Goal: Task Accomplishment & Management: Complete application form

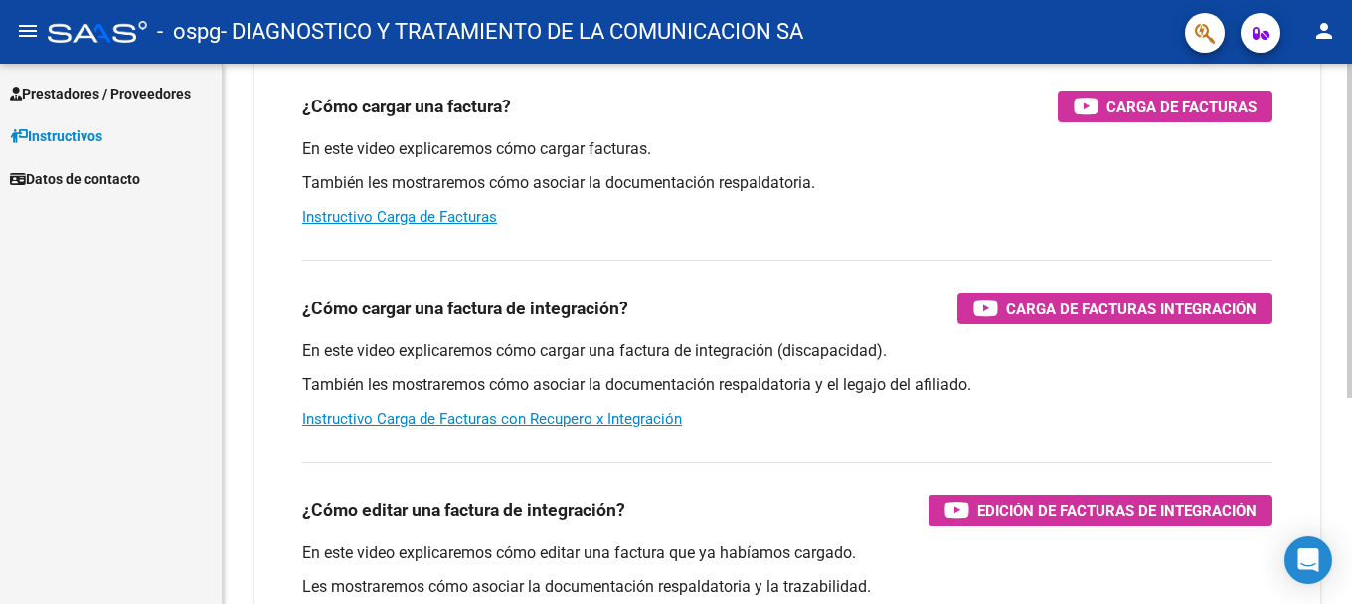
scroll to position [99, 0]
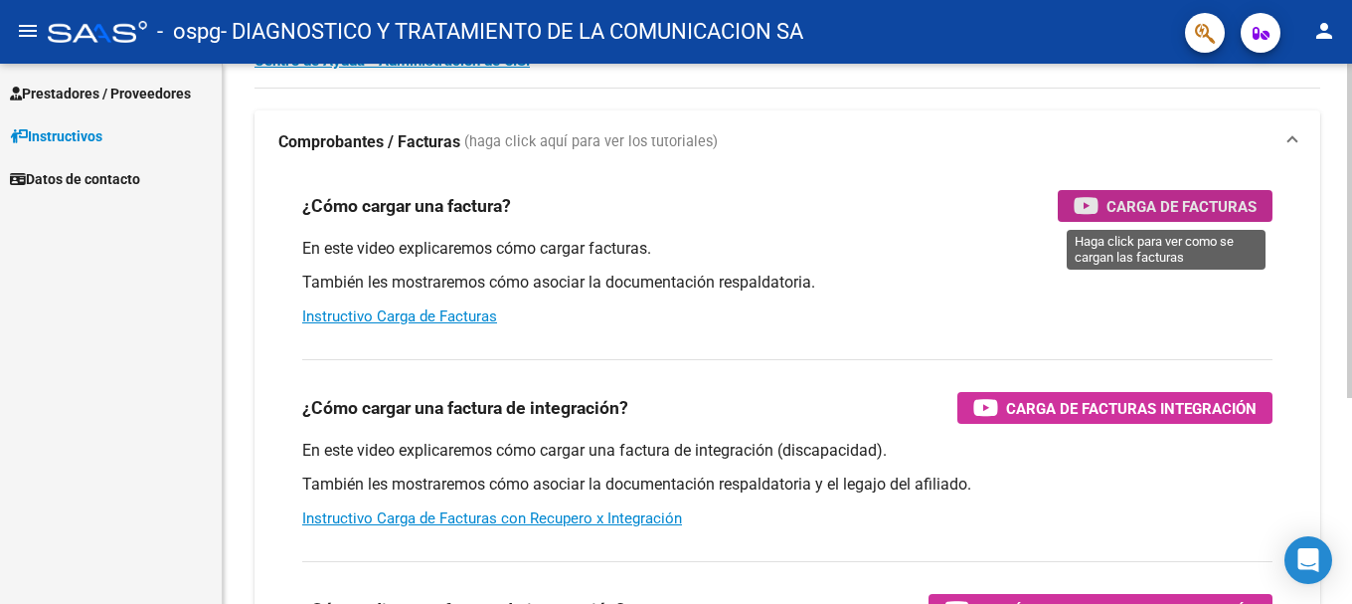
click at [849, 205] on span "Carga de Facturas" at bounding box center [1182, 206] width 150 height 25
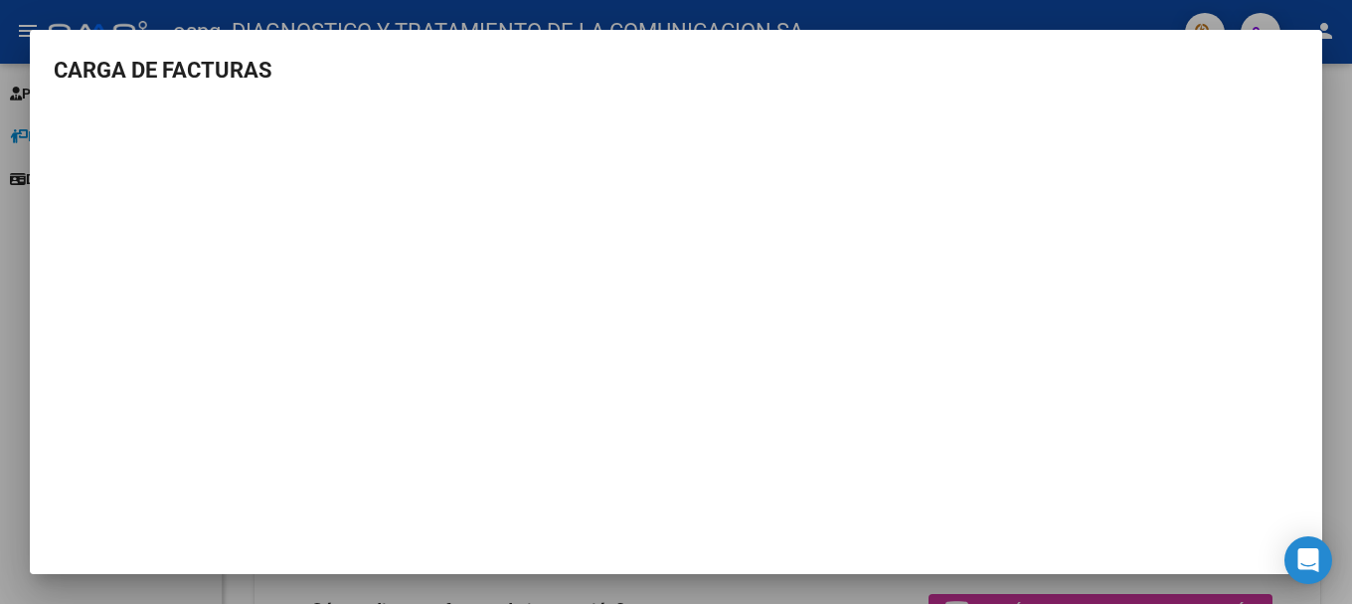
click at [577, 71] on h3 "CARGA DE FACTURAS" at bounding box center [676, 70] width 1245 height 33
click at [20, 129] on div at bounding box center [676, 302] width 1352 height 604
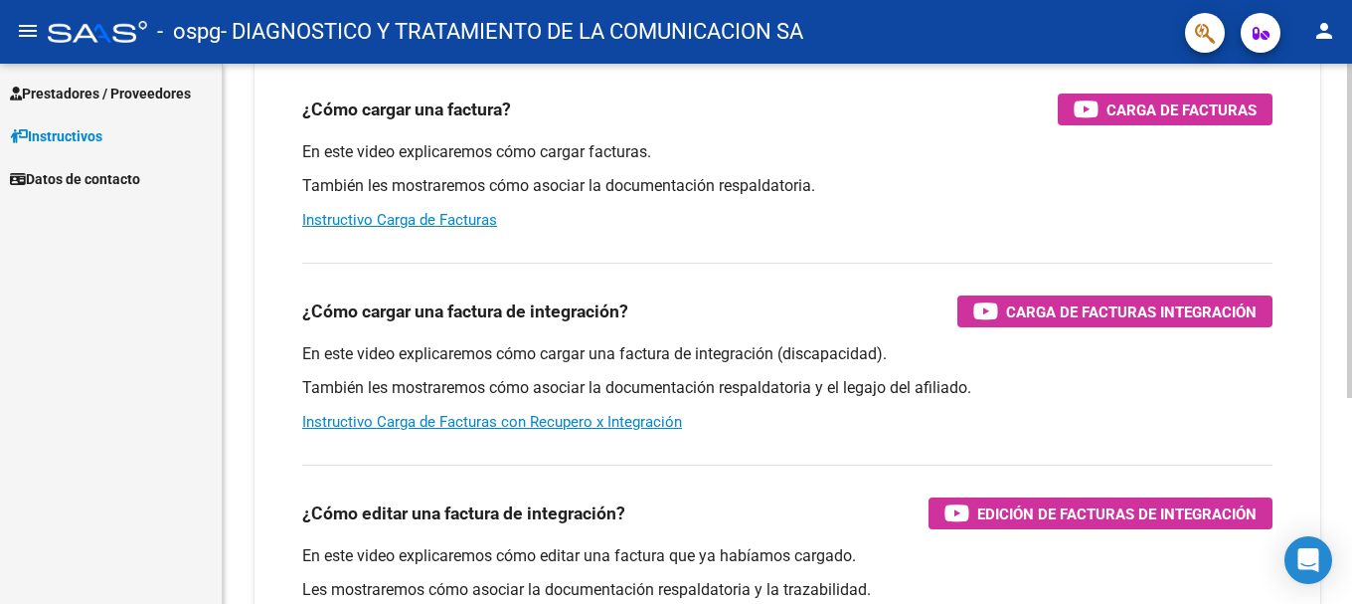
scroll to position [0, 0]
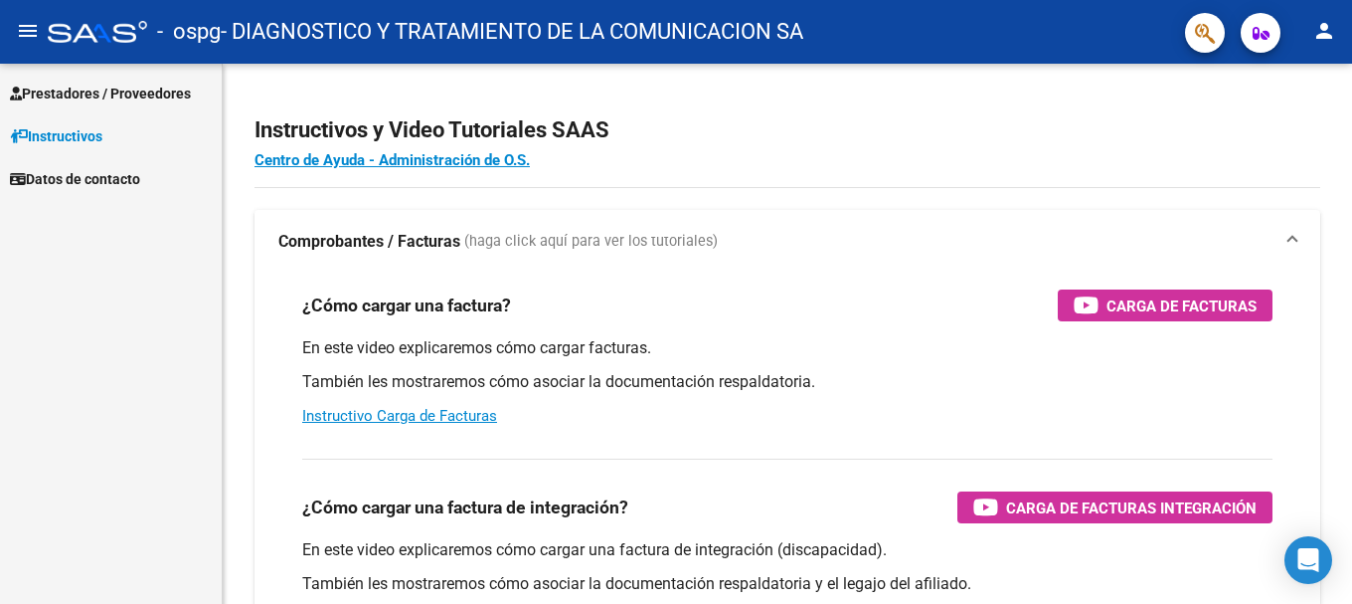
click at [75, 89] on span "Prestadores / Proveedores" at bounding box center [100, 94] width 181 height 22
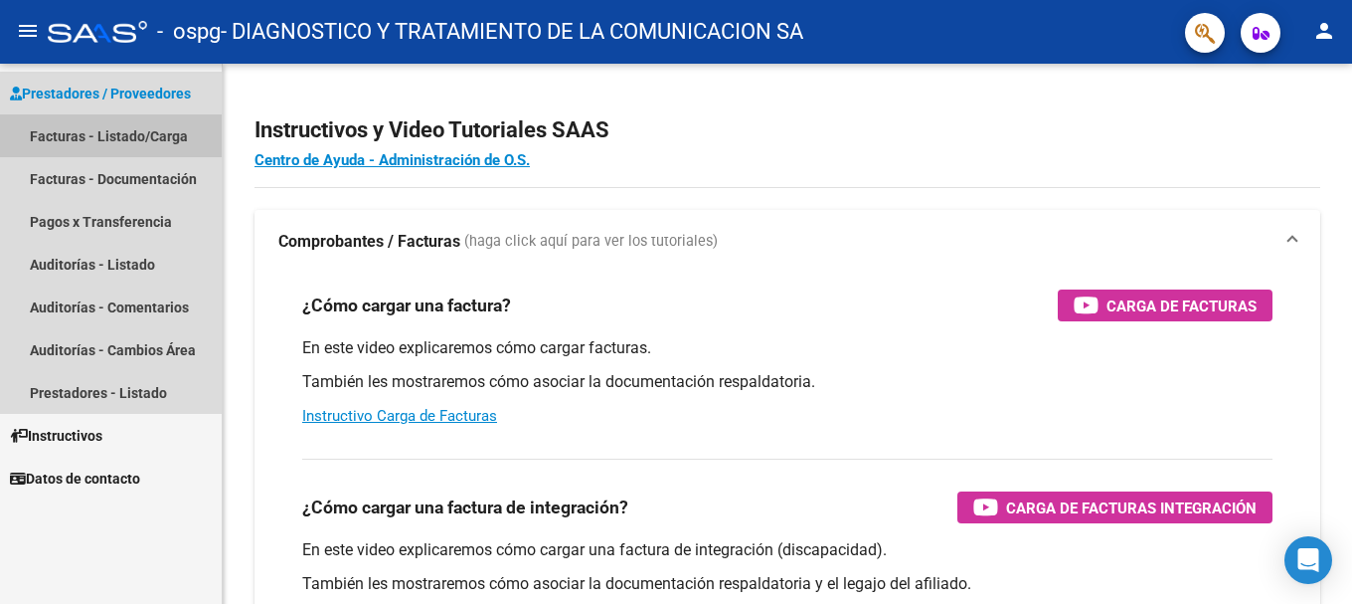
click at [80, 137] on link "Facturas - Listado/Carga" at bounding box center [111, 135] width 222 height 43
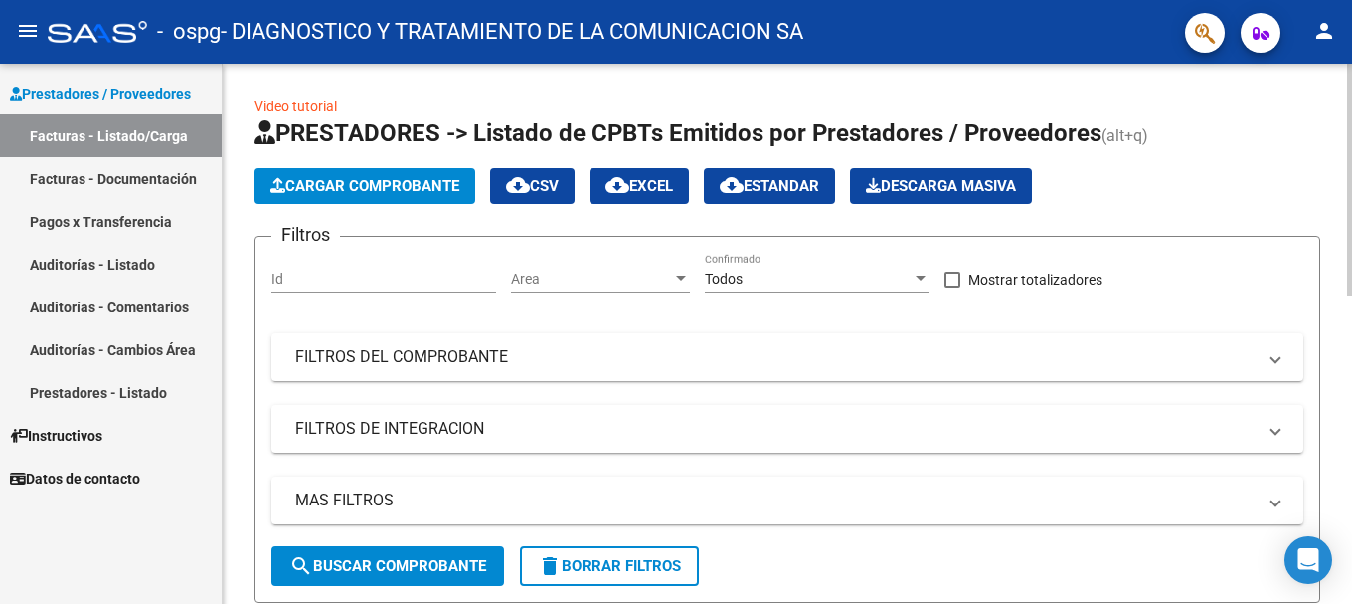
click at [352, 279] on input "Id" at bounding box center [383, 278] width 225 height 17
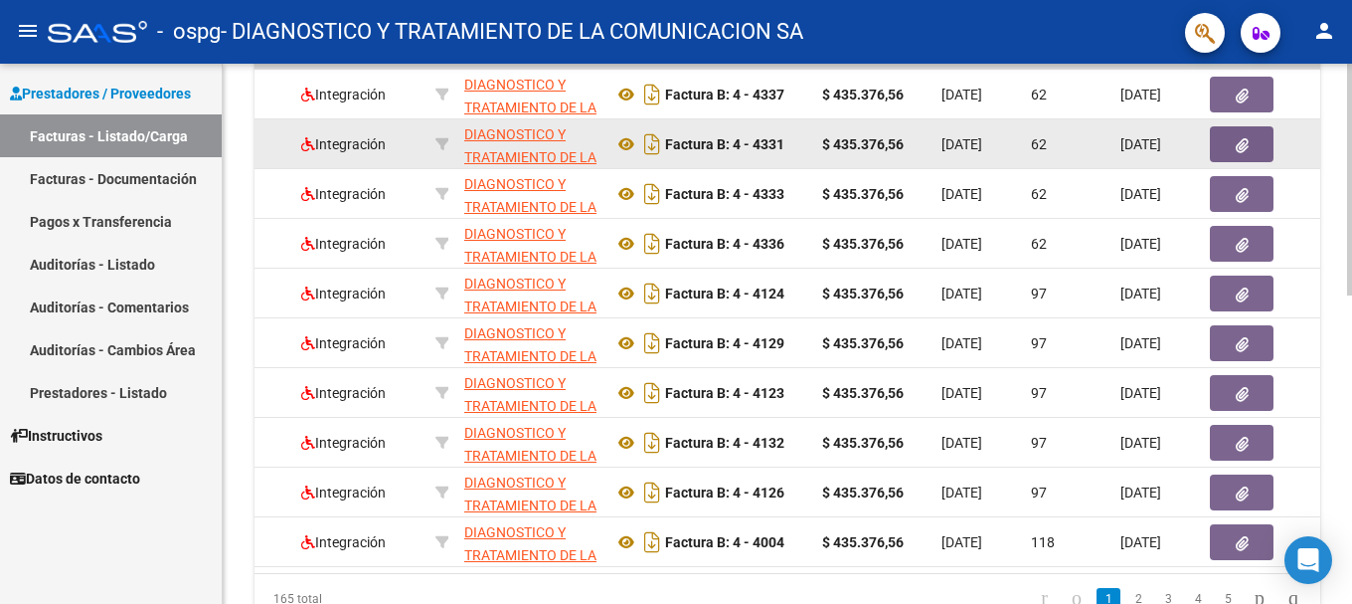
scroll to position [721, 0]
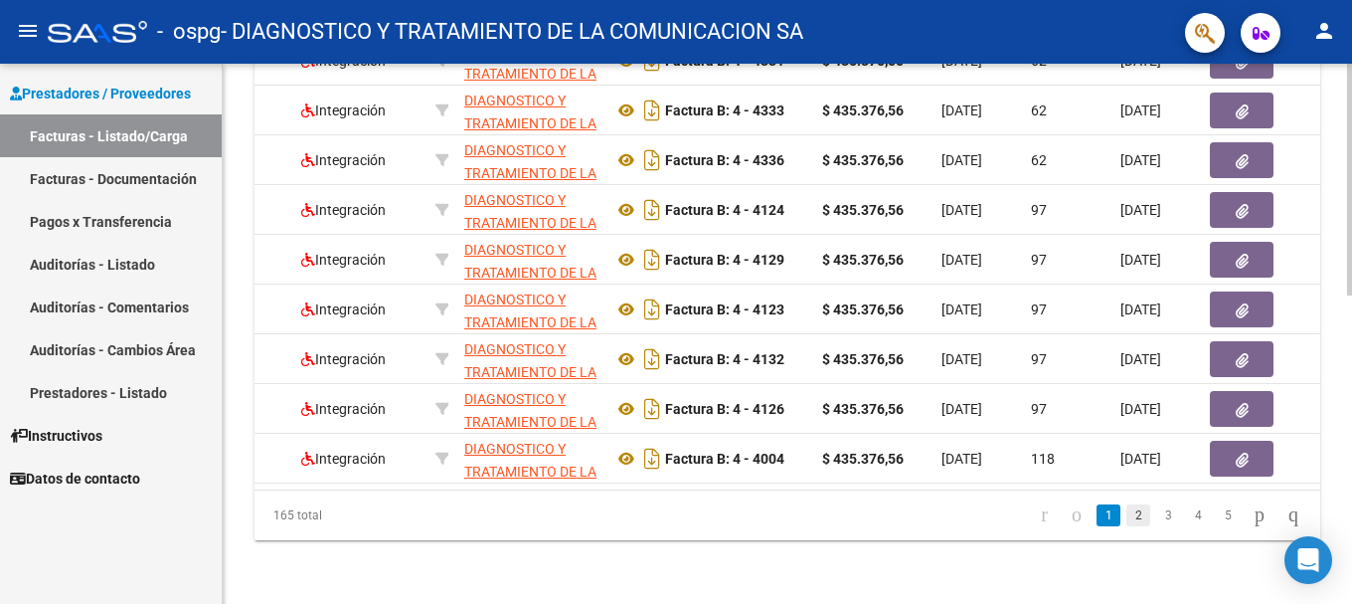
type input "-1"
click at [849, 464] on link "2" at bounding box center [1138, 515] width 24 height 22
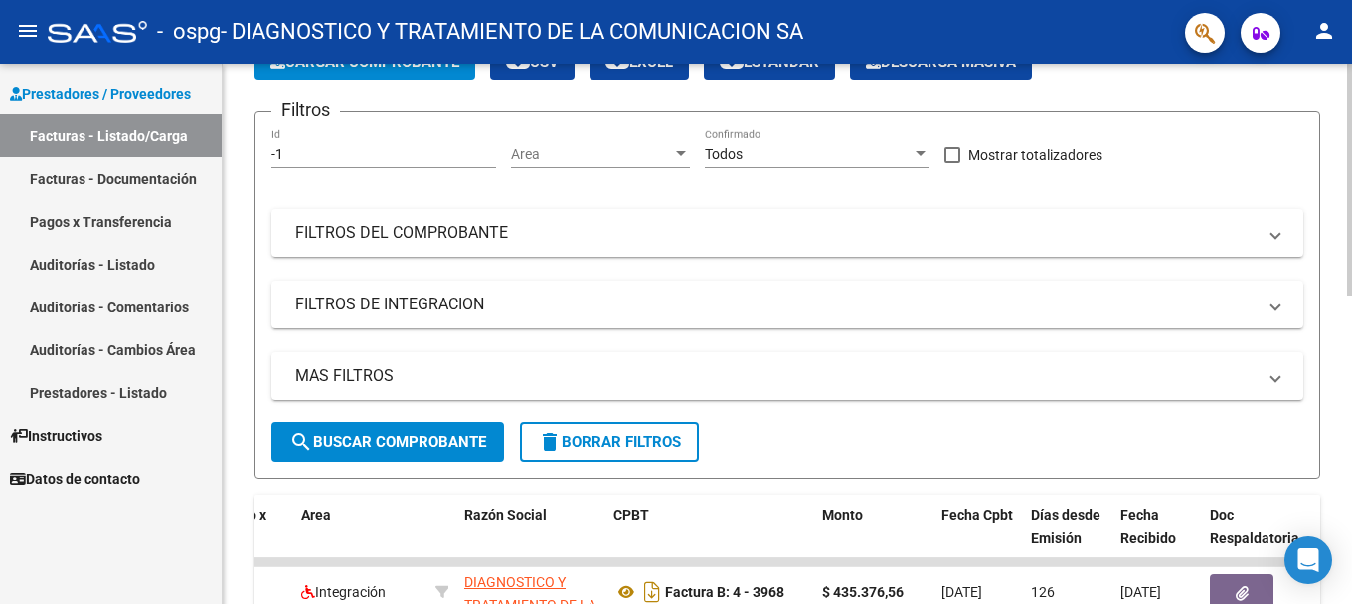
scroll to position [0, 0]
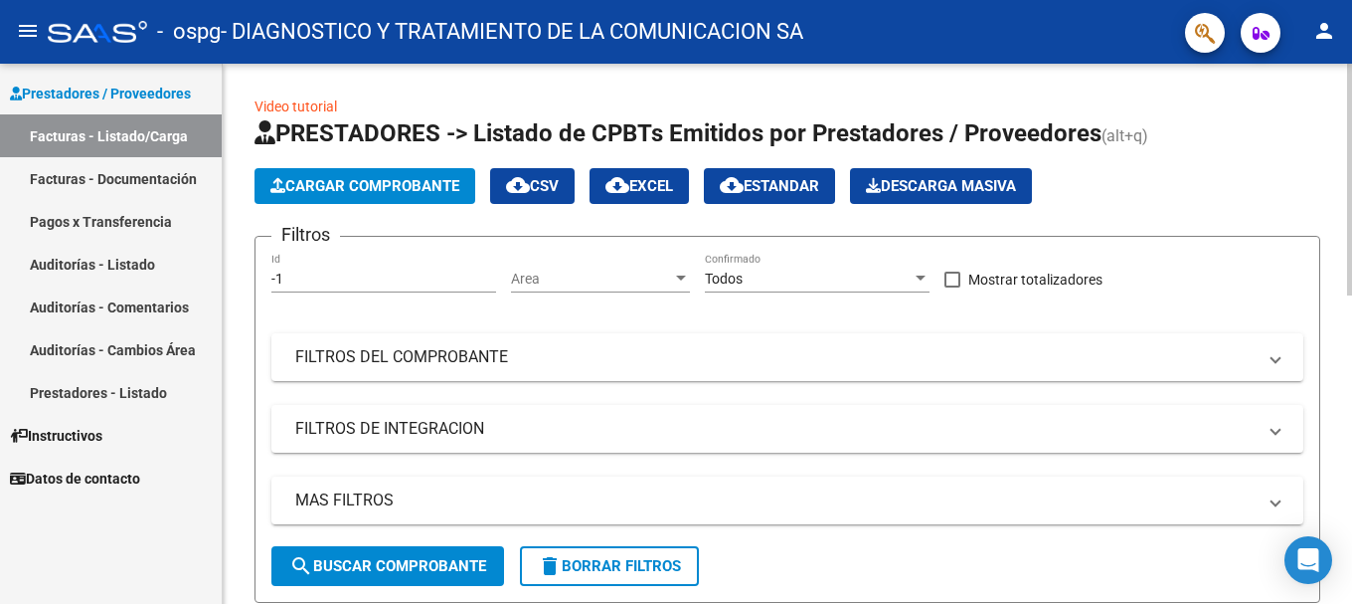
click at [323, 274] on input "-1" at bounding box center [383, 278] width 225 height 17
click at [534, 289] on div "Area Area" at bounding box center [600, 273] width 179 height 40
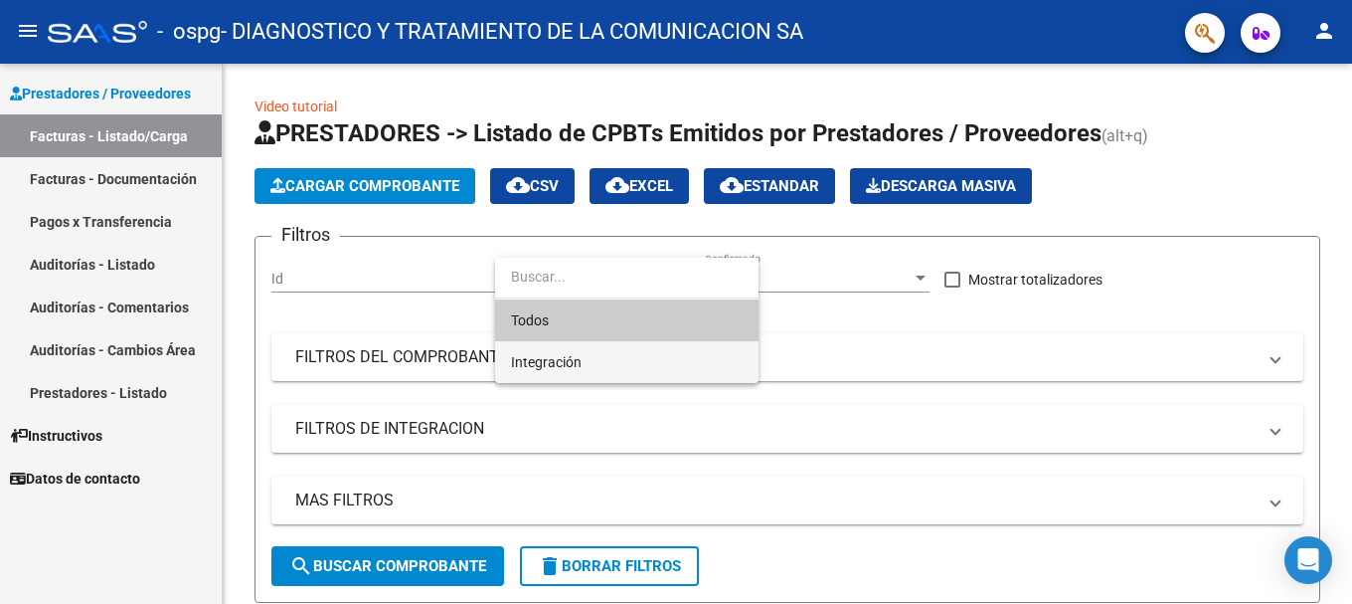
click at [586, 369] on span "Integración" at bounding box center [627, 362] width 232 height 42
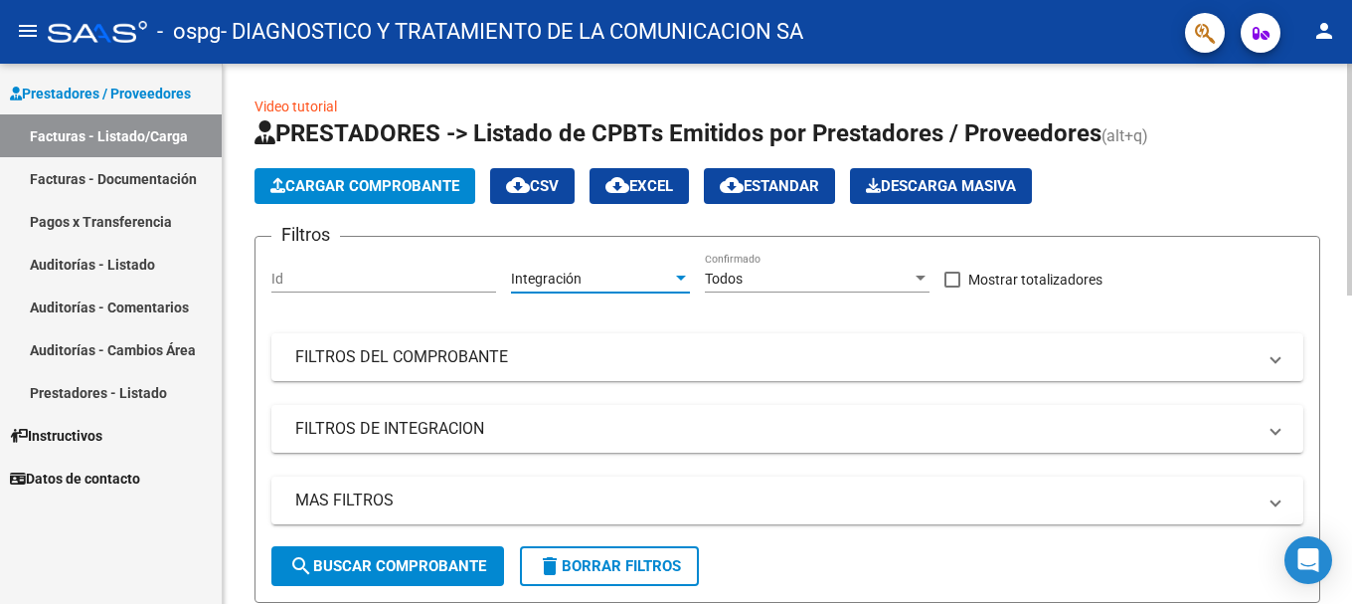
click at [742, 285] on span "Todos" at bounding box center [724, 278] width 38 height 16
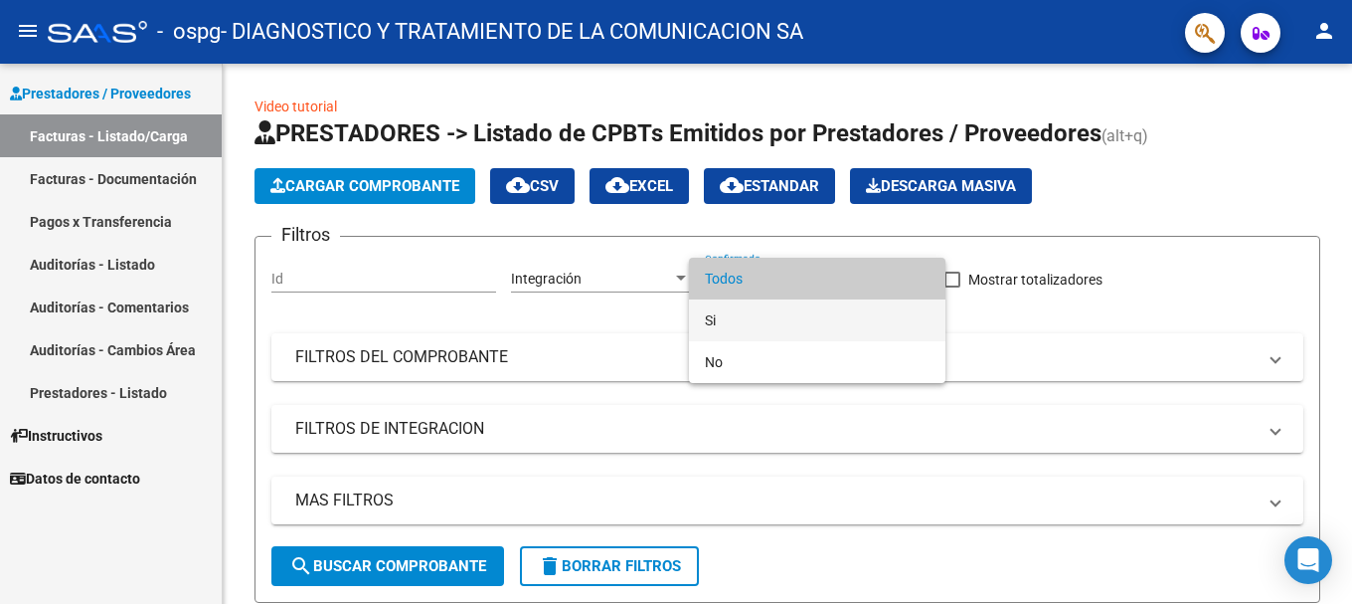
click at [744, 322] on span "Si" at bounding box center [817, 320] width 225 height 42
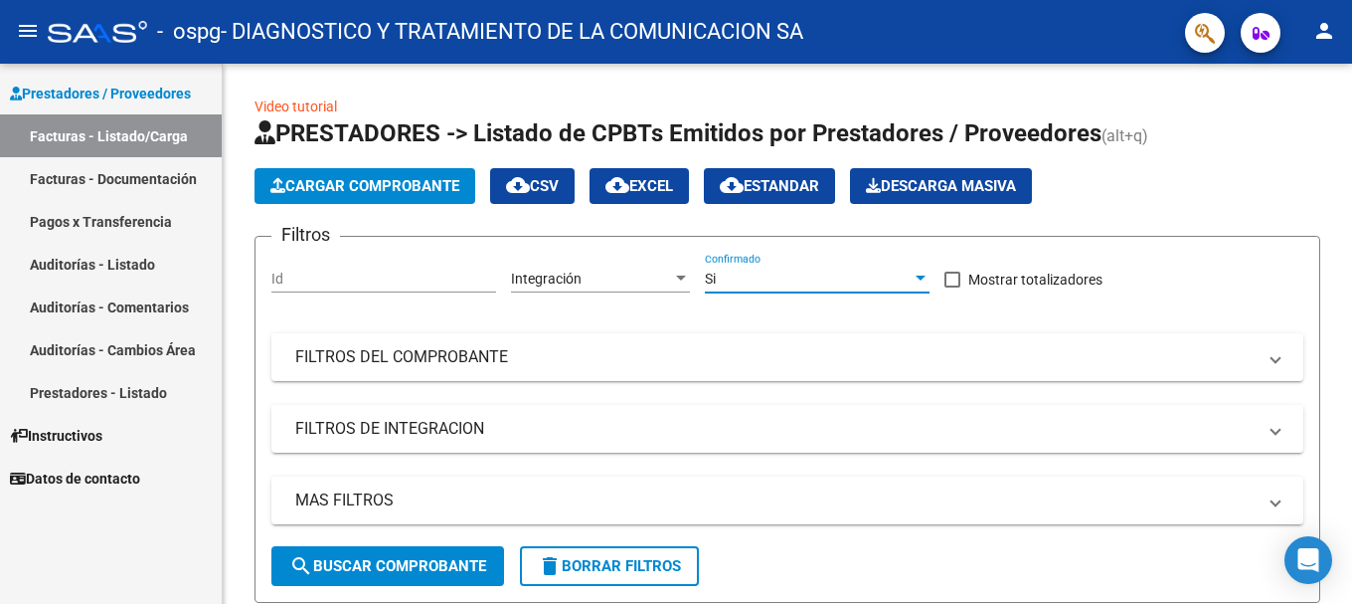
click at [108, 188] on link "Facturas - Documentación" at bounding box center [111, 178] width 222 height 43
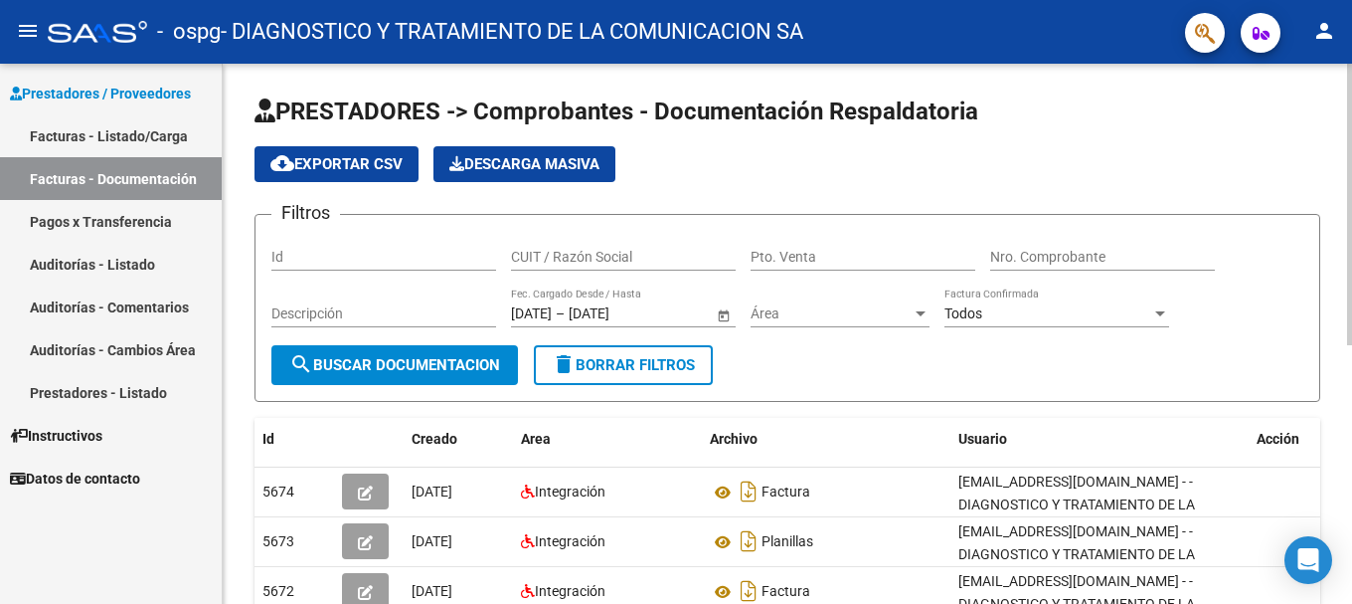
click at [405, 259] on input "Id" at bounding box center [383, 257] width 225 height 17
click at [377, 259] on input "Id" at bounding box center [383, 257] width 225 height 17
click at [549, 238] on div "CUIT / Razón Social" at bounding box center [623, 251] width 225 height 40
type input "33715973079"
click at [849, 243] on div "Pto. Venta" at bounding box center [863, 251] width 225 height 40
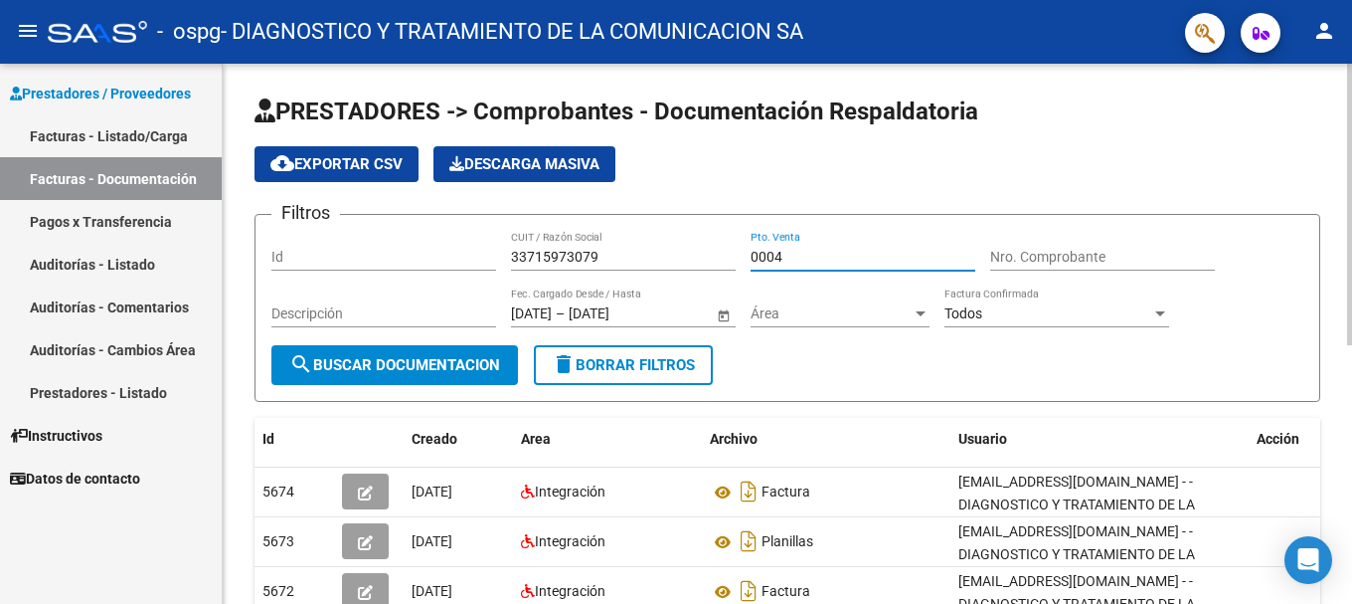
type input "0004"
click at [849, 265] on div "Nro. Comprobante" at bounding box center [1102, 251] width 225 height 40
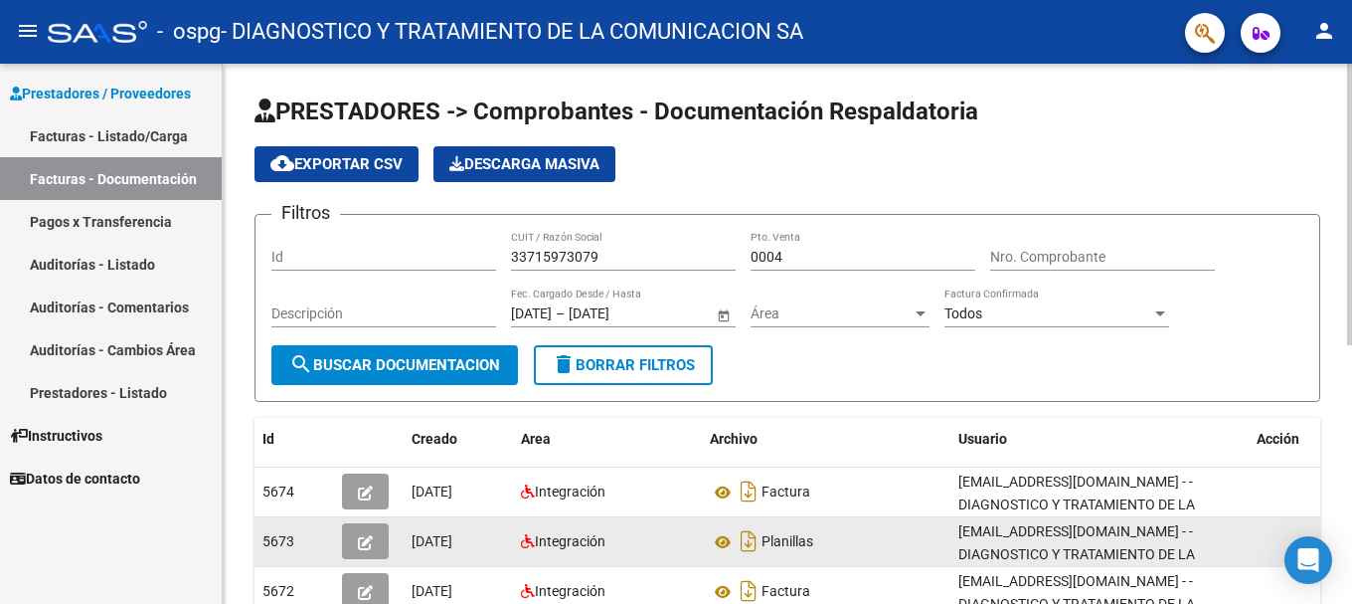
click at [837, 464] on div "Planillas" at bounding box center [826, 541] width 233 height 32
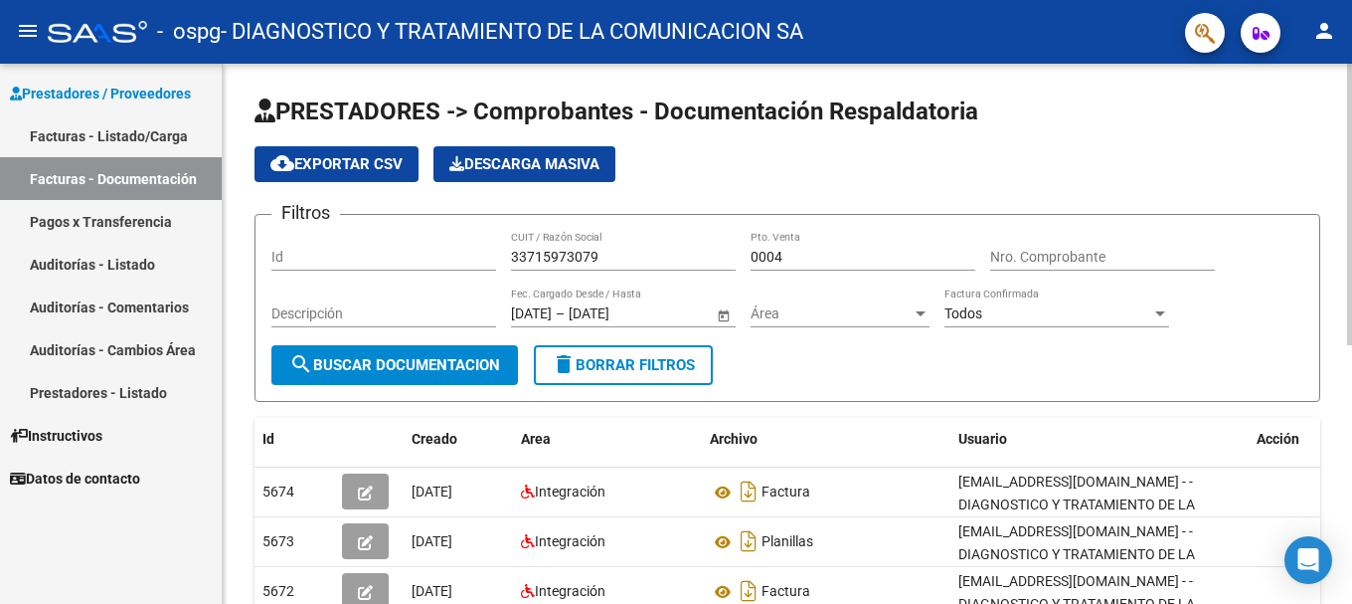
click at [849, 242] on div "Nro. Comprobante" at bounding box center [1102, 251] width 225 height 40
type input "00004597"
click at [462, 308] on input "Descripción" at bounding box center [383, 313] width 225 height 17
click at [726, 317] on span "Open calendar" at bounding box center [724, 314] width 48 height 48
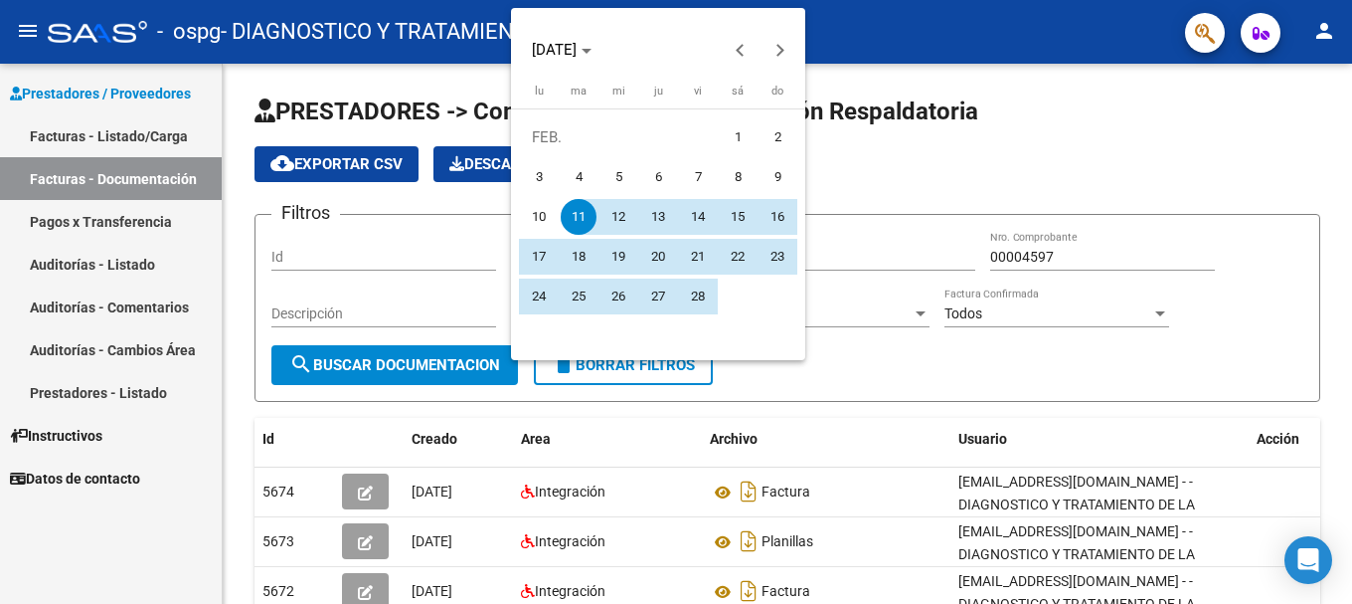
click at [849, 88] on div at bounding box center [676, 302] width 1352 height 604
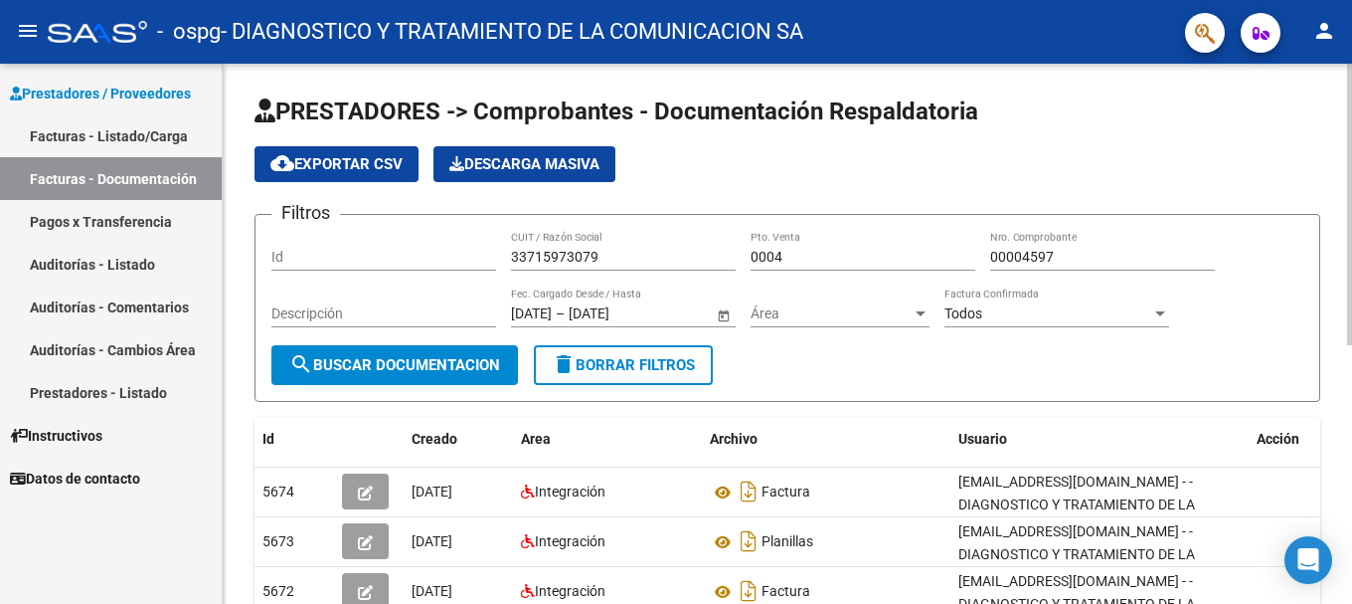
click at [849, 313] on span "Área" at bounding box center [831, 313] width 161 height 17
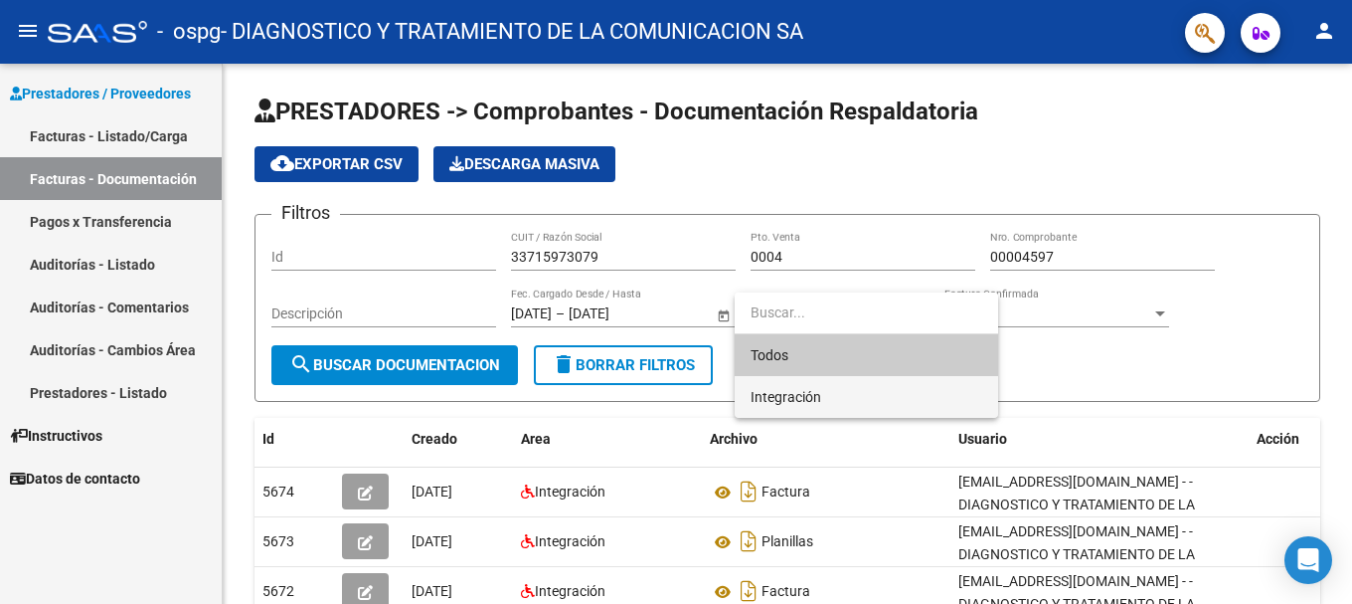
click at [849, 403] on span "Integración" at bounding box center [867, 397] width 232 height 42
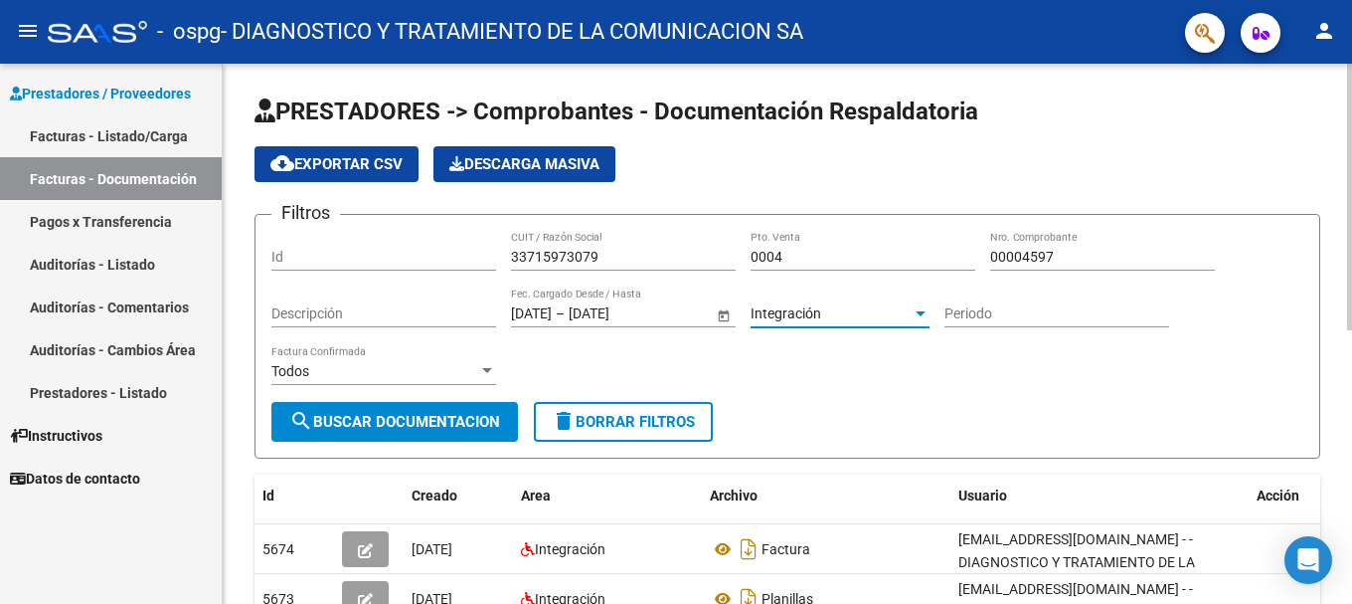
click at [849, 309] on input "Periodo" at bounding box center [1057, 313] width 225 height 17
click at [849, 320] on input "062025" at bounding box center [1057, 313] width 225 height 17
type input "062025"
click at [849, 365] on div "Filtros Id 33715973079 CUIT / Razón Social 0004 Pto. Venta 00004597 Nro. Compro…" at bounding box center [787, 316] width 1032 height 171
click at [444, 420] on span "search Buscar Documentacion" at bounding box center [394, 422] width 211 height 18
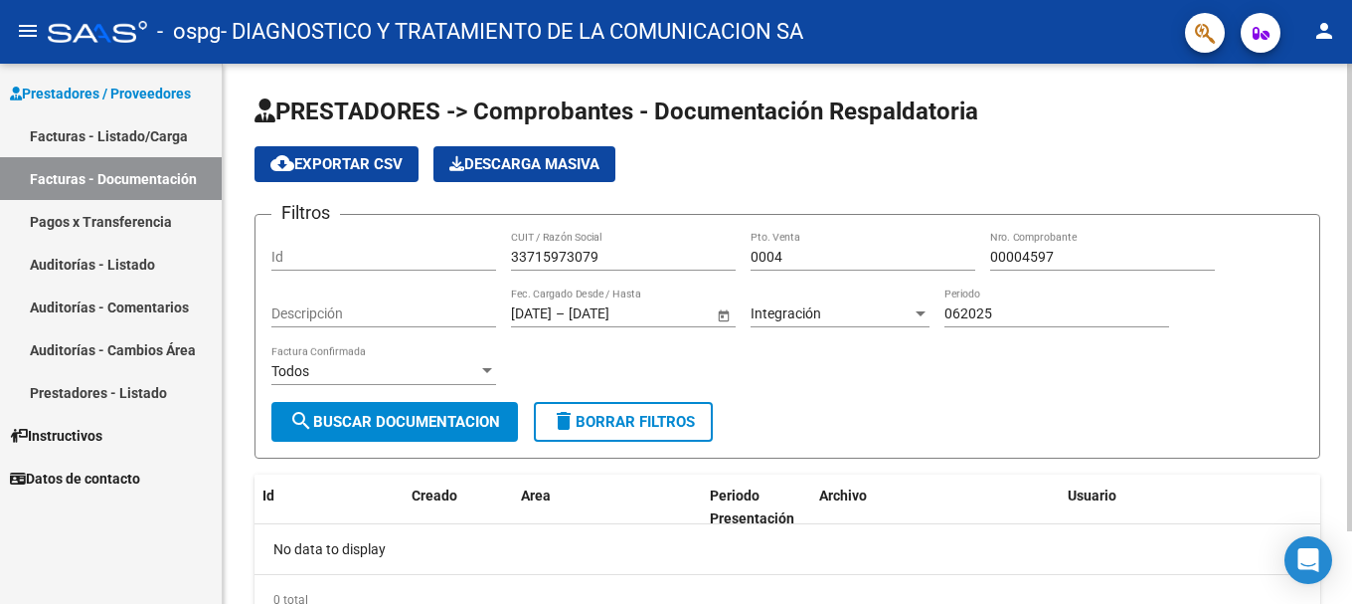
click at [324, 159] on span "cloud_download Exportar CSV" at bounding box center [336, 164] width 132 height 18
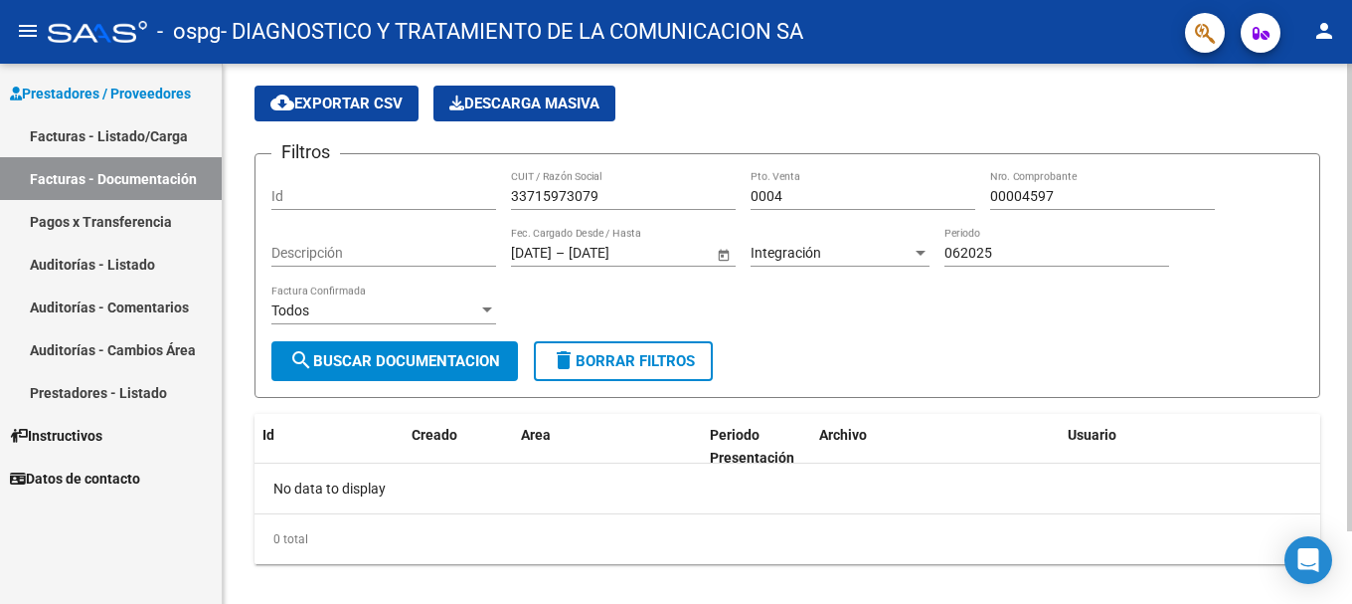
scroll to position [85, 0]
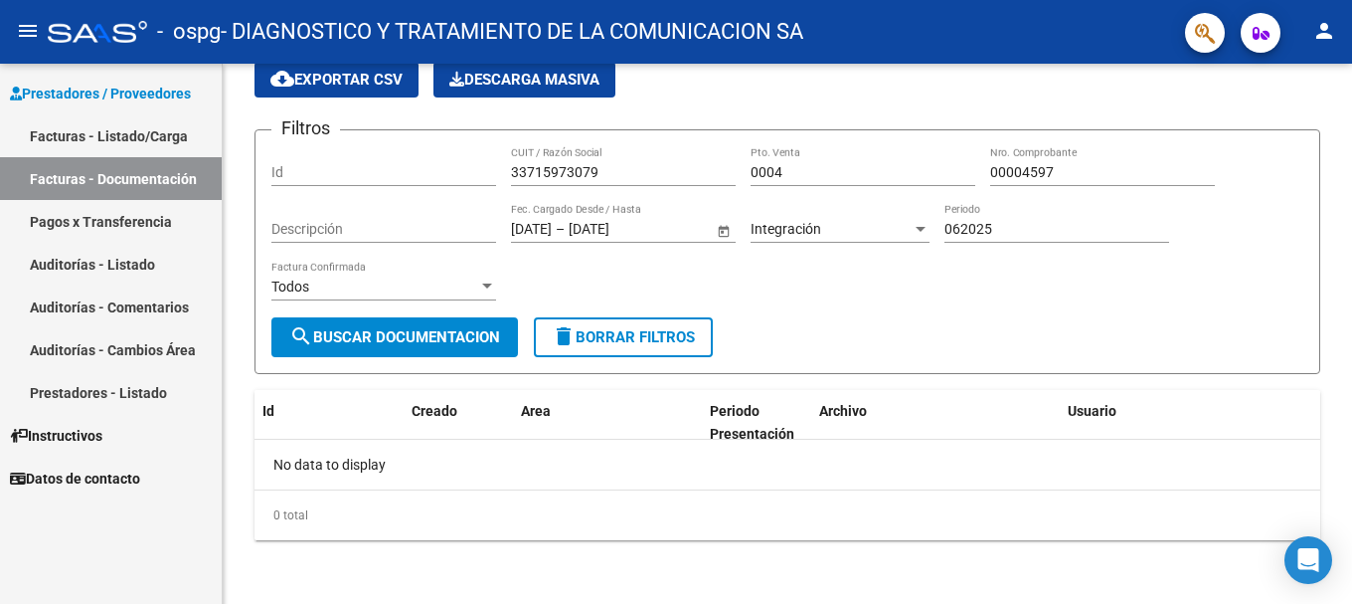
click at [140, 137] on link "Facturas - Listado/Carga" at bounding box center [111, 135] width 222 height 43
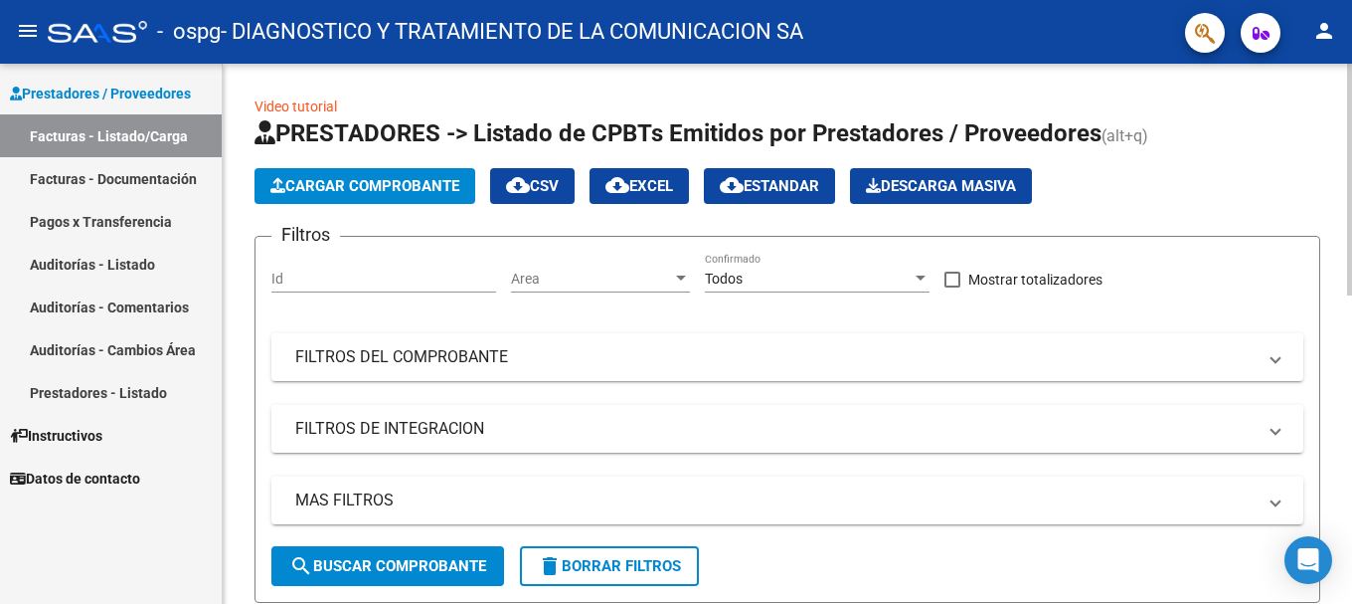
click at [585, 279] on span "Area" at bounding box center [591, 278] width 161 height 17
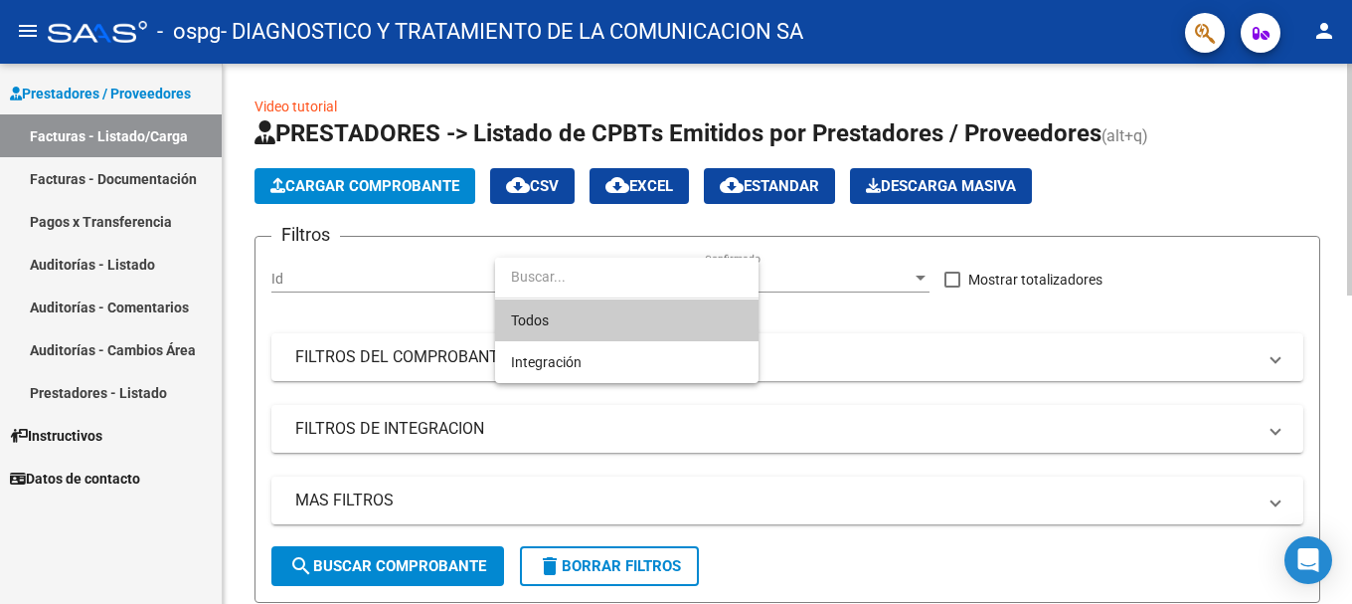
click at [585, 279] on input "dropdown search" at bounding box center [626, 277] width 263 height 42
click at [849, 391] on div at bounding box center [676, 302] width 1352 height 604
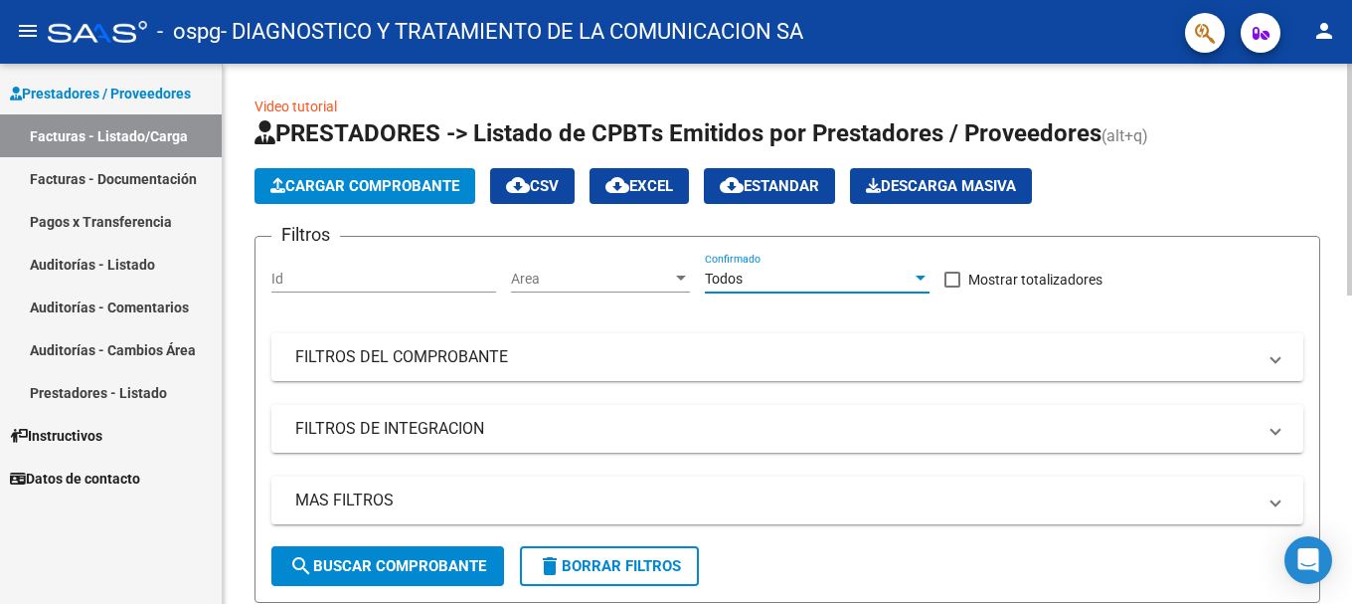
click at [718, 274] on span "Todos" at bounding box center [724, 278] width 38 height 16
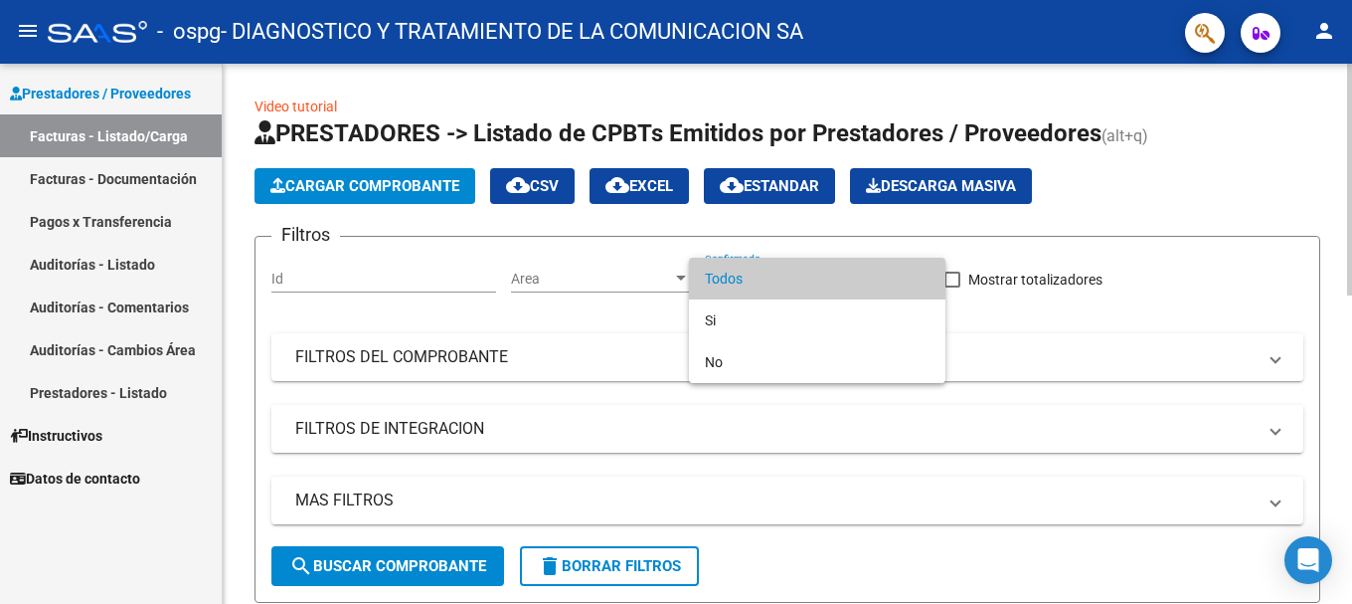
click at [597, 347] on div at bounding box center [676, 302] width 1352 height 604
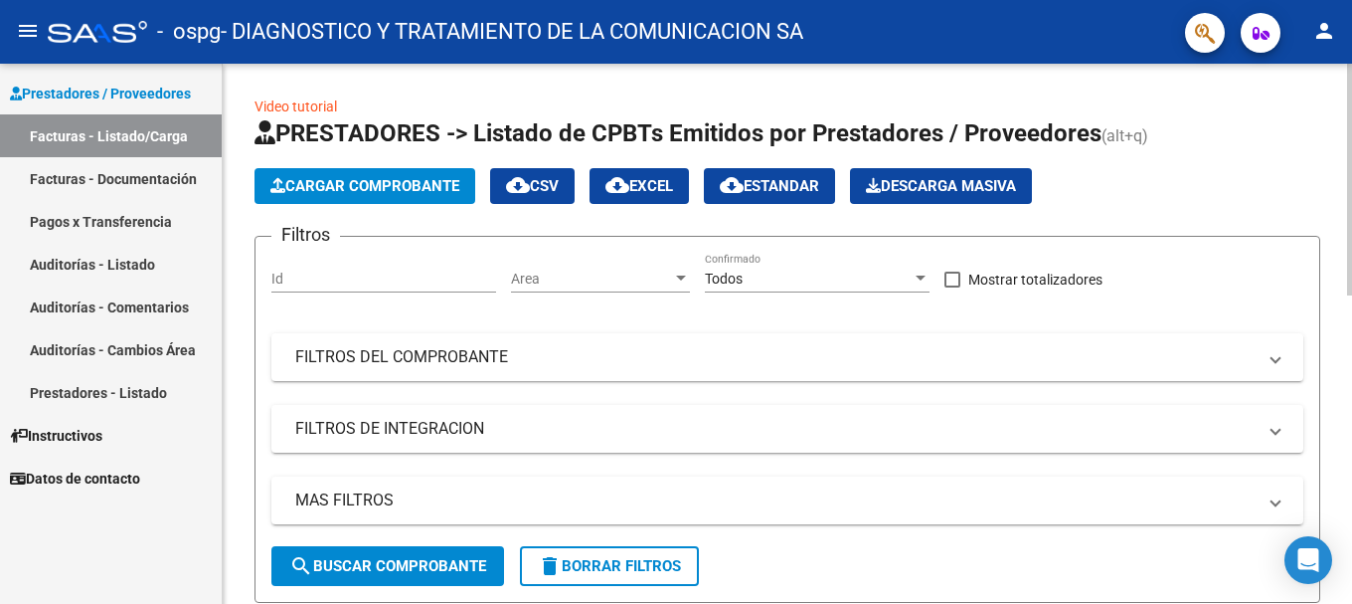
click at [340, 183] on span "Cargar Comprobante" at bounding box center [364, 186] width 189 height 18
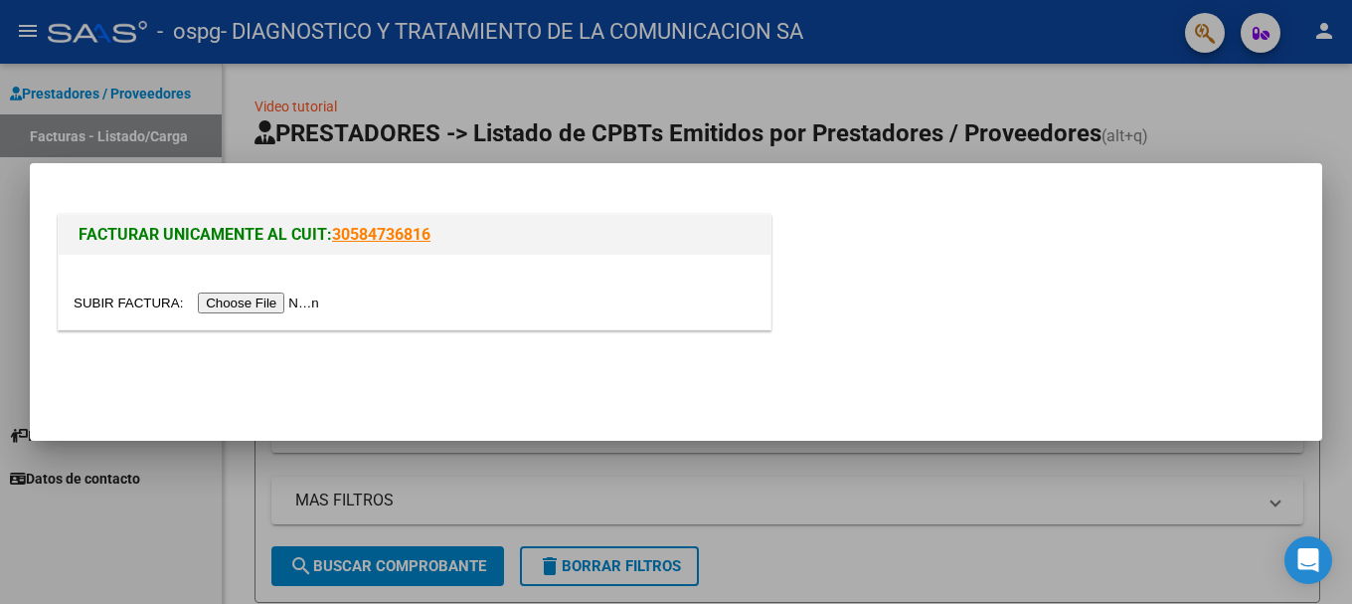
click at [287, 302] on input "file" at bounding box center [200, 302] width 252 height 21
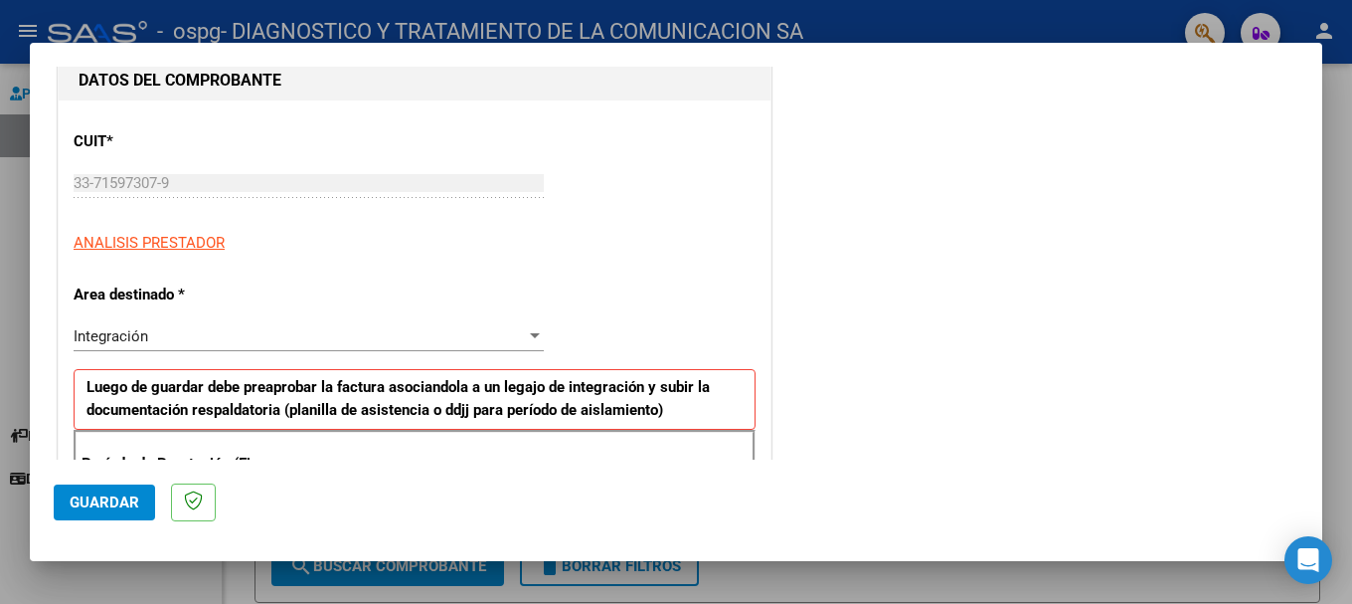
scroll to position [298, 0]
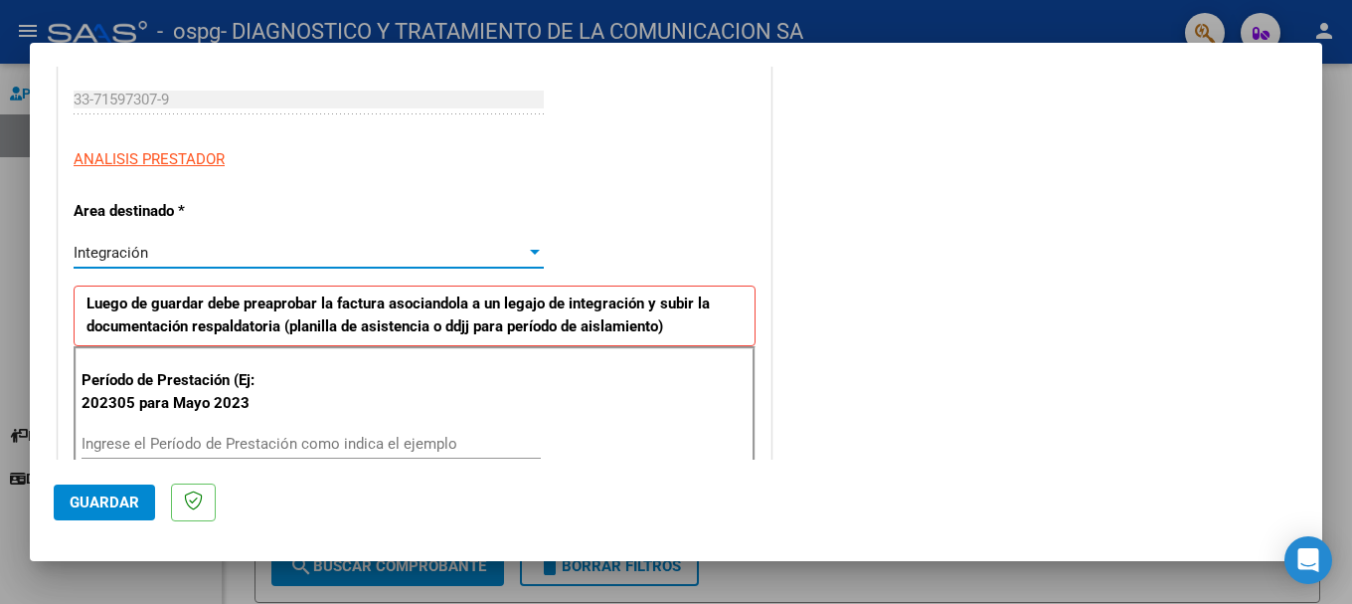
click at [526, 254] on div at bounding box center [535, 253] width 18 height 16
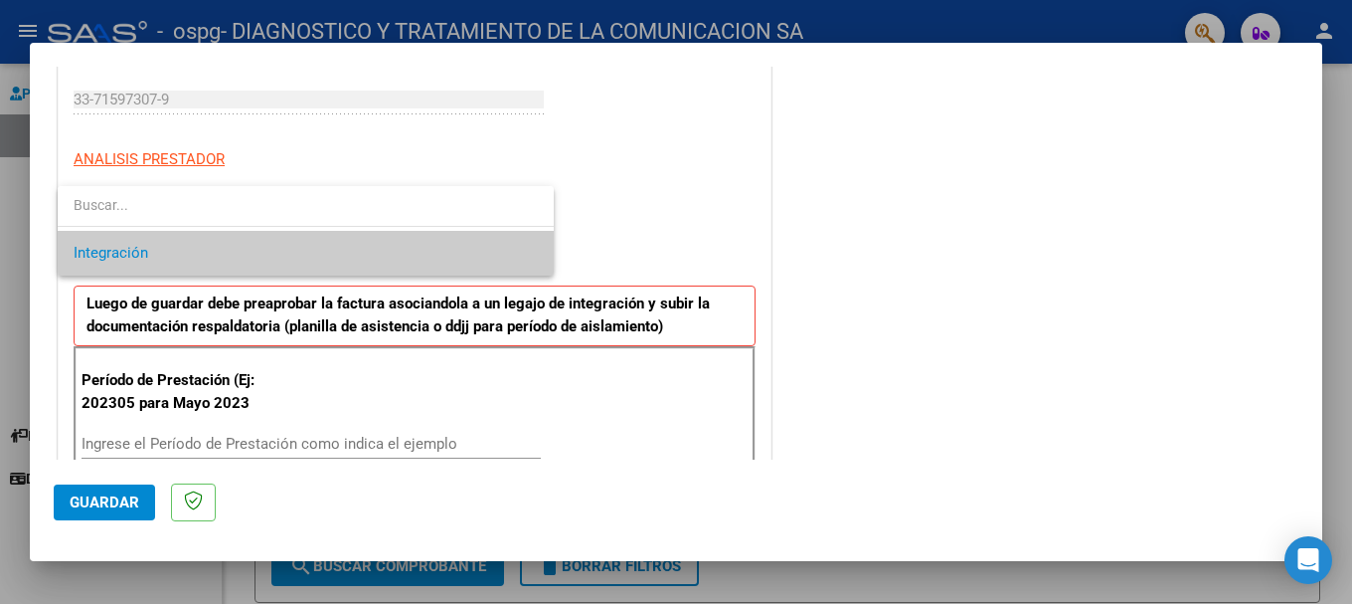
click at [522, 254] on span "Integración" at bounding box center [306, 253] width 464 height 45
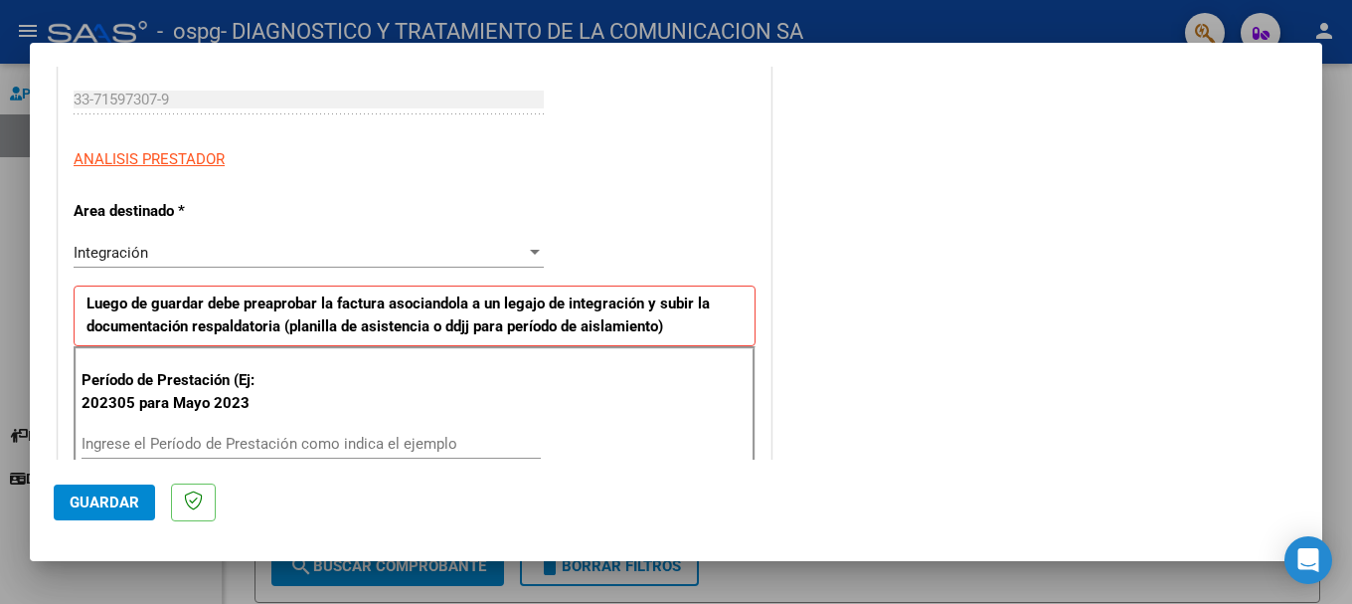
scroll to position [398, 0]
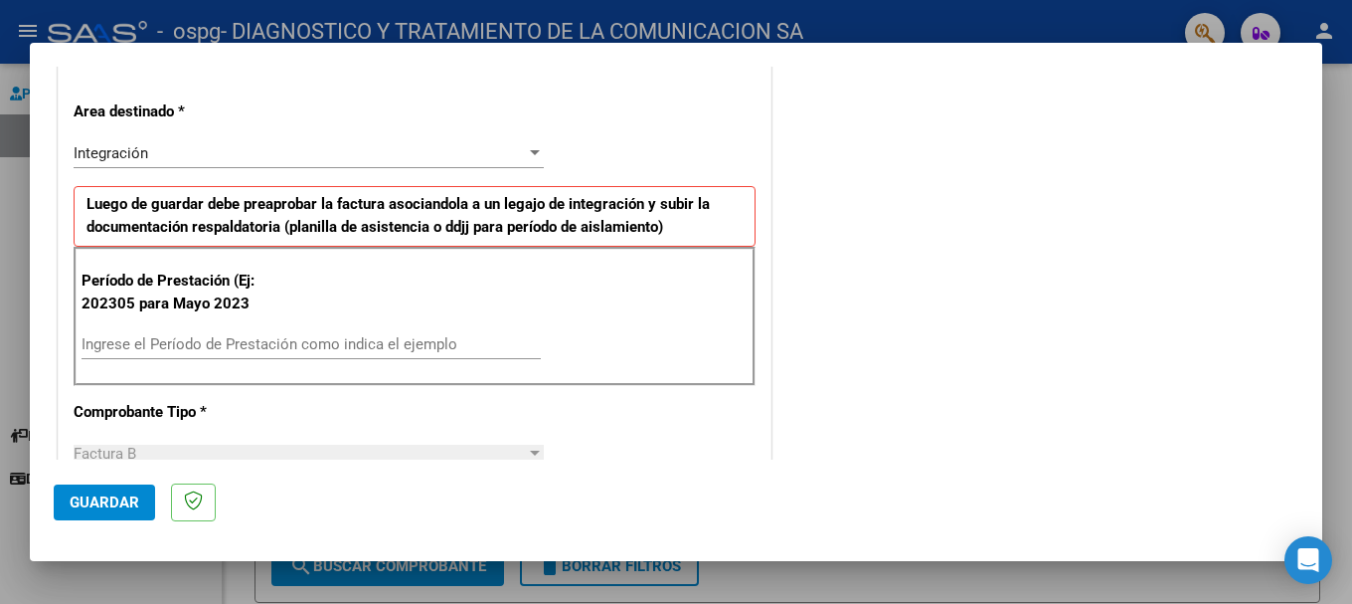
click at [276, 332] on div "Ingrese el Período de Prestación como indica el ejemplo" at bounding box center [311, 344] width 459 height 30
click at [281, 338] on input "Ingrese el Período de Prestación como indica el ejemplo" at bounding box center [311, 344] width 459 height 18
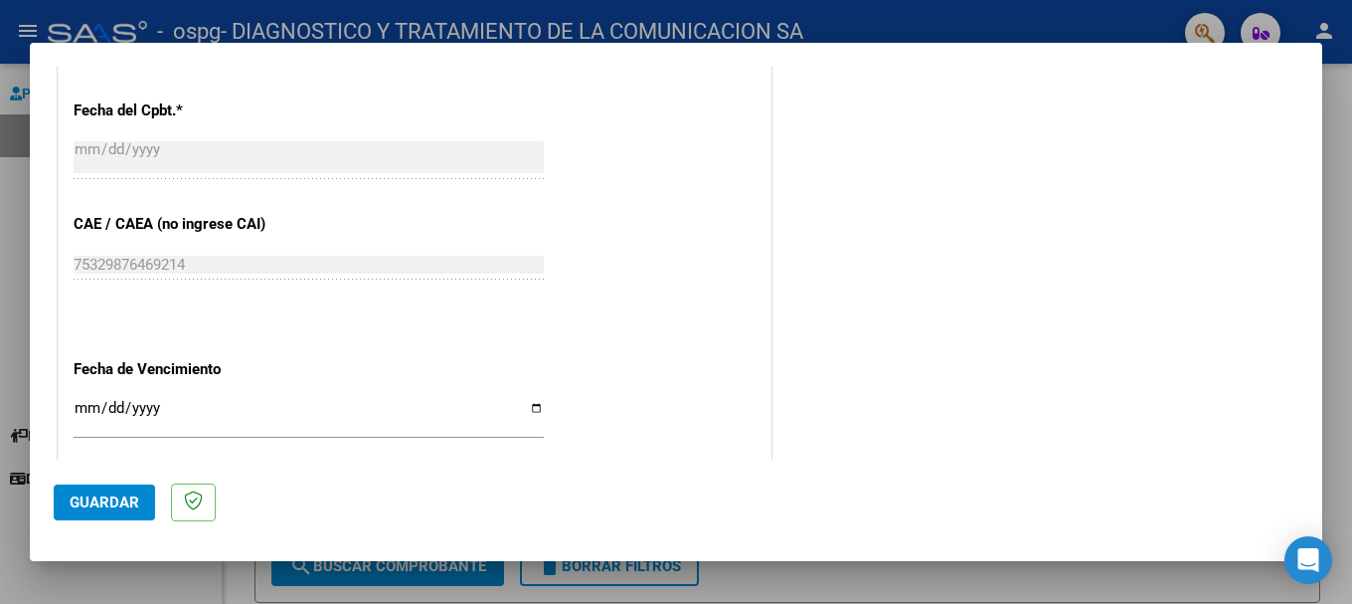
scroll to position [1193, 0]
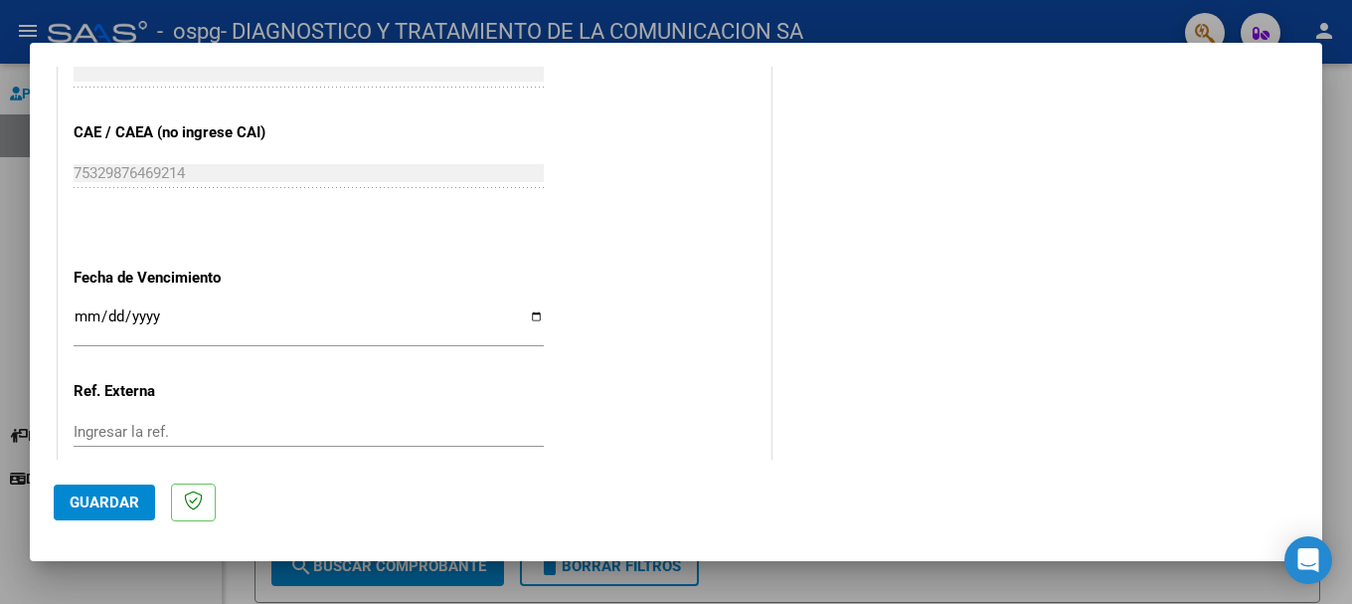
type input "202506"
click at [528, 320] on input "Ingresar la fecha" at bounding box center [309, 324] width 470 height 32
type input "[DATE]"
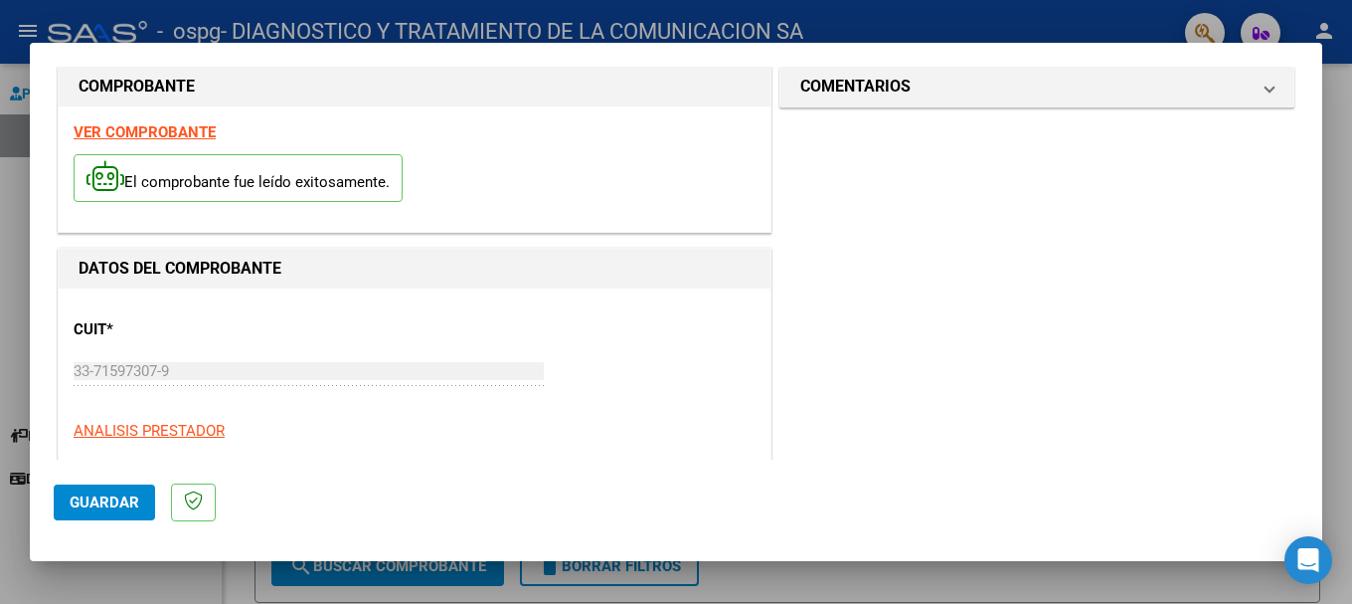
scroll to position [325, 0]
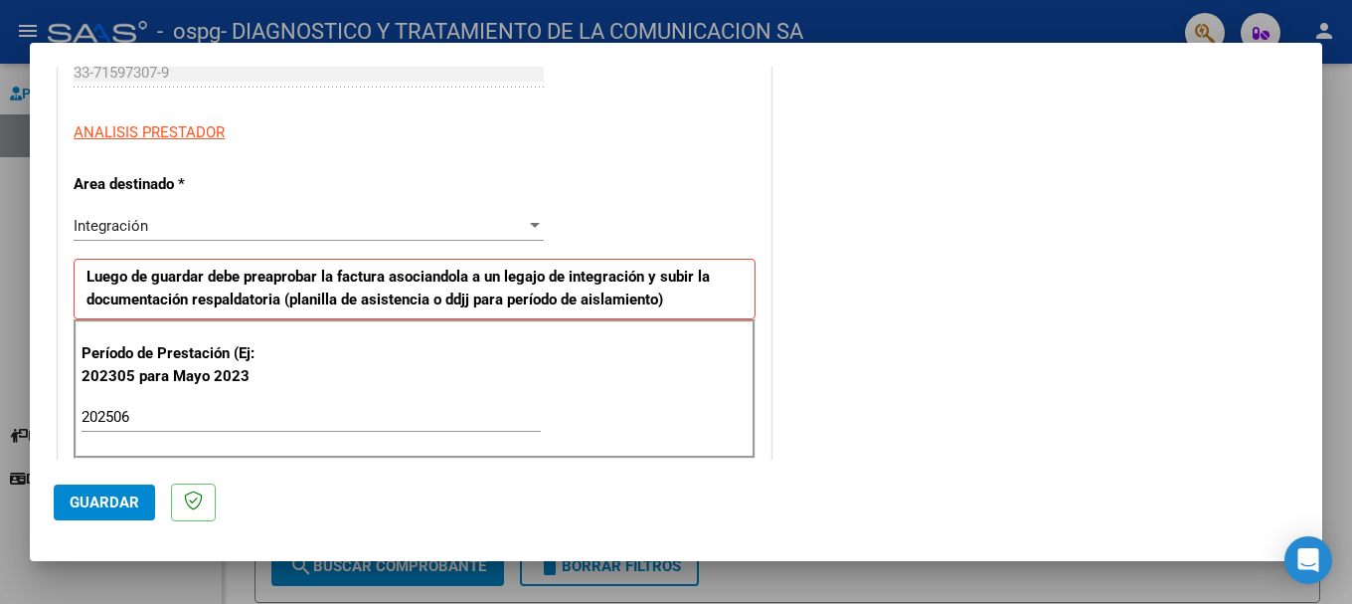
click at [103, 464] on span "Guardar" at bounding box center [105, 502] width 70 height 18
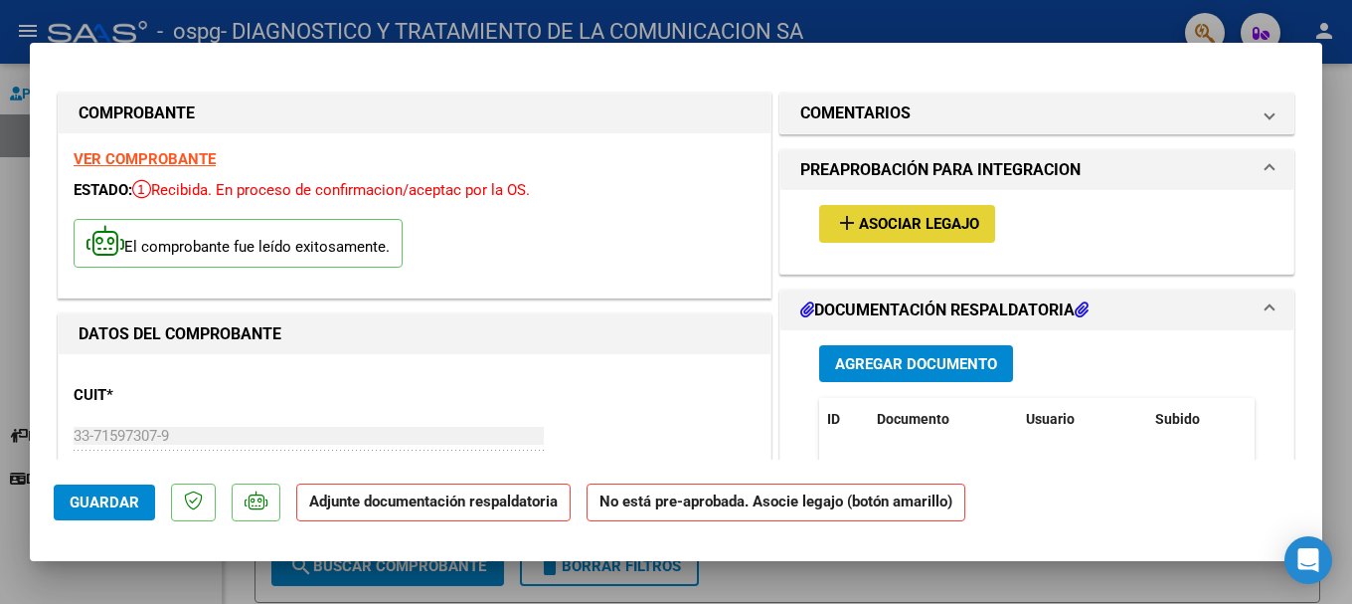
click at [849, 222] on span "Asociar Legajo" at bounding box center [919, 225] width 120 height 18
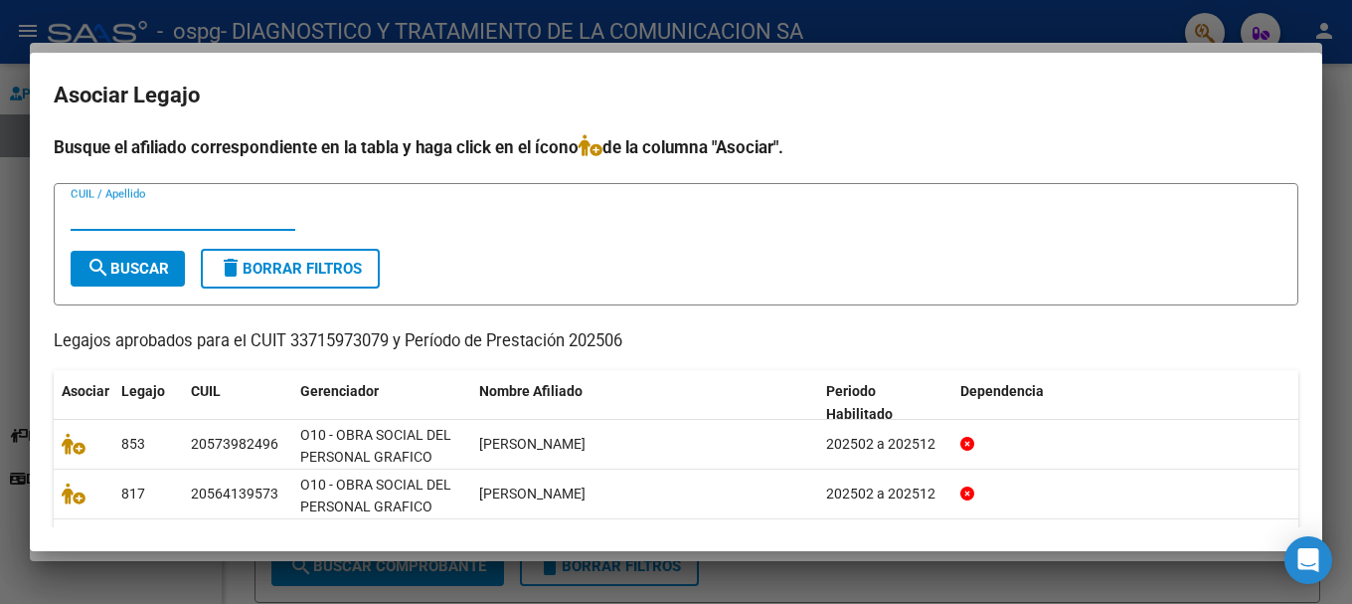
click at [200, 213] on input "CUIL / Apellido" at bounding box center [183, 215] width 225 height 18
type input "K"
type input "[PERSON_NAME]"
click at [135, 248] on div "[PERSON_NAME] CUIL / Apellido" at bounding box center [183, 224] width 225 height 49
click at [133, 257] on button "search Buscar" at bounding box center [128, 269] width 114 height 36
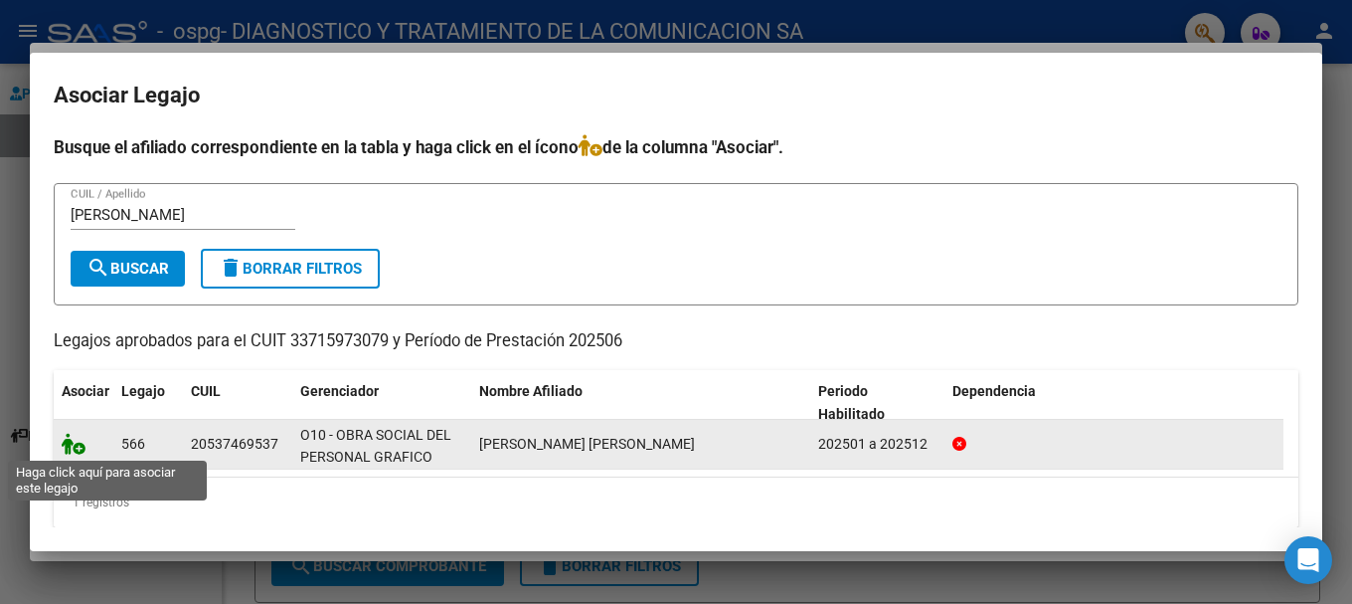
click at [75, 441] on icon at bounding box center [74, 443] width 24 height 22
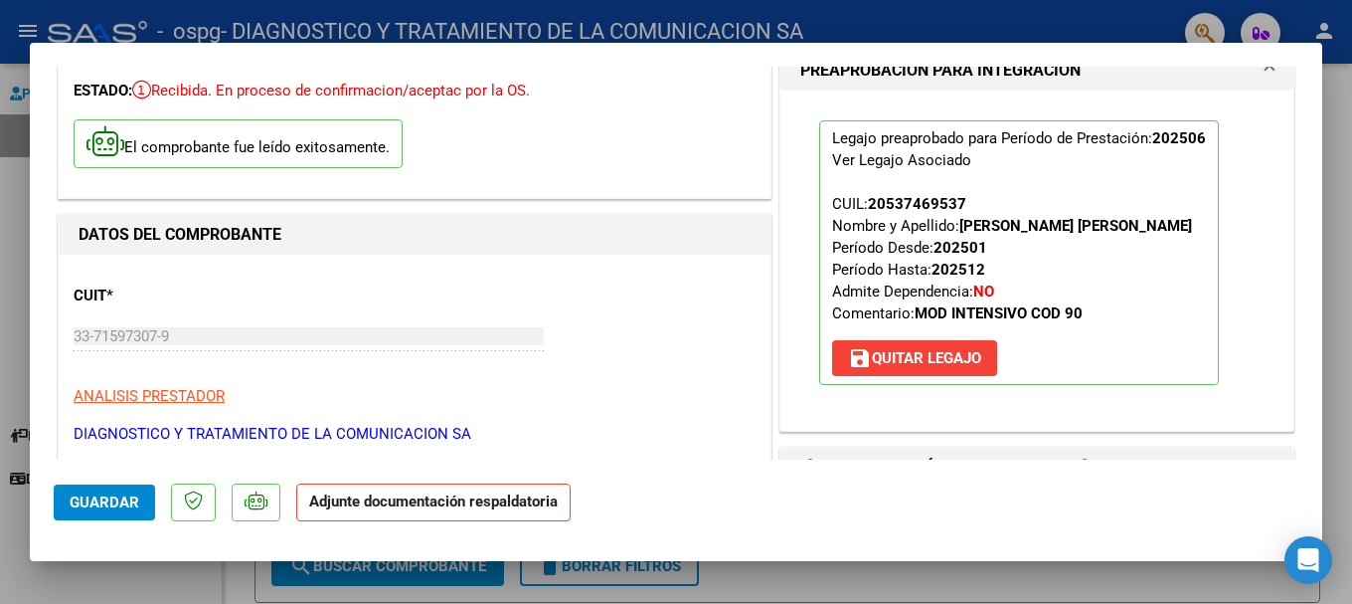
scroll to position [298, 0]
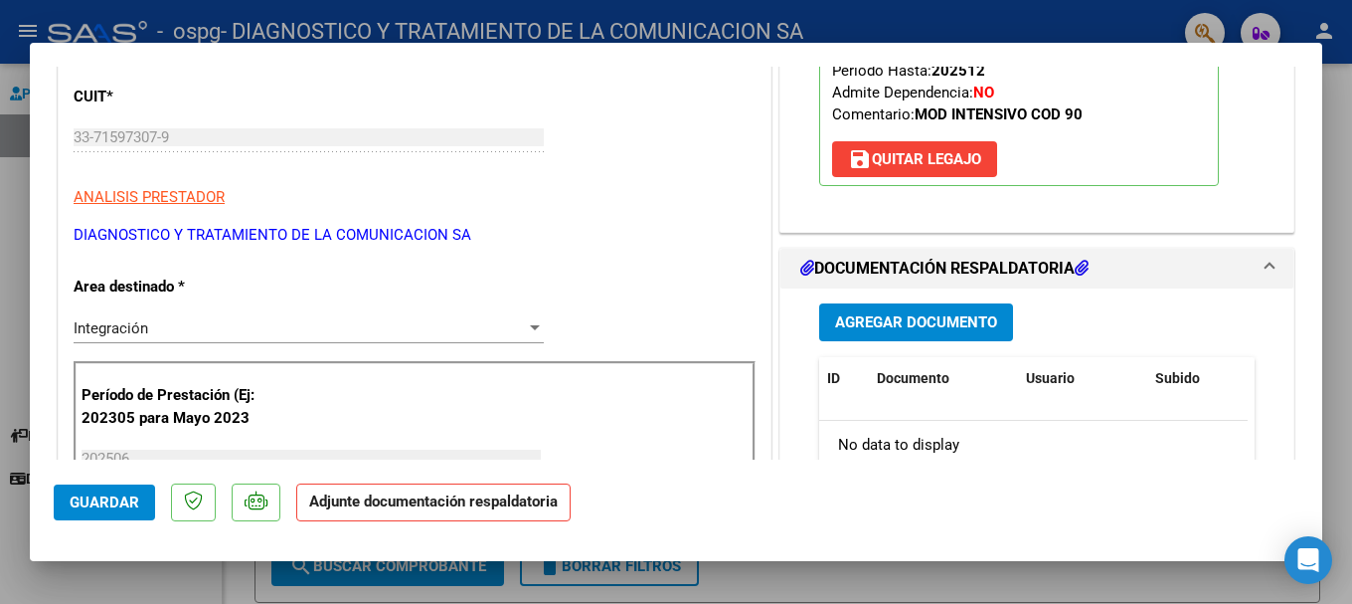
click at [849, 327] on span "Agregar Documento" at bounding box center [916, 323] width 162 height 18
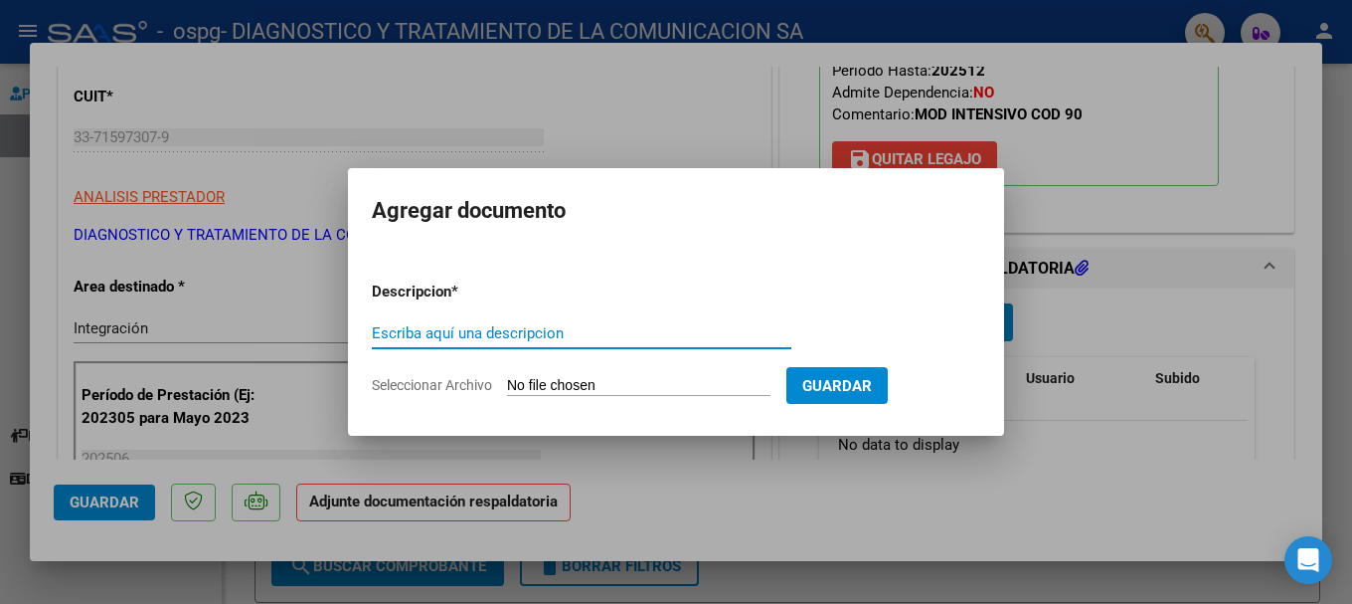
click at [530, 332] on input "Escriba aquí una descripcion" at bounding box center [582, 333] width 420 height 18
type input "Planillas asistencia INT periodo junio"
click at [577, 383] on input "Seleccionar Archivo" at bounding box center [638, 386] width 263 height 19
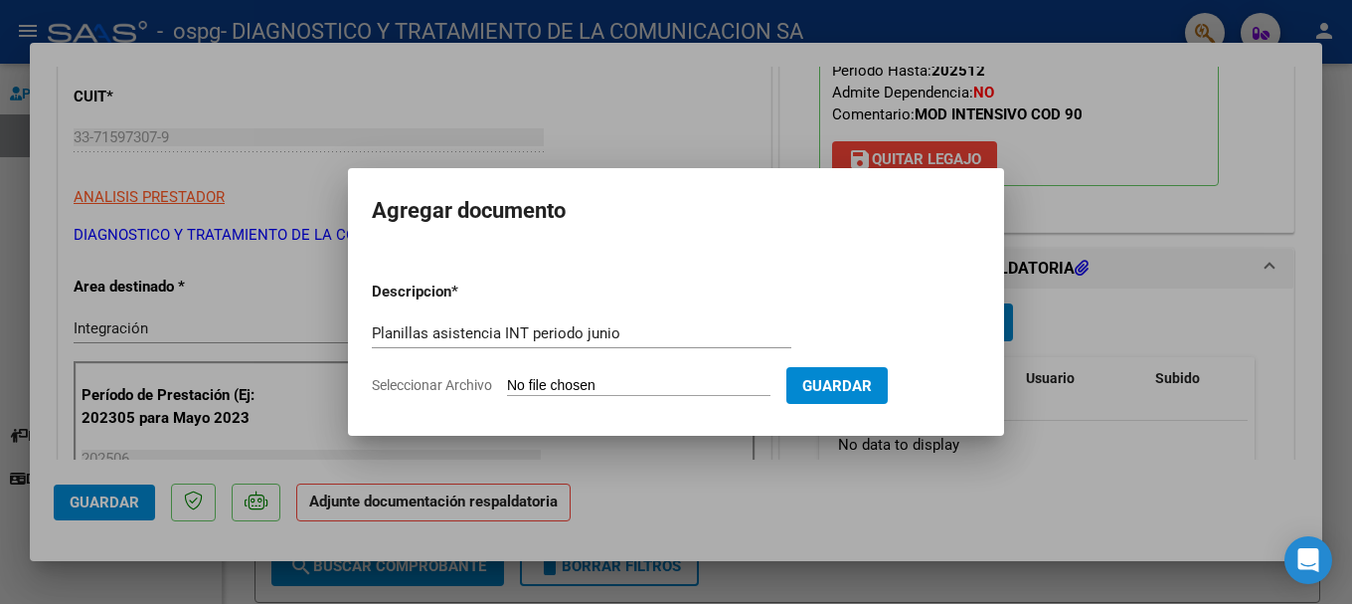
type input "C:\fakepath\[PERSON_NAME] MII JUNIO.pdf"
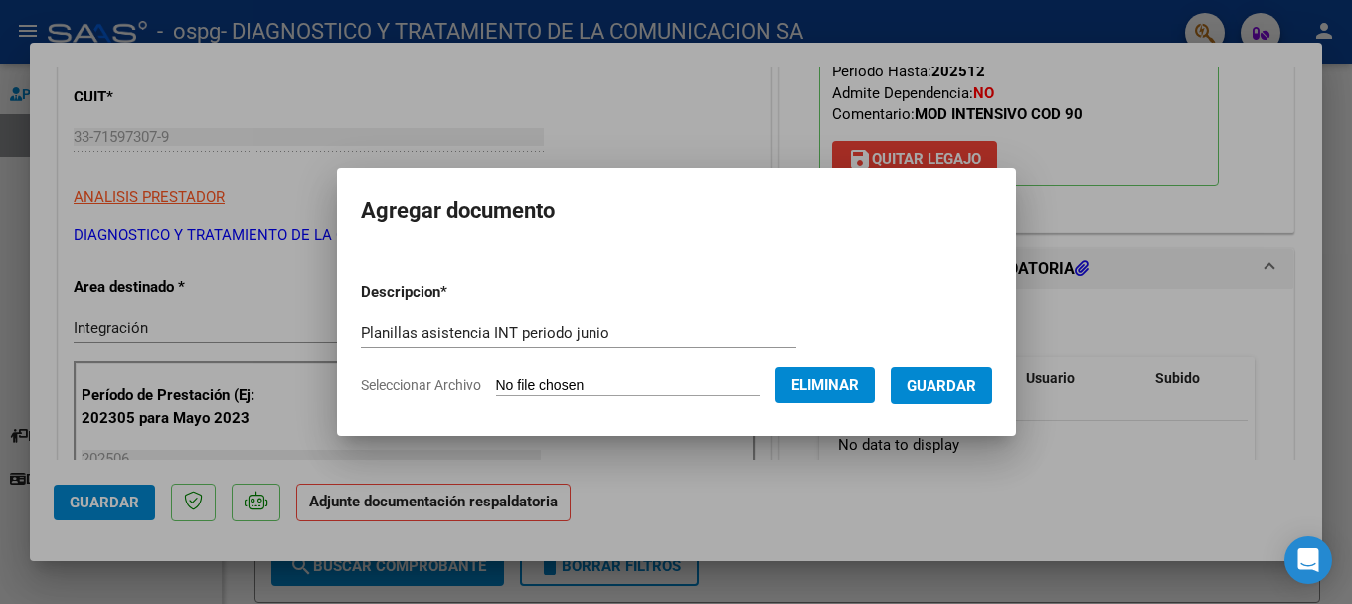
click at [500, 338] on input "Planillas asistencia INT periodo junio" at bounding box center [578, 333] width 435 height 18
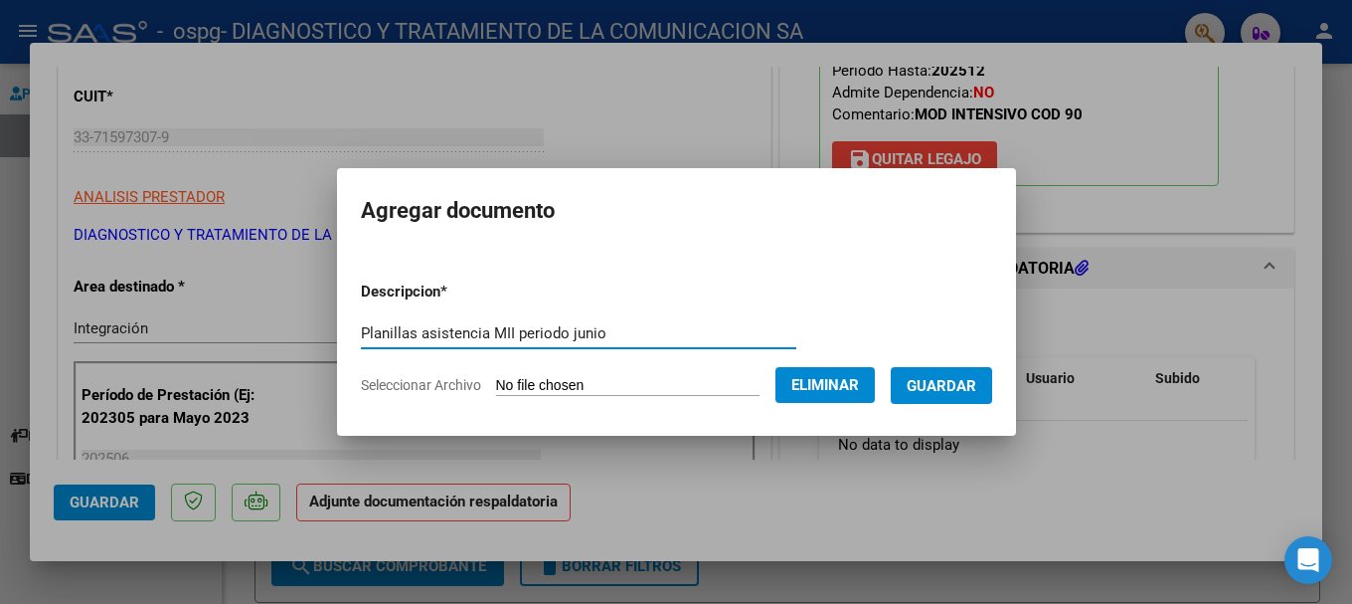
type input "Planillas asistencia MII periodo junio"
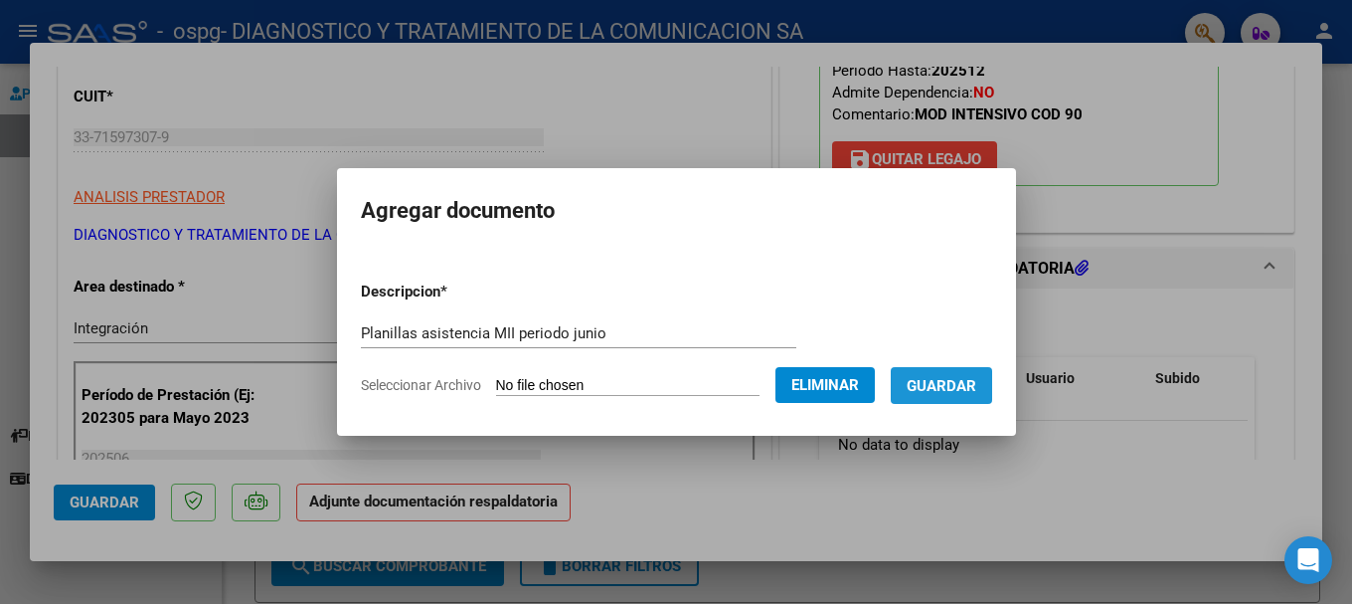
click at [849, 384] on span "Guardar" at bounding box center [942, 386] width 70 height 18
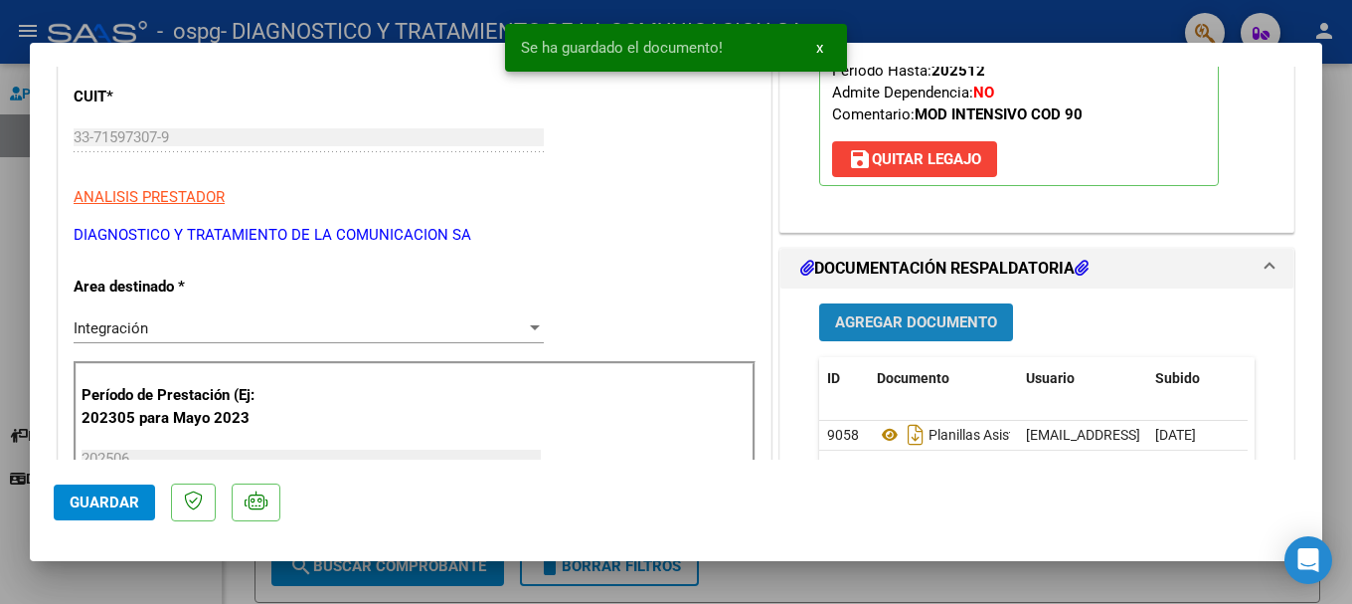
click at [849, 328] on span "Agregar Documento" at bounding box center [916, 323] width 162 height 18
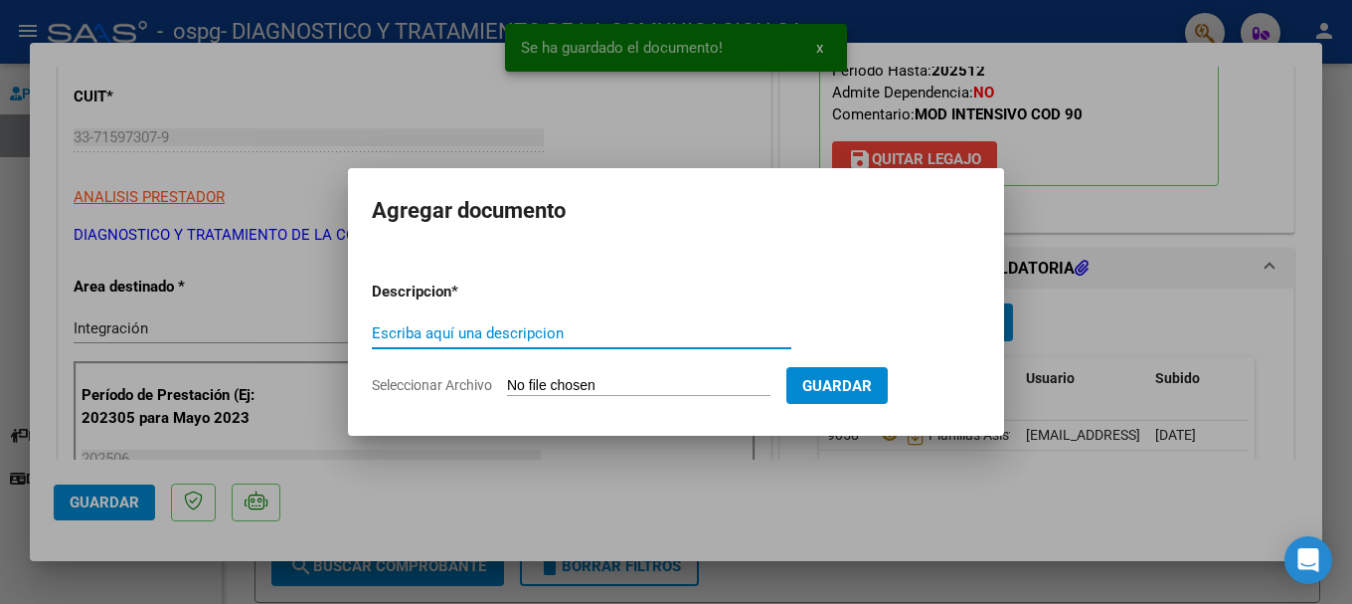
click at [447, 328] on input "Escriba aquí una descripcion" at bounding box center [582, 333] width 420 height 18
type input "i"
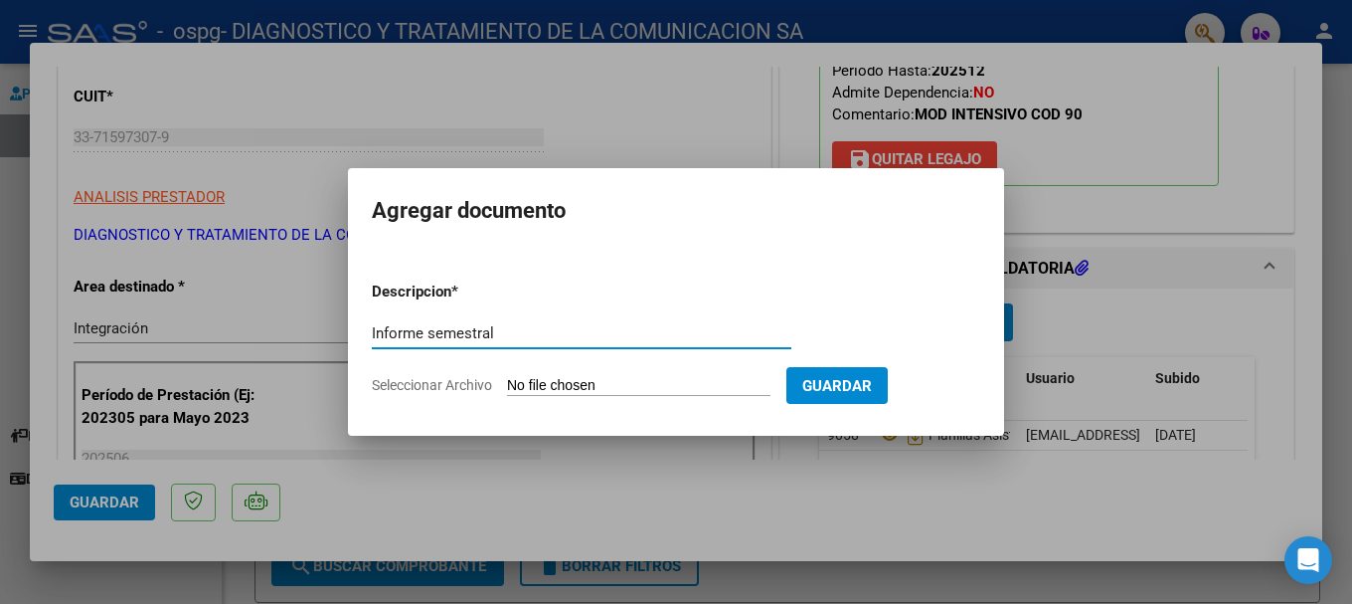
type input "Informe semestral"
click at [733, 386] on input "Seleccionar Archivo" at bounding box center [638, 386] width 263 height 19
click at [538, 374] on form "Descripcion * Informe semestral Escriba aquí una descripcion Seleccionar Archiv…" at bounding box center [676, 337] width 608 height 145
click at [549, 384] on input "Seleccionar Archivo" at bounding box center [638, 386] width 263 height 19
click at [812, 220] on h2 "Agregar documento" at bounding box center [676, 211] width 608 height 38
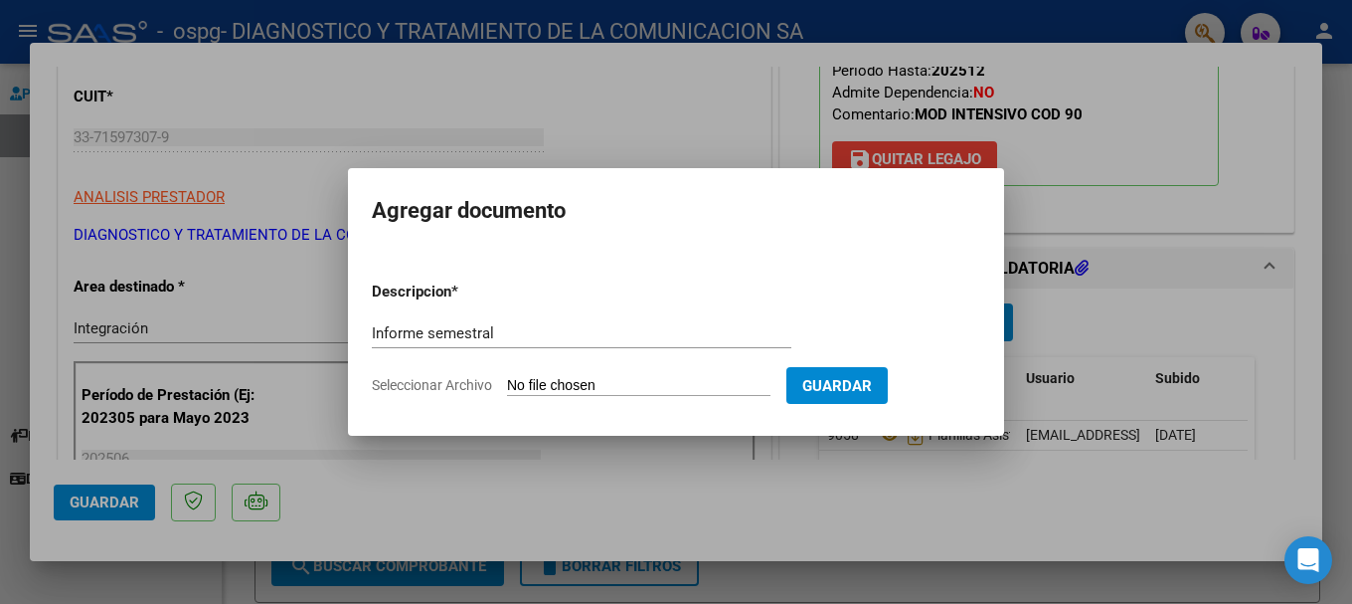
click at [530, 313] on form "Descripcion * Informe semestral Escriba aquí una descripcion Seleccionar Archiv…" at bounding box center [676, 337] width 608 height 145
click at [475, 119] on div at bounding box center [676, 302] width 1352 height 604
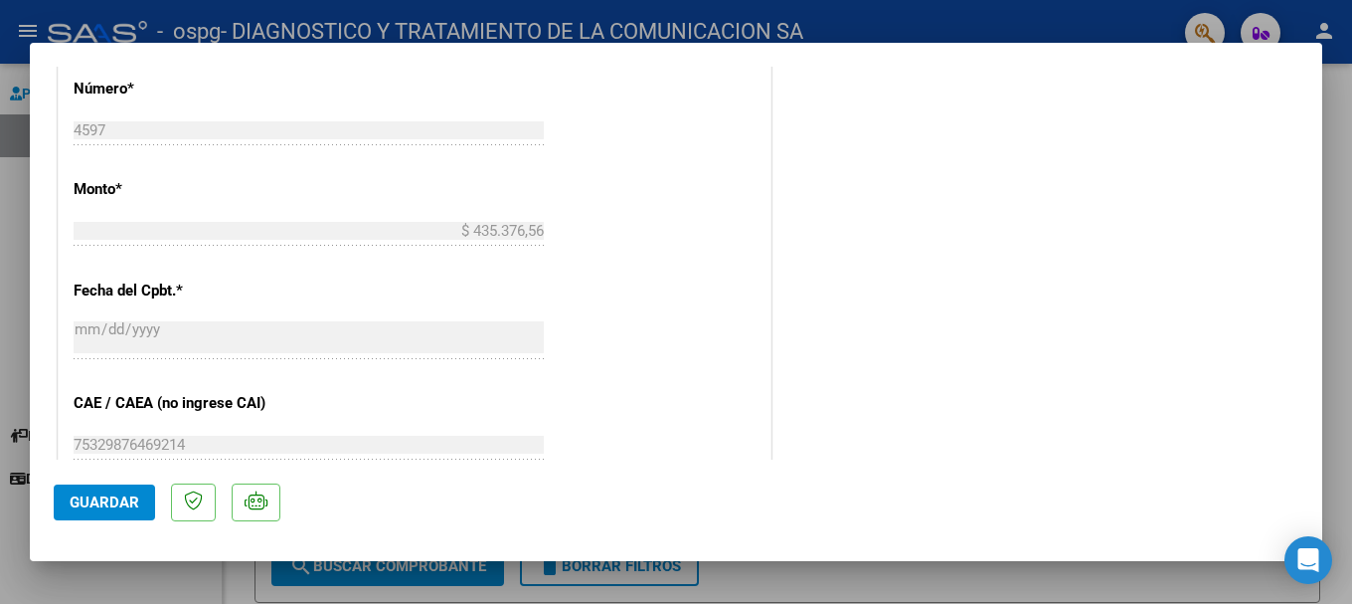
scroll to position [393, 0]
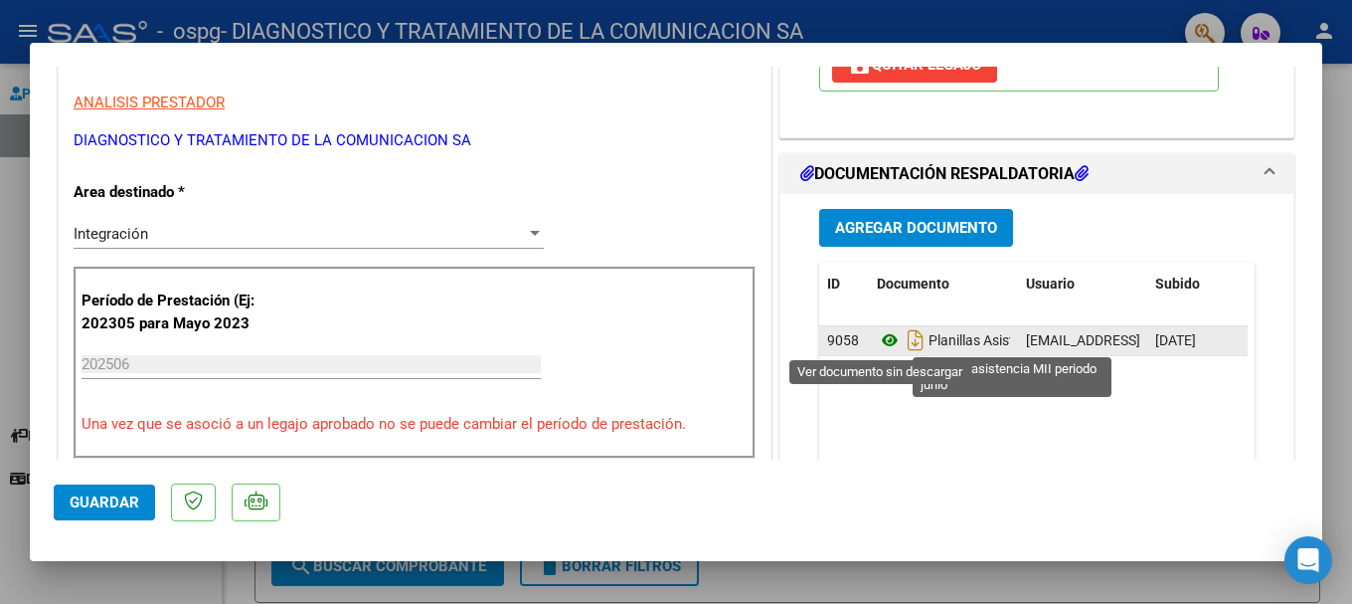
click at [849, 335] on icon at bounding box center [890, 340] width 26 height 24
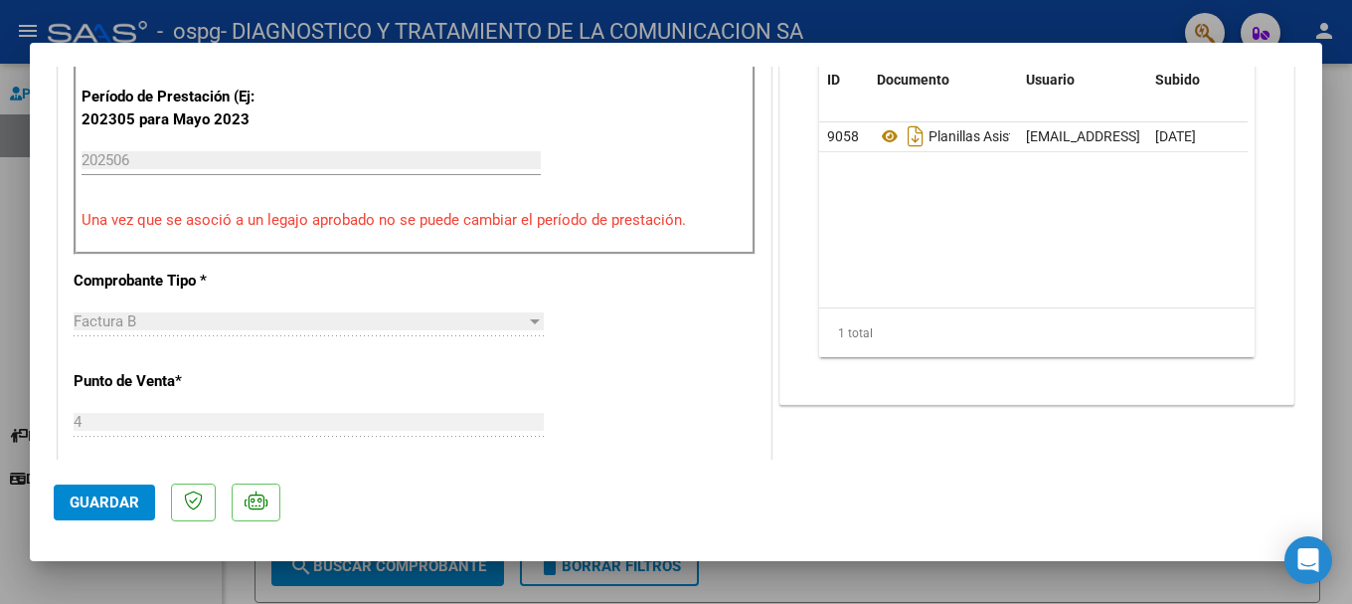
scroll to position [398, 0]
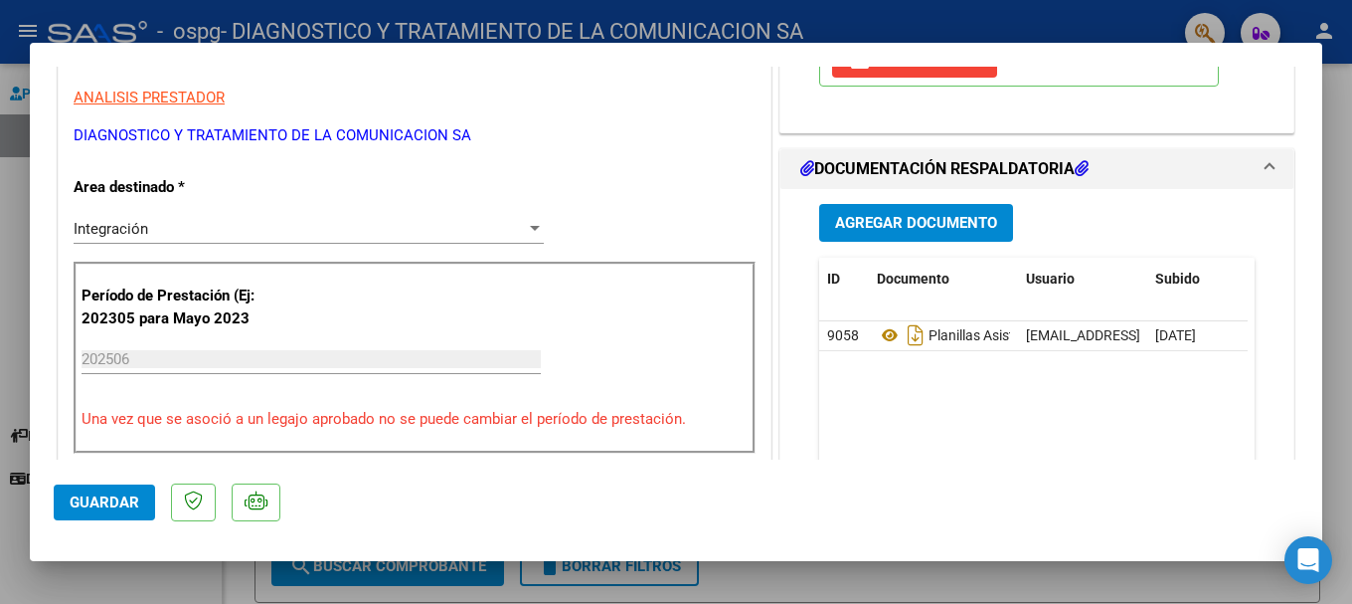
click at [849, 224] on span "Agregar Documento" at bounding box center [916, 224] width 162 height 18
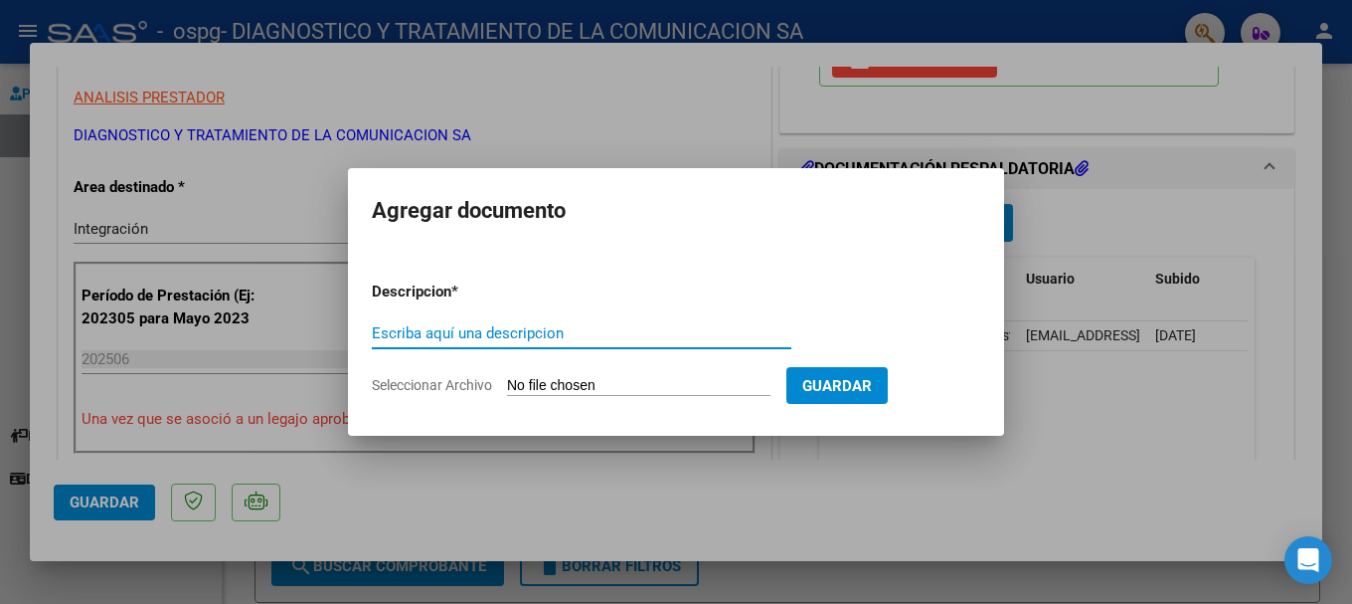
click at [453, 338] on input "Escriba aquí una descripcion" at bounding box center [582, 333] width 420 height 18
click at [612, 381] on input "Seleccionar Archivo" at bounding box center [638, 386] width 263 height 19
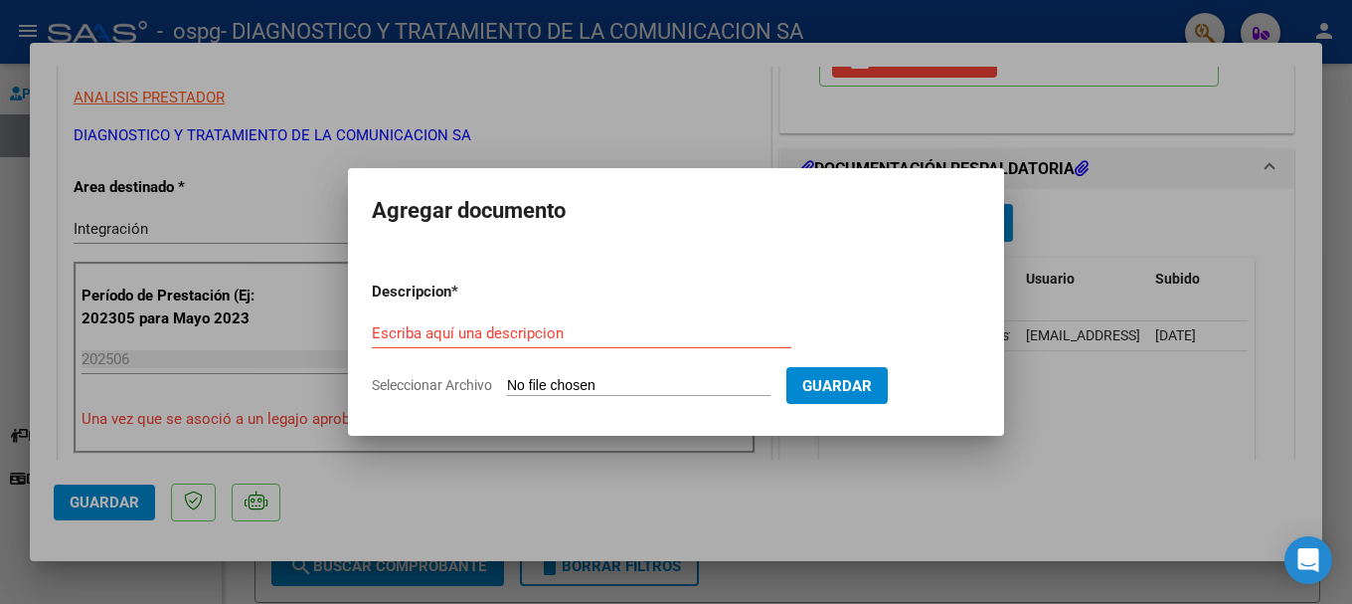
click at [741, 110] on div at bounding box center [676, 302] width 1352 height 604
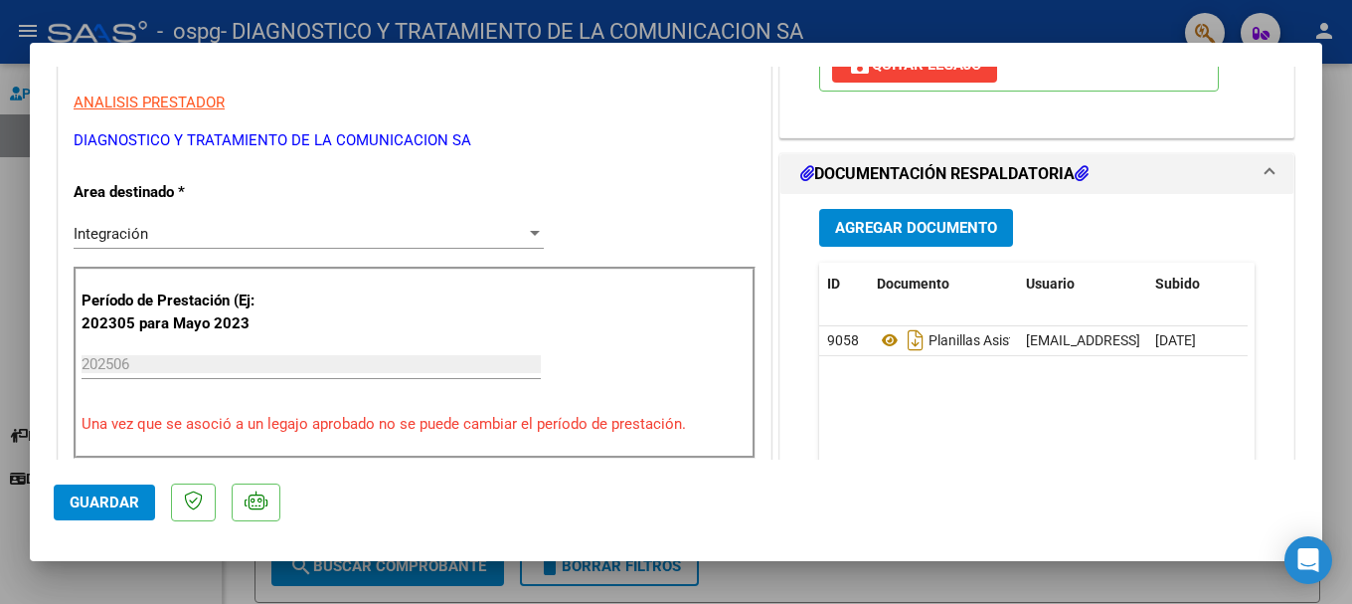
scroll to position [0, 0]
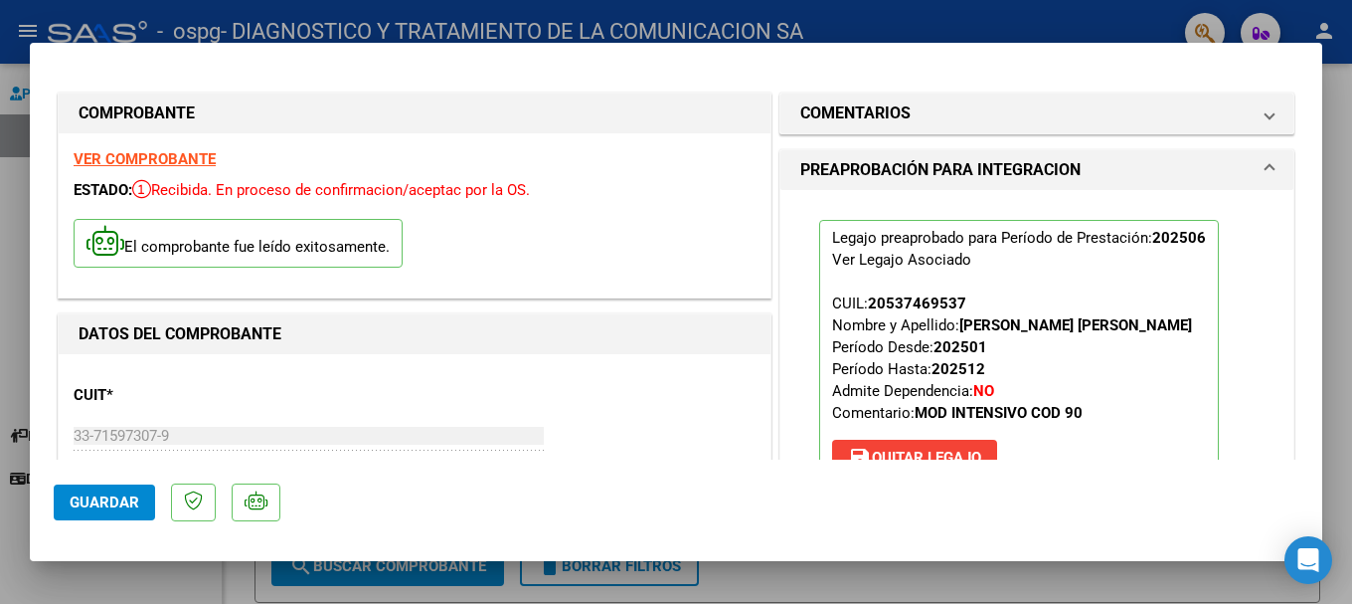
click at [849, 24] on div at bounding box center [676, 302] width 1352 height 604
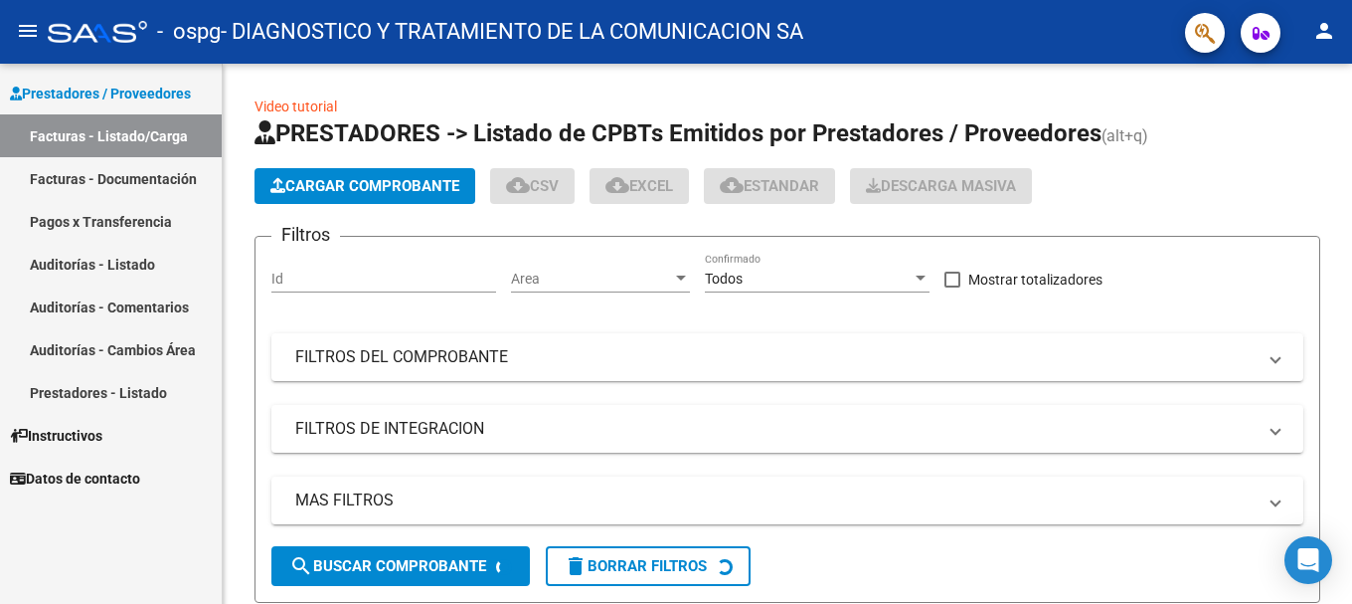
click at [849, 24] on div "- ospg - DIAGNOSTICO Y TRATAMIENTO DE LA COMUNICACION SA" at bounding box center [609, 32] width 1122 height 44
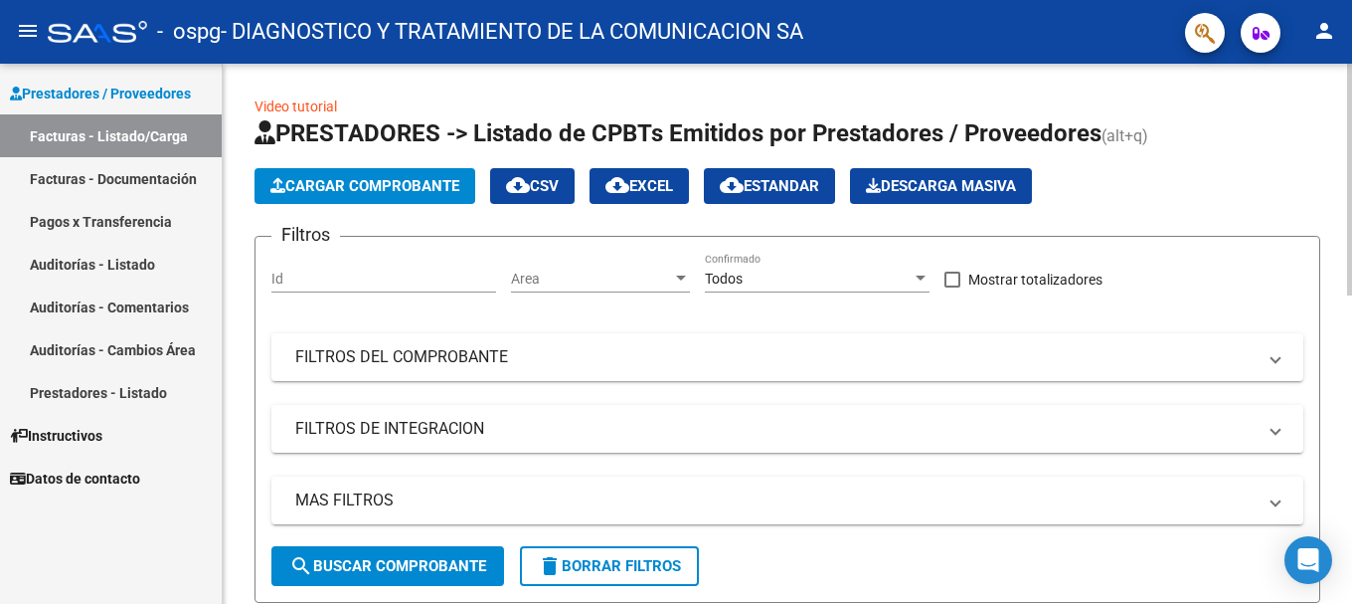
click at [367, 188] on span "Cargar Comprobante" at bounding box center [364, 186] width 189 height 18
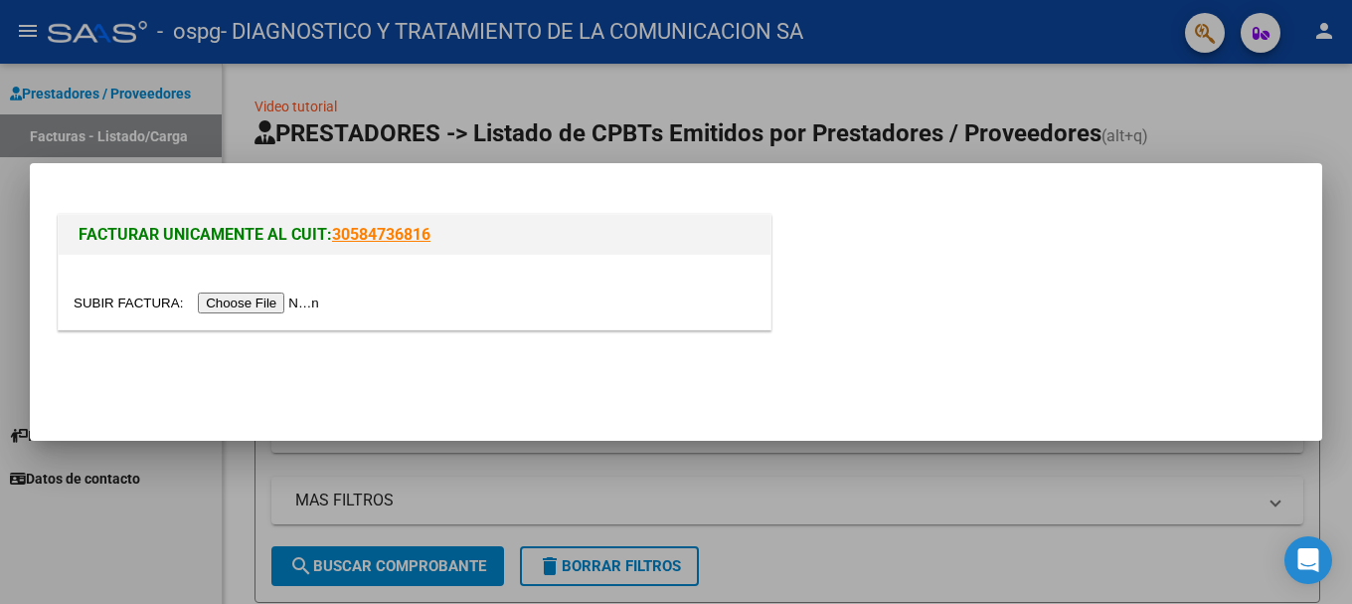
click at [271, 297] on input "file" at bounding box center [200, 302] width 252 height 21
click at [849, 464] on div at bounding box center [676, 302] width 1352 height 604
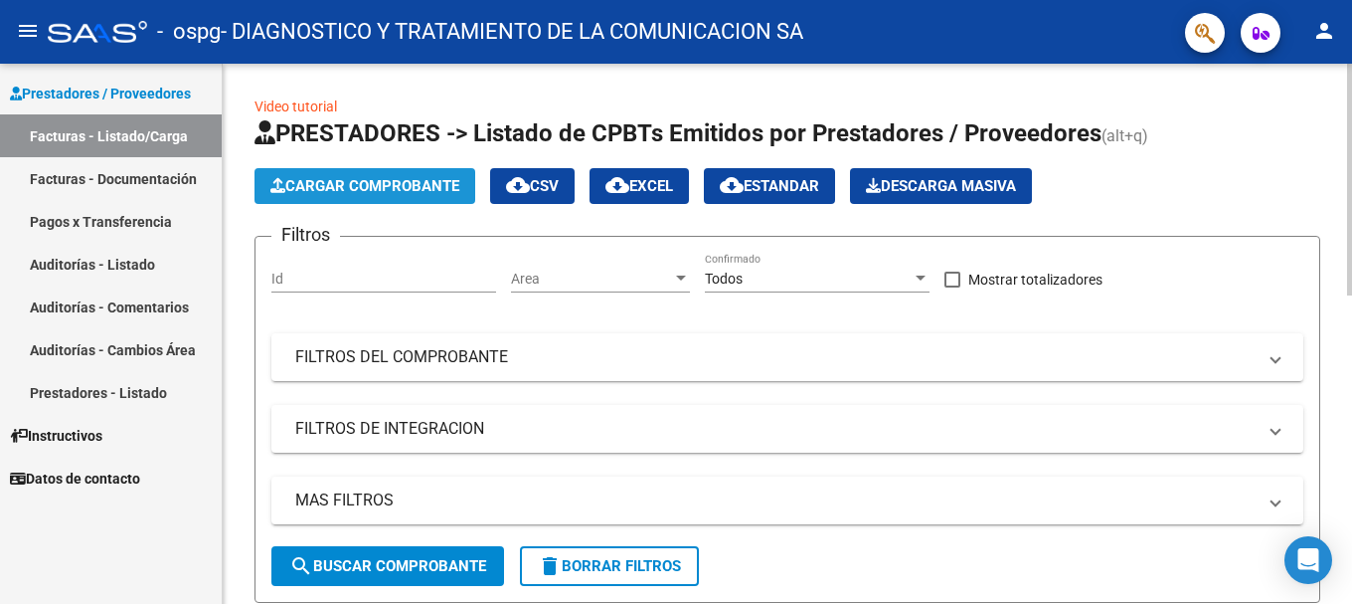
click at [380, 190] on span "Cargar Comprobante" at bounding box center [364, 186] width 189 height 18
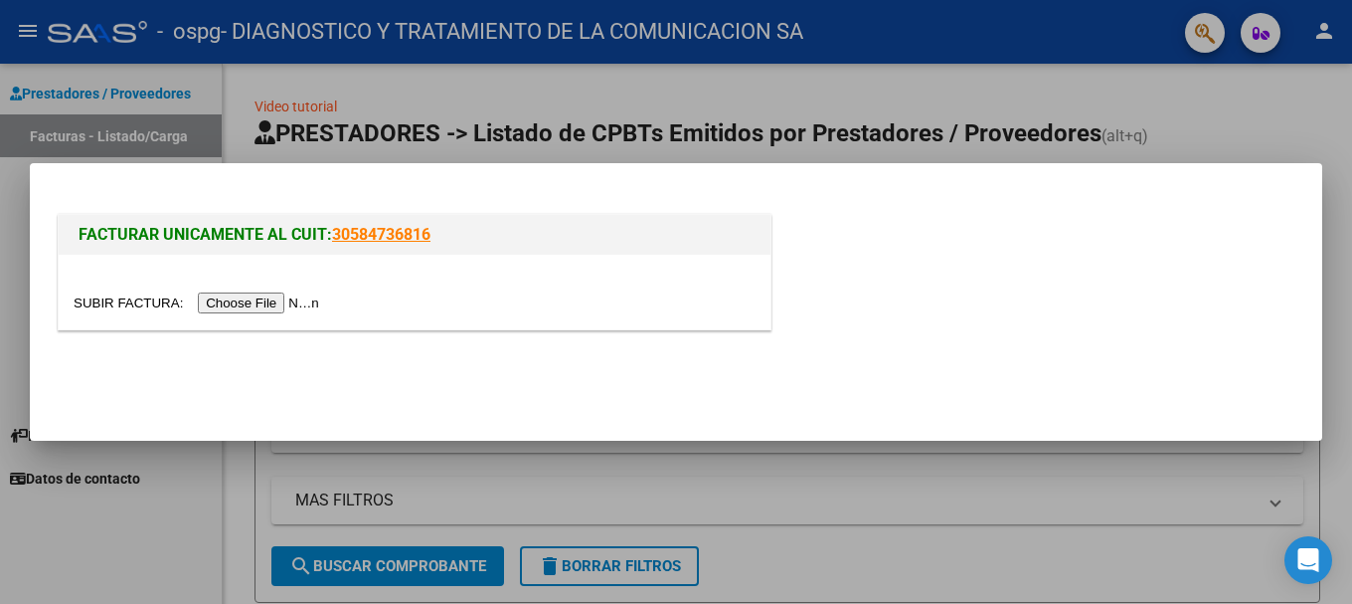
click at [230, 300] on input "file" at bounding box center [200, 302] width 252 height 21
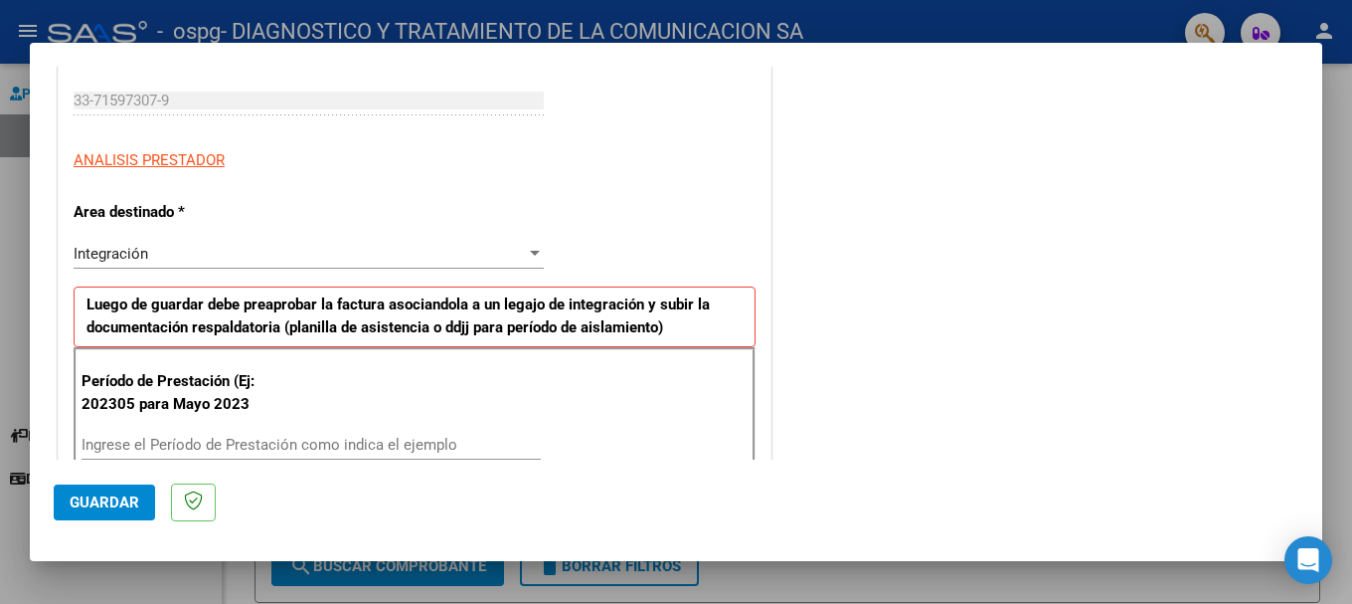
scroll to position [298, 0]
click at [115, 426] on div "Período de Prestación (Ej: 202305 para Mayo 2023 Ingrese el Período de Prestaci…" at bounding box center [415, 415] width 682 height 139
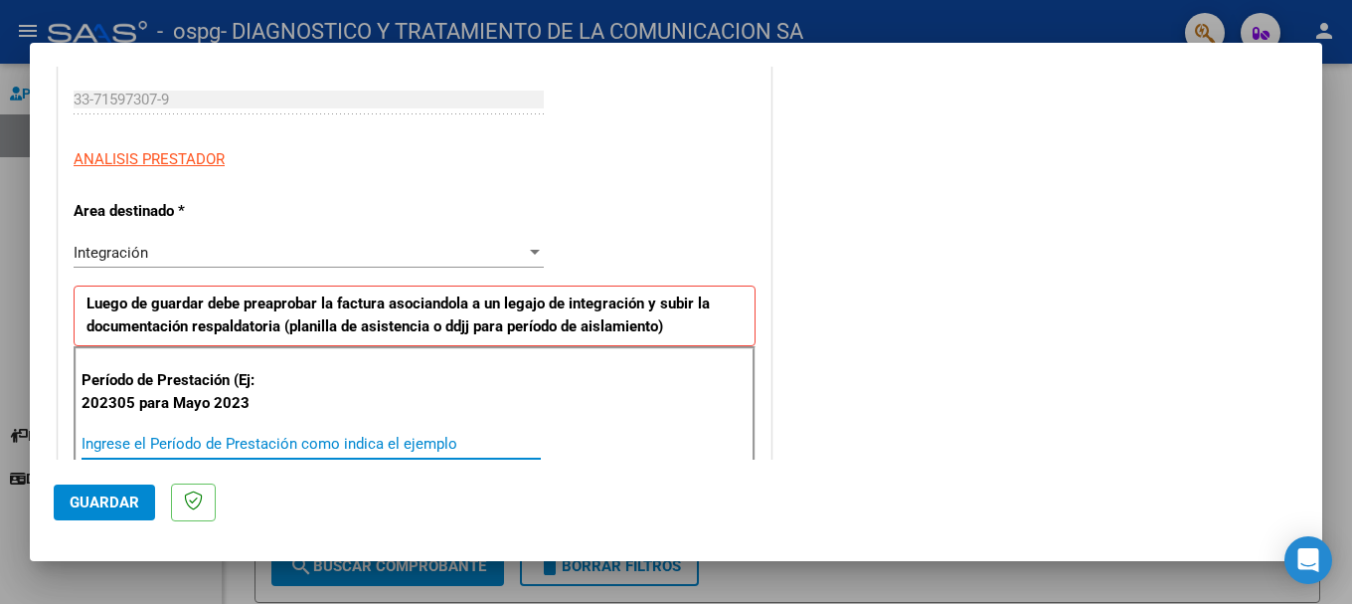
click at [118, 440] on input "Ingrese el Período de Prestación como indica el ejemplo" at bounding box center [311, 443] width 459 height 18
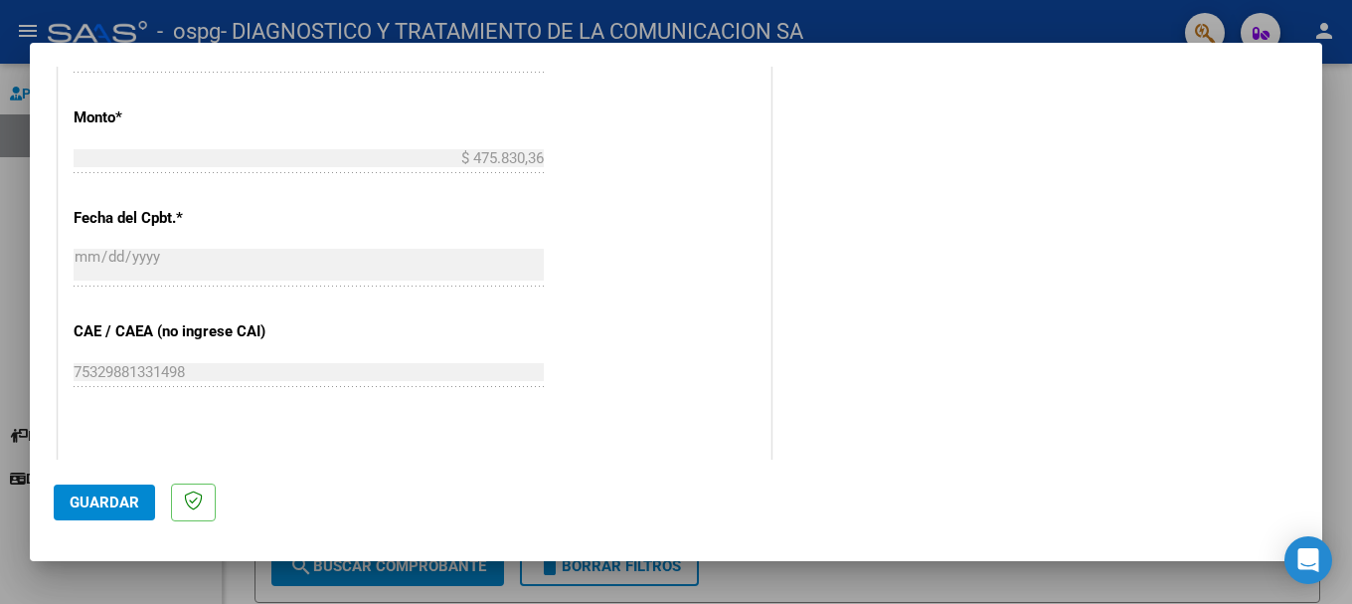
scroll to position [1293, 0]
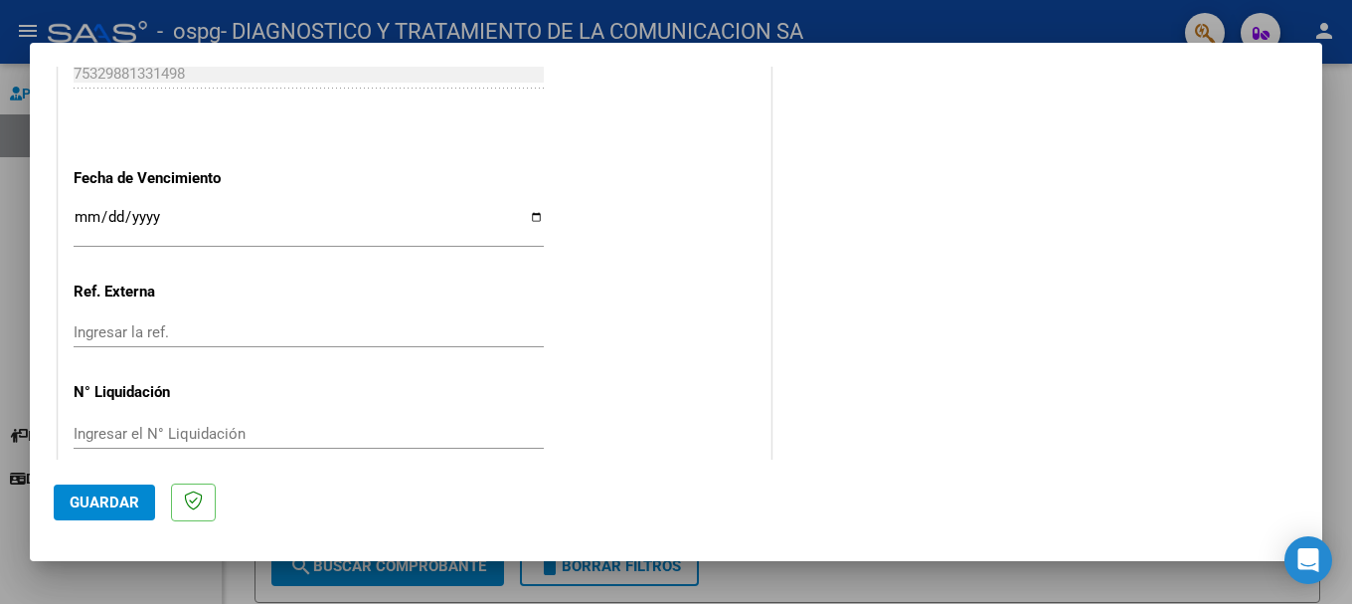
type input "202506"
click at [536, 215] on input "Ingresar la fecha" at bounding box center [309, 225] width 470 height 32
type input "[DATE]"
click at [59, 464] on button "Guardar" at bounding box center [104, 502] width 101 height 36
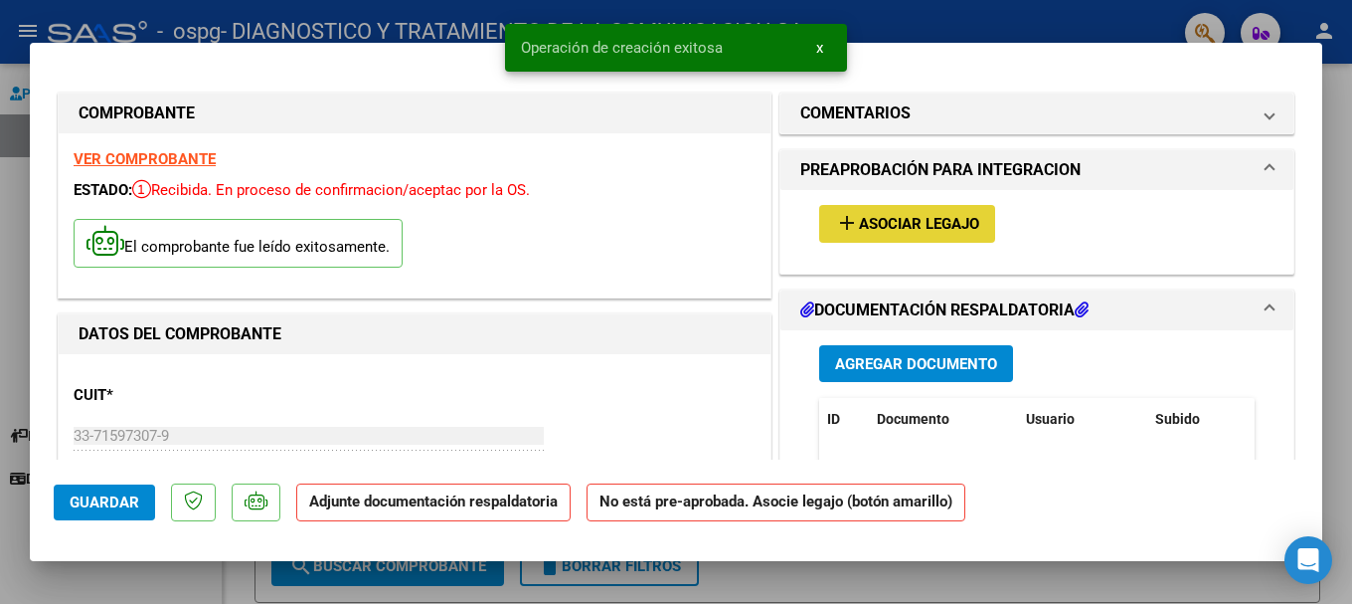
click at [849, 235] on button "add Asociar Legajo" at bounding box center [907, 223] width 176 height 37
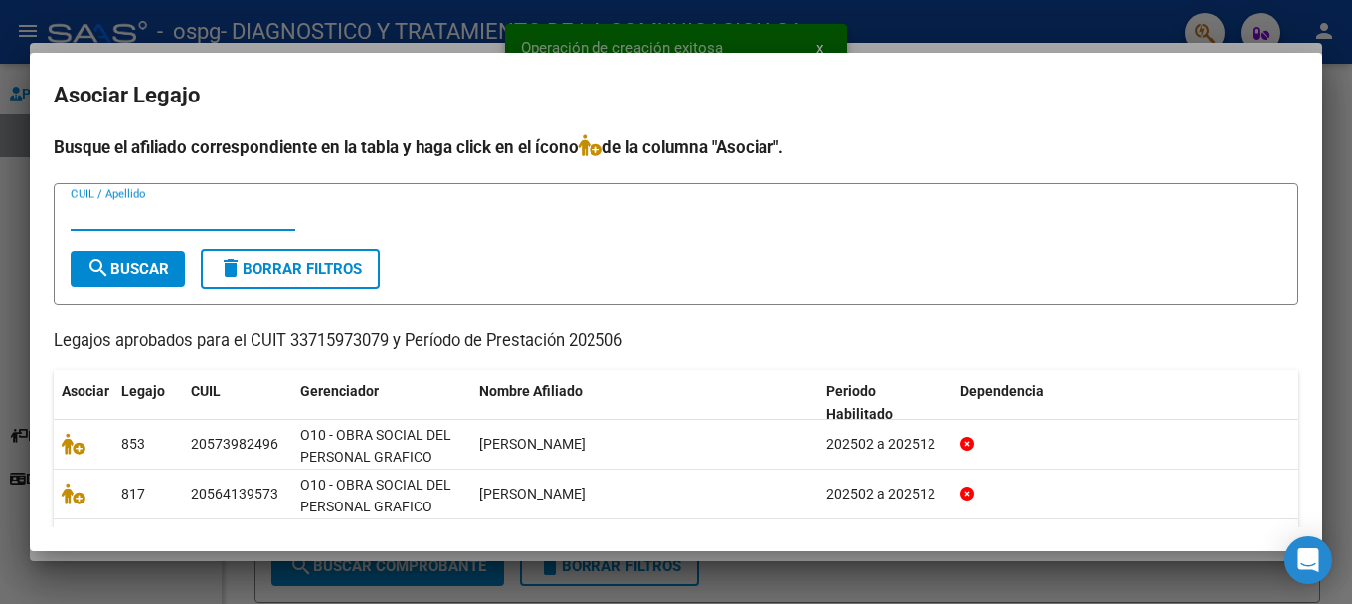
click at [170, 219] on input "CUIL / Apellido" at bounding box center [183, 215] width 225 height 18
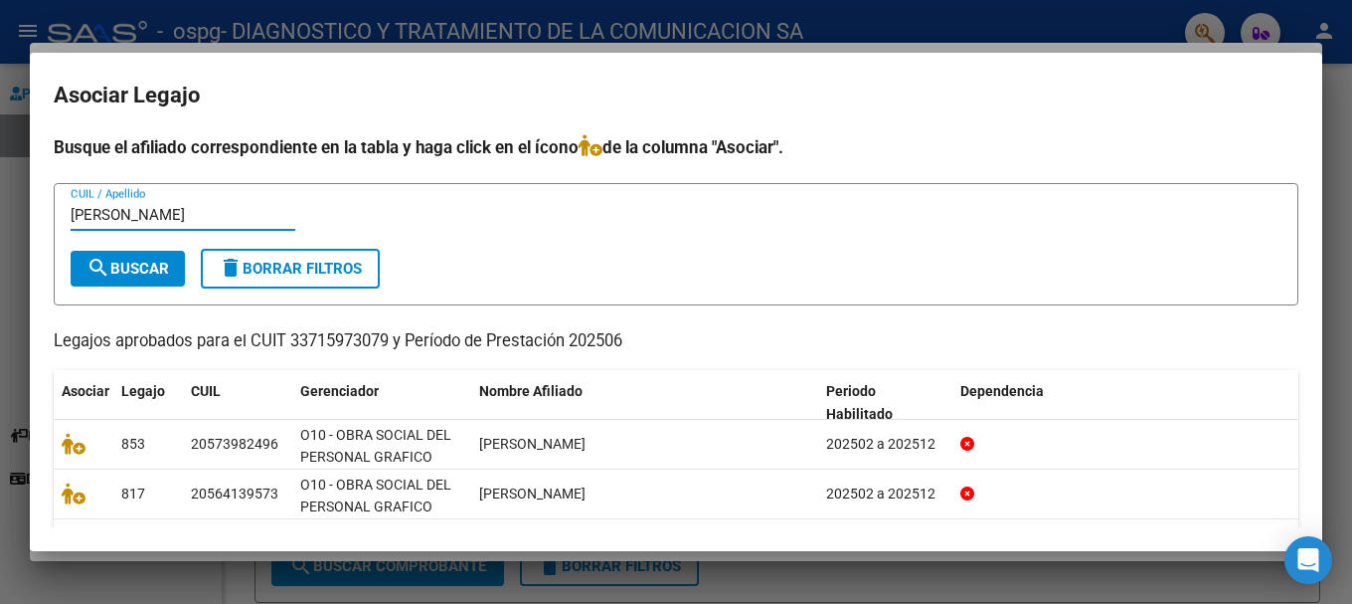
type input "[PERSON_NAME]"
click at [174, 272] on button "search Buscar" at bounding box center [128, 269] width 114 height 36
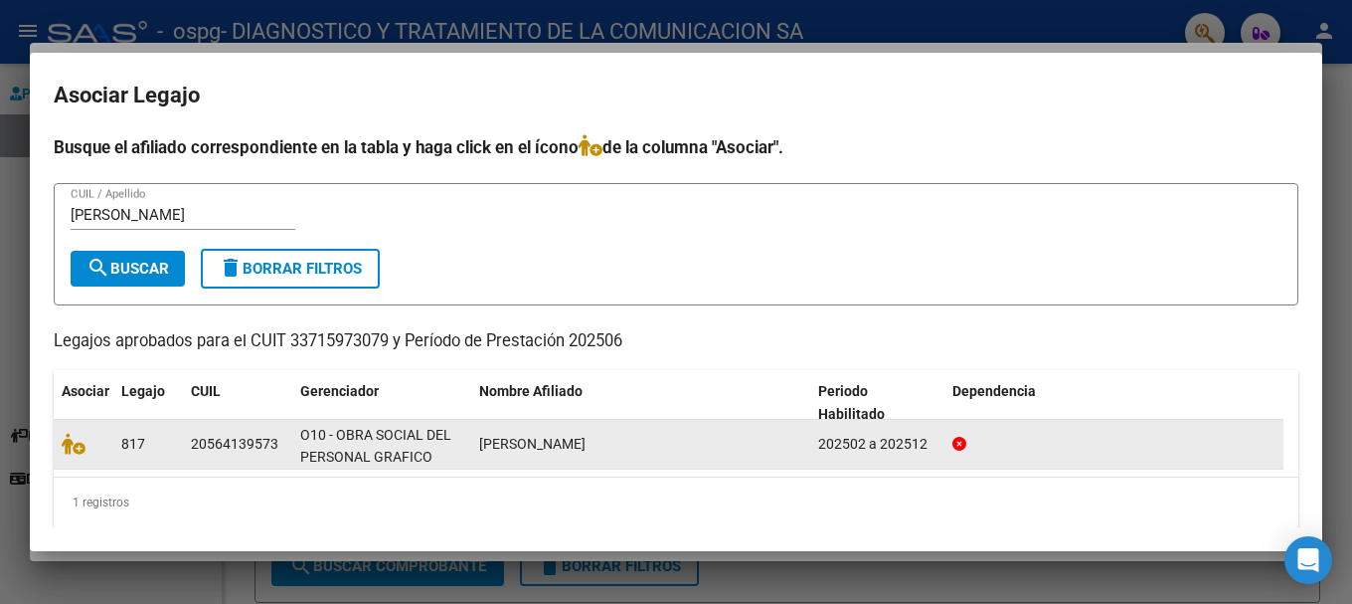
click at [57, 453] on datatable-body-cell at bounding box center [84, 444] width 60 height 49
click at [74, 452] on icon at bounding box center [74, 443] width 24 height 22
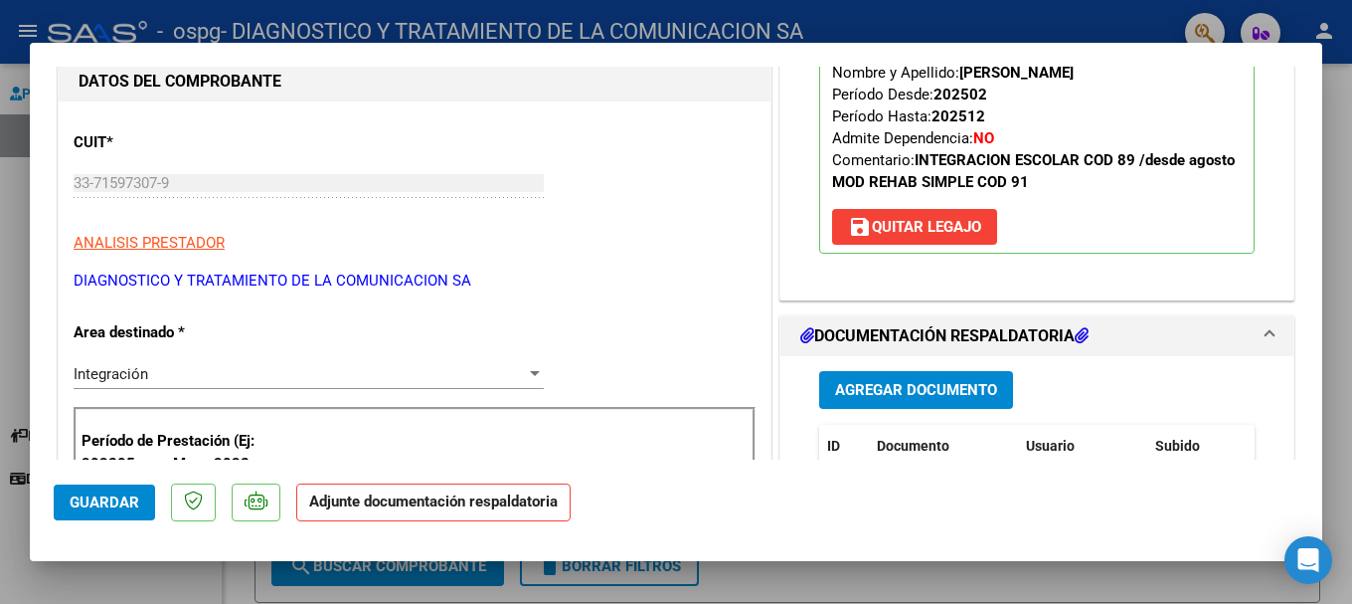
scroll to position [398, 0]
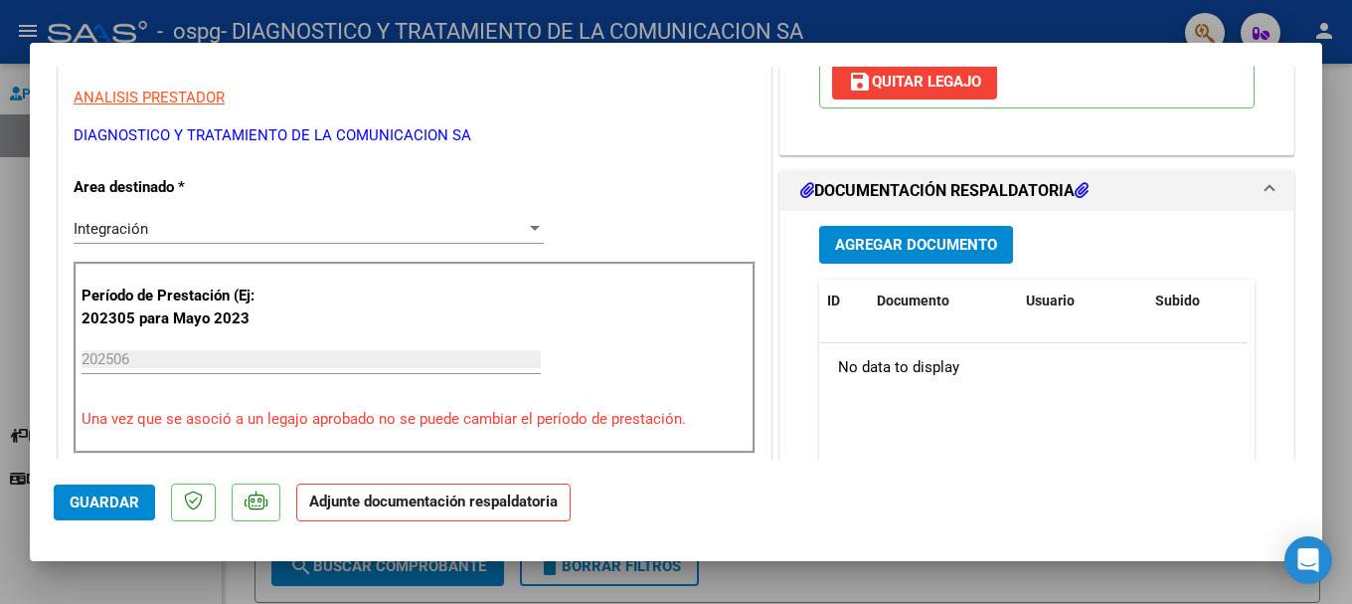
click at [849, 250] on span "Agregar Documento" at bounding box center [916, 246] width 162 height 18
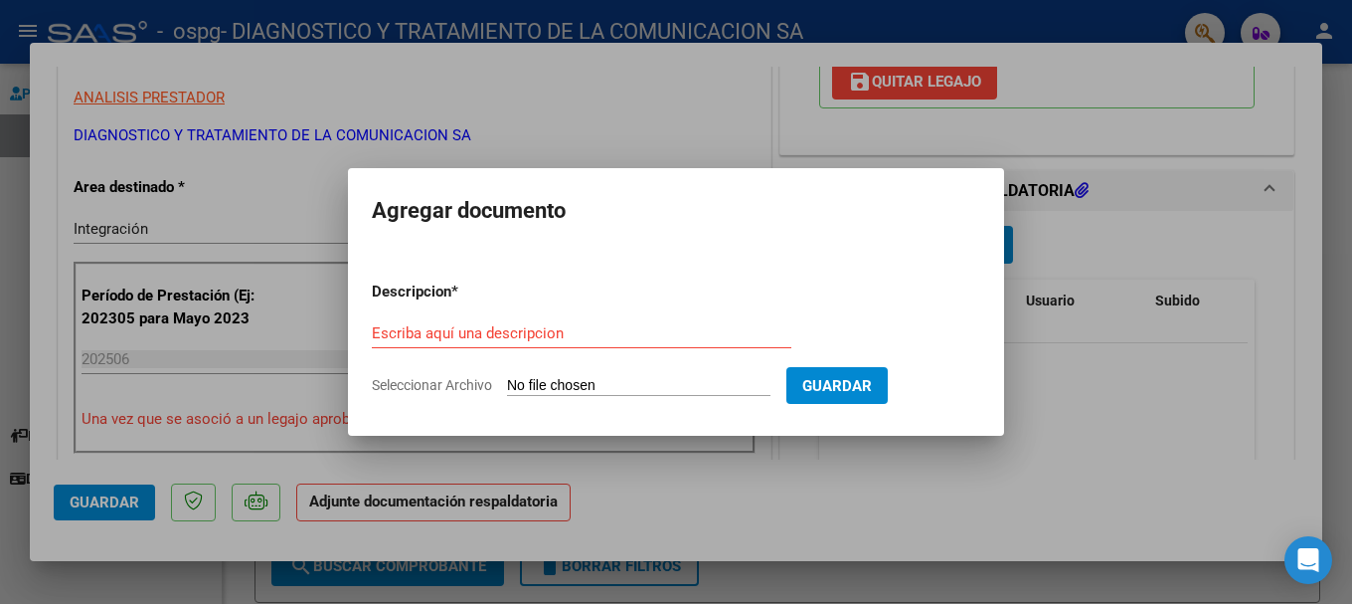
click at [472, 322] on div "Escriba aquí una descripcion" at bounding box center [582, 333] width 420 height 30
click at [476, 332] on input "Escriba aquí una descripcion" at bounding box center [582, 333] width 420 height 18
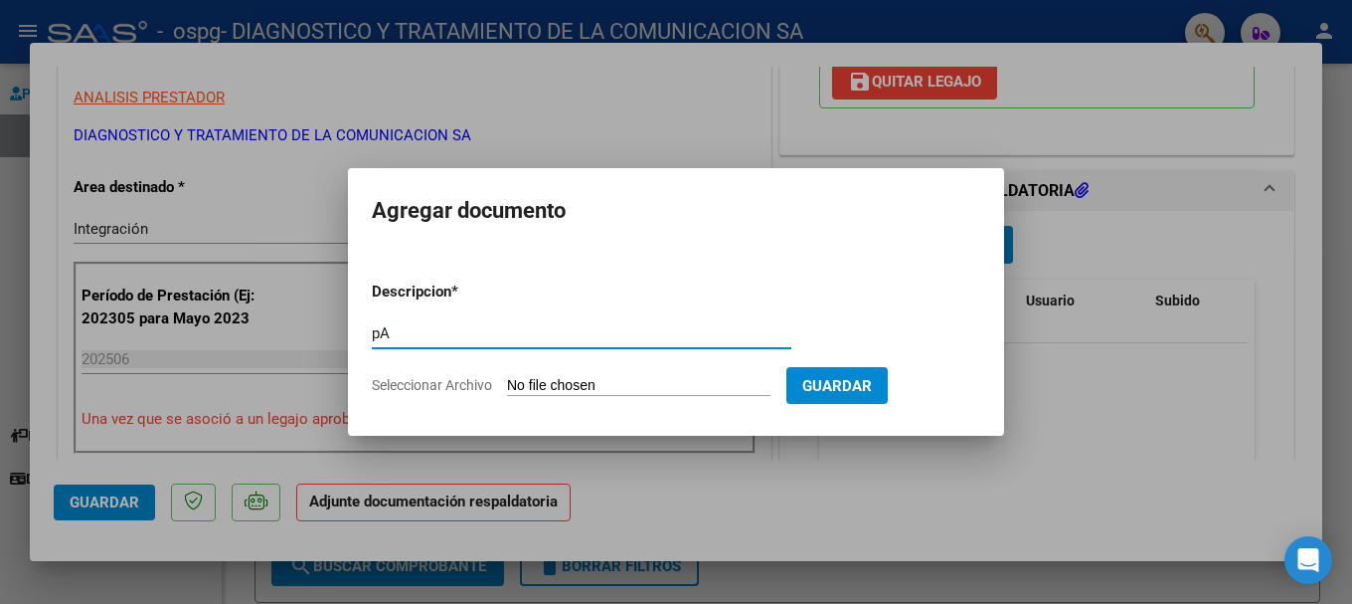
type input "p"
type input "Planillas de asistencia INT JUNIO"
click at [647, 385] on input "Seleccionar Archivo" at bounding box center [638, 386] width 263 height 19
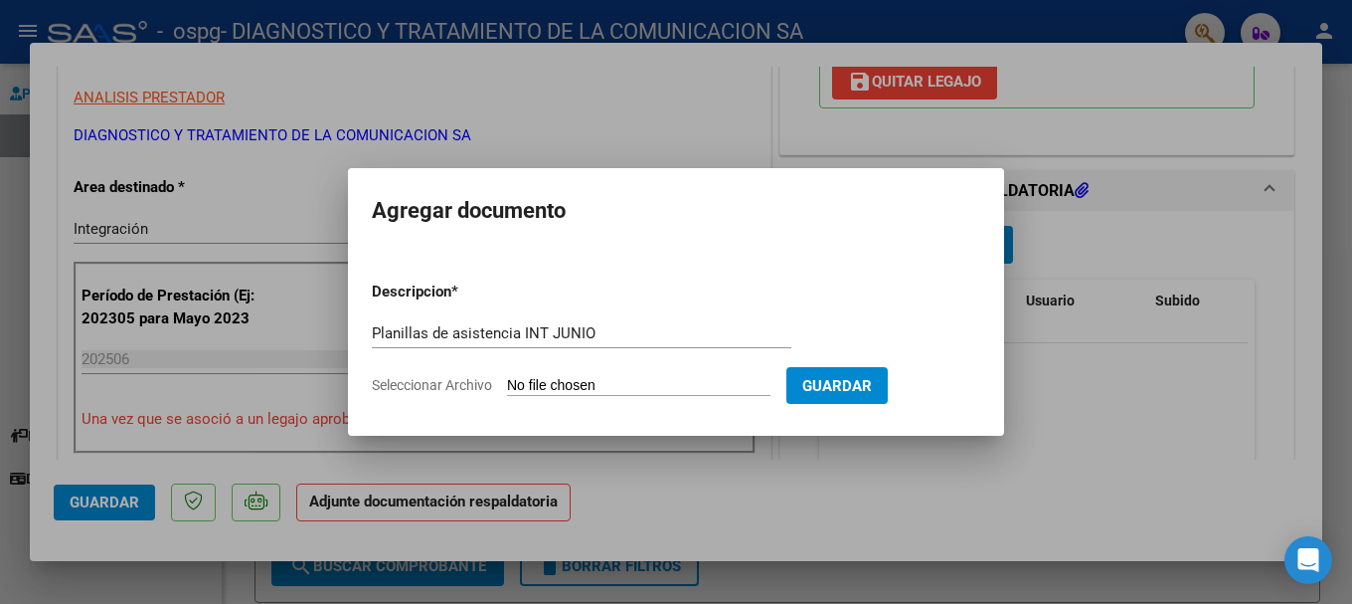
type input "C:\fakepath\[PERSON_NAME] INT JUNIO.pdf"
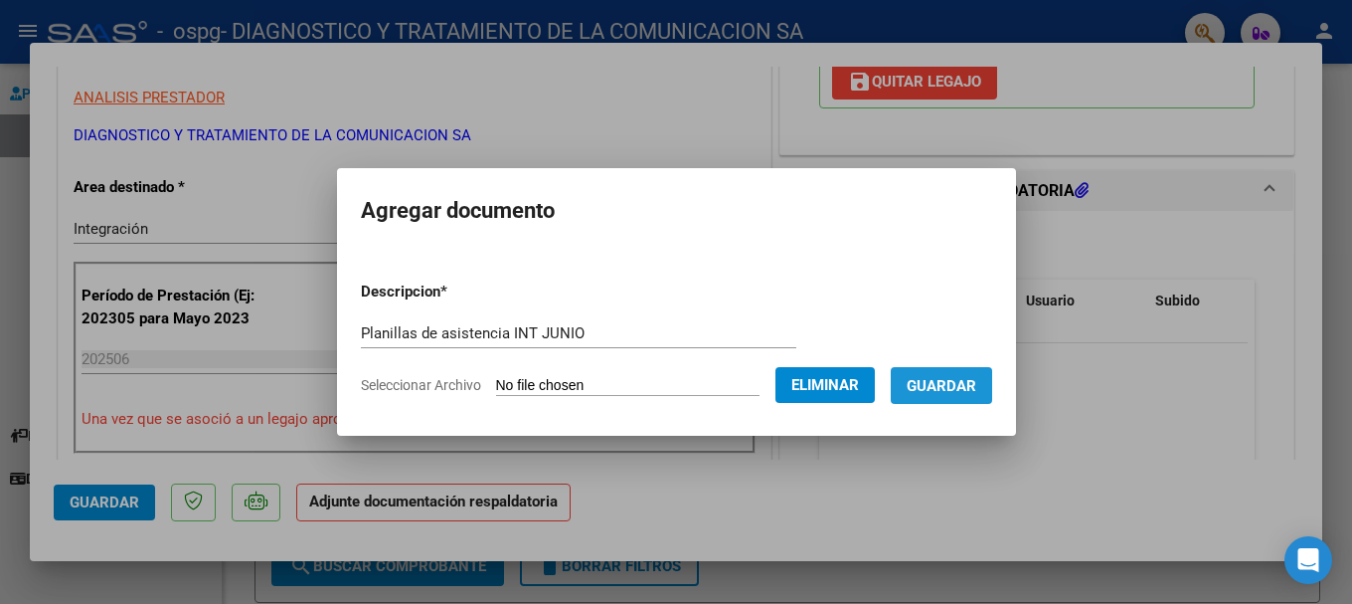
click at [849, 391] on span "Guardar" at bounding box center [942, 386] width 70 height 18
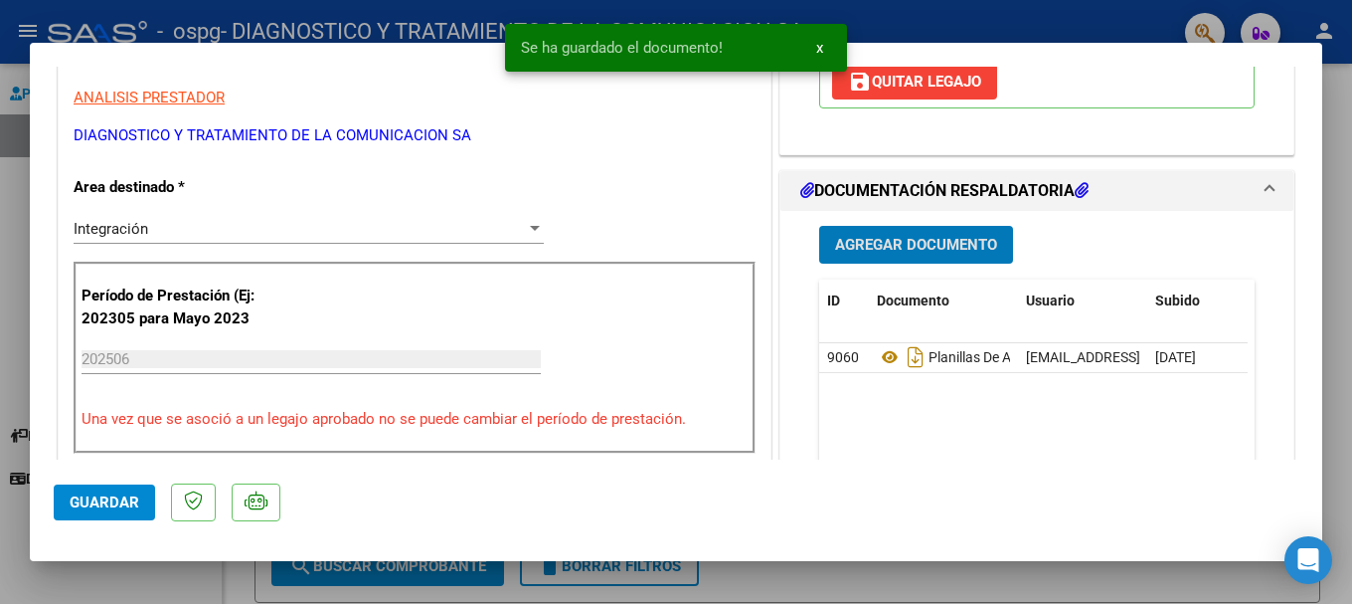
click at [849, 249] on span "Agregar Documento" at bounding box center [916, 246] width 162 height 18
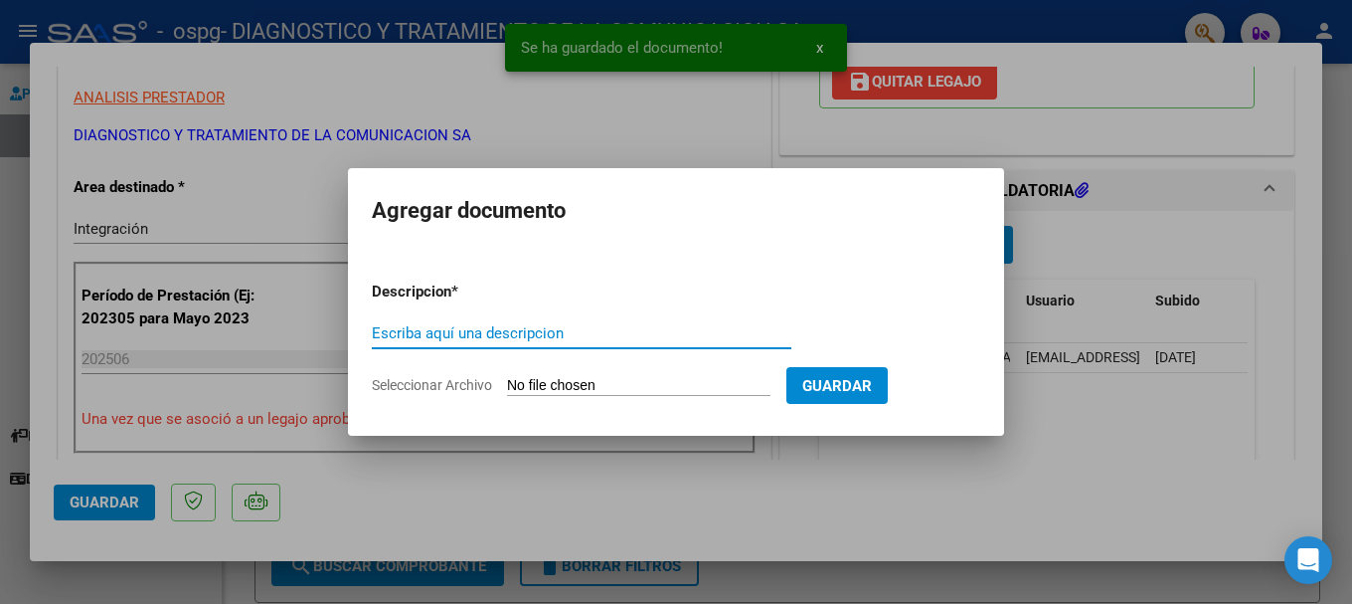
click at [476, 315] on form "Descripcion * Escriba aquí una descripcion Seleccionar Archivo Guardar" at bounding box center [676, 337] width 608 height 145
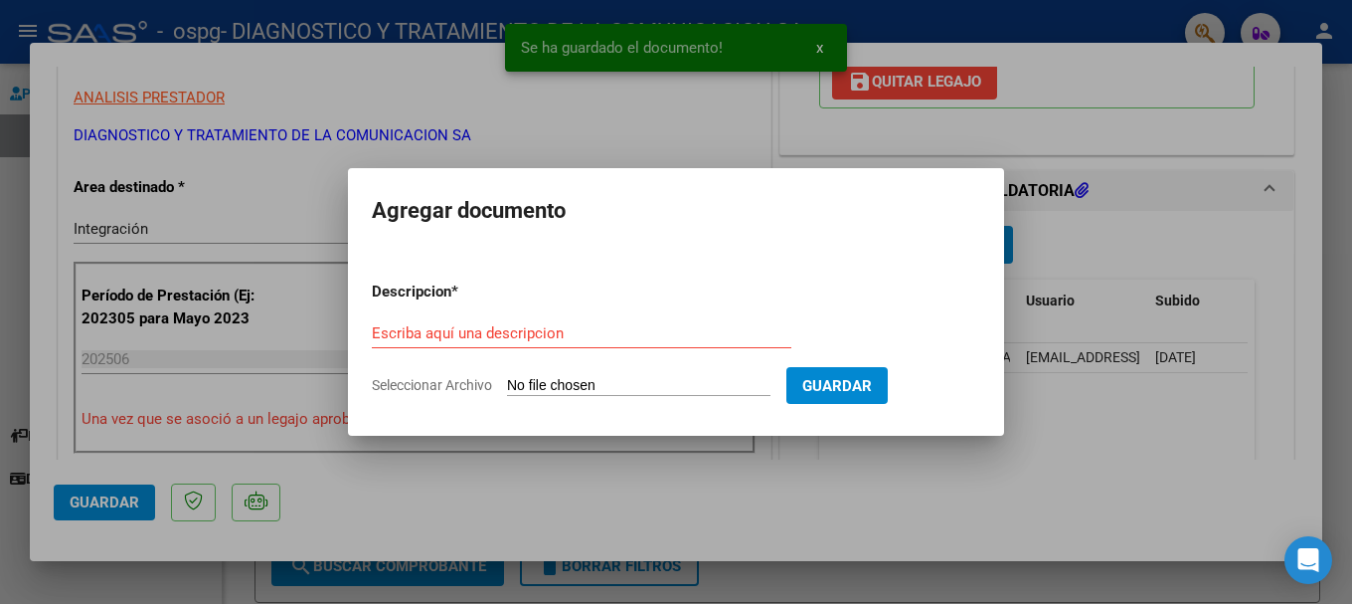
click at [476, 327] on input "Escriba aquí una descripcion" at bounding box center [582, 333] width 420 height 18
type input "i"
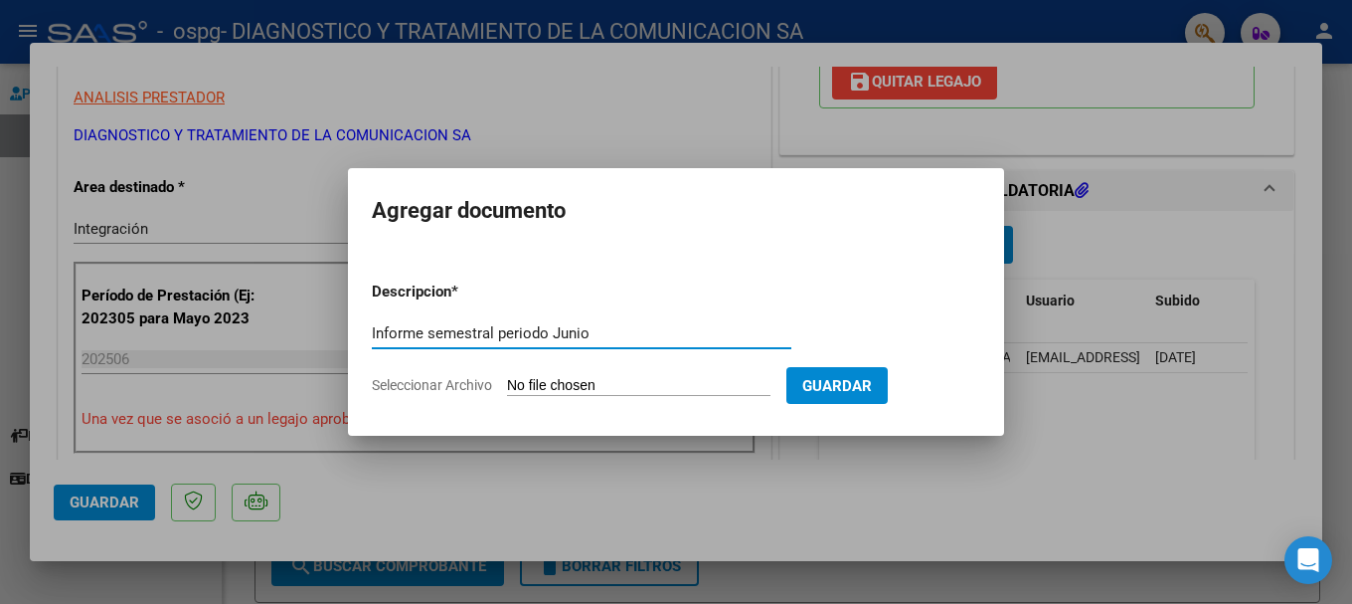
type input "Informe semestral periodo Junio"
click at [559, 379] on input "Seleccionar Archivo" at bounding box center [638, 386] width 263 height 19
type input "C:\fakepath\[PERSON_NAME] SAIE.pdf"
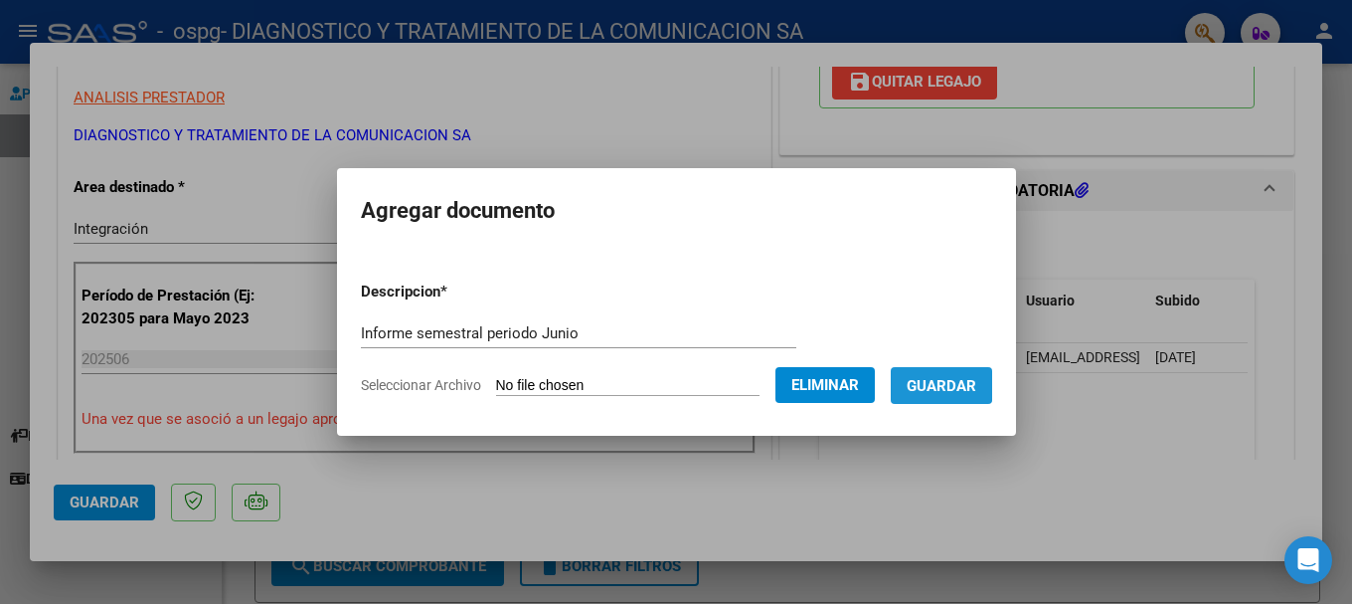
click at [849, 377] on span "Guardar" at bounding box center [942, 386] width 70 height 18
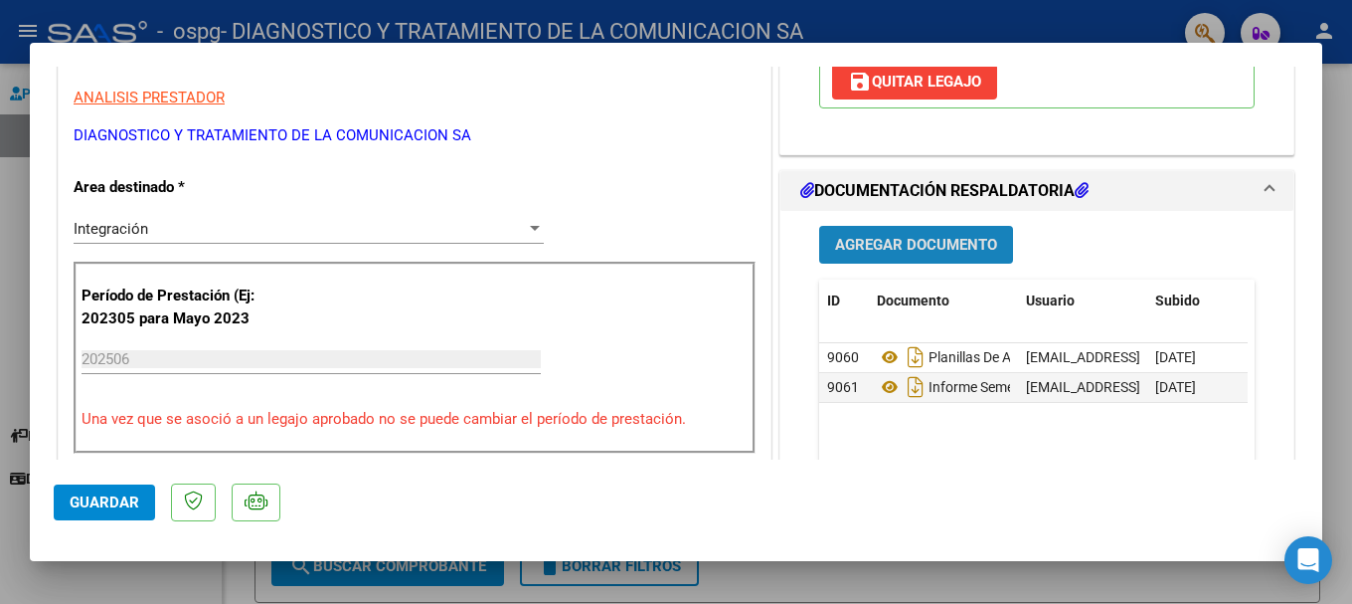
click at [849, 259] on button "Agregar Documento" at bounding box center [916, 244] width 194 height 37
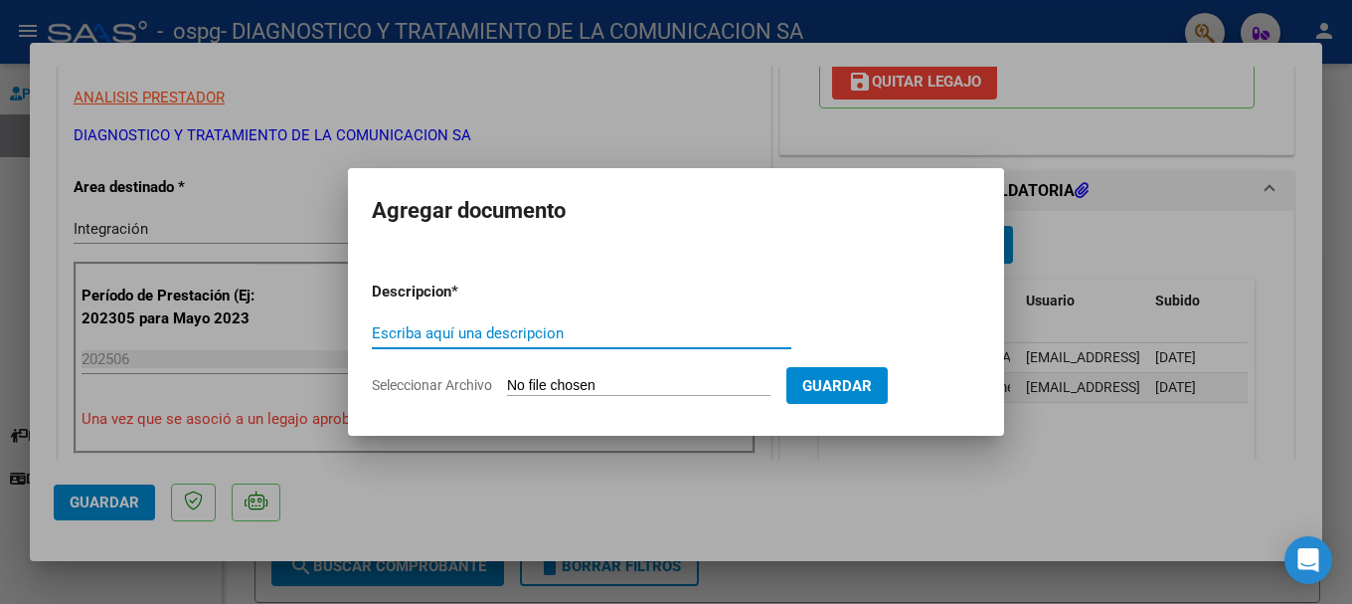
click at [465, 334] on input "Escriba aquí una descripcion" at bounding box center [582, 333] width 420 height 18
type input "Autorizaciòn"
click at [549, 384] on input "Seleccionar Archivo" at bounding box center [638, 386] width 263 height 19
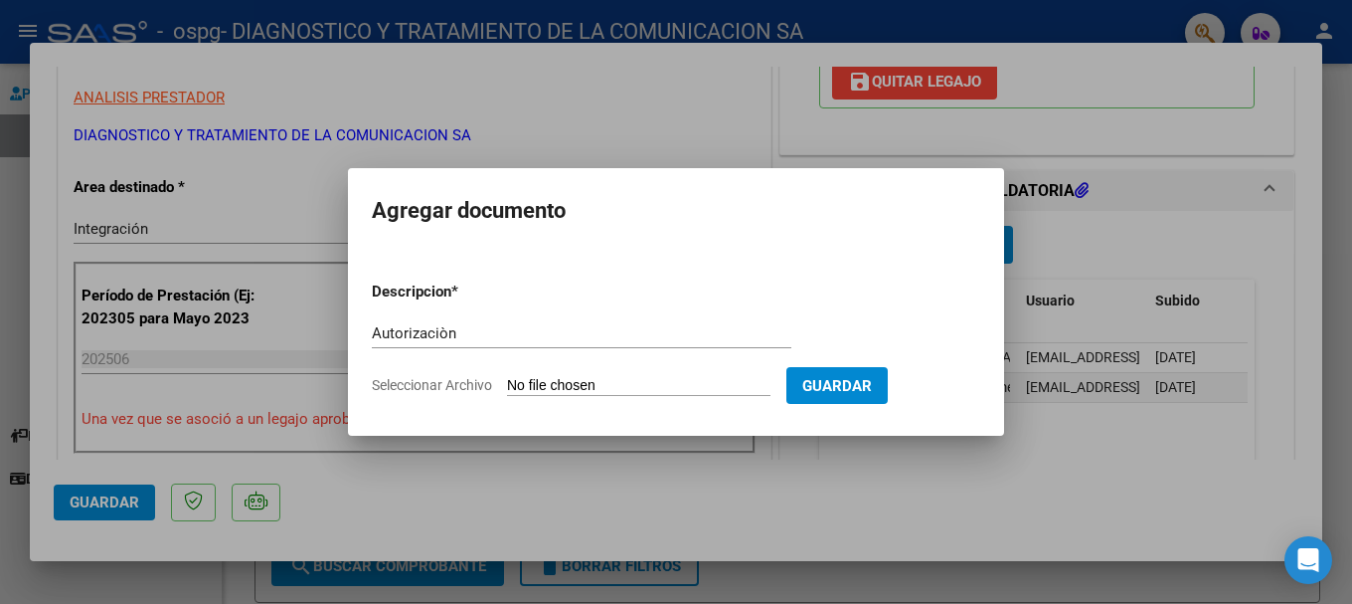
type input "C:\fakepath\AUTORIZACIONES 2025.odt1.odt2.odt"
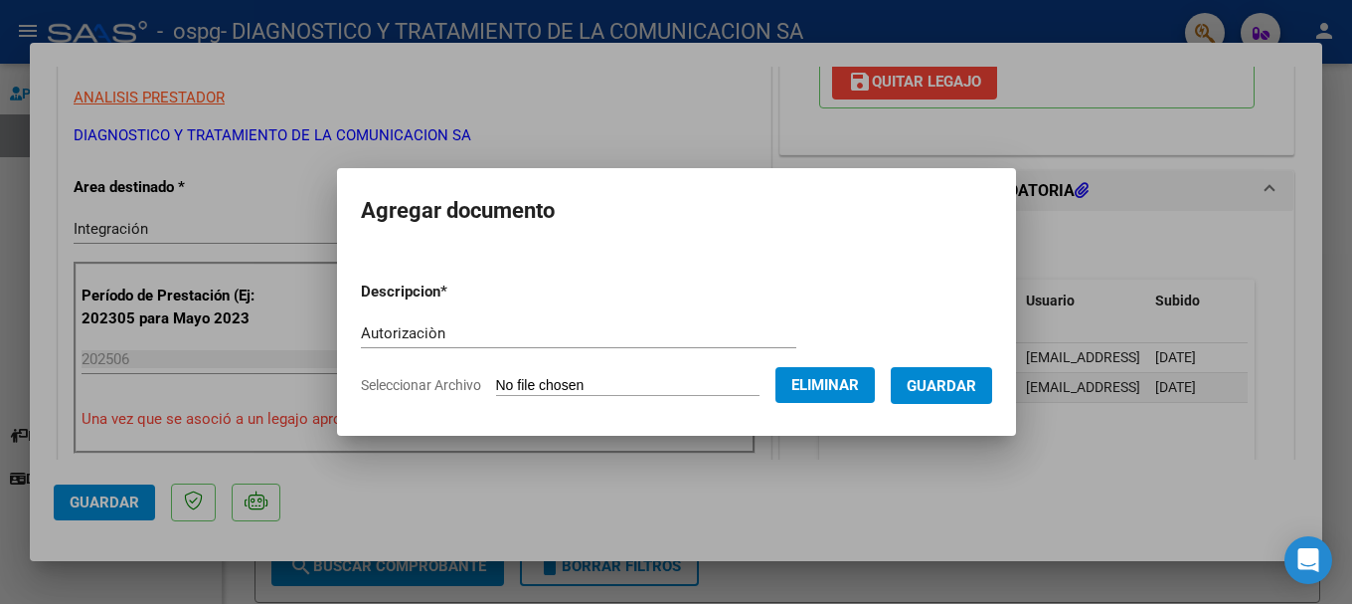
click at [441, 384] on span "Seleccionar Archivo" at bounding box center [421, 385] width 120 height 16
click at [153, 464] on div at bounding box center [676, 302] width 1352 height 604
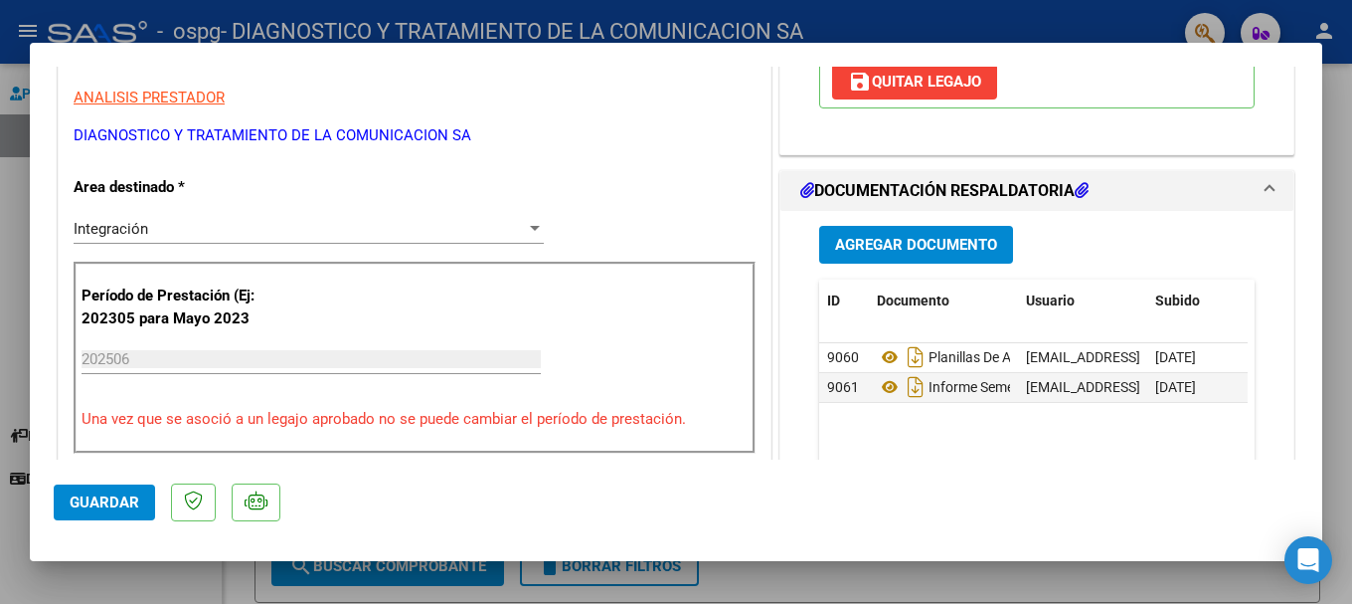
click at [849, 240] on span "Agregar Documento" at bounding box center [916, 246] width 162 height 18
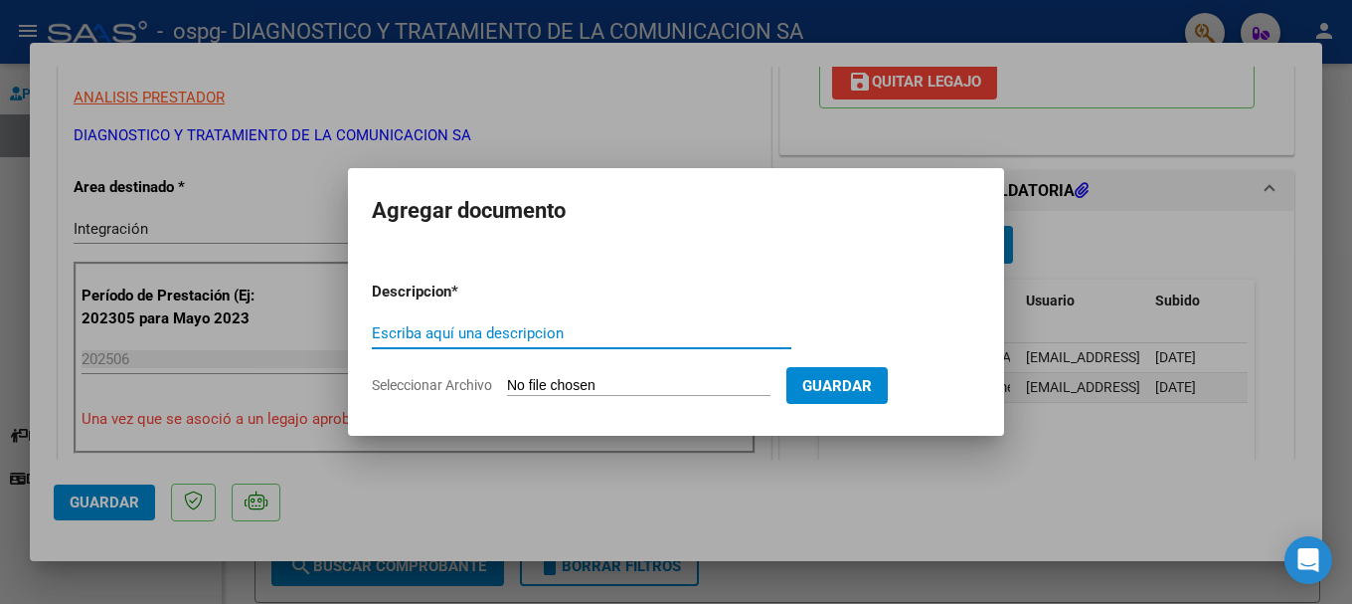
drag, startPoint x: 546, startPoint y: 340, endPoint x: 653, endPoint y: 379, distance: 114.2
click at [546, 340] on input "Escriba aquí una descripcion" at bounding box center [582, 333] width 420 height 18
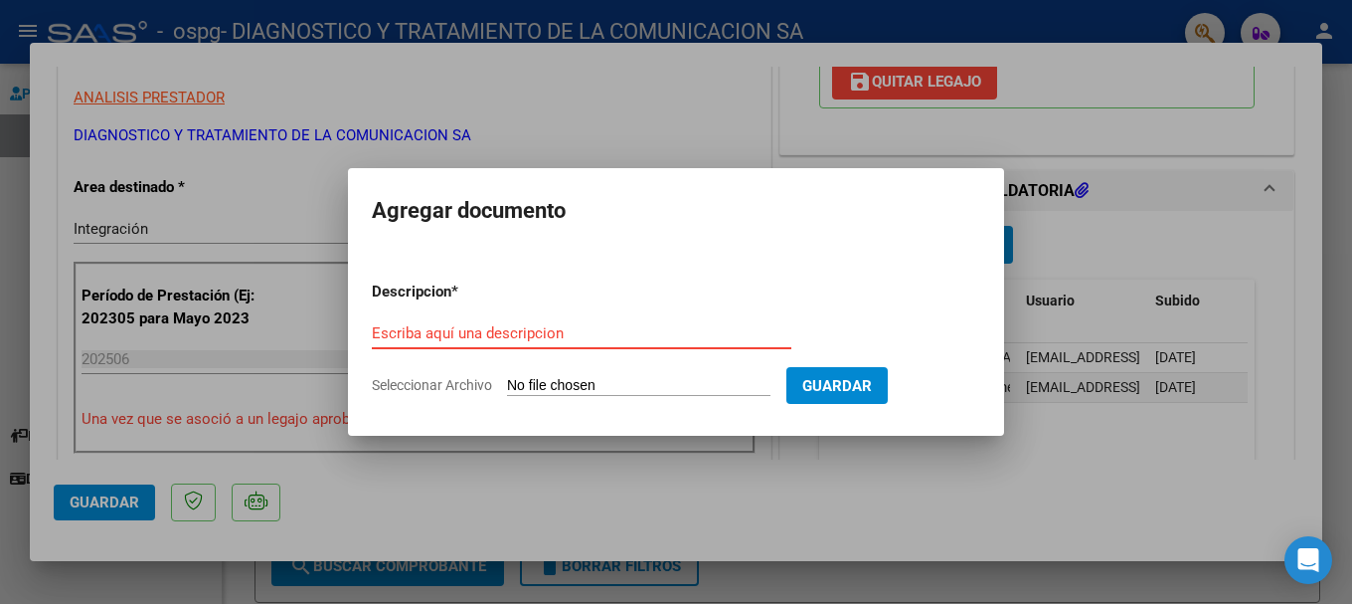
drag, startPoint x: 386, startPoint y: 315, endPoint x: 391, endPoint y: 324, distance: 10.2
click at [389, 320] on form "Descripcion * Escriba aquí una descripcion Seleccionar Archivo Guardar" at bounding box center [676, 337] width 608 height 145
click at [391, 324] on input "Escriba aquí una descripcion" at bounding box center [582, 333] width 420 height 18
click at [563, 333] on input "Escriba aquí una descripcion" at bounding box center [582, 333] width 420 height 18
click at [570, 381] on input "Seleccionar Archivo" at bounding box center [638, 386] width 263 height 19
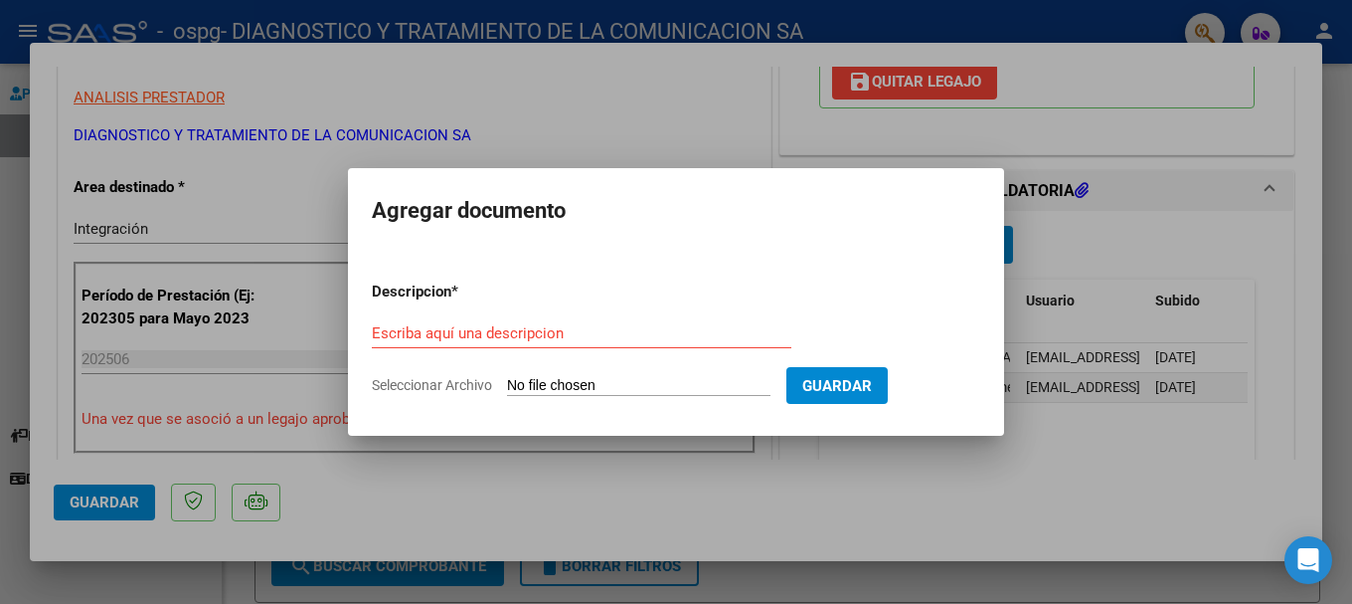
type input "C:\fakepath\AUTORIZACIONES 2025.odt1.odt2.odt"
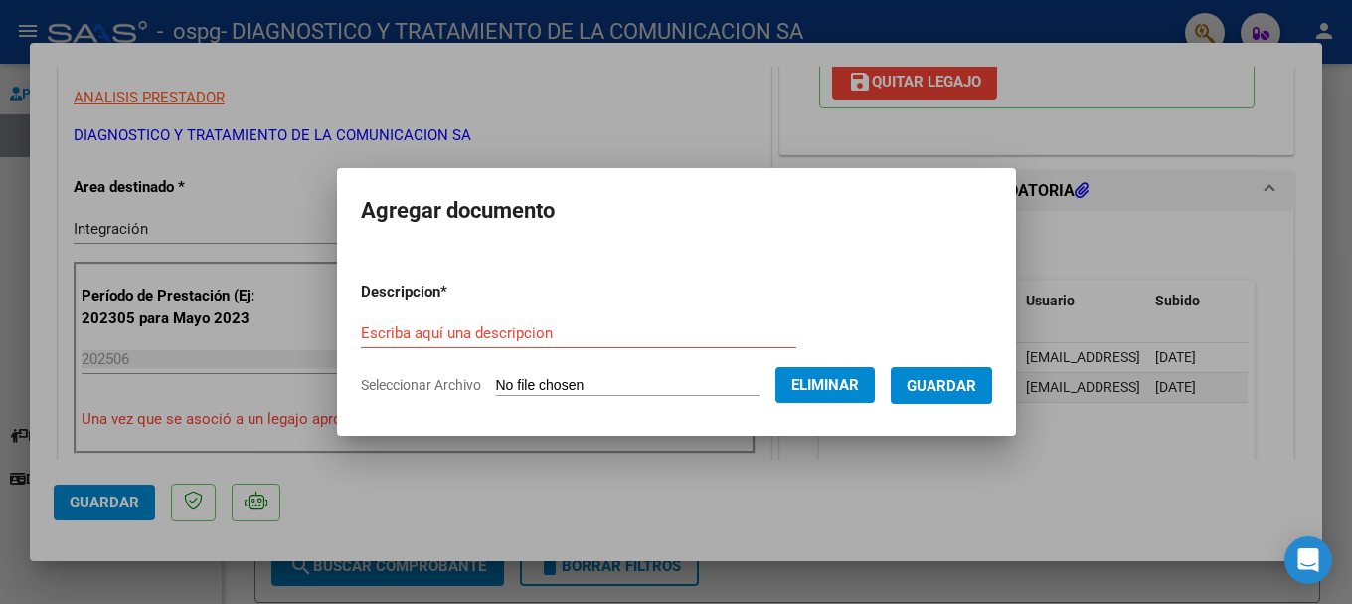
click at [420, 339] on input "Escriba aquí una descripcion" at bounding box center [578, 333] width 435 height 18
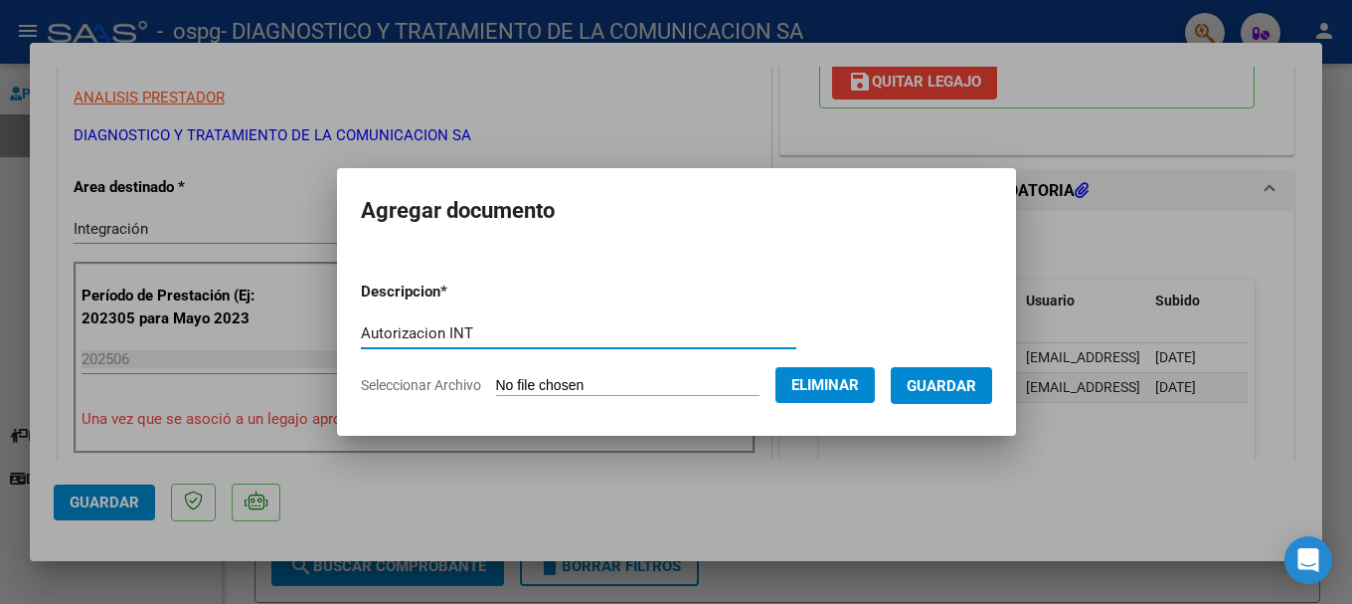
type input "Autorizacion INT"
click at [849, 378] on span "Guardar" at bounding box center [942, 386] width 70 height 18
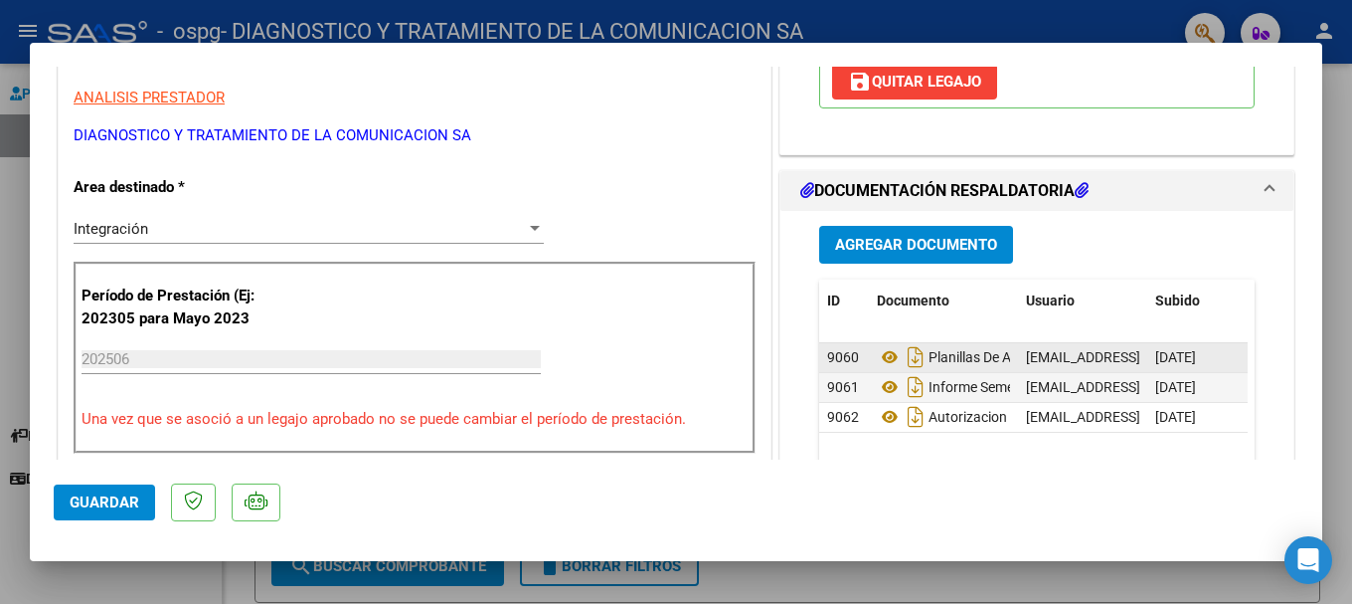
scroll to position [597, 0]
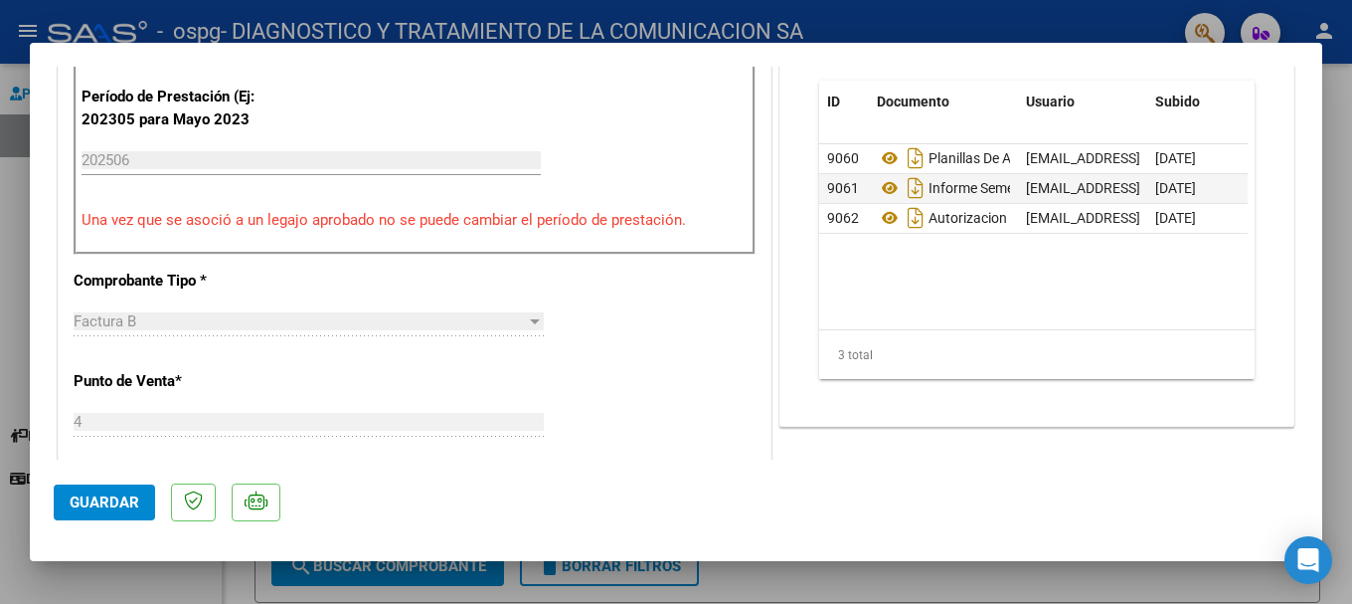
click at [105, 464] on span "Guardar" at bounding box center [105, 502] width 70 height 18
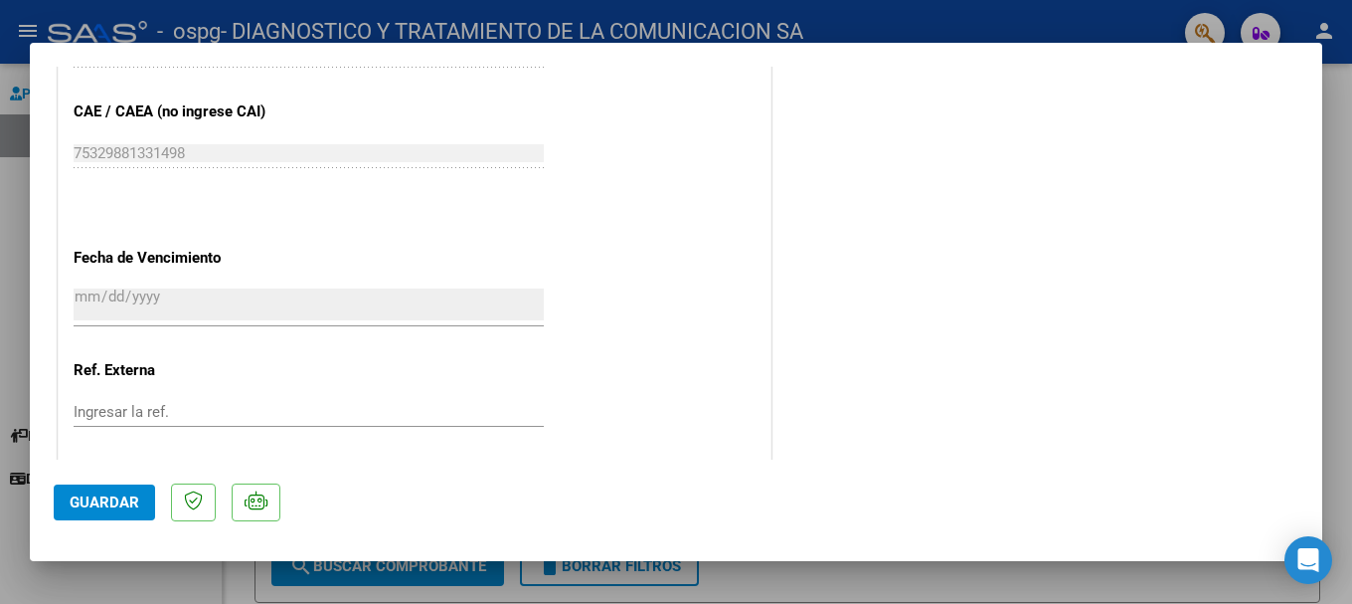
scroll to position [1387, 0]
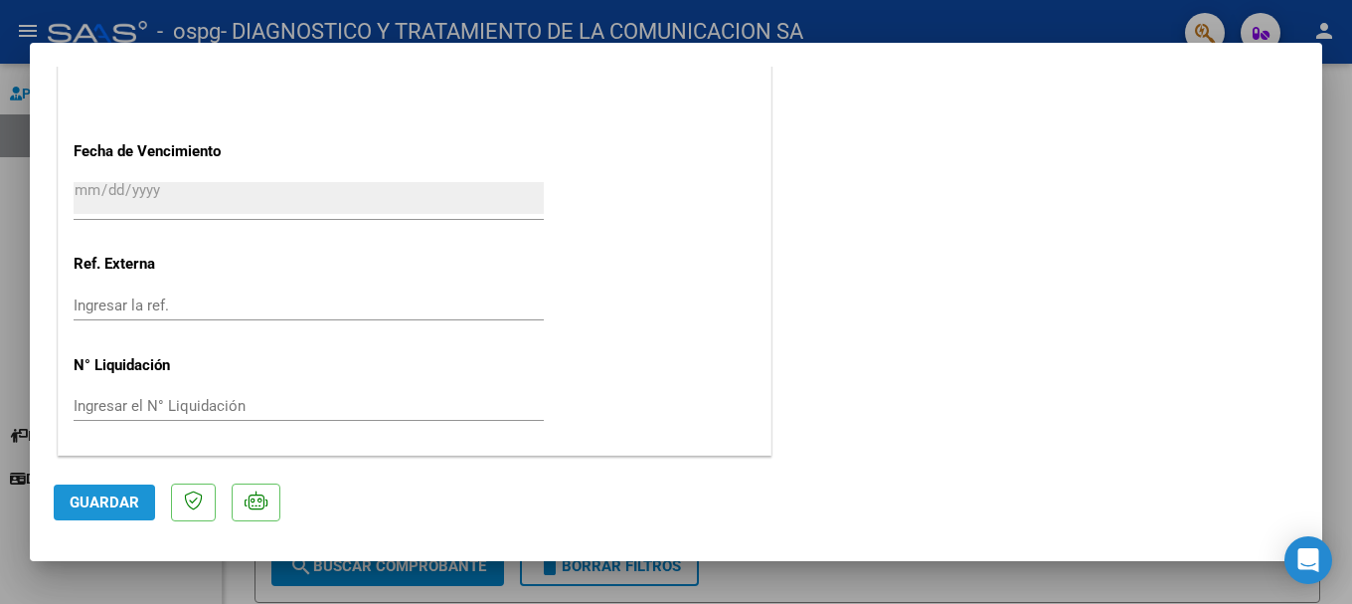
click at [89, 464] on span "Guardar" at bounding box center [105, 502] width 70 height 18
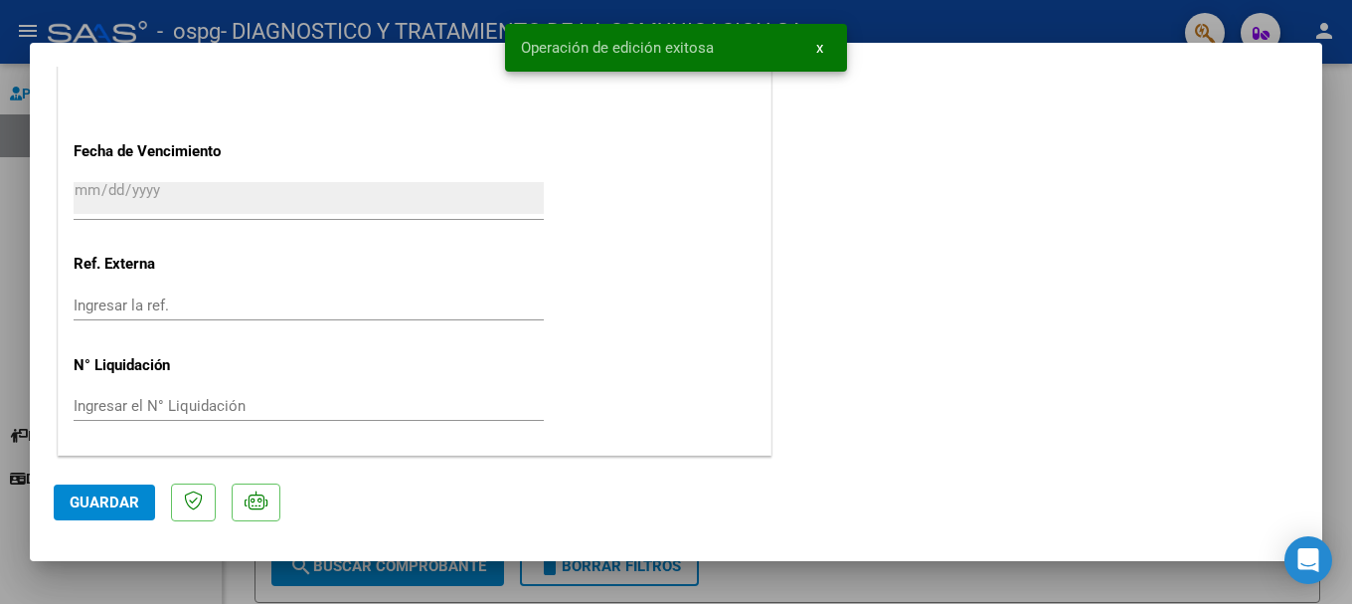
click at [811, 52] on button "x" at bounding box center [819, 48] width 39 height 36
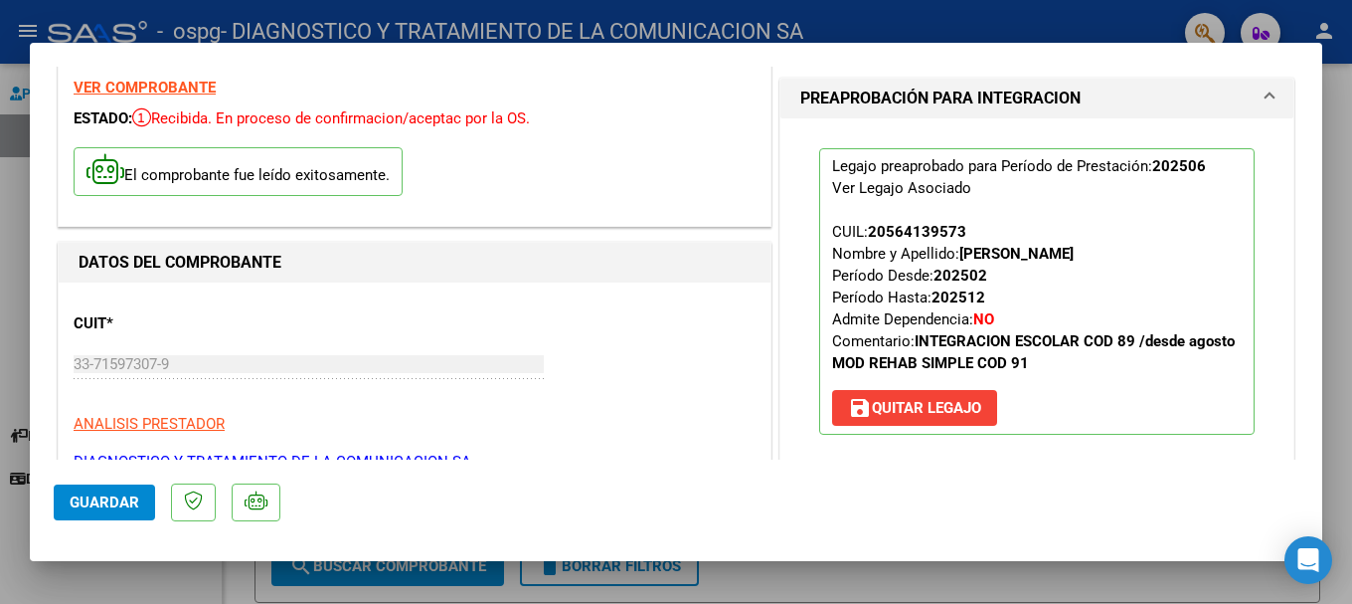
scroll to position [0, 0]
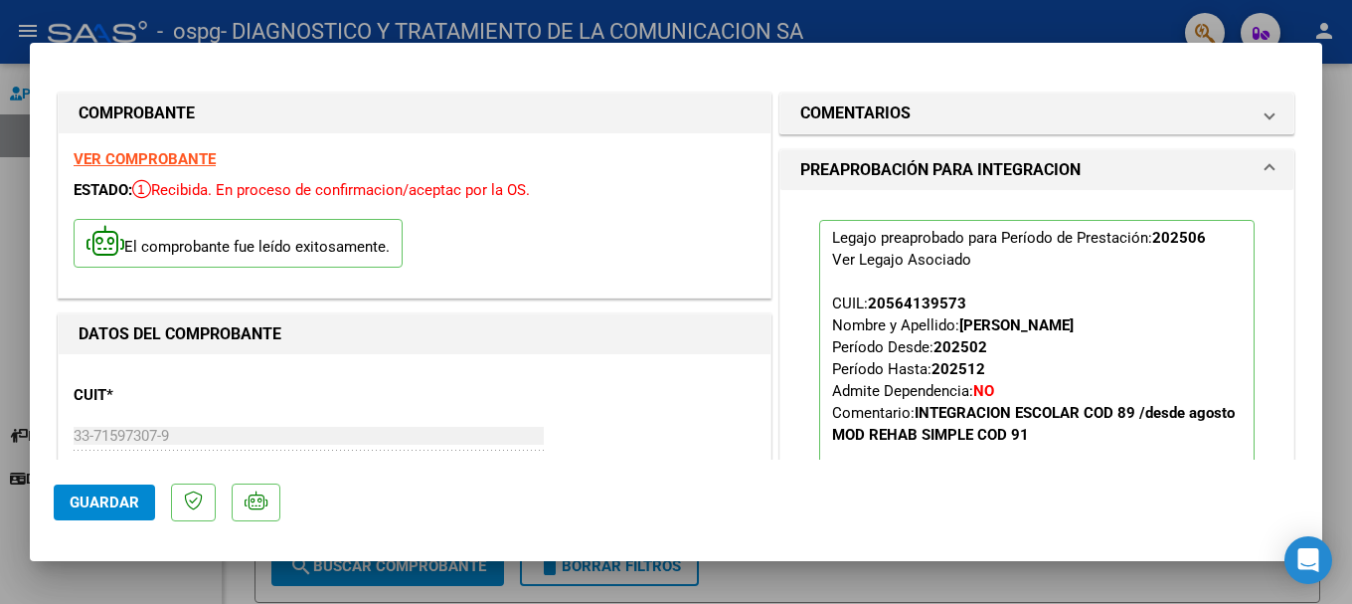
click at [281, 30] on div at bounding box center [676, 302] width 1352 height 604
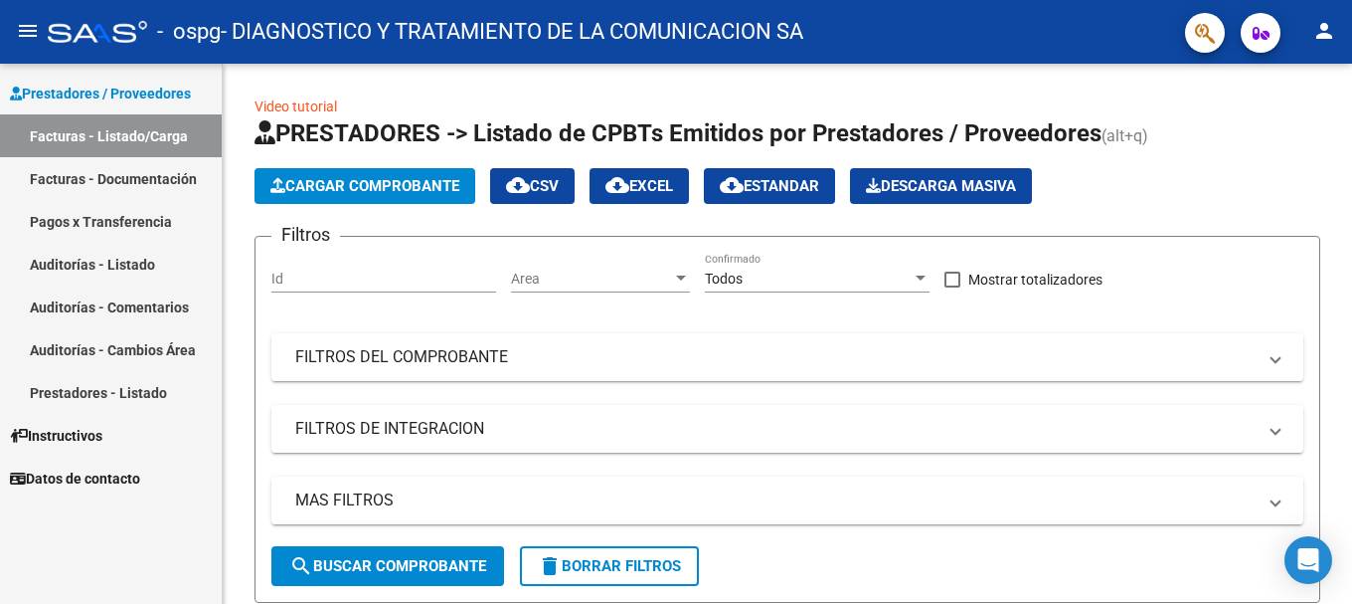
click at [102, 138] on link "Facturas - Listado/Carga" at bounding box center [111, 135] width 222 height 43
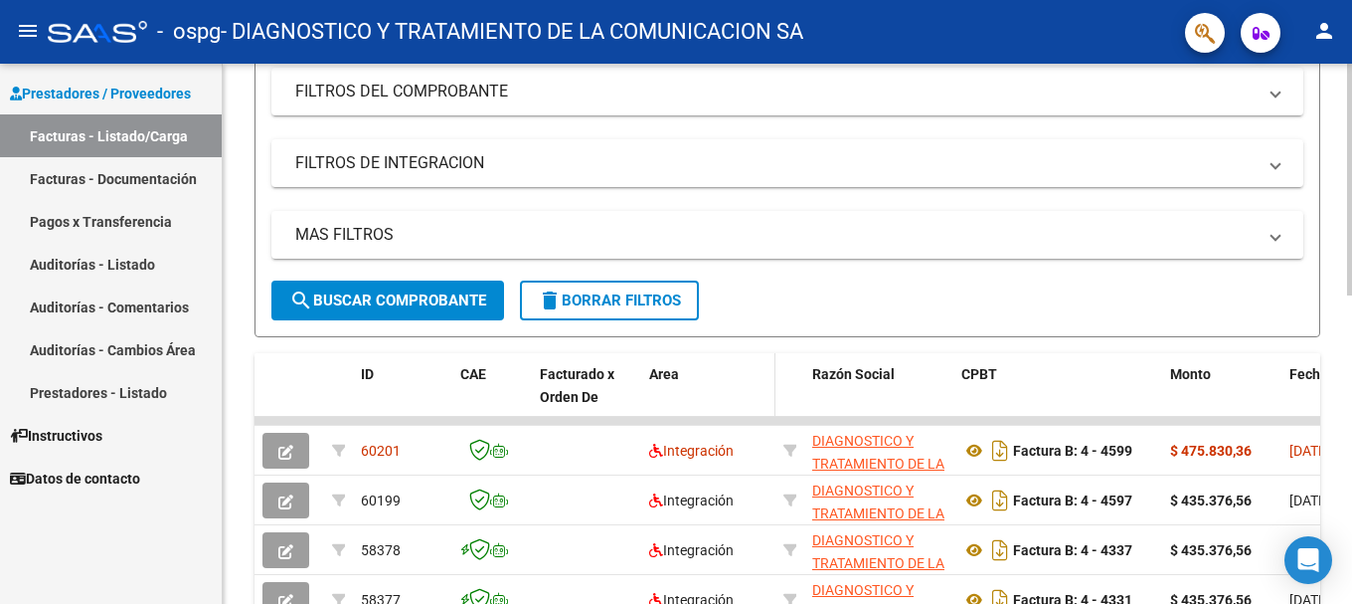
scroll to position [298, 0]
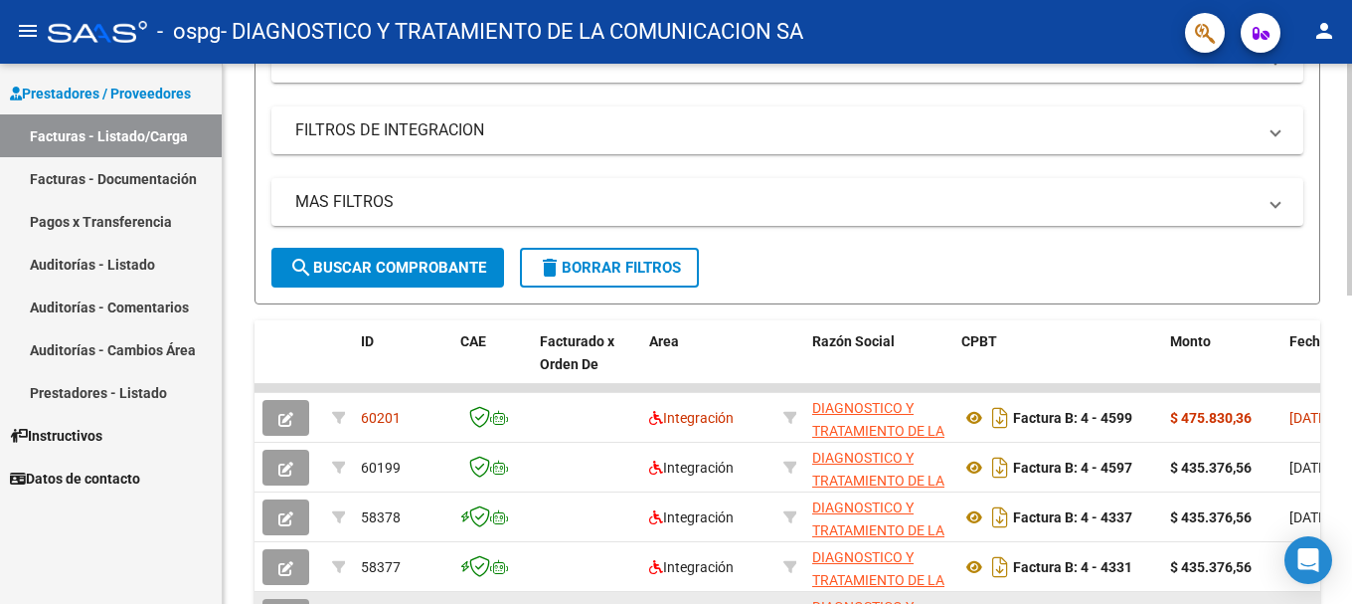
click at [849, 464] on datatable-body-cell "Factura B: 4 - 4333" at bounding box center [1057, 616] width 209 height 49
drag, startPoint x: 1193, startPoint y: 598, endPoint x: 1267, endPoint y: 600, distance: 73.6
click at [849, 464] on datatable-body-cell "$ 435.376,56" at bounding box center [1221, 616] width 119 height 49
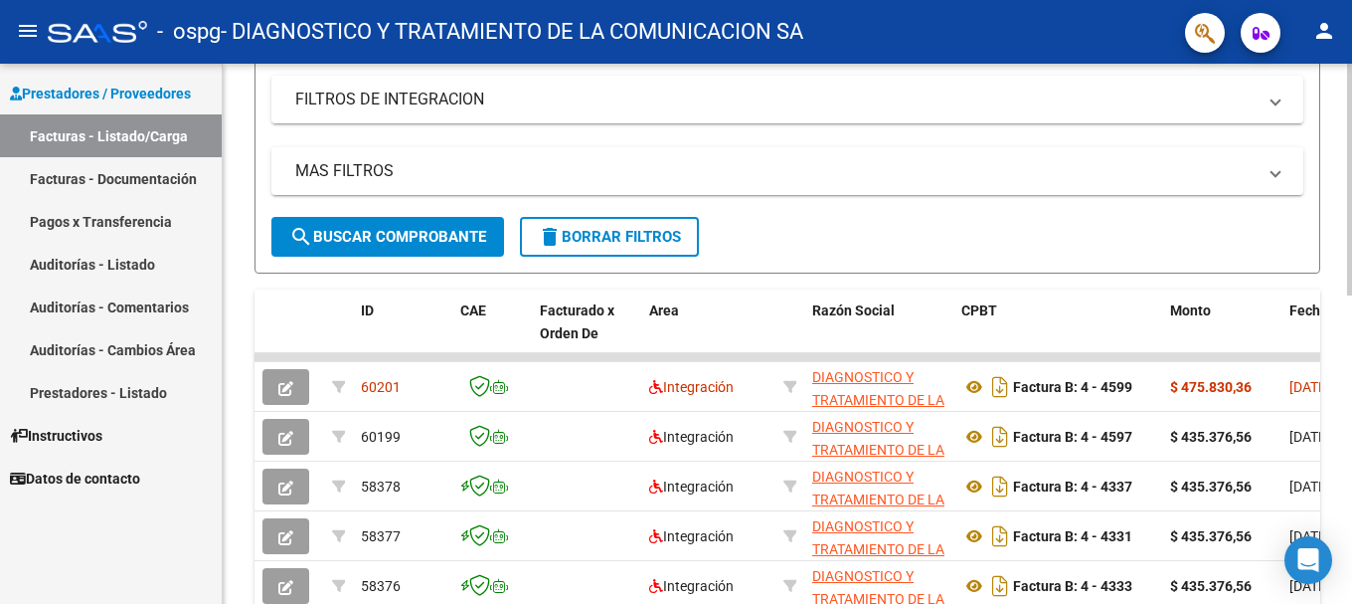
scroll to position [323, 0]
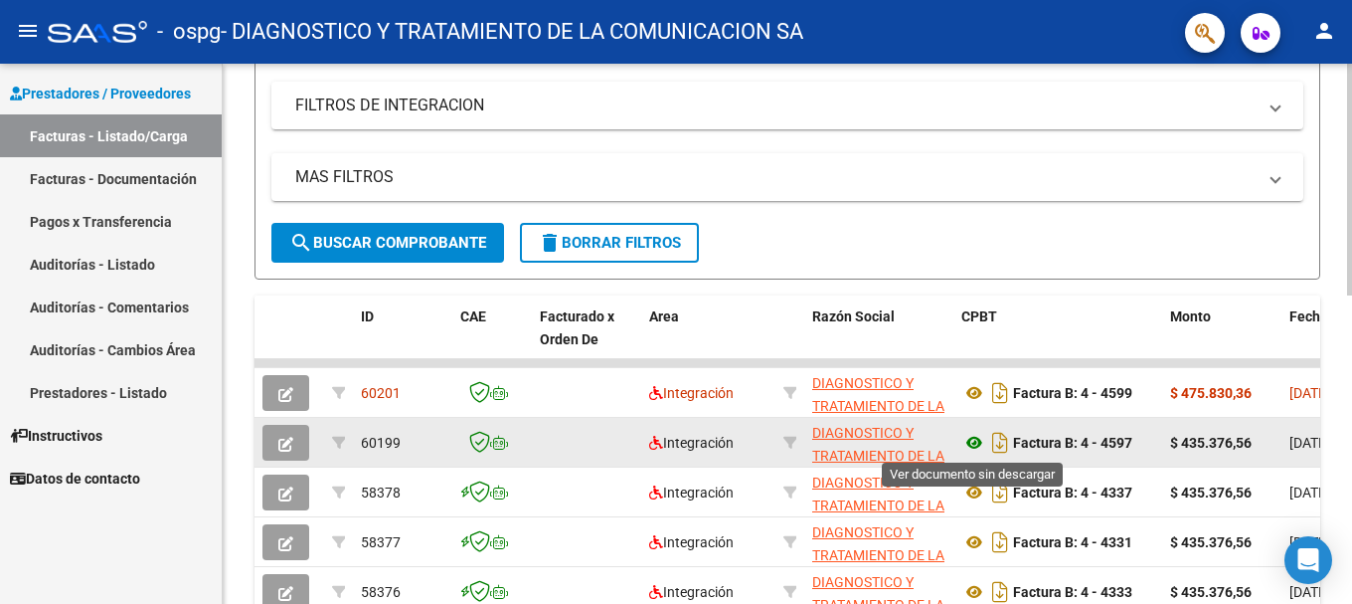
click at [849, 437] on icon at bounding box center [974, 443] width 26 height 24
click at [849, 443] on datatable-body-cell "$ 435.376,56" at bounding box center [1221, 442] width 119 height 49
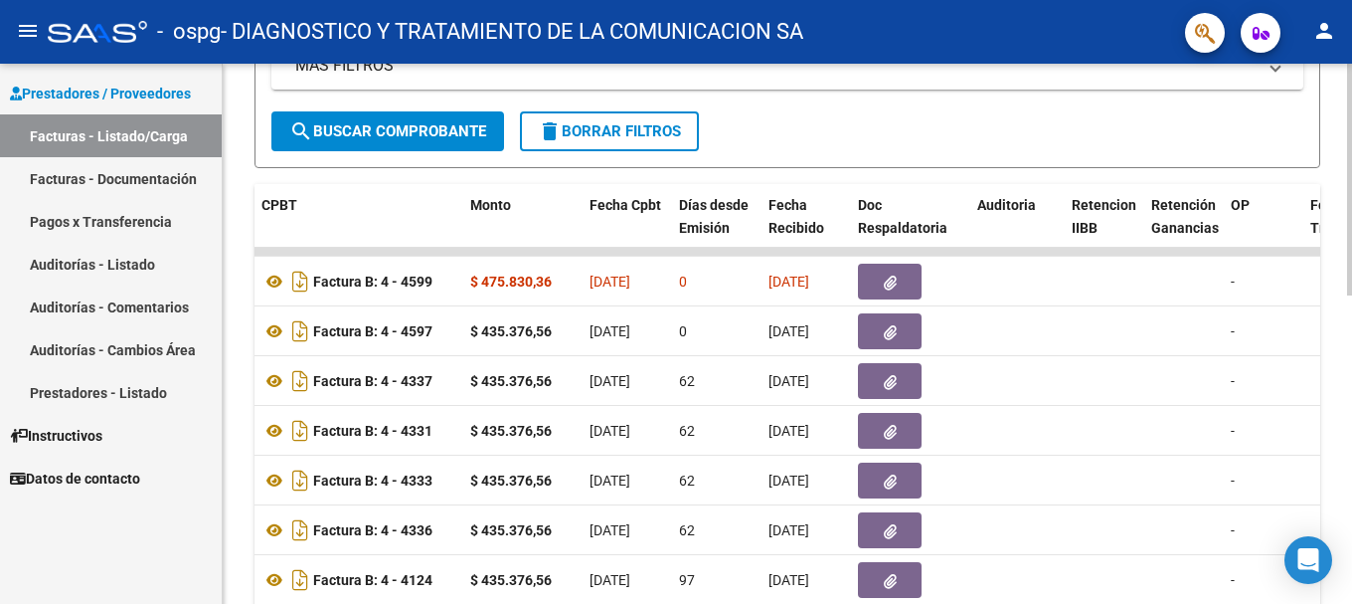
scroll to position [423, 0]
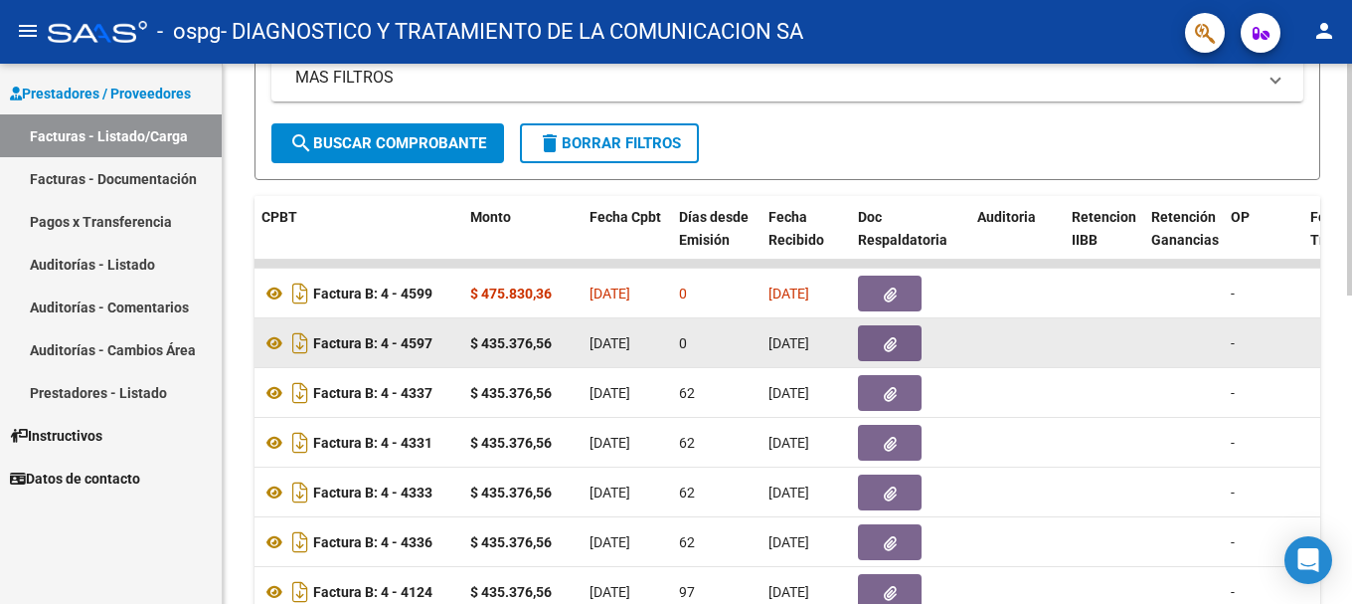
click at [849, 349] on button "button" at bounding box center [890, 343] width 64 height 36
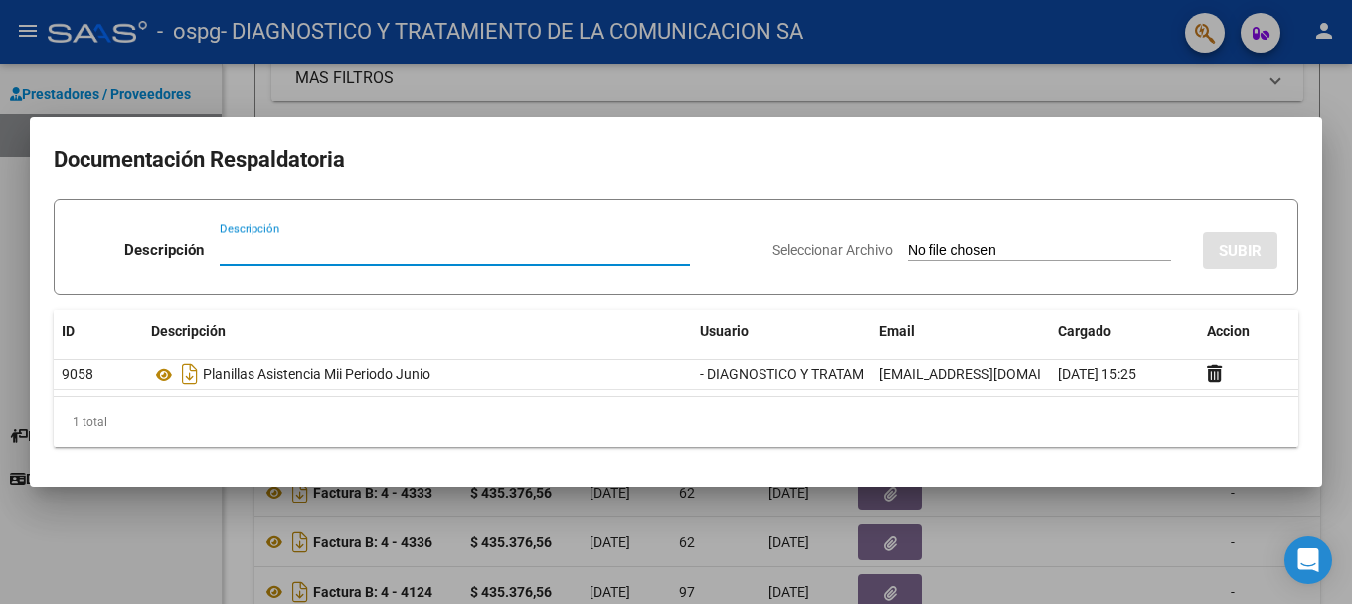
click at [269, 251] on input "Descripción" at bounding box center [455, 250] width 470 height 18
type input "Autorizacion"
click at [849, 246] on input "Seleccionar Archivo" at bounding box center [1039, 251] width 263 height 19
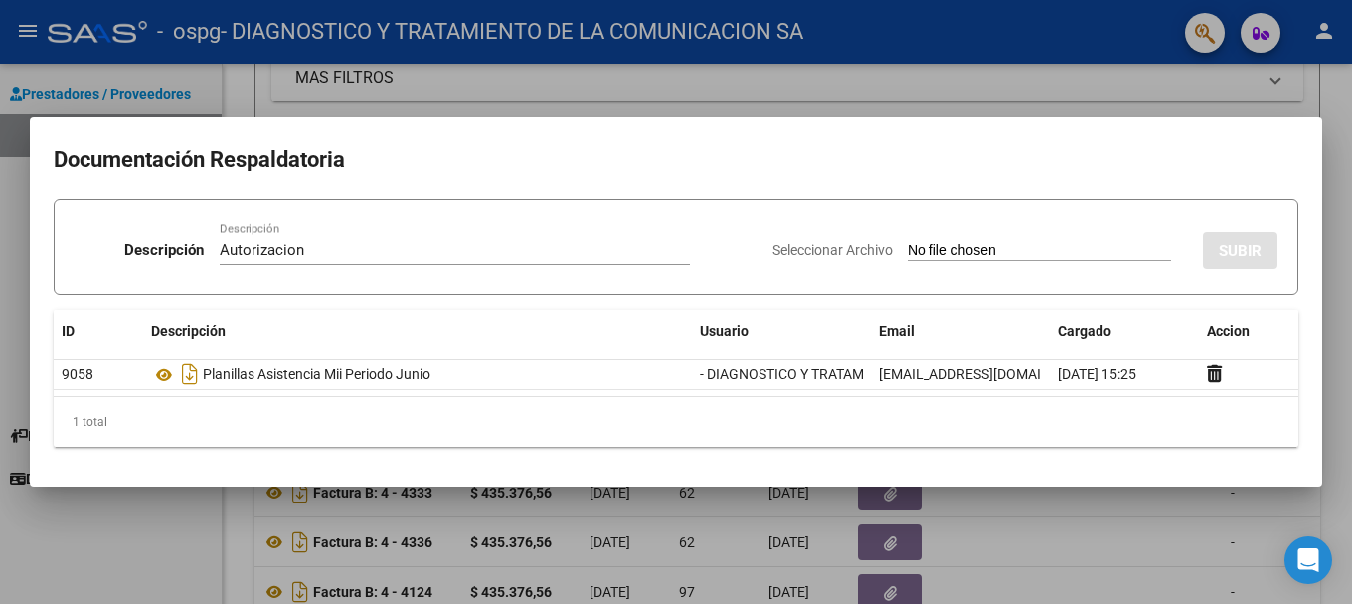
type input "C:\fakepath\autorizacion 2025.odt"
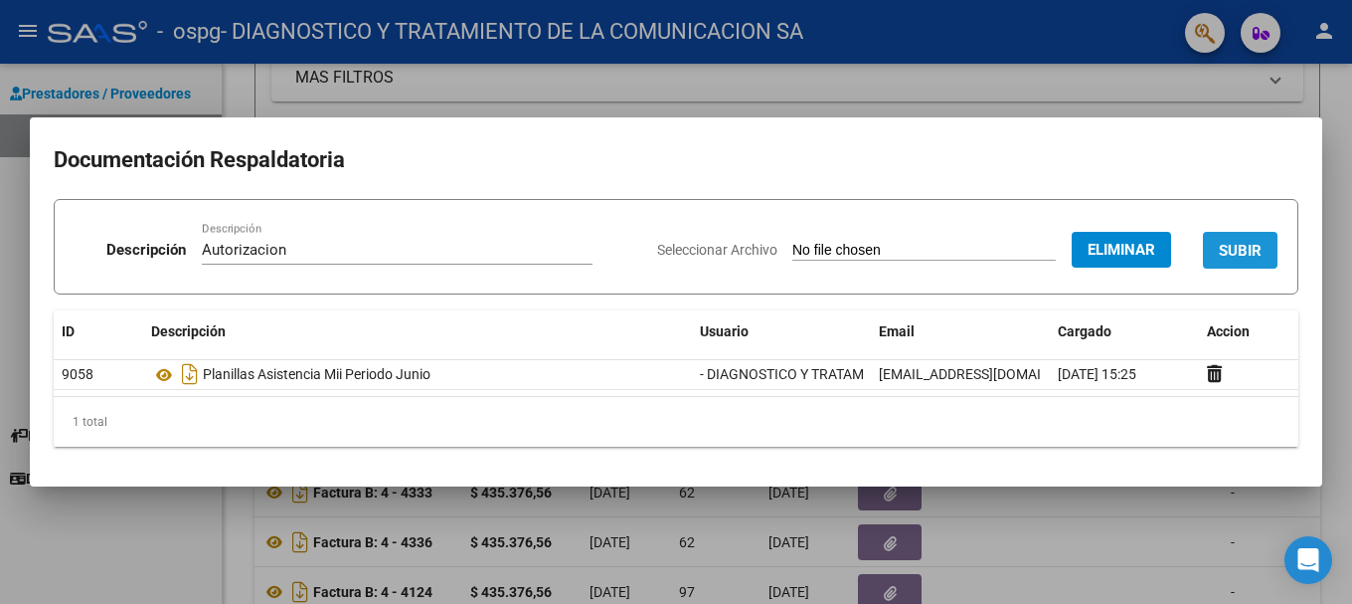
click at [849, 259] on span "SUBIR" at bounding box center [1240, 251] width 43 height 18
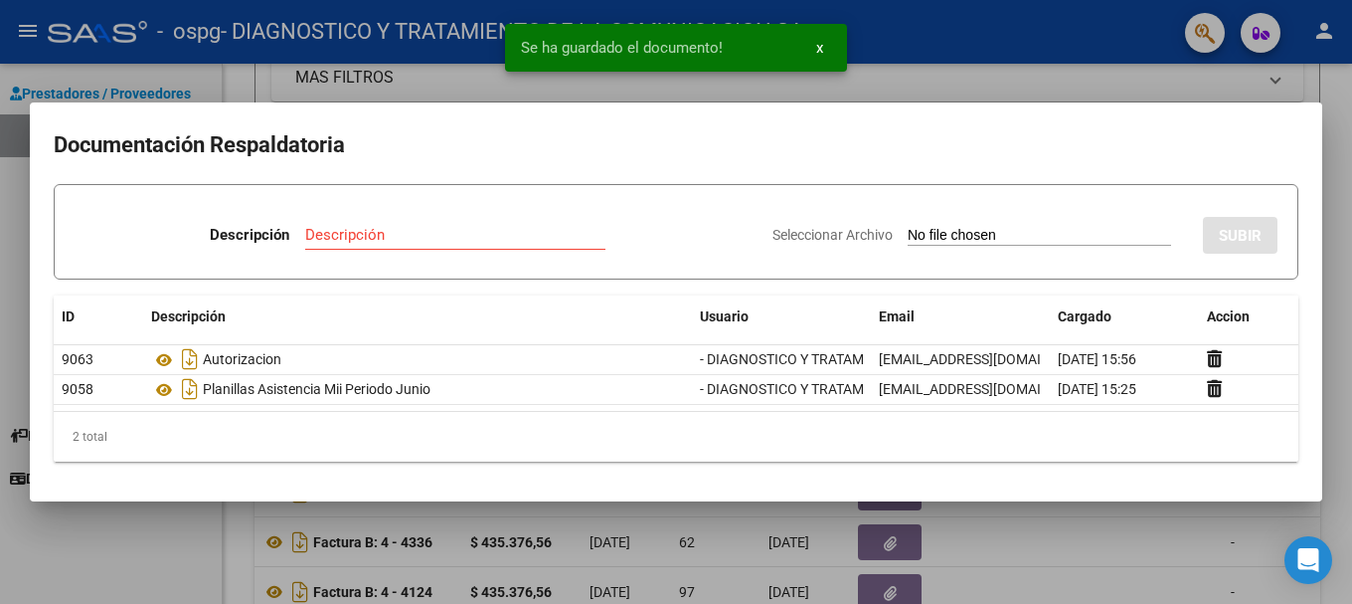
click at [354, 232] on input "Descripción" at bounding box center [455, 235] width 300 height 18
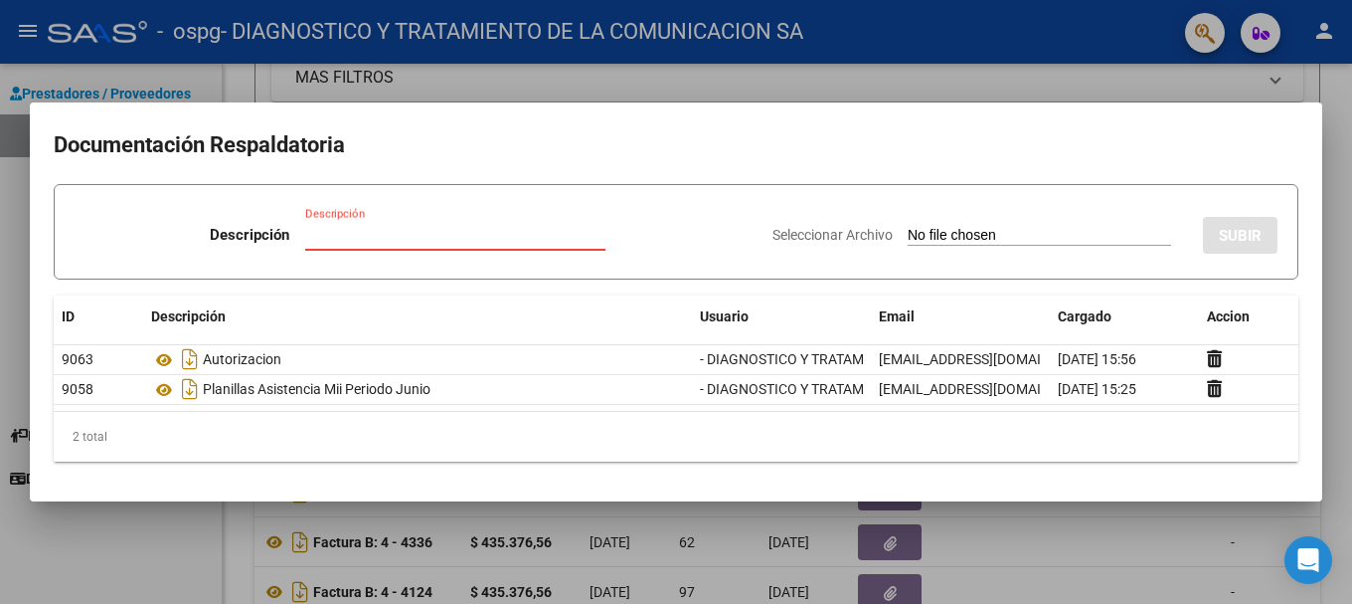
type input "P"
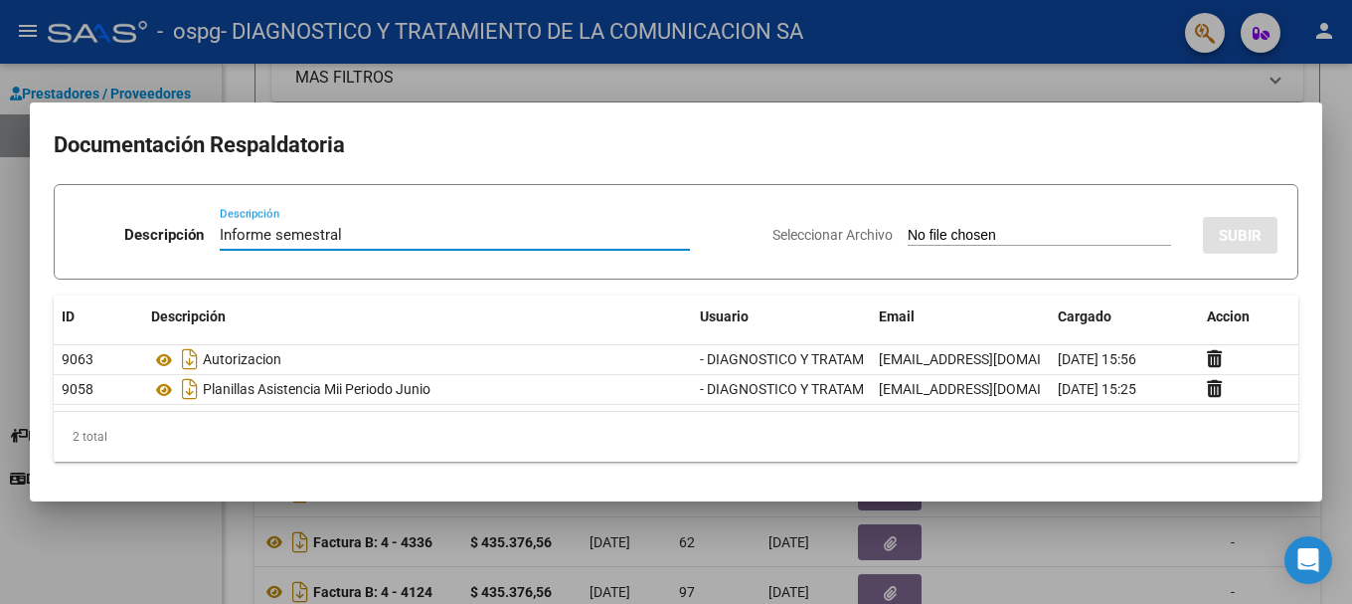
type input "Informe semestral"
click at [849, 223] on div "Seleccionar Archivo SUBIR" at bounding box center [1025, 231] width 505 height 61
click at [849, 241] on input "Seleccionar Archivo" at bounding box center [1039, 236] width 263 height 19
click at [618, 86] on div at bounding box center [676, 302] width 1352 height 604
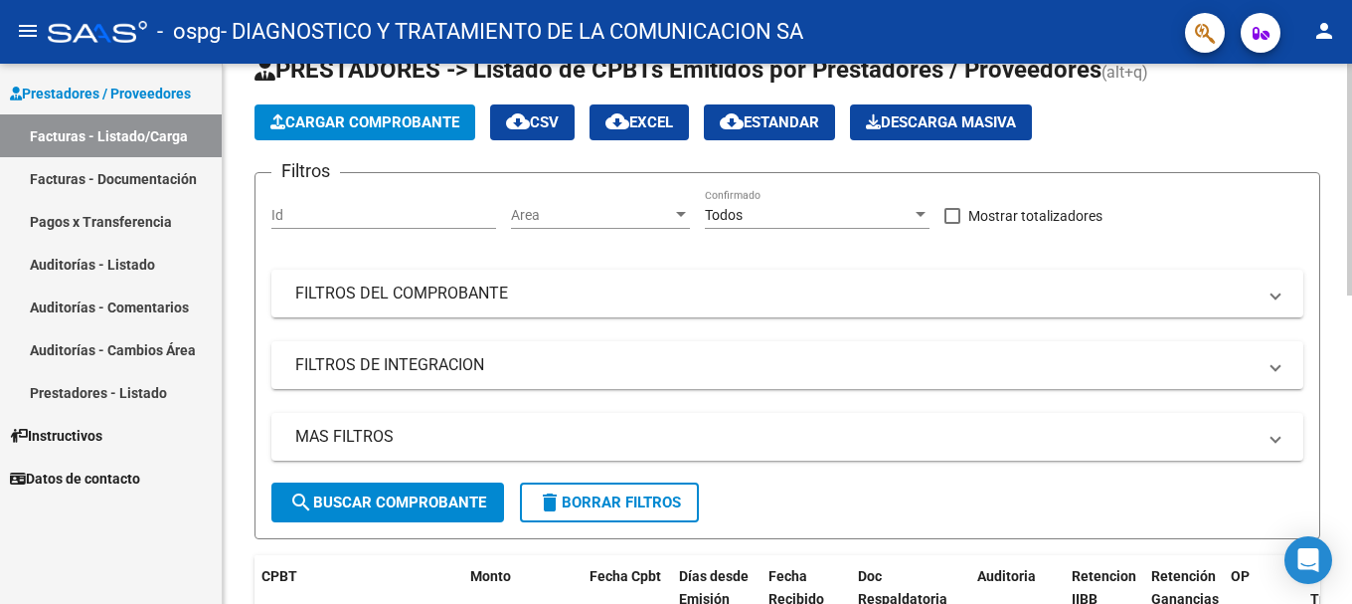
scroll to position [0, 0]
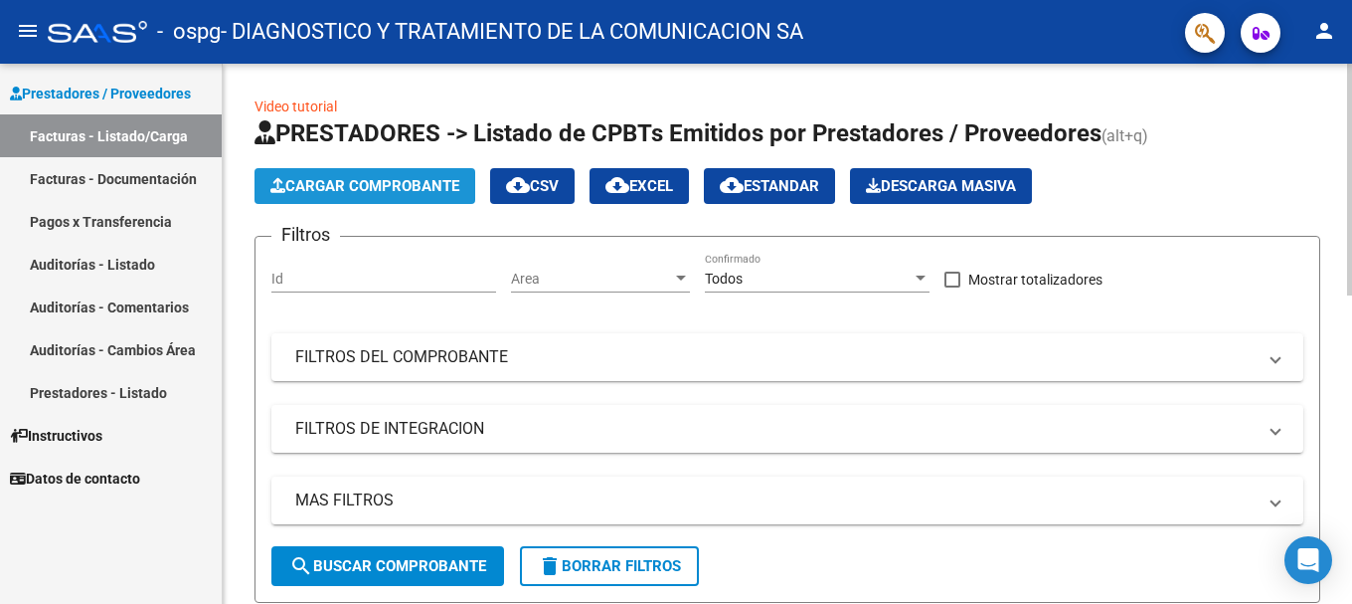
click at [374, 186] on span "Cargar Comprobante" at bounding box center [364, 186] width 189 height 18
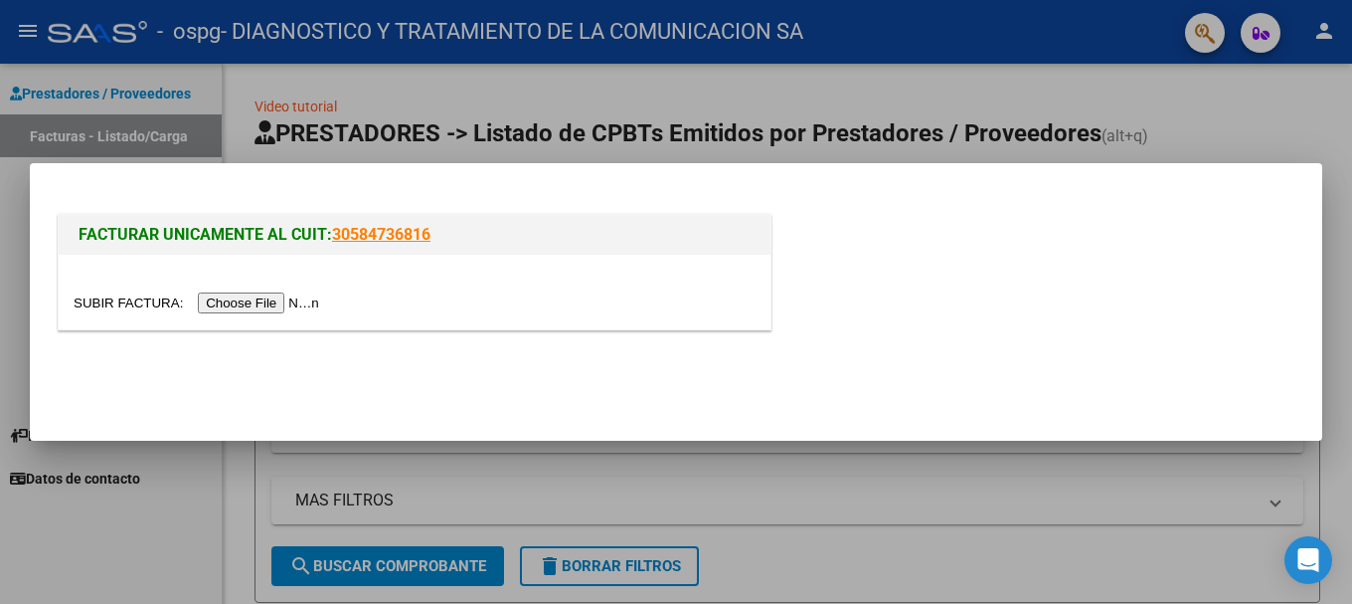
click at [849, 86] on div at bounding box center [676, 302] width 1352 height 604
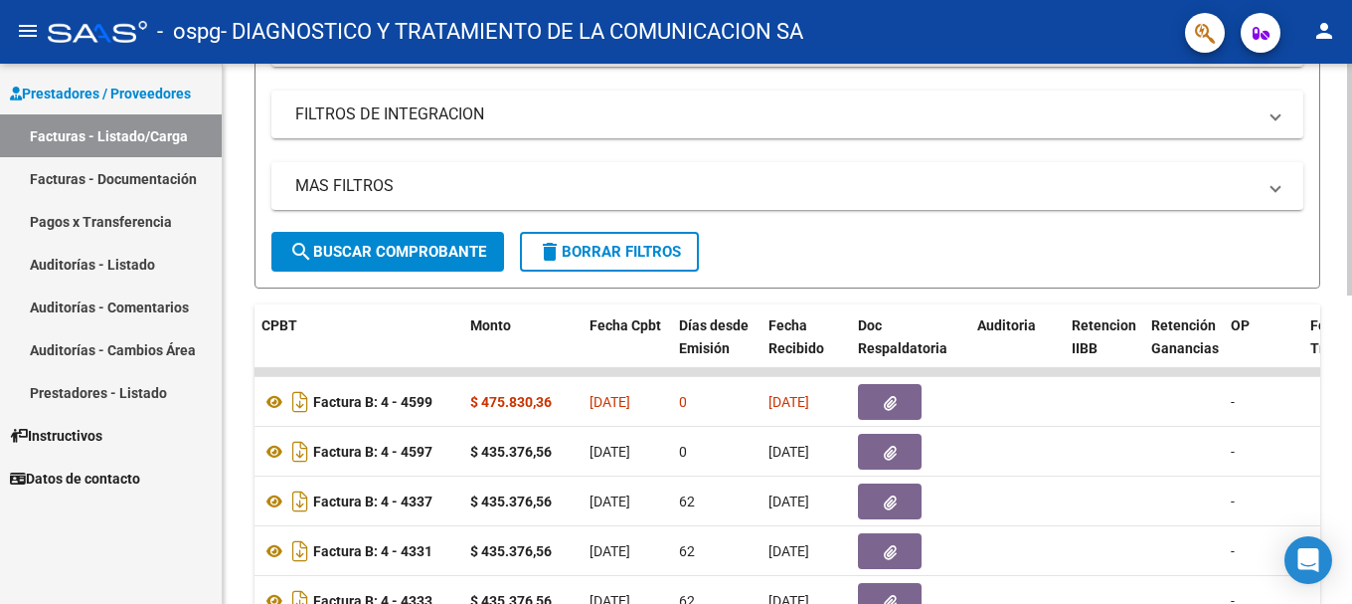
scroll to position [398, 0]
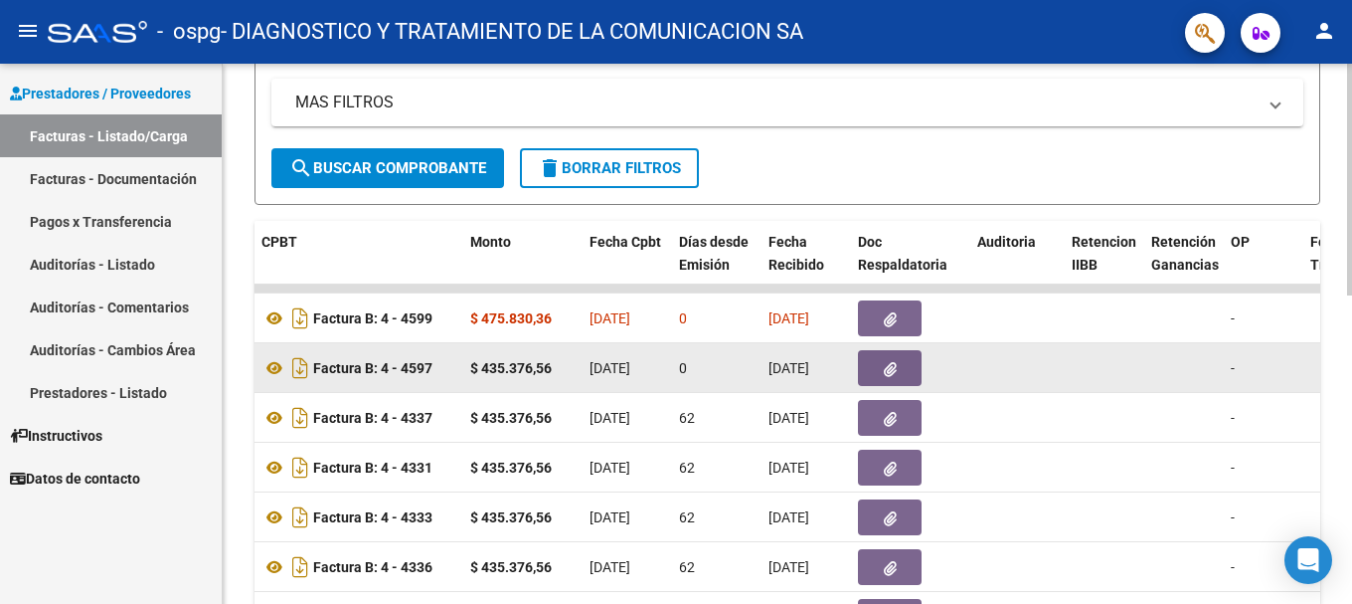
click at [849, 369] on icon "button" at bounding box center [890, 369] width 13 height 15
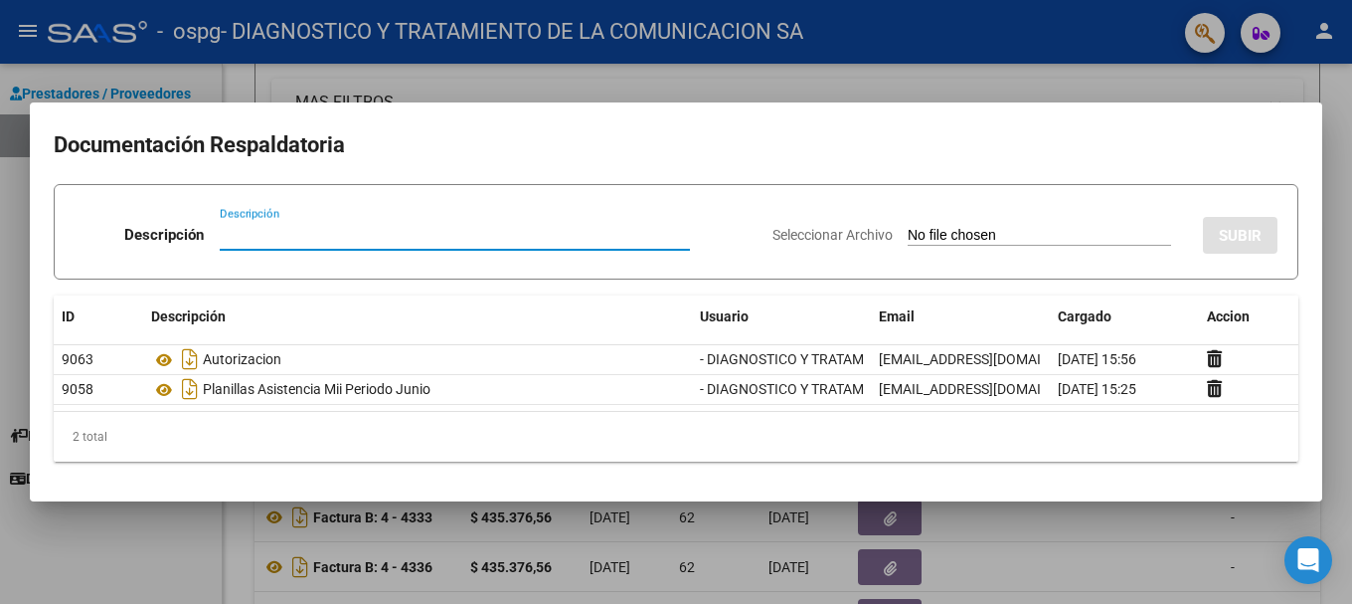
click at [273, 241] on input "Descripción" at bounding box center [455, 235] width 470 height 18
type input "P"
type input "Informe semestral Junio"
click at [849, 245] on input "Seleccionar Archivo" at bounding box center [1039, 236] width 263 height 19
click at [728, 120] on mat-dialog-container "Documentación Respaldatoria Descripción Informe semestral Junio Descripción Sel…" at bounding box center [676, 301] width 1293 height 399
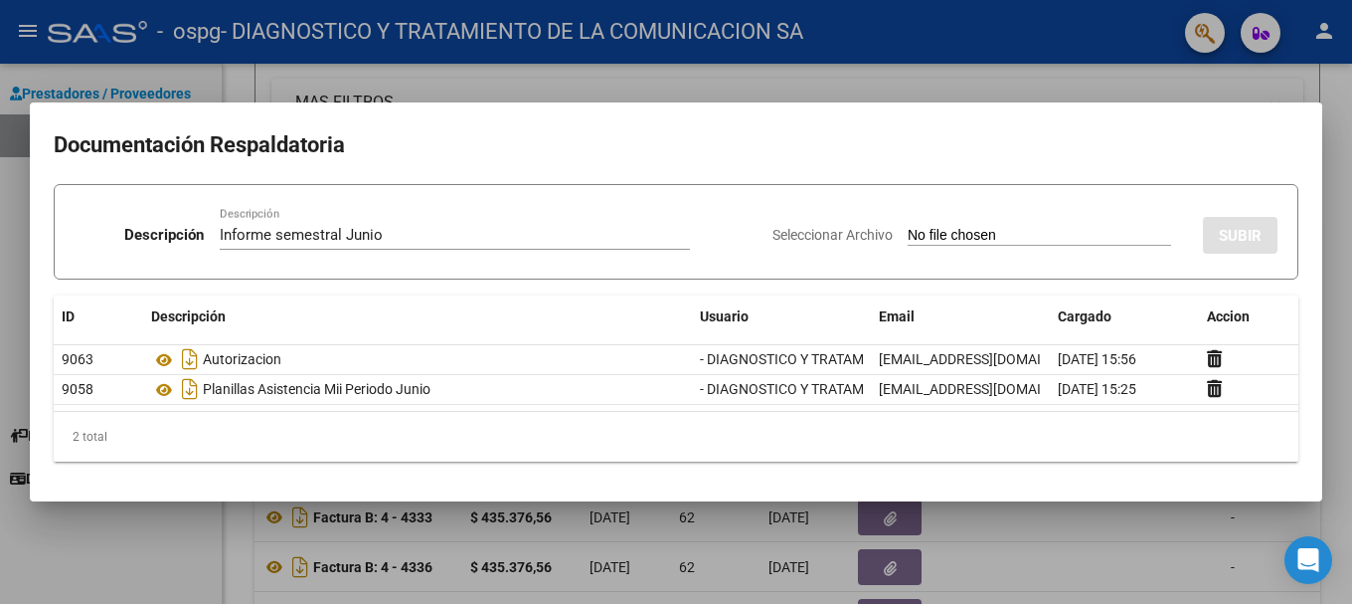
click at [729, 89] on div at bounding box center [676, 302] width 1352 height 604
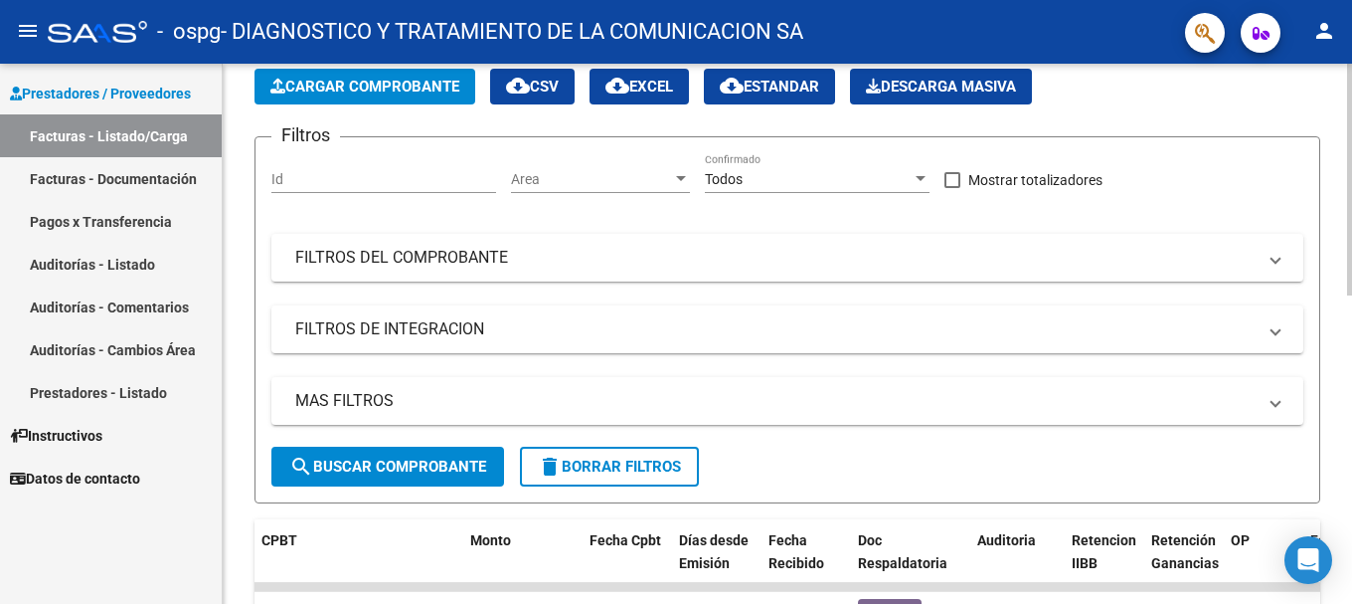
scroll to position [0, 0]
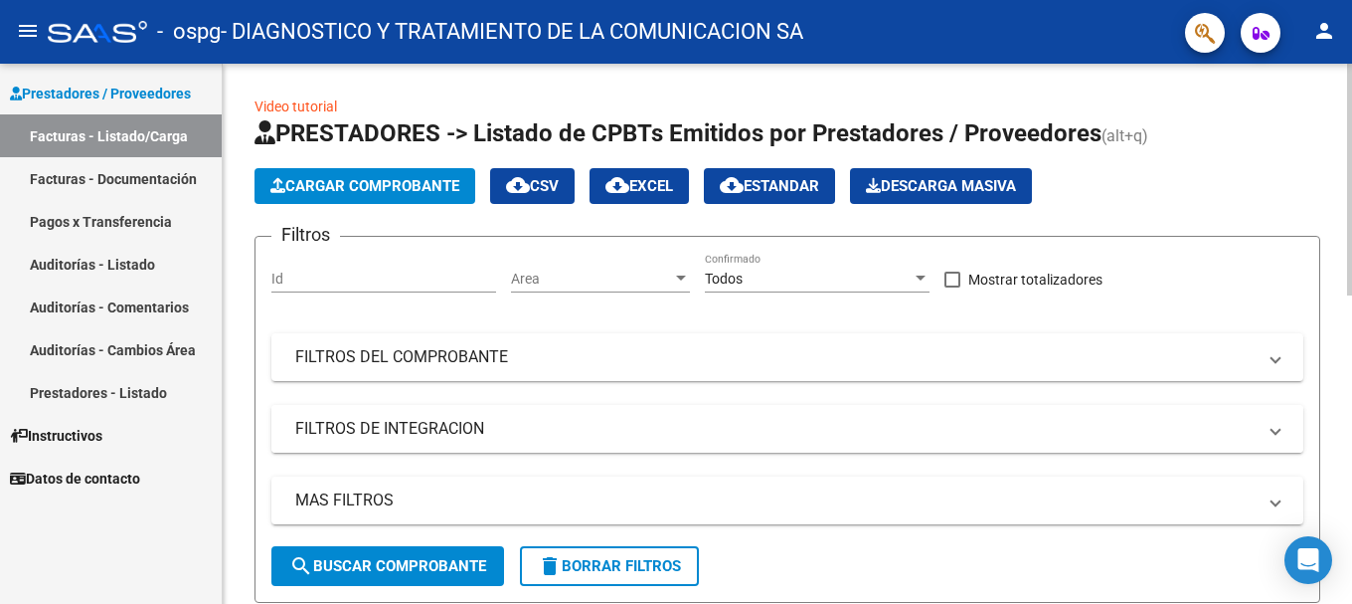
click at [849, 415] on mat-expansion-panel-header "FILTROS DE INTEGRACION" at bounding box center [787, 429] width 1032 height 48
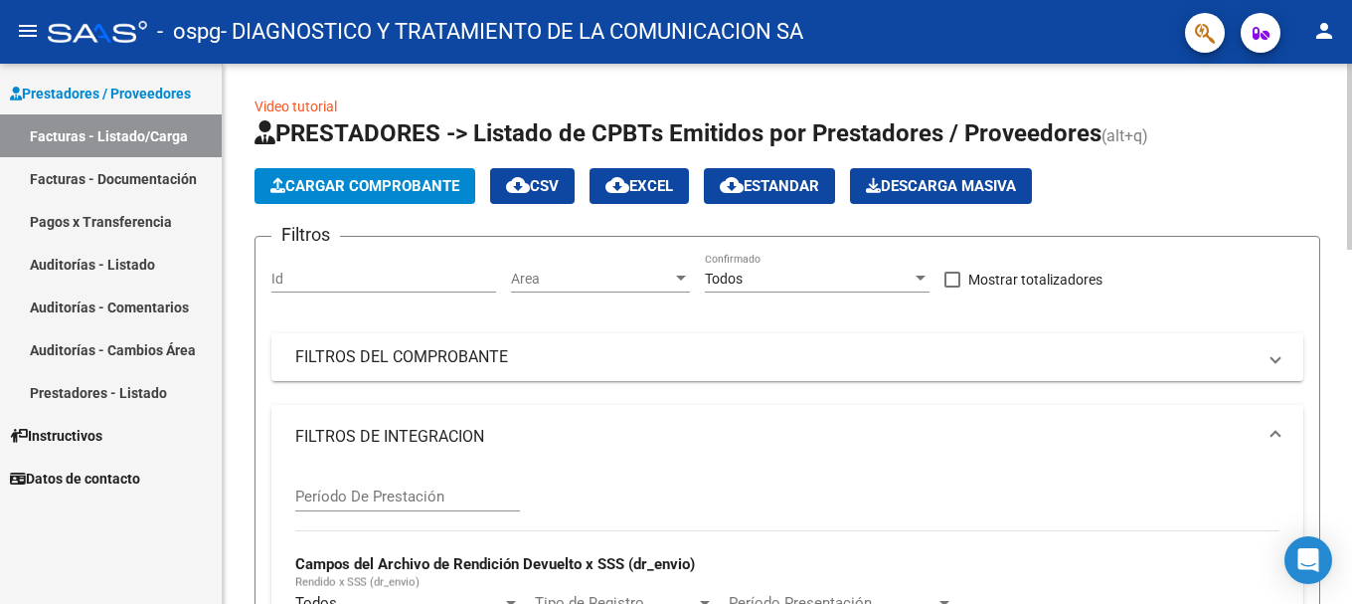
click at [458, 186] on span "Cargar Comprobante" at bounding box center [364, 186] width 189 height 18
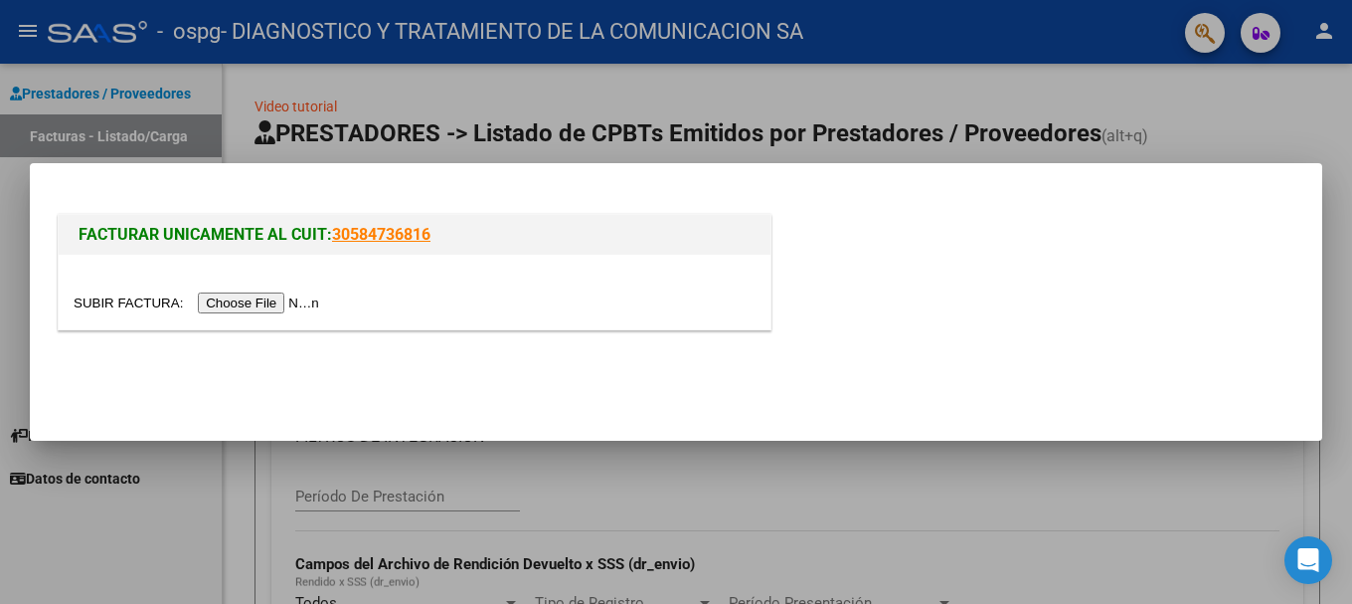
click at [240, 312] on input "file" at bounding box center [200, 302] width 252 height 21
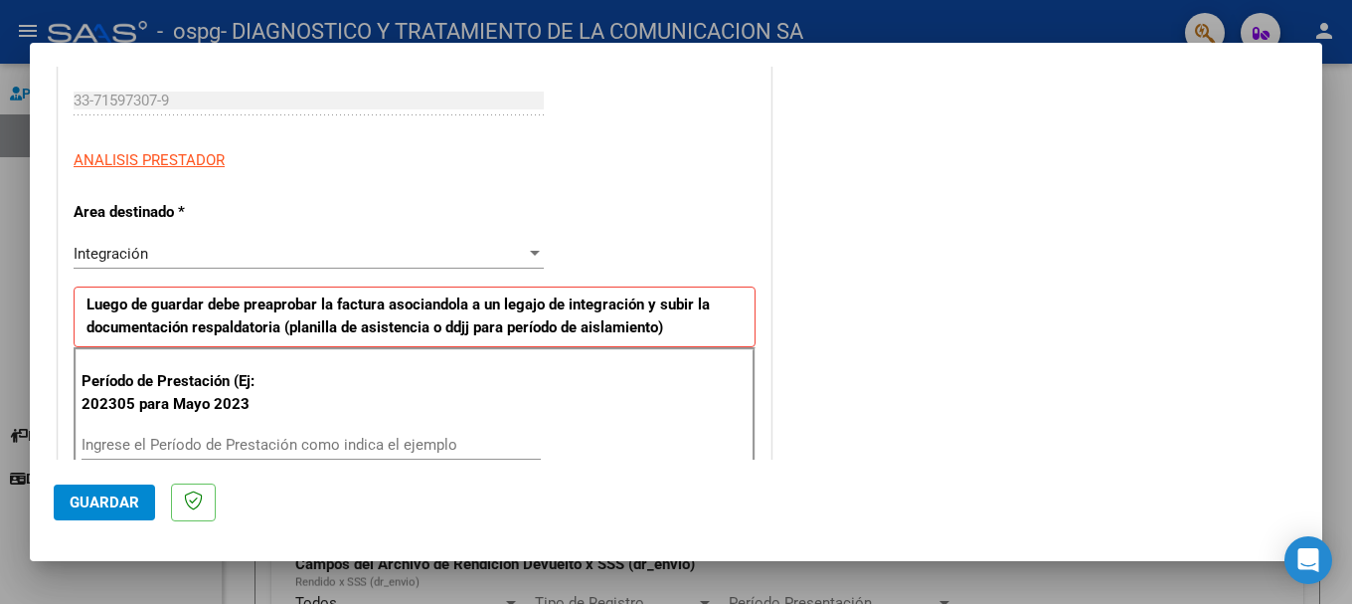
scroll to position [298, 0]
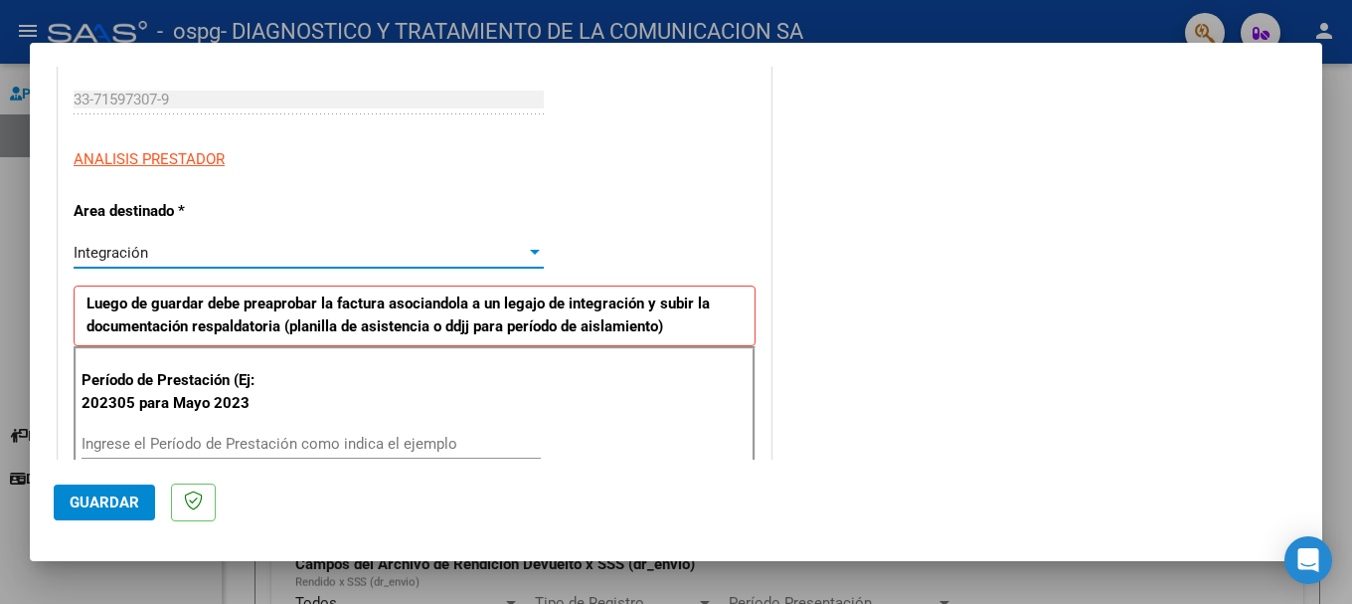
click at [158, 250] on div "Integración" at bounding box center [300, 253] width 452 height 18
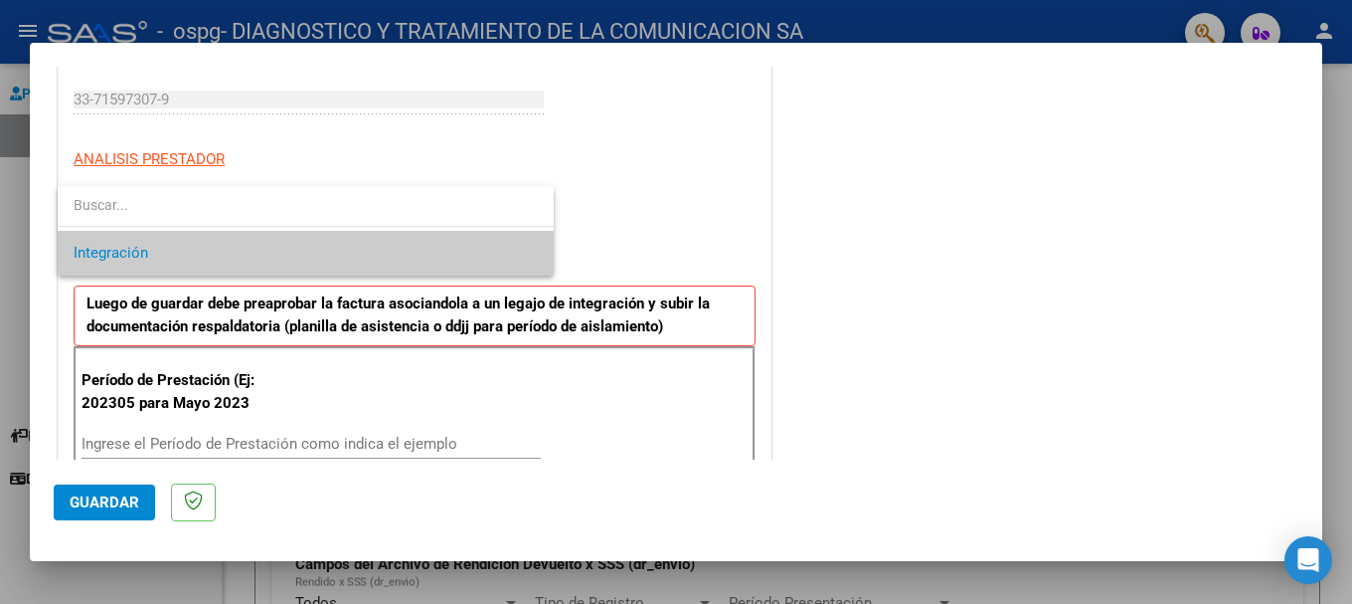
click at [158, 250] on span "Integración" at bounding box center [306, 253] width 464 height 45
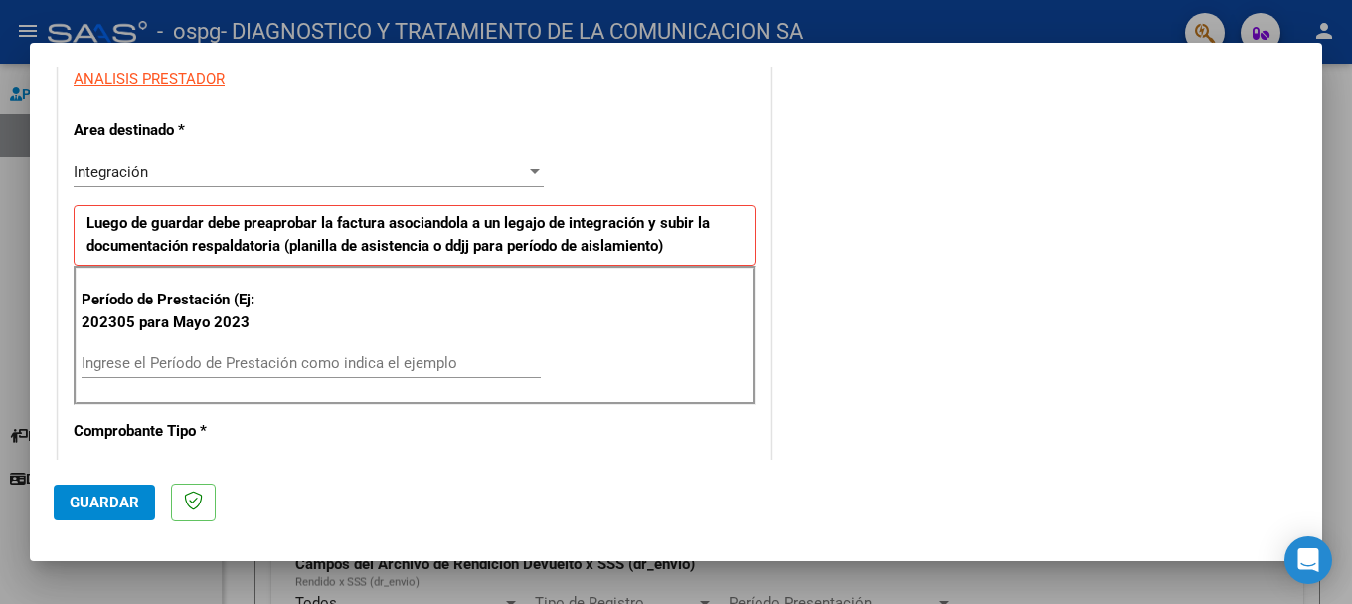
scroll to position [398, 0]
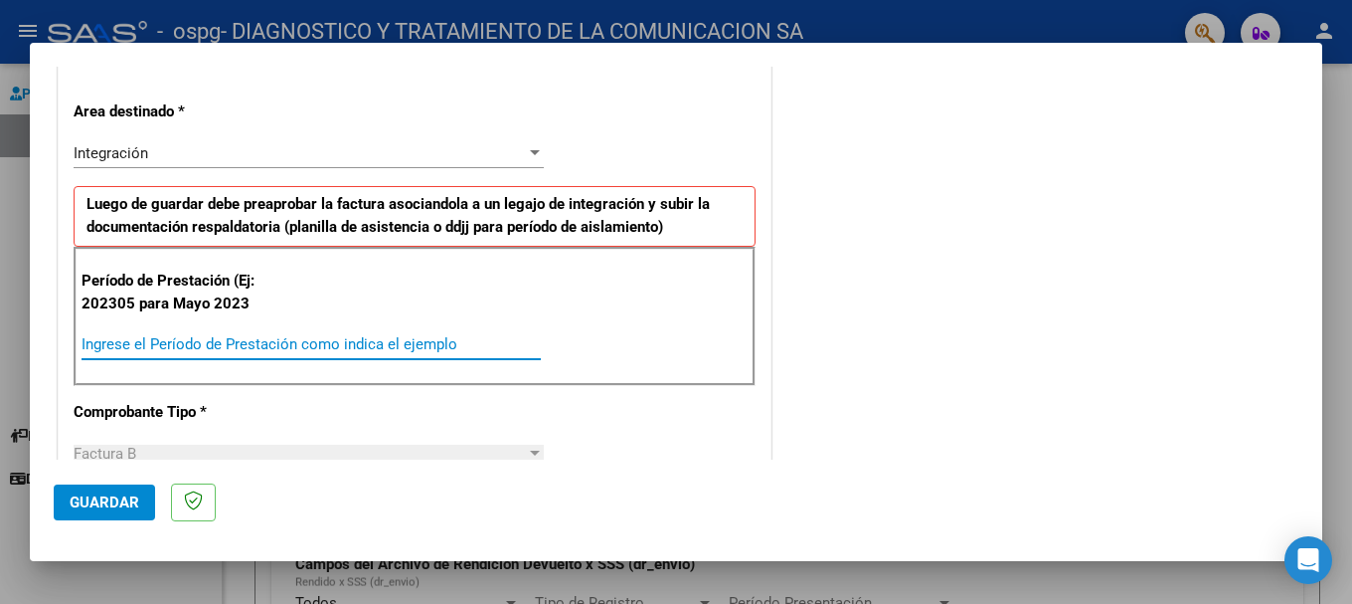
click at [102, 351] on input "Ingrese el Período de Prestación como indica el ejemplo" at bounding box center [311, 344] width 459 height 18
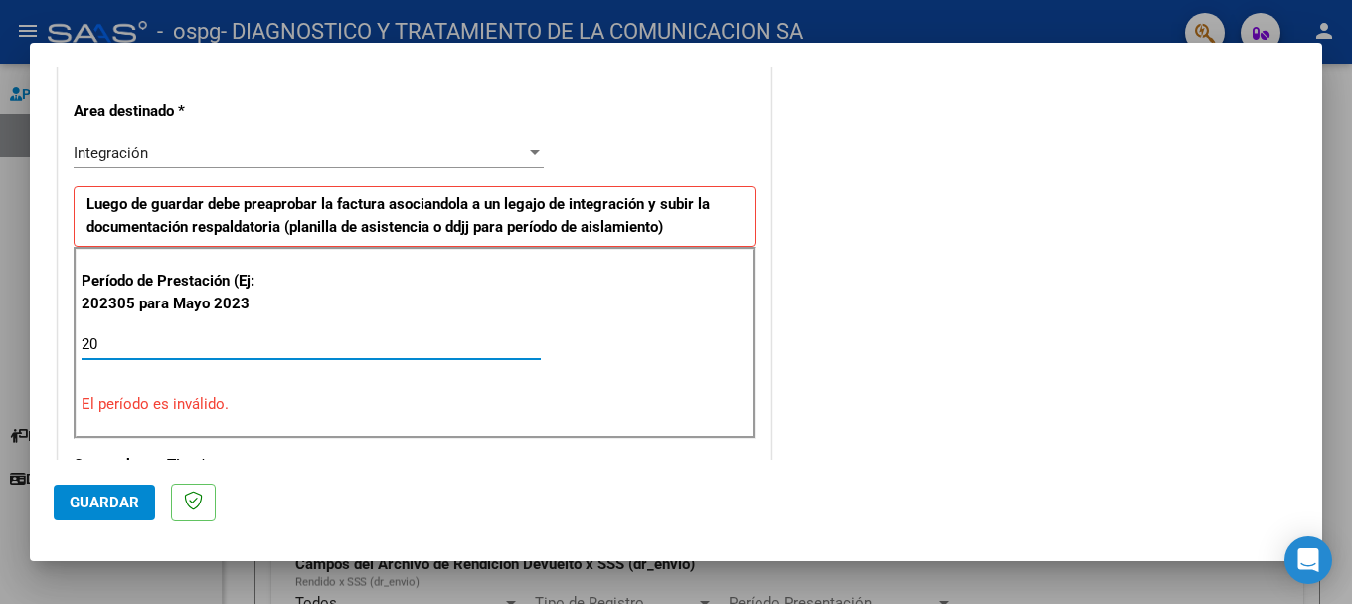
type input "2"
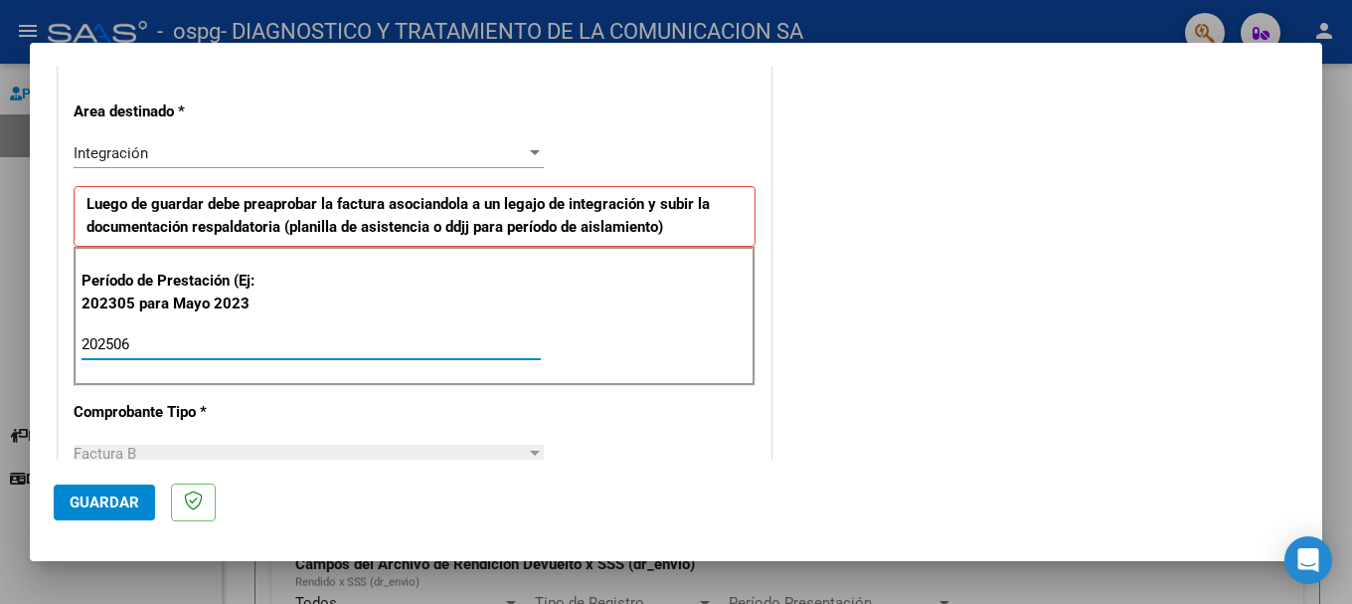
type input "202506"
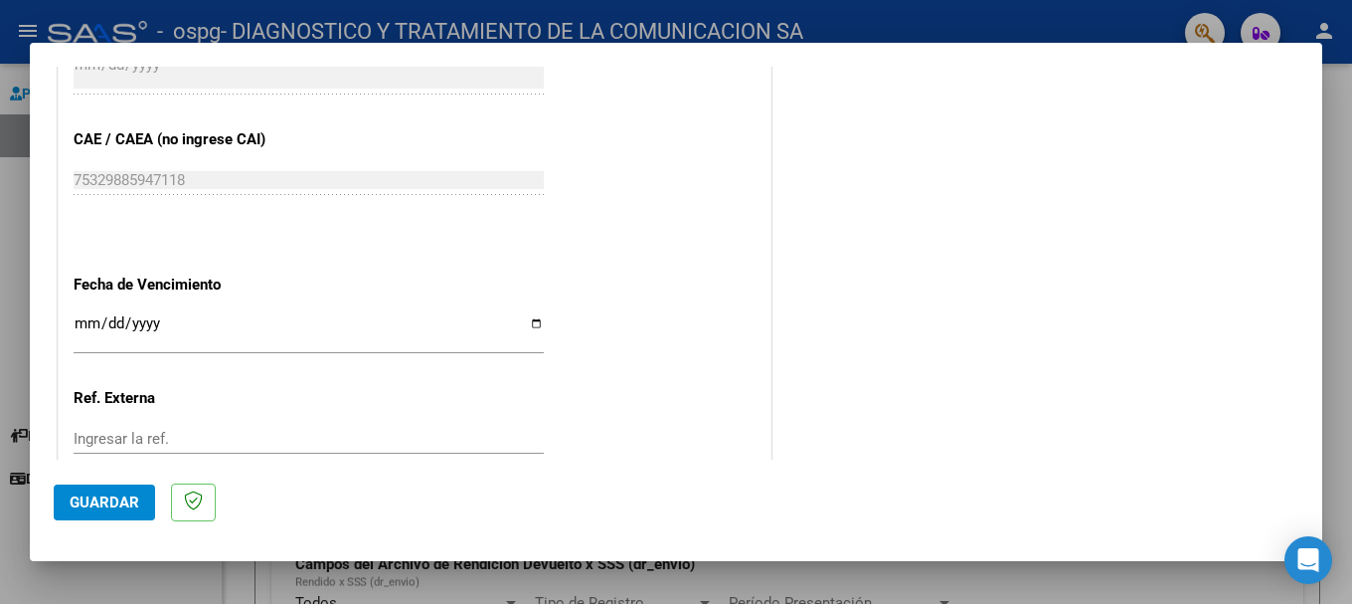
scroll to position [1293, 0]
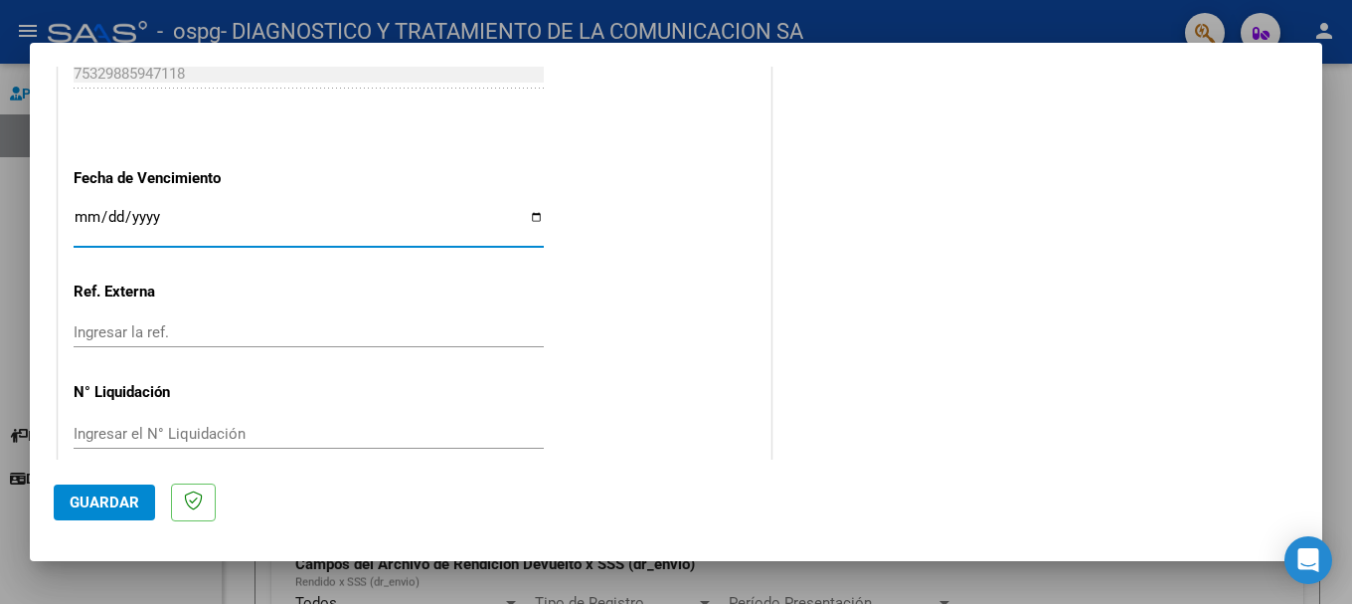
click at [533, 212] on input "Ingresar la fecha" at bounding box center [309, 225] width 470 height 32
type input "[DATE]"
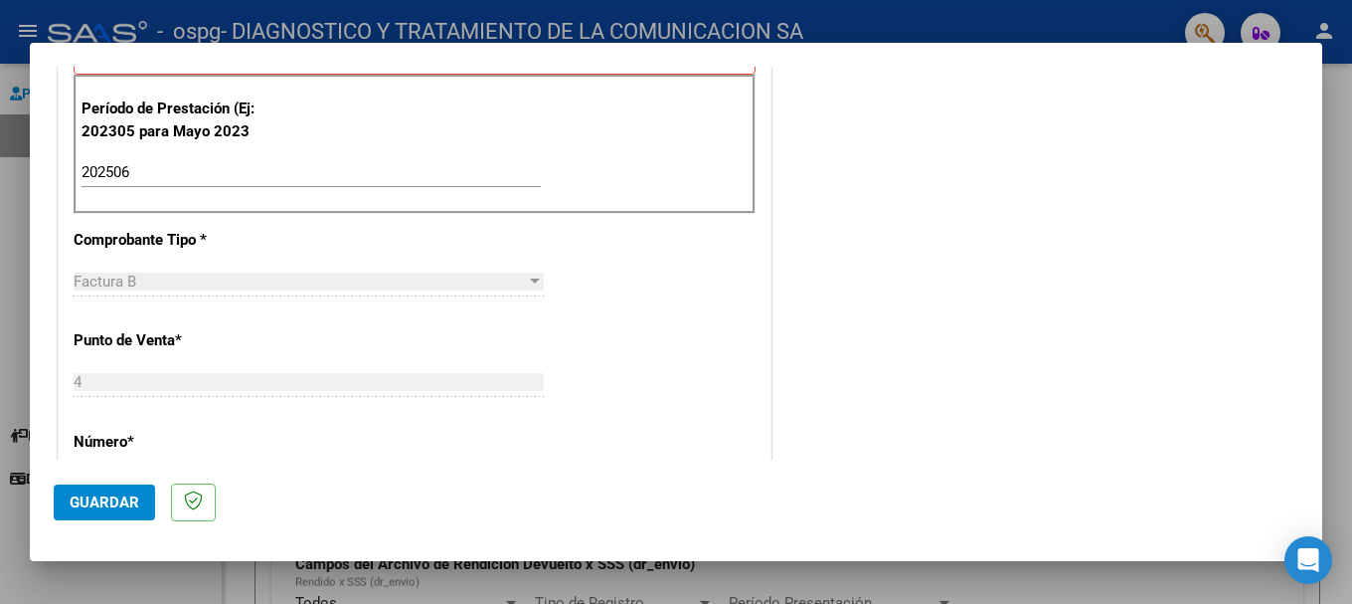
scroll to position [597, 0]
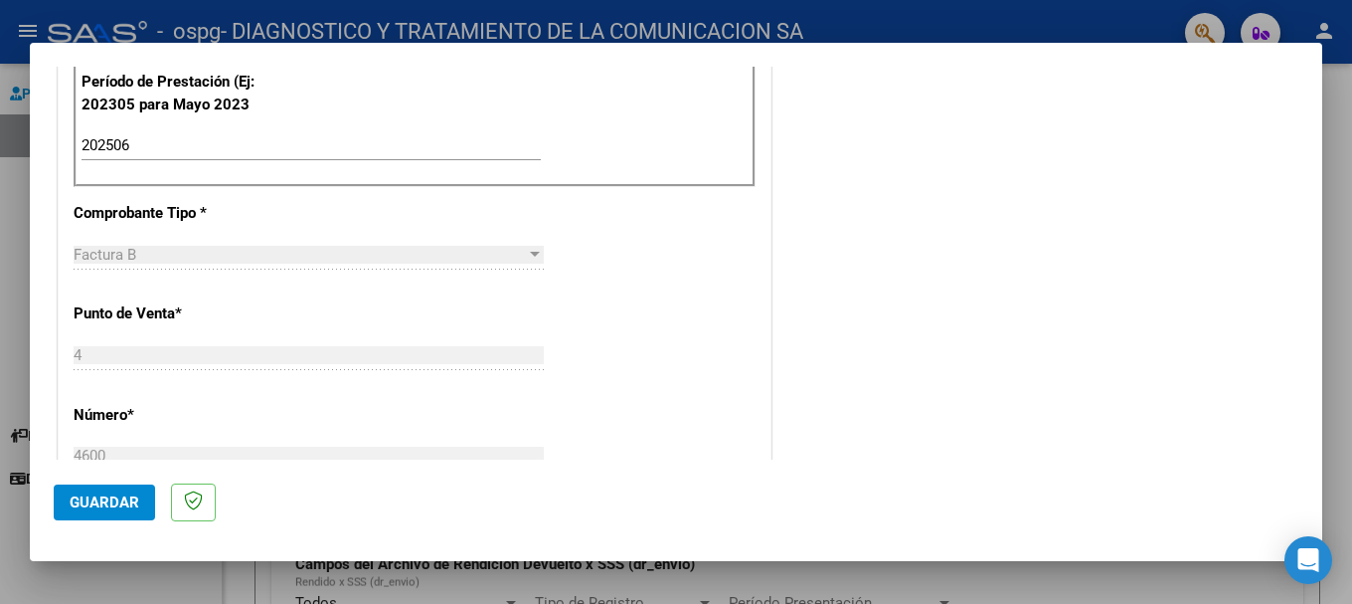
click at [68, 464] on button "Guardar" at bounding box center [104, 502] width 101 height 36
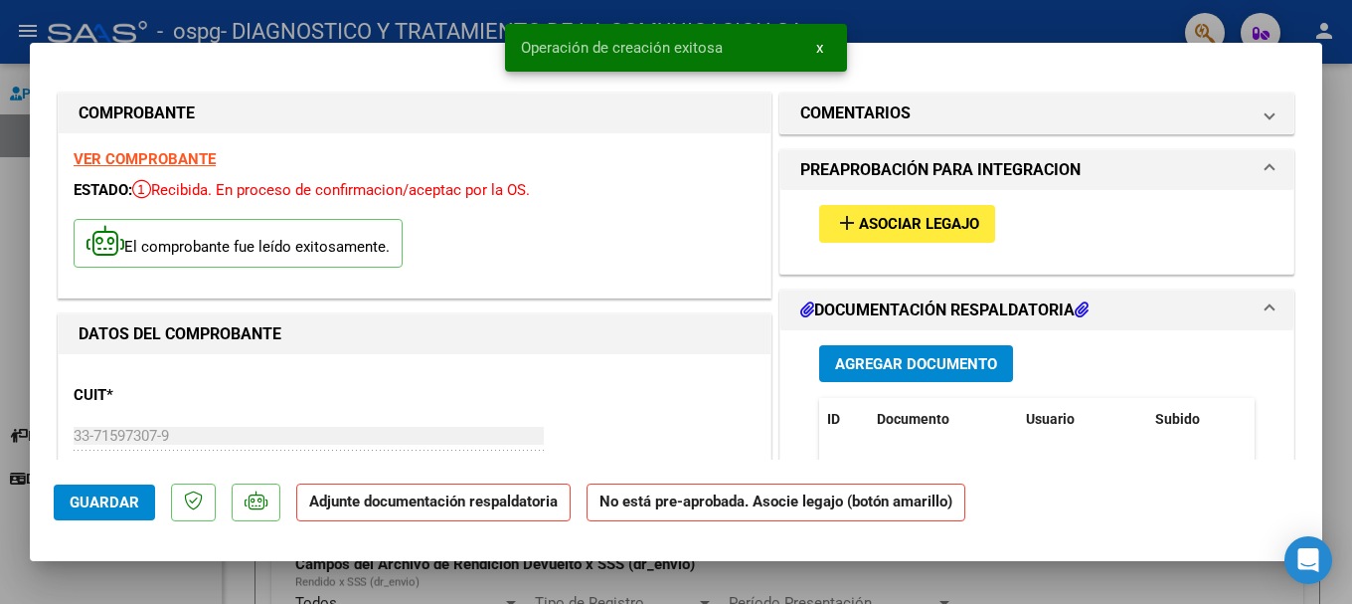
click at [849, 222] on span "Asociar Legajo" at bounding box center [919, 225] width 120 height 18
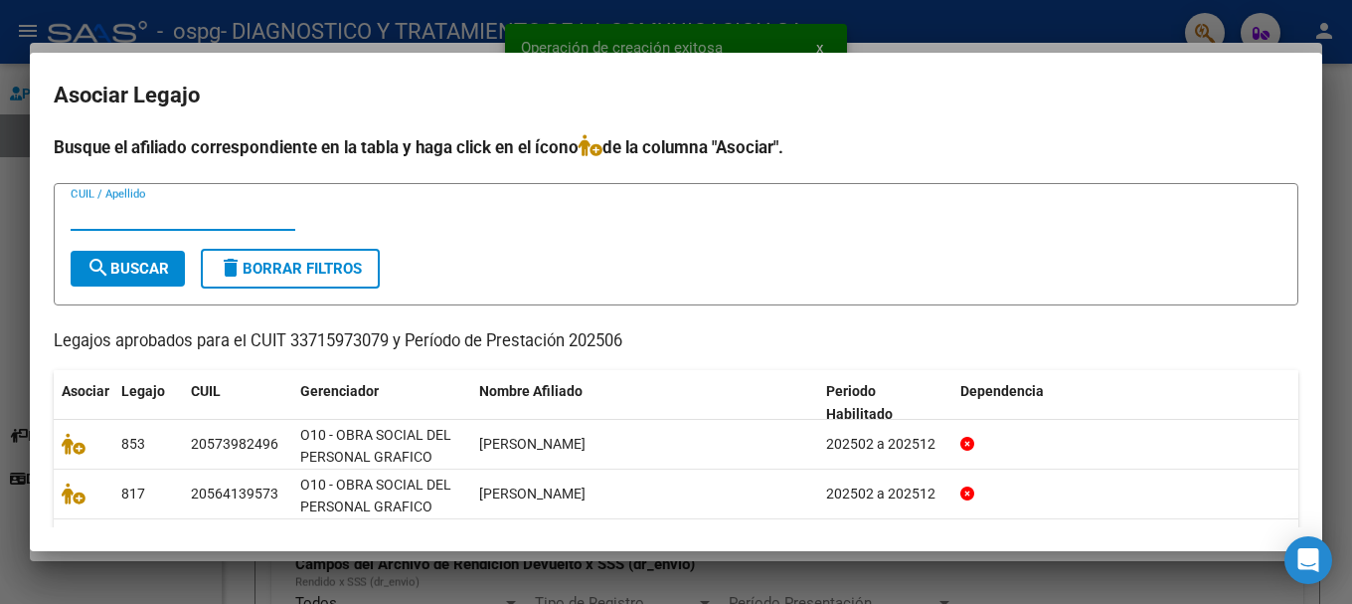
click at [115, 206] on input "CUIL / Apellido" at bounding box center [183, 215] width 225 height 18
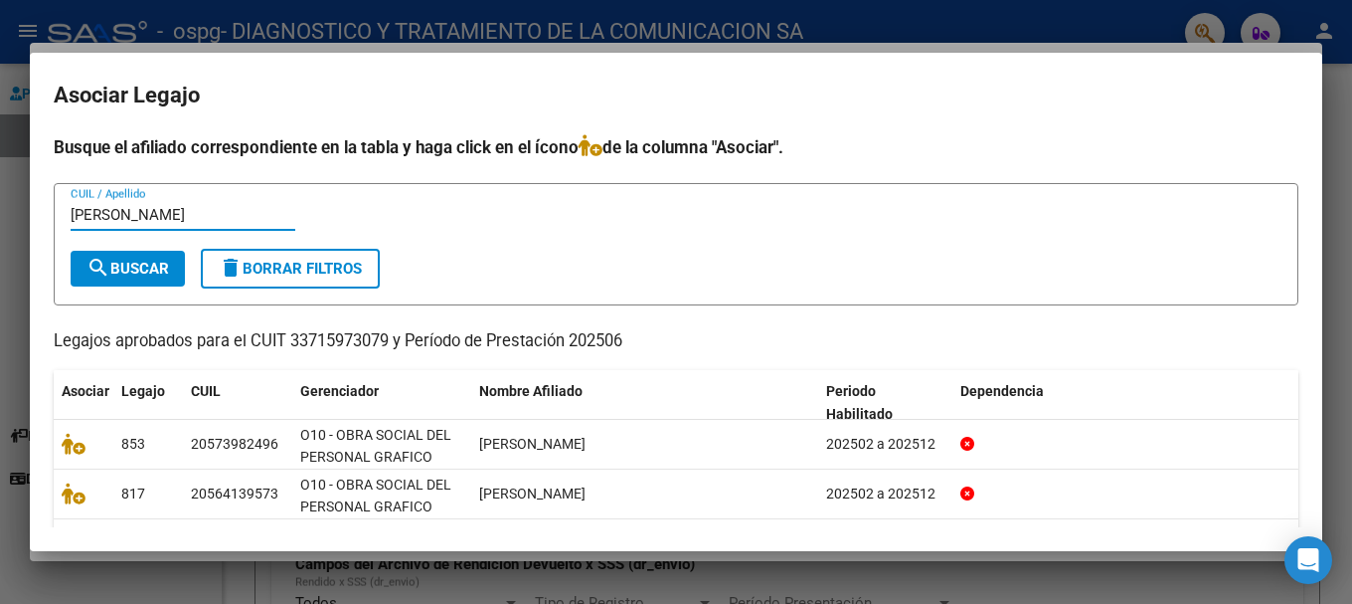
type input "[PERSON_NAME]"
click at [124, 274] on span "search Buscar" at bounding box center [127, 268] width 83 height 18
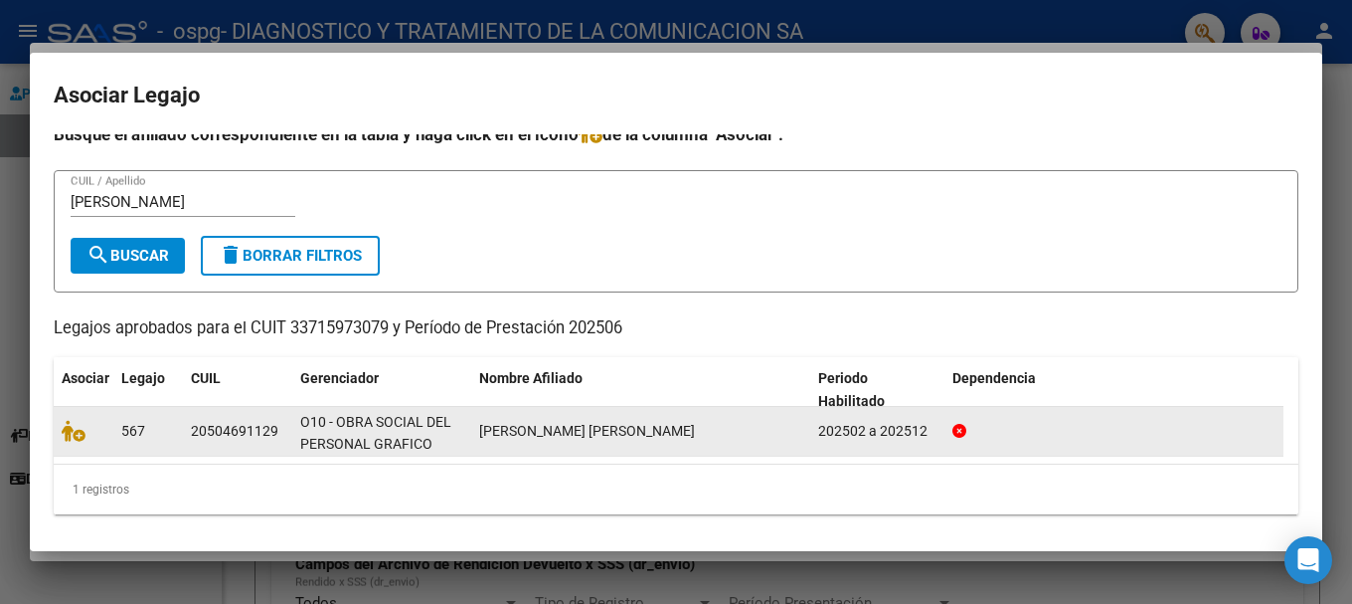
scroll to position [15, 0]
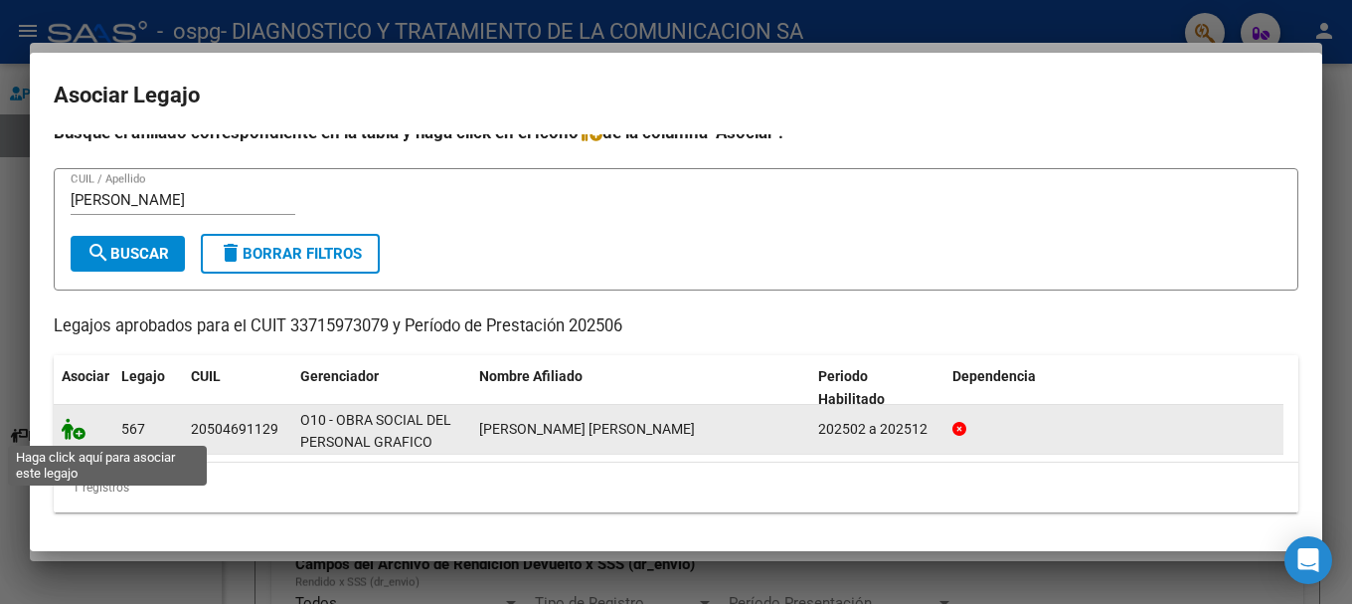
click at [75, 432] on icon at bounding box center [74, 429] width 24 height 22
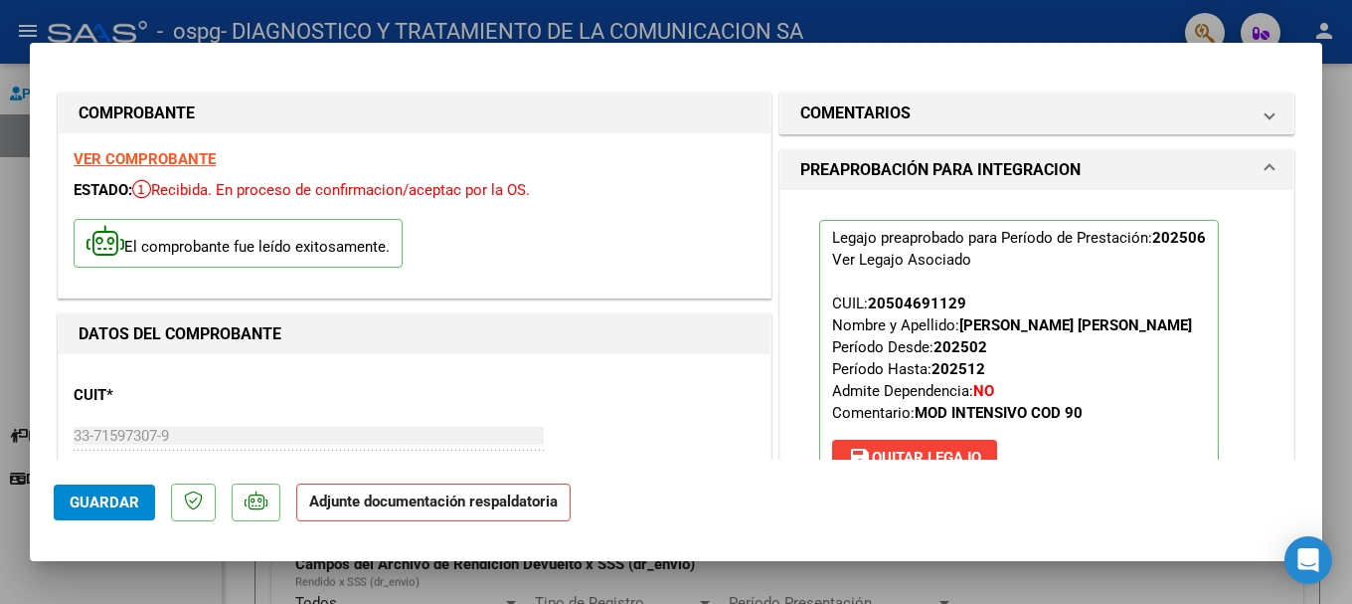
scroll to position [298, 0]
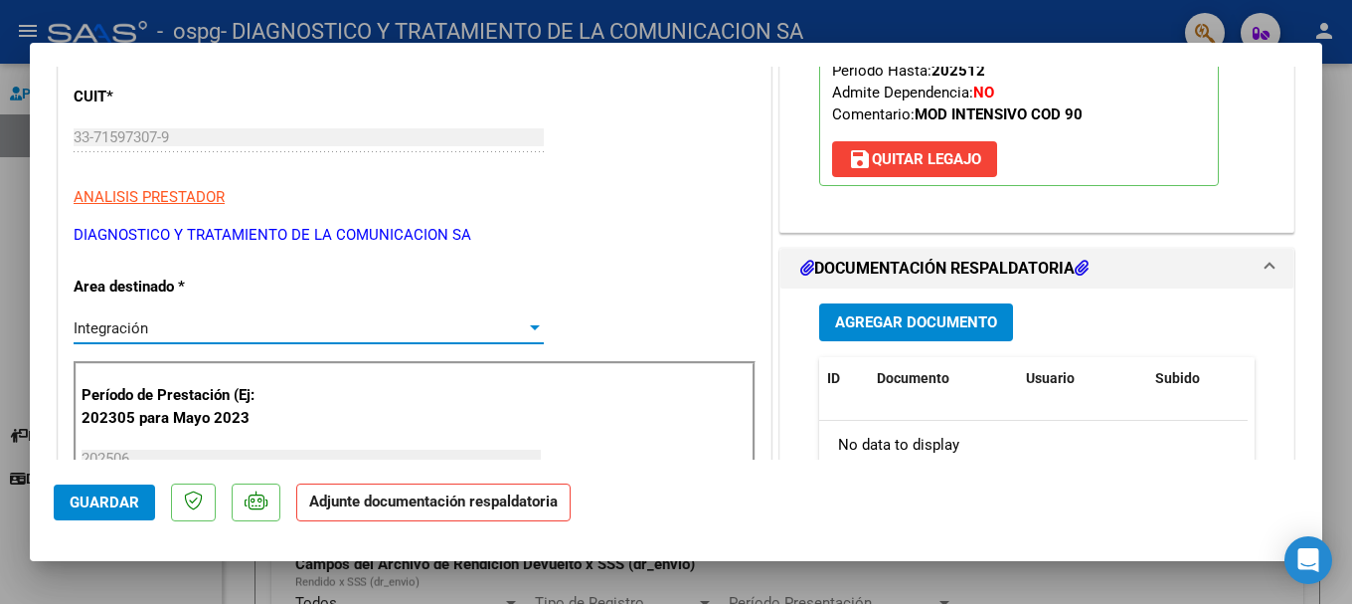
click at [294, 325] on div "Integración" at bounding box center [300, 328] width 452 height 18
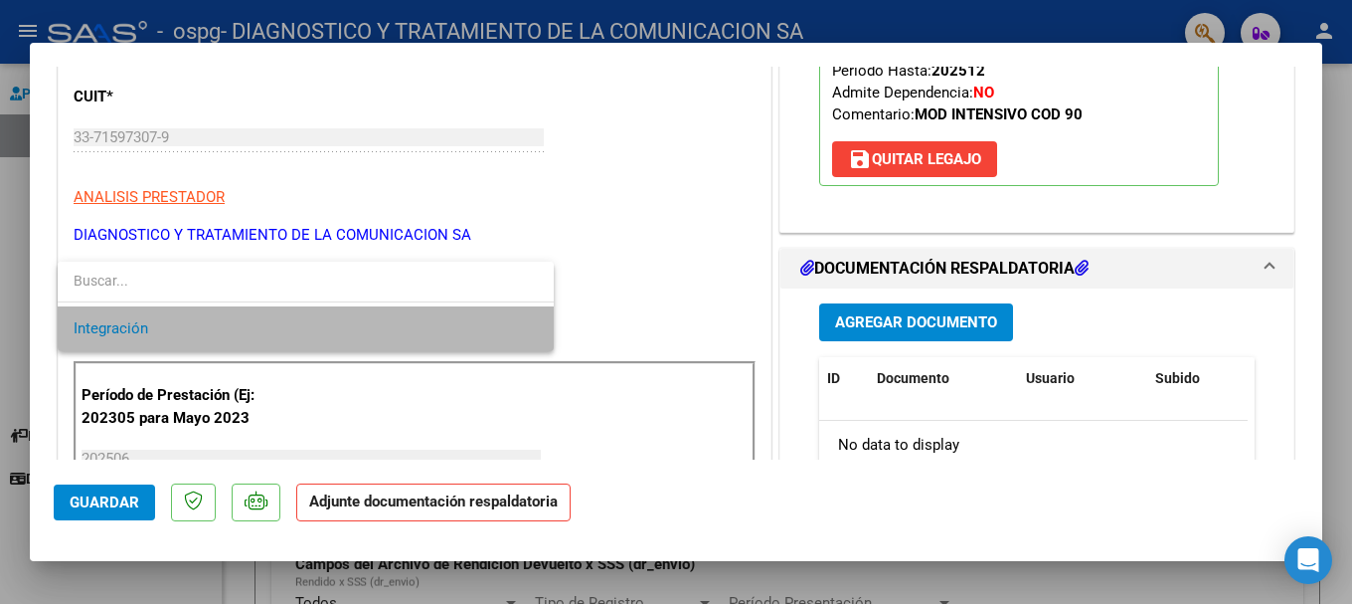
click at [294, 325] on span "Integración" at bounding box center [306, 328] width 464 height 45
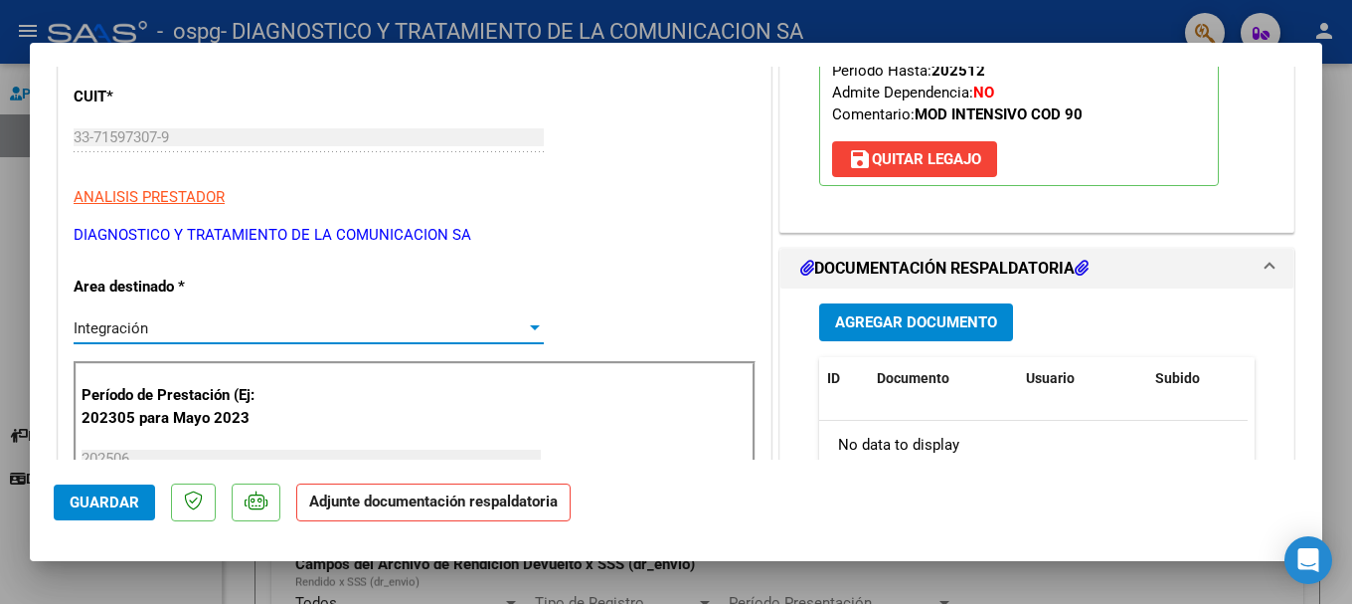
click at [849, 322] on span "Agregar Documento" at bounding box center [916, 323] width 162 height 18
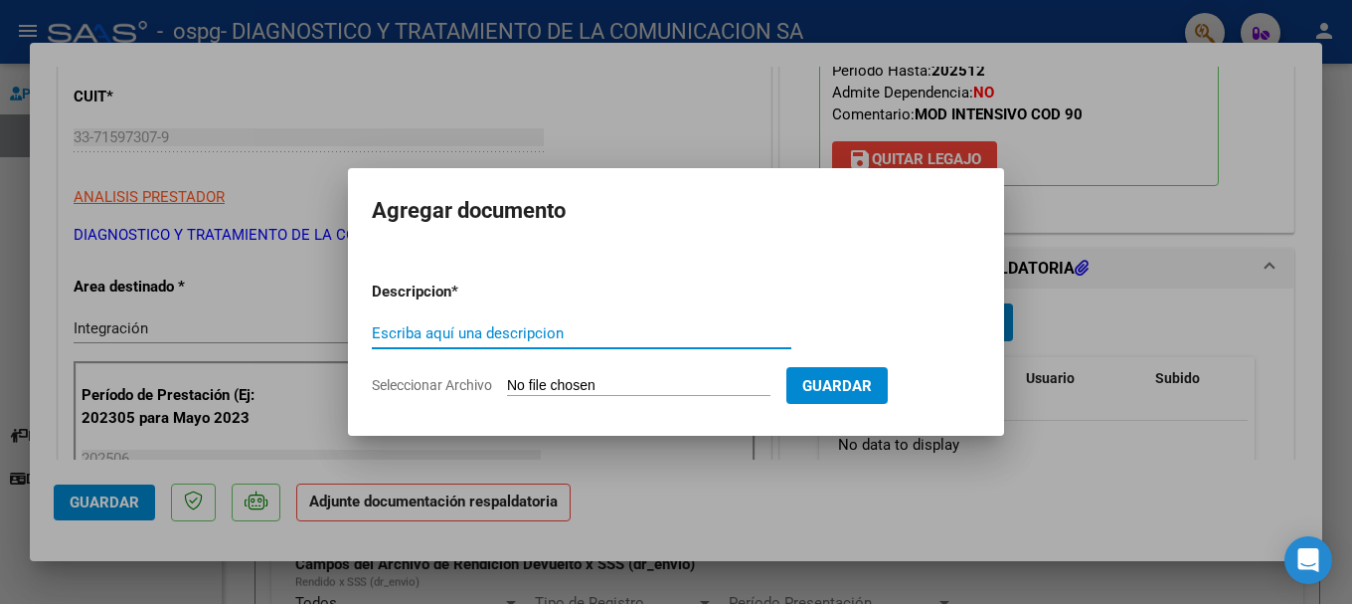
click at [536, 341] on input "Escriba aquí una descripcion" at bounding box center [582, 333] width 420 height 18
type input "Planillas de asistencia MII JUNIO"
click at [659, 377] on input "Seleccionar Archivo" at bounding box center [638, 386] width 263 height 19
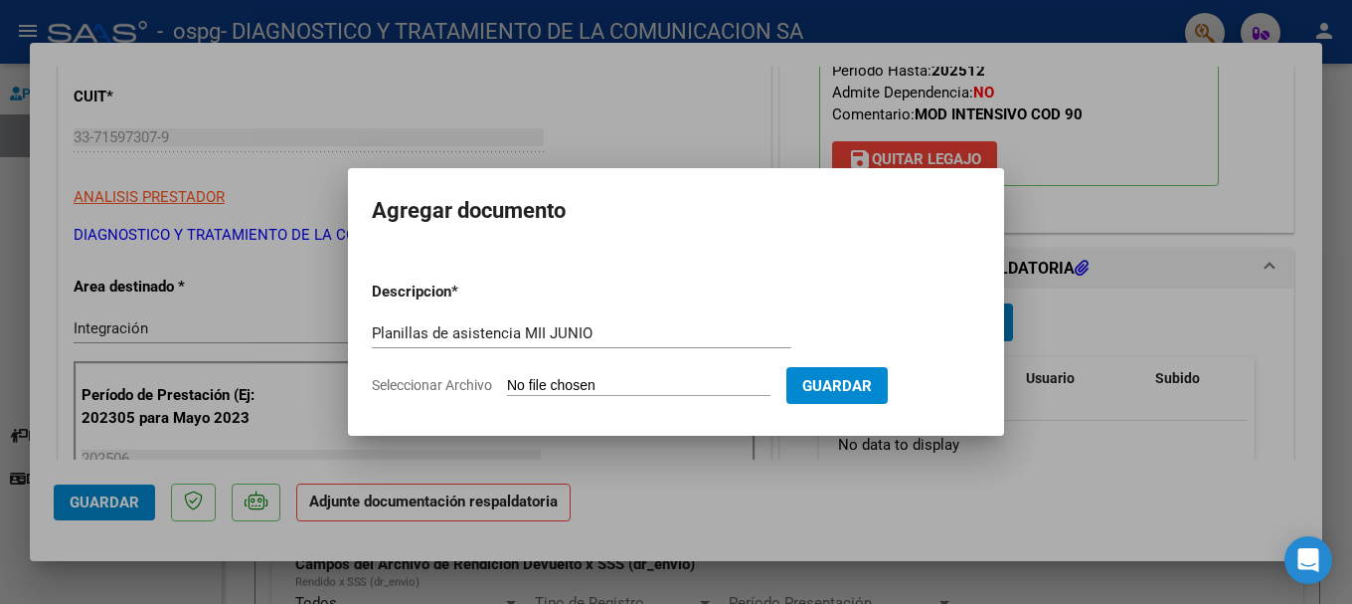
type input "C:\fakepath\[PERSON_NAME] MII JUNIO .pdf"
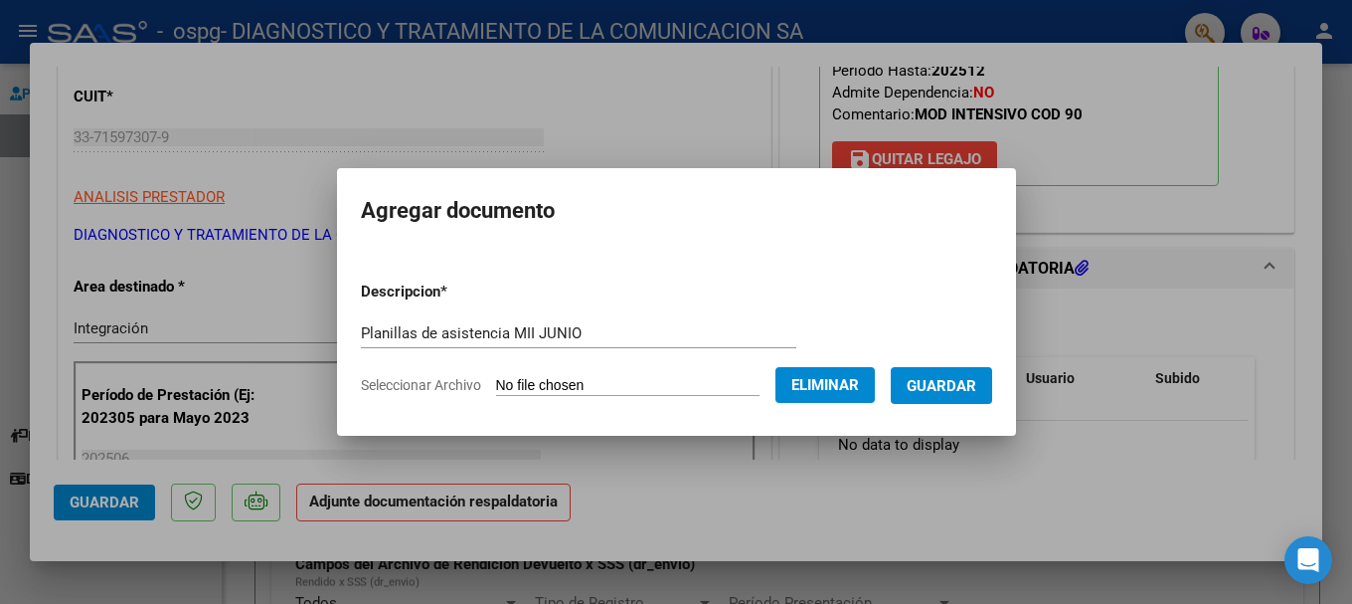
click at [849, 397] on button "Guardar" at bounding box center [941, 385] width 101 height 37
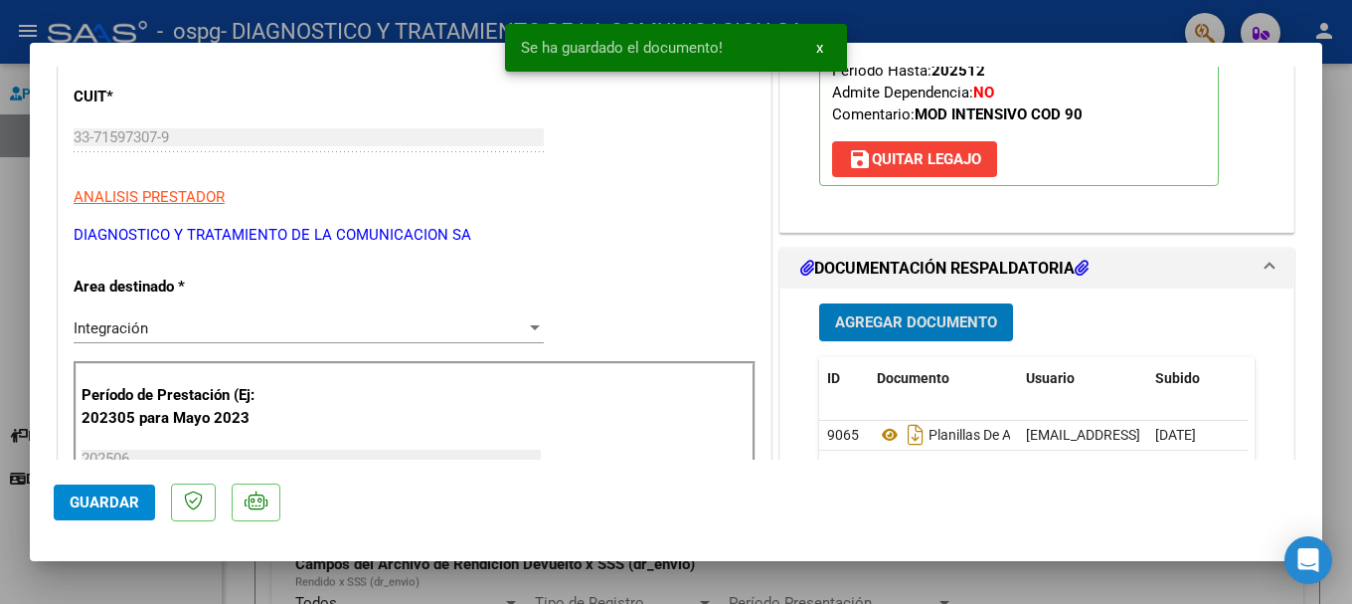
click at [849, 327] on span "Agregar Documento" at bounding box center [916, 323] width 162 height 18
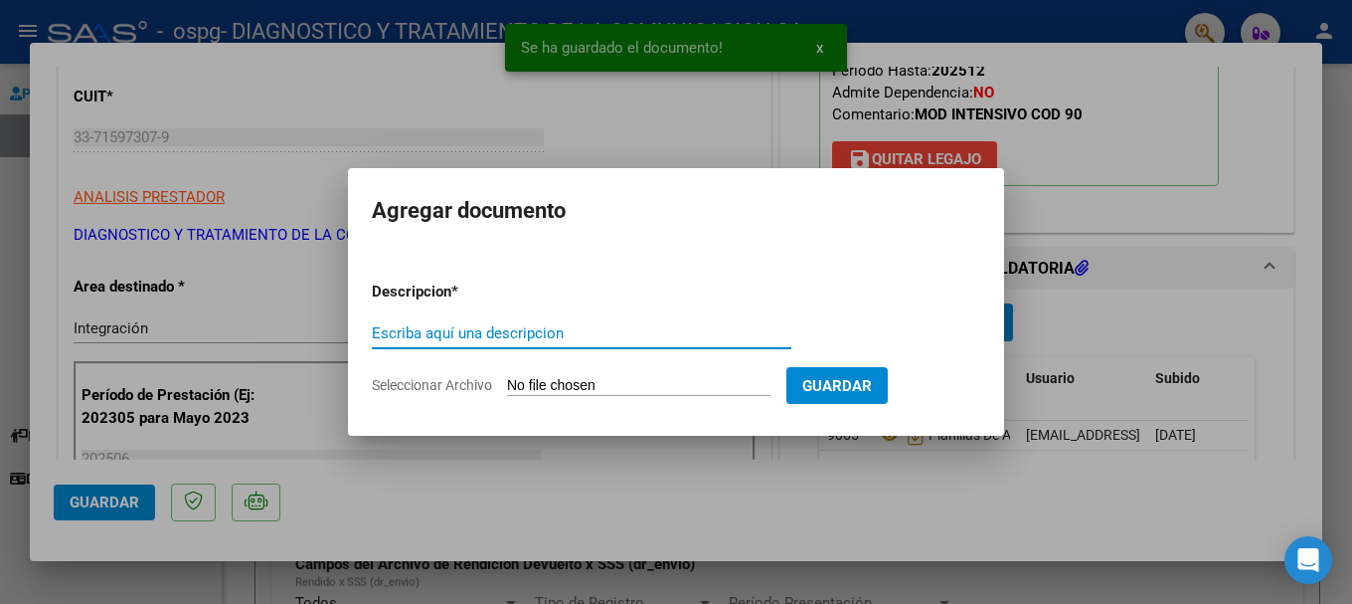
click at [498, 325] on input "Escriba aquí una descripcion" at bounding box center [582, 333] width 420 height 18
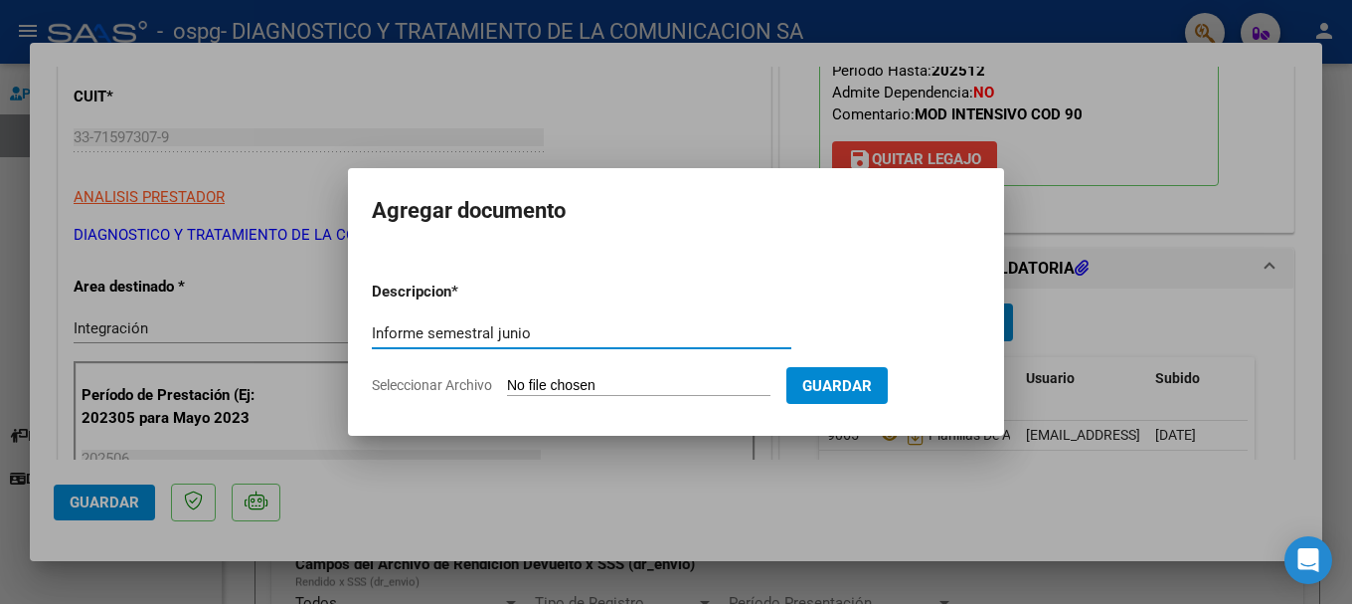
type input "Informe semestral junio"
click at [590, 391] on input "Seleccionar Archivo" at bounding box center [638, 386] width 263 height 19
type input "C:\fakepath\[PERSON_NAME] [PERSON_NAME] TTO.pdf"
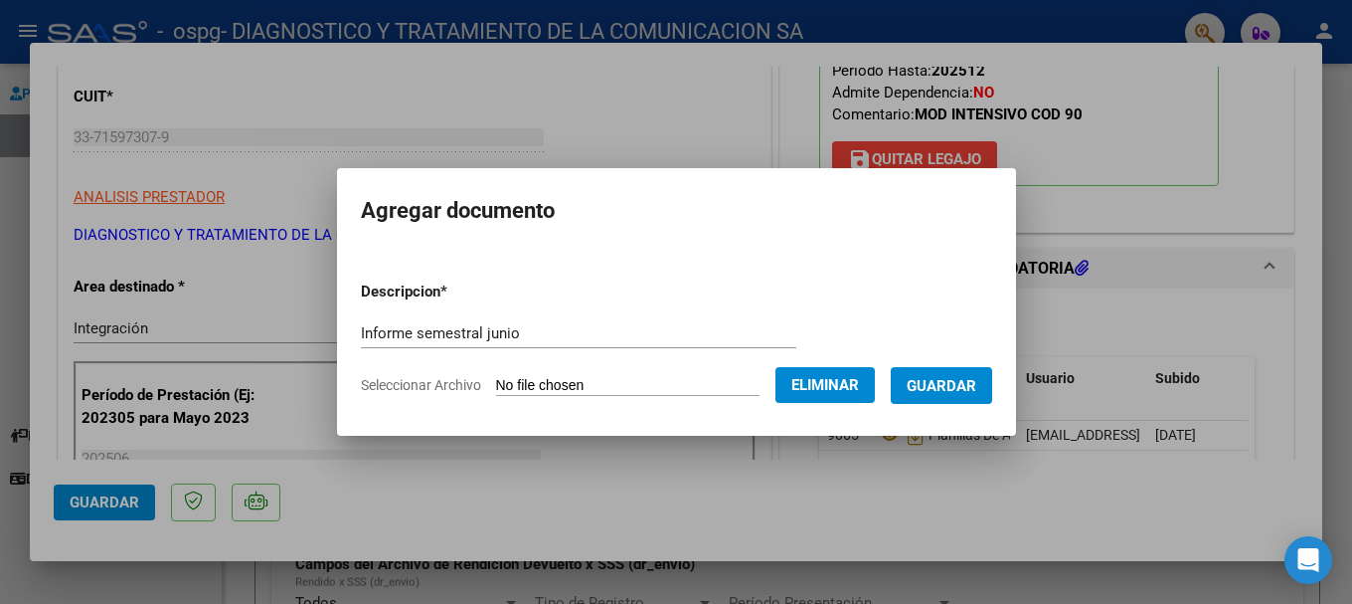
click at [849, 386] on span "Guardar" at bounding box center [942, 386] width 70 height 18
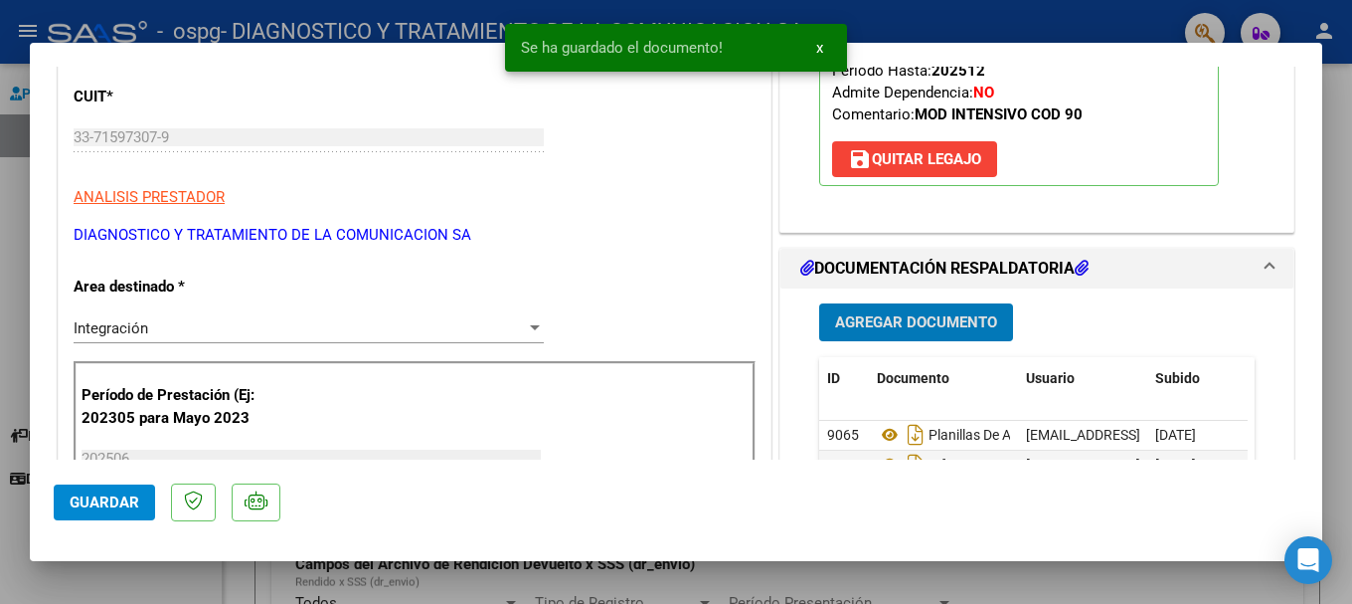
scroll to position [497, 0]
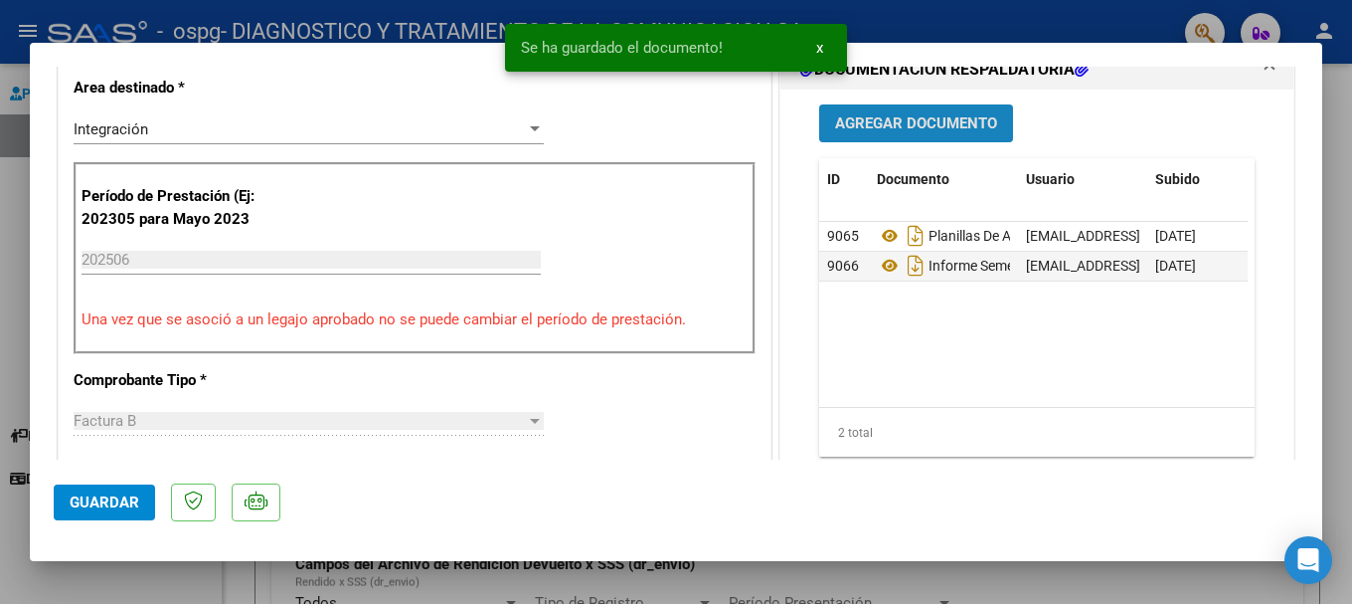
click at [849, 132] on span "Agregar Documento" at bounding box center [916, 124] width 162 height 18
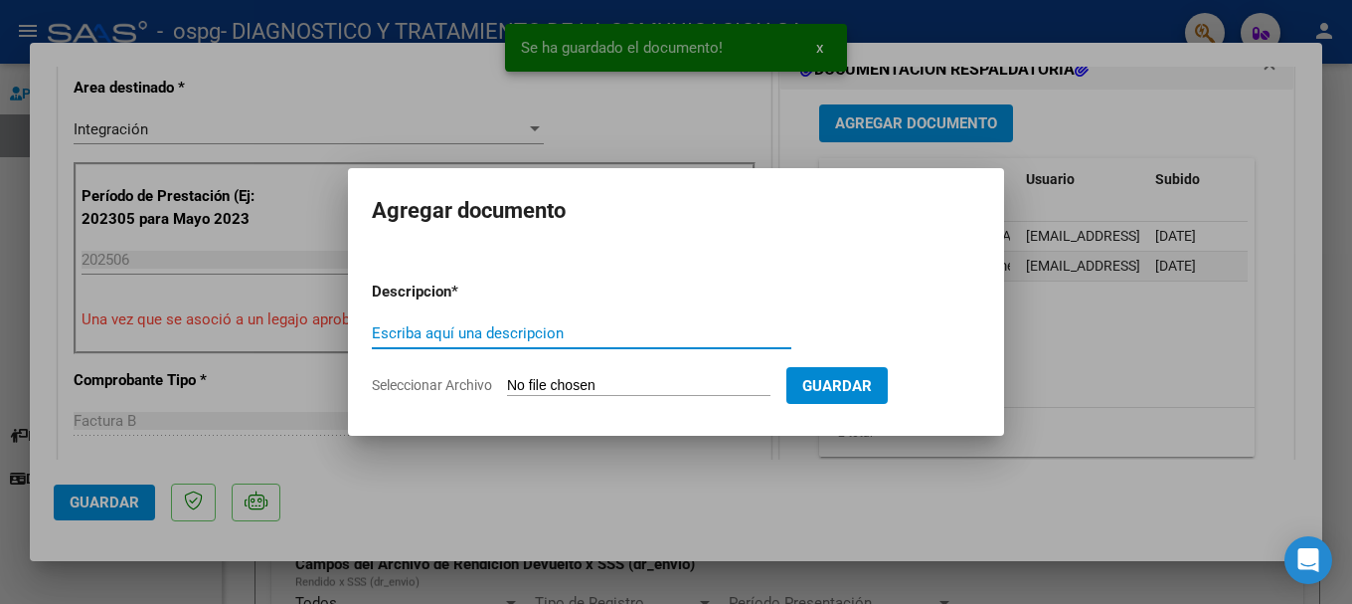
click at [429, 331] on input "Escriba aquí una descripcion" at bounding box center [582, 333] width 420 height 18
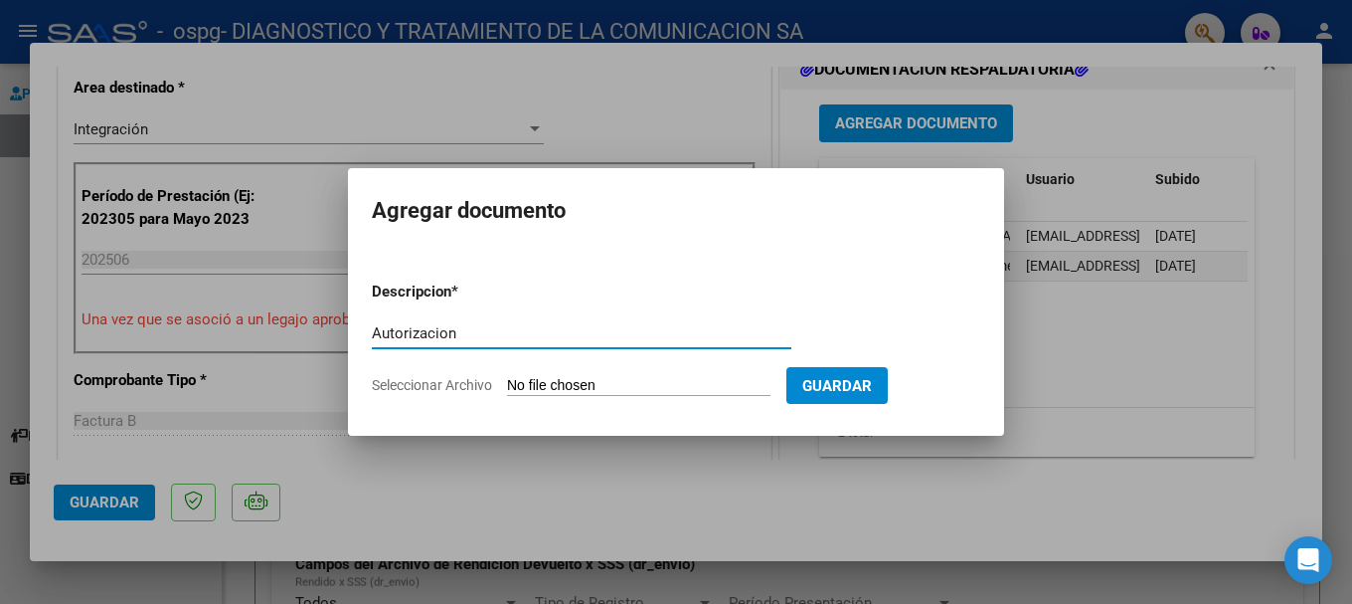
type input "Autorizacion"
click at [631, 375] on form "Descripcion * Autorizacion Escriba aquí una descripcion Seleccionar Archivo Gua…" at bounding box center [676, 337] width 608 height 145
click at [618, 383] on input "Seleccionar Archivo" at bounding box center [638, 386] width 263 height 19
type input "C:\fakepath\autorizacion 2025.odt"
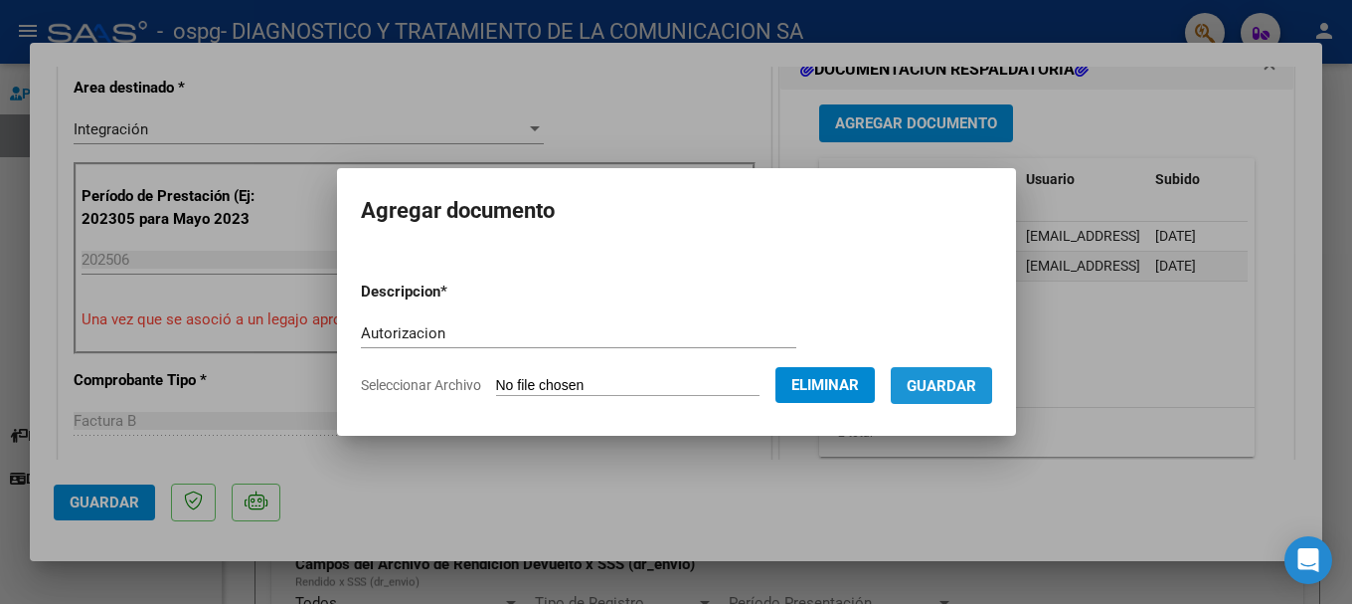
click at [849, 391] on span "Guardar" at bounding box center [942, 386] width 70 height 18
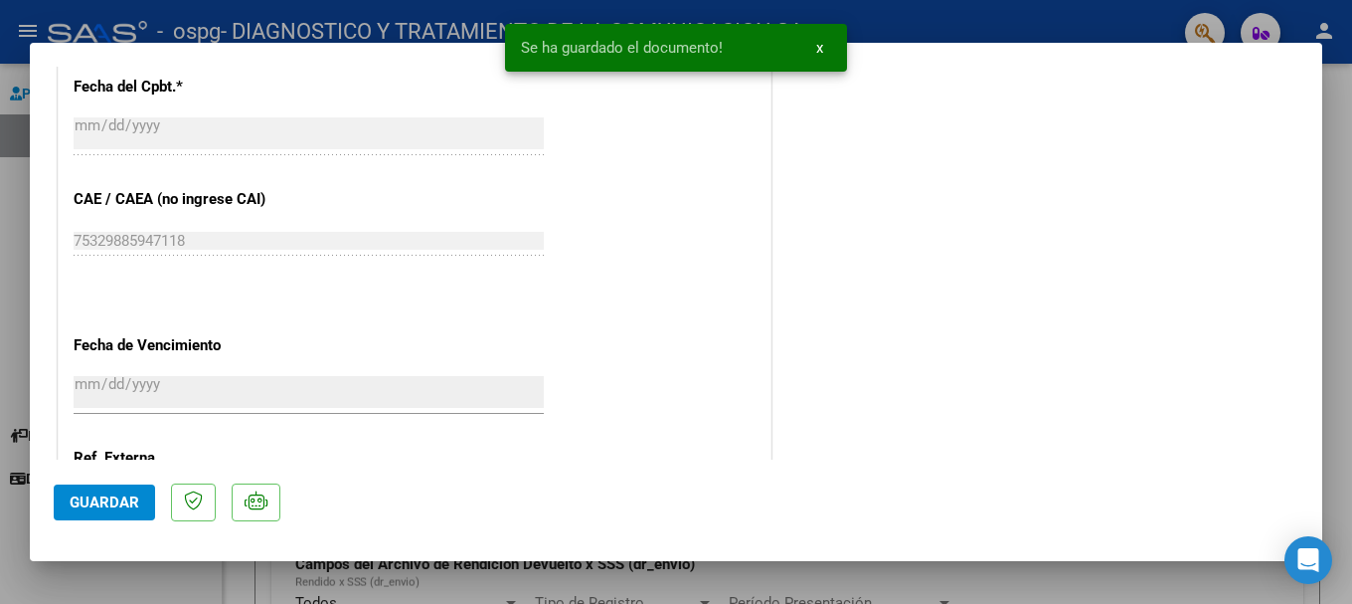
scroll to position [1387, 0]
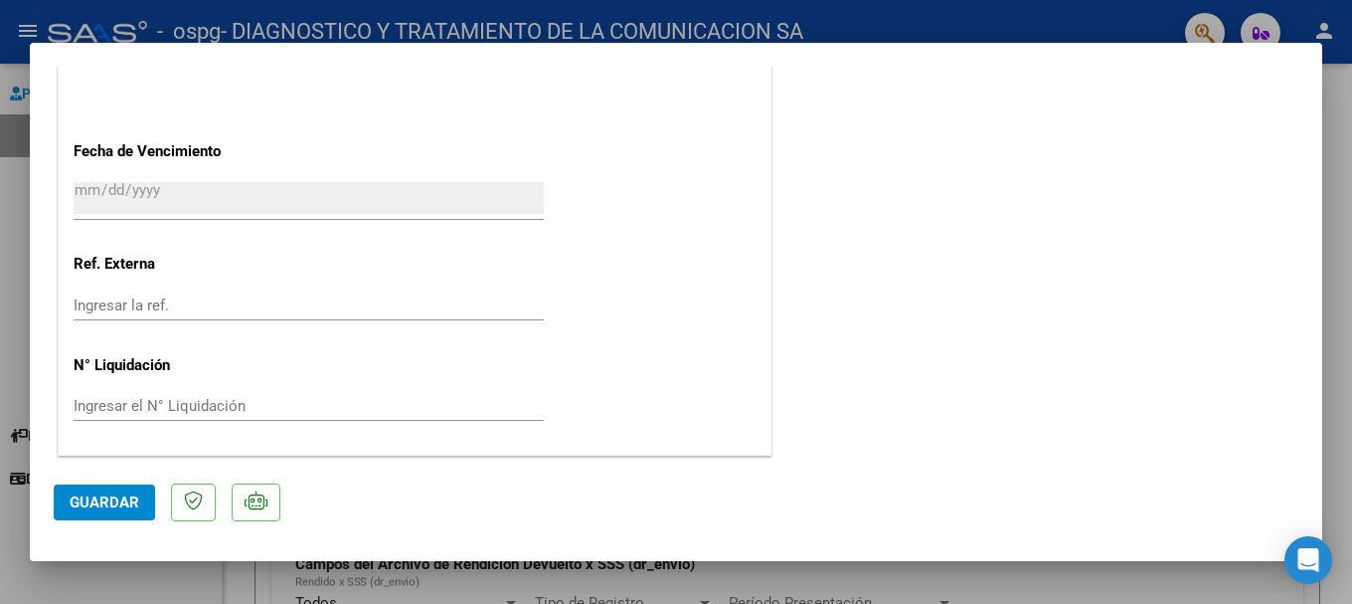
click at [88, 464] on span "Guardar" at bounding box center [105, 502] width 70 height 18
click at [0, 81] on div at bounding box center [676, 302] width 1352 height 604
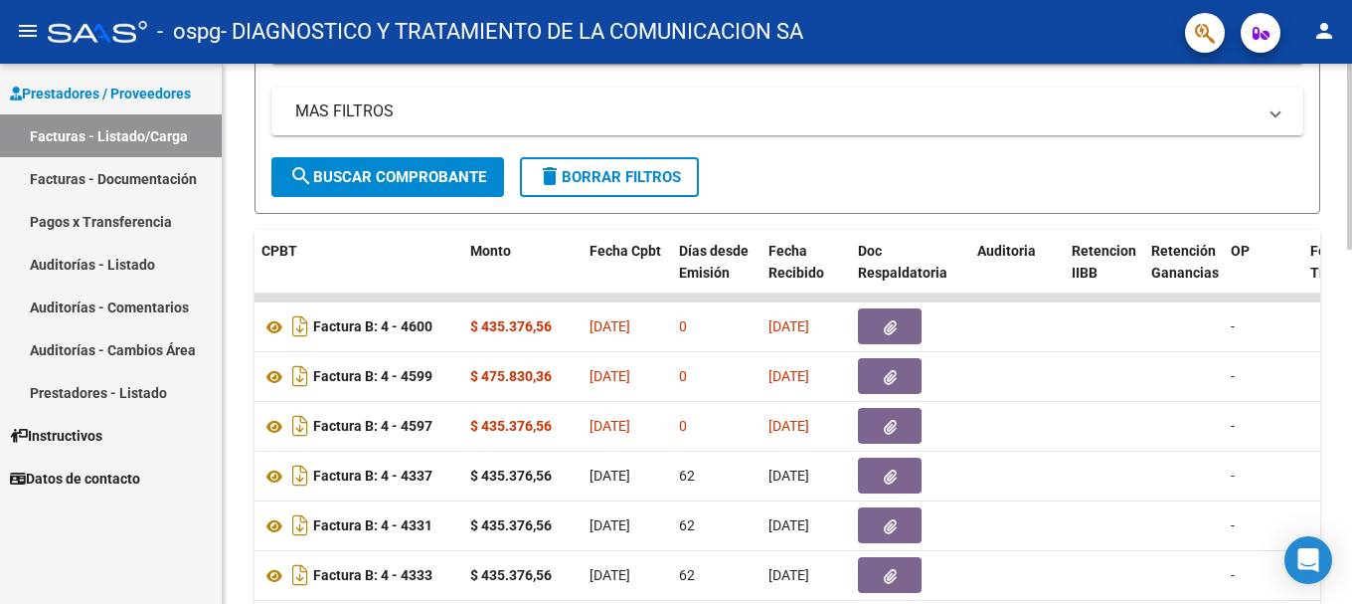
scroll to position [696, 0]
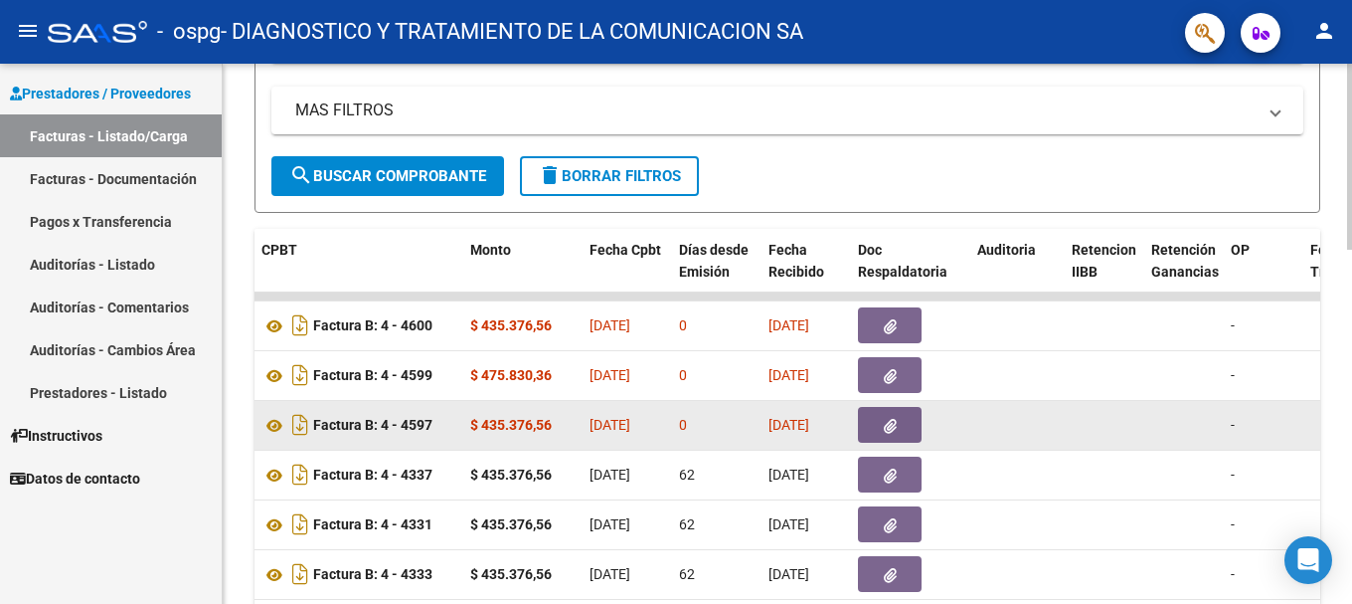
click at [849, 419] on icon "button" at bounding box center [890, 426] width 13 height 15
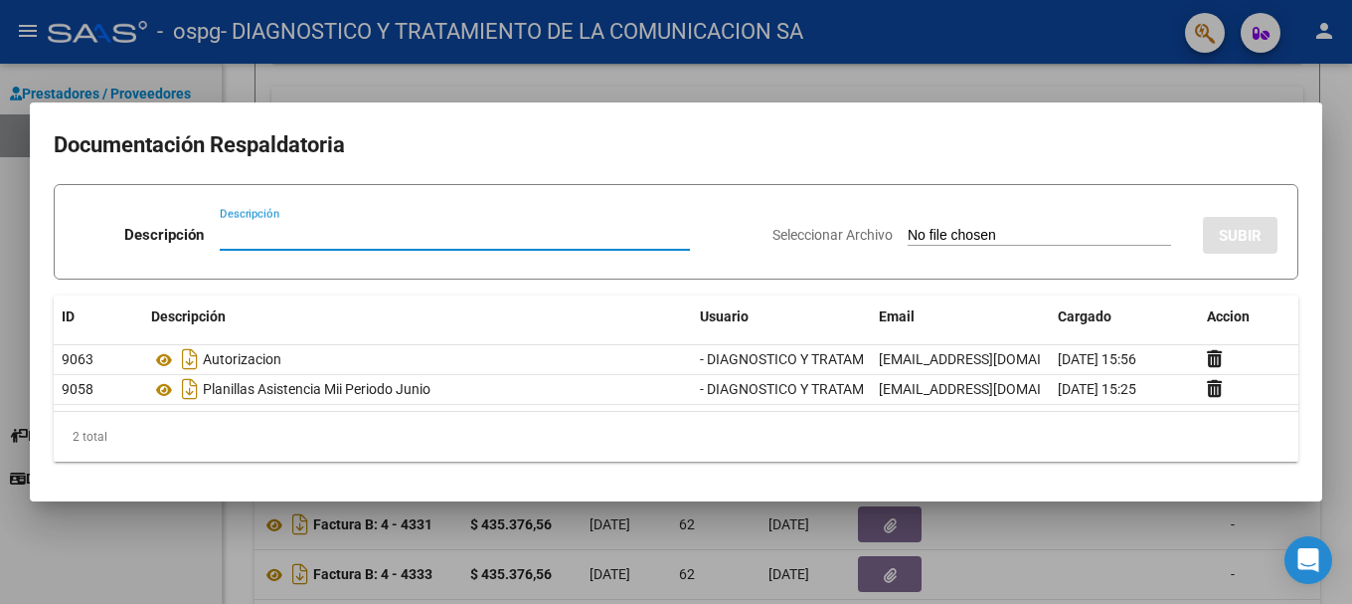
click at [261, 226] on input "Descripción" at bounding box center [455, 235] width 470 height 18
type input "Informe semestral Junio"
click at [849, 234] on input "Seleccionar Archivo" at bounding box center [1039, 236] width 263 height 19
click at [689, 78] on div at bounding box center [676, 302] width 1352 height 604
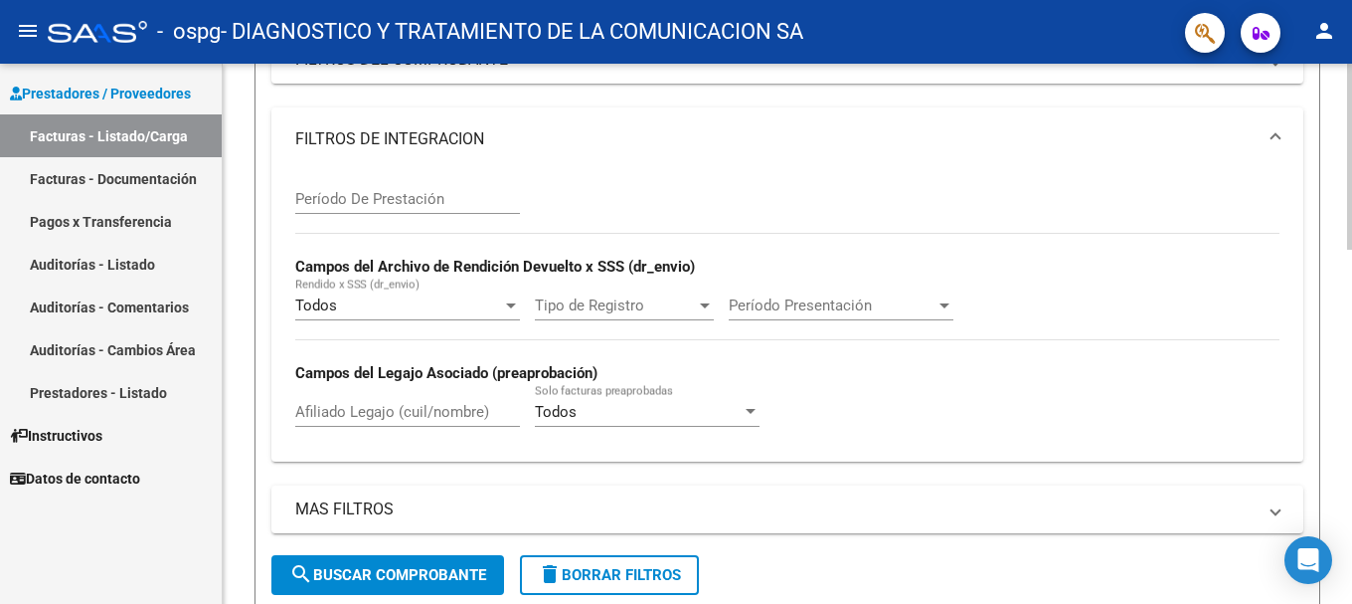
scroll to position [0, 0]
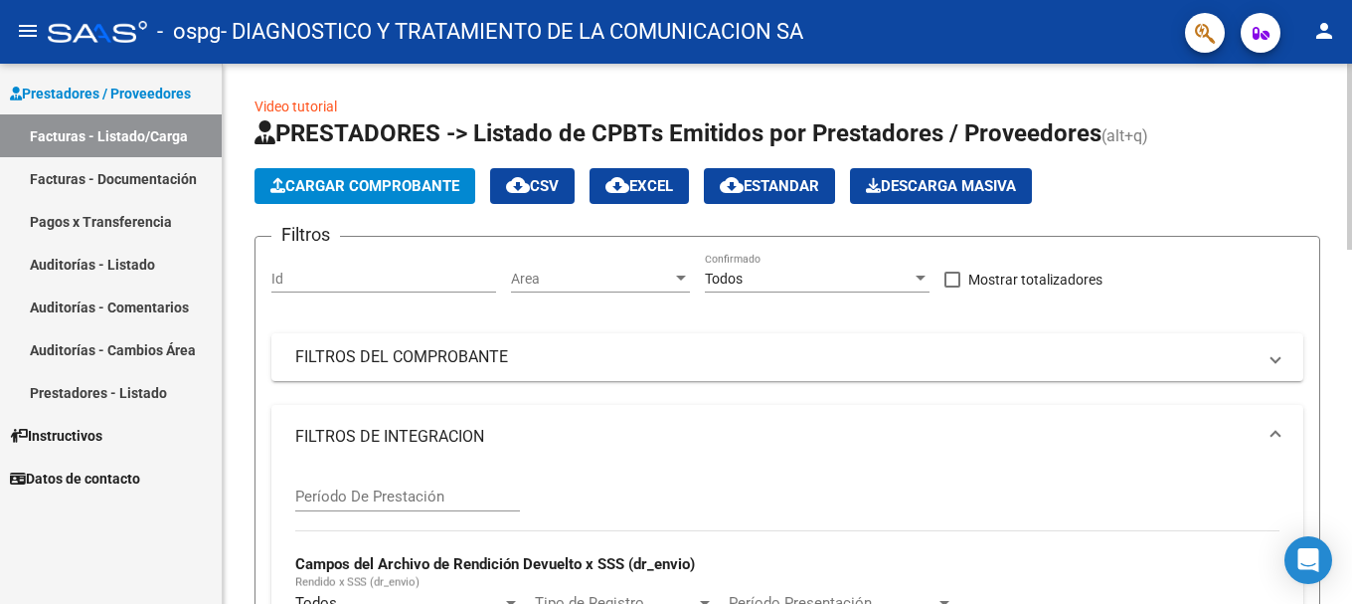
click at [385, 193] on span "Cargar Comprobante" at bounding box center [364, 186] width 189 height 18
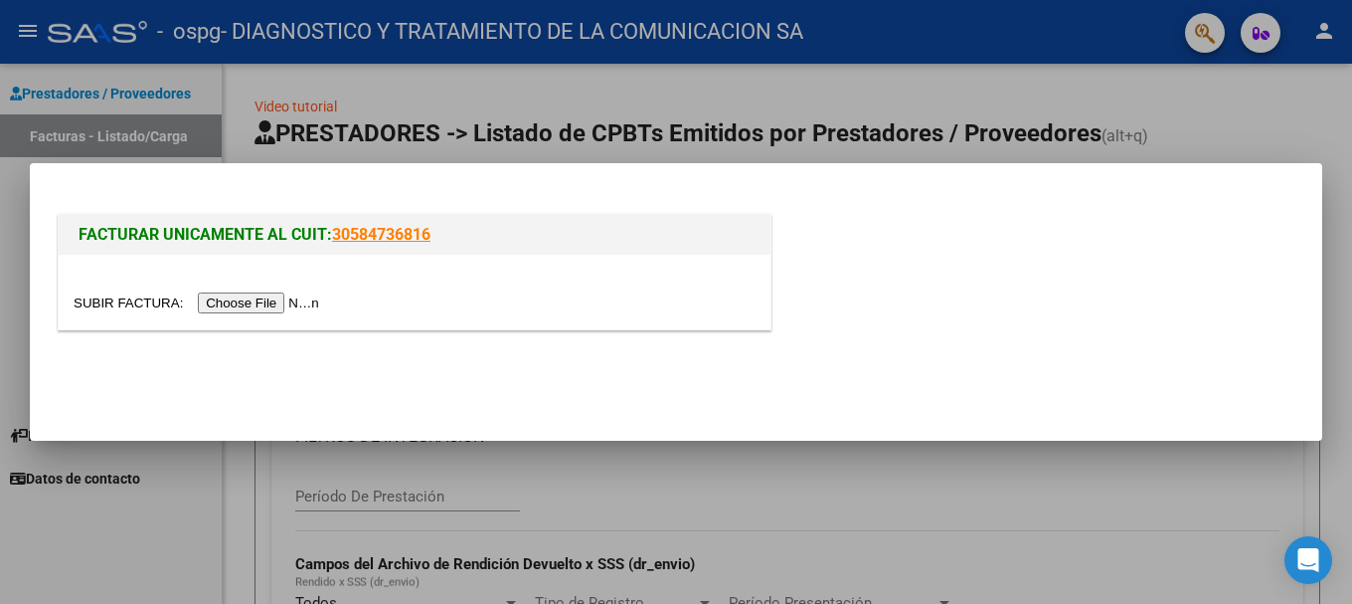
click at [273, 307] on input "file" at bounding box center [200, 302] width 252 height 21
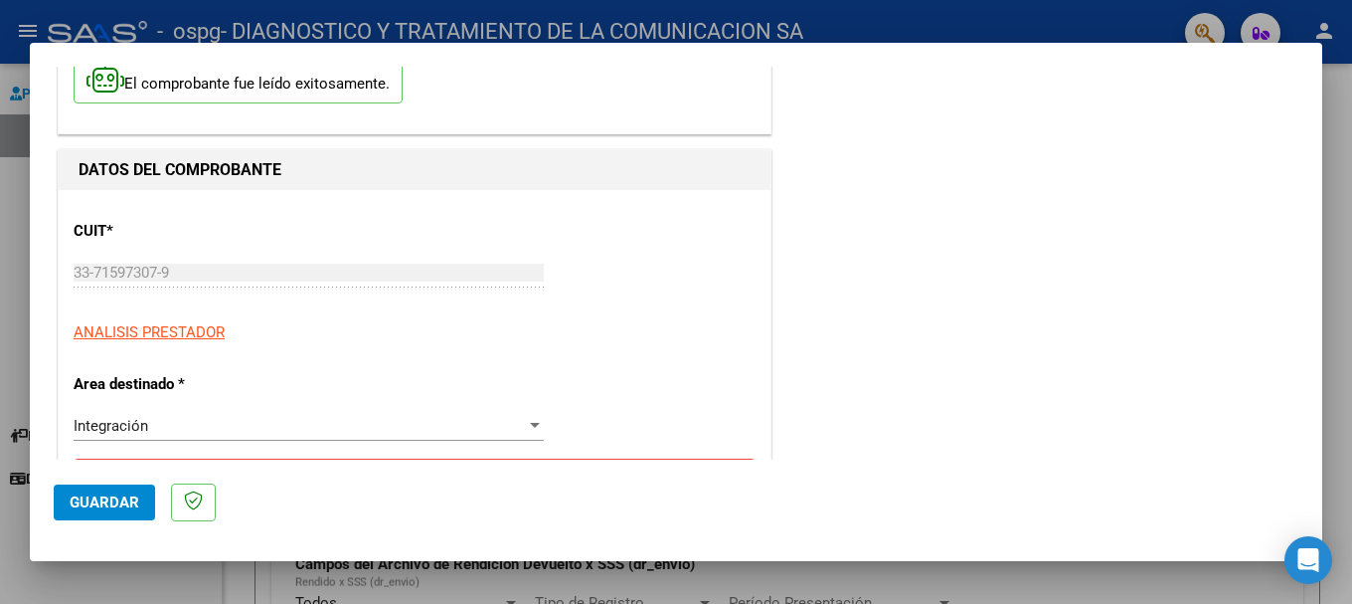
scroll to position [199, 0]
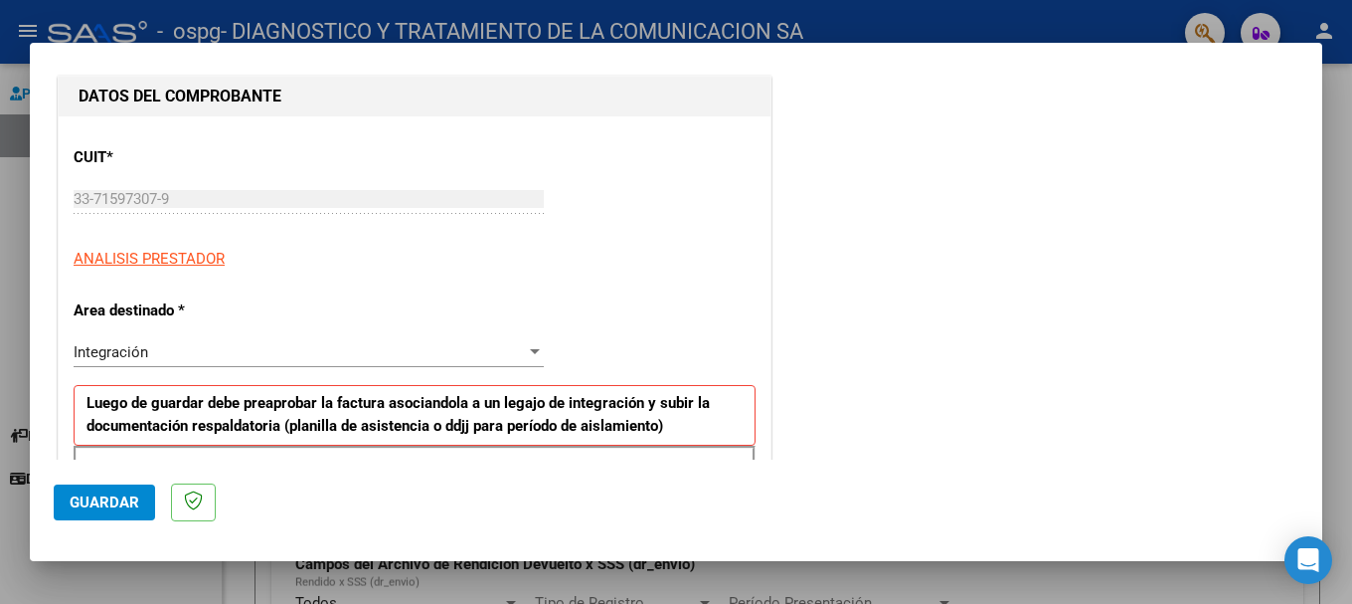
click at [253, 364] on div "Integración Seleccionar Area" at bounding box center [309, 352] width 470 height 30
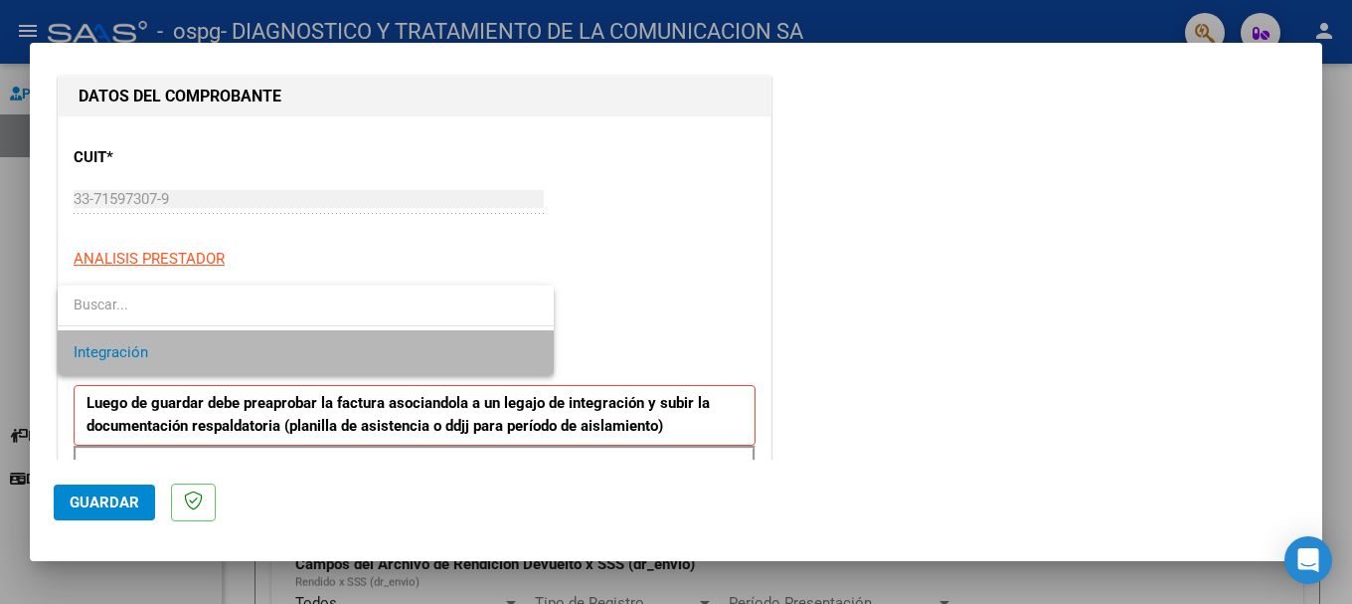
click at [253, 363] on span "Integración" at bounding box center [306, 352] width 464 height 45
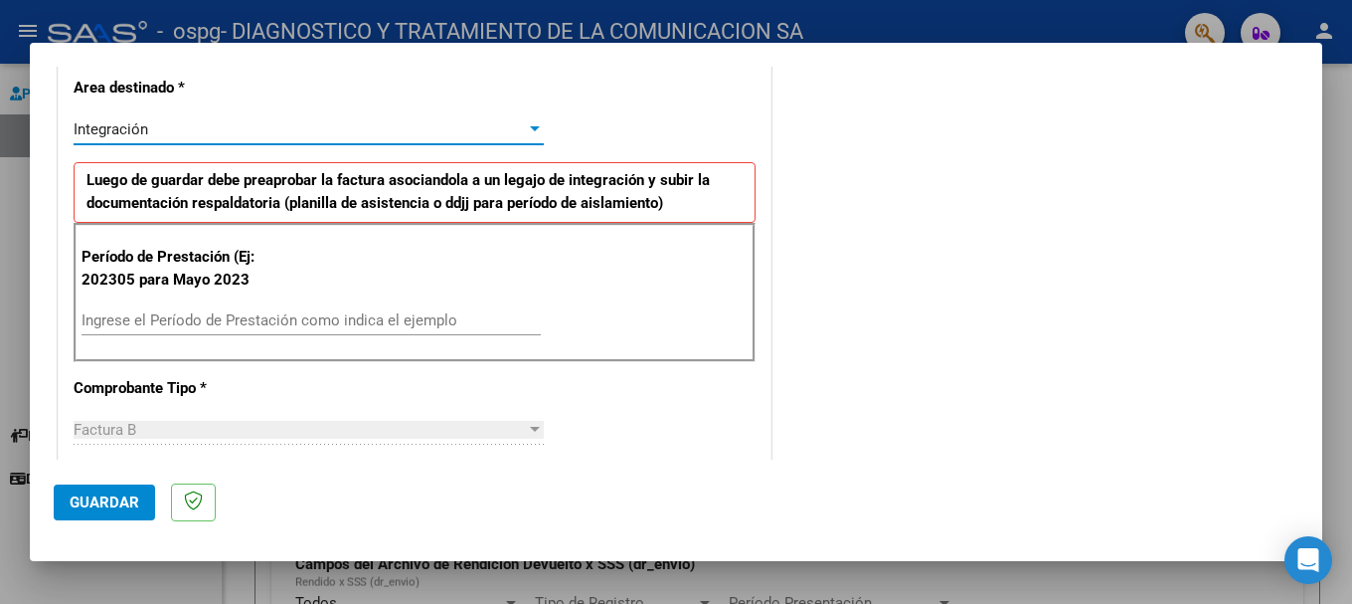
scroll to position [497, 0]
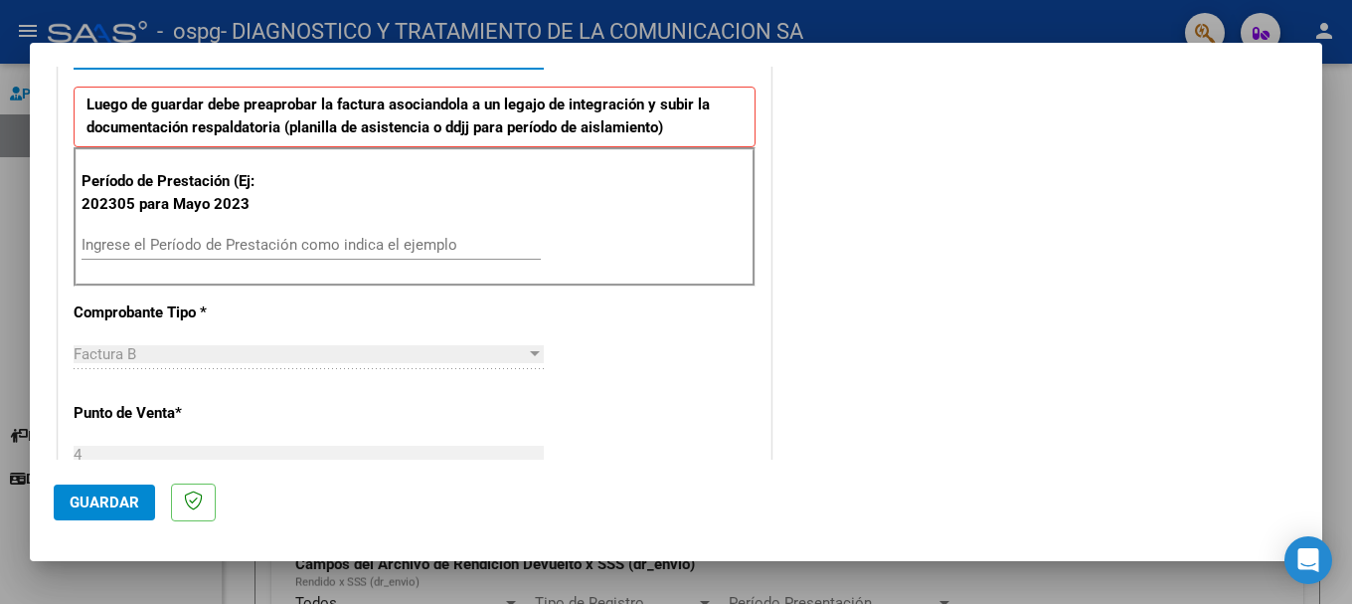
click at [190, 245] on input "Ingrese el Período de Prestación como indica el ejemplo" at bounding box center [311, 245] width 459 height 18
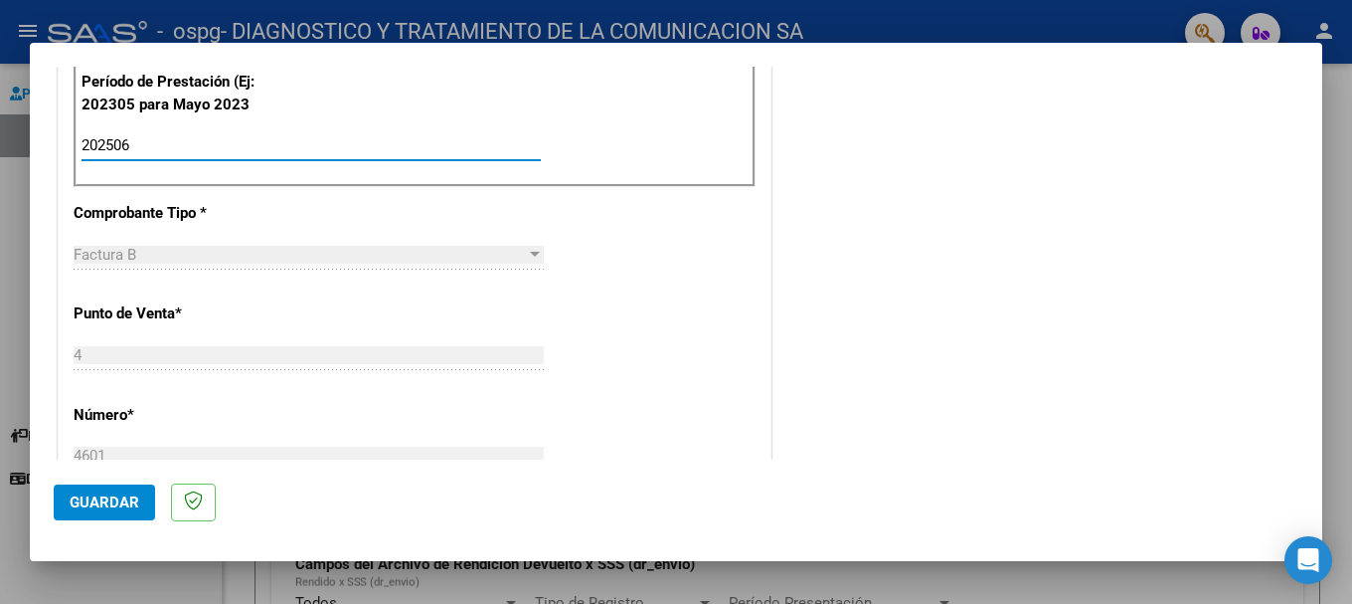
type input "202506"
click at [718, 307] on div "CUIT * 33-71597307-9 Ingresar CUIT ANALISIS PRESTADOR Area destinado * Integrac…" at bounding box center [415, 448] width 712 height 1459
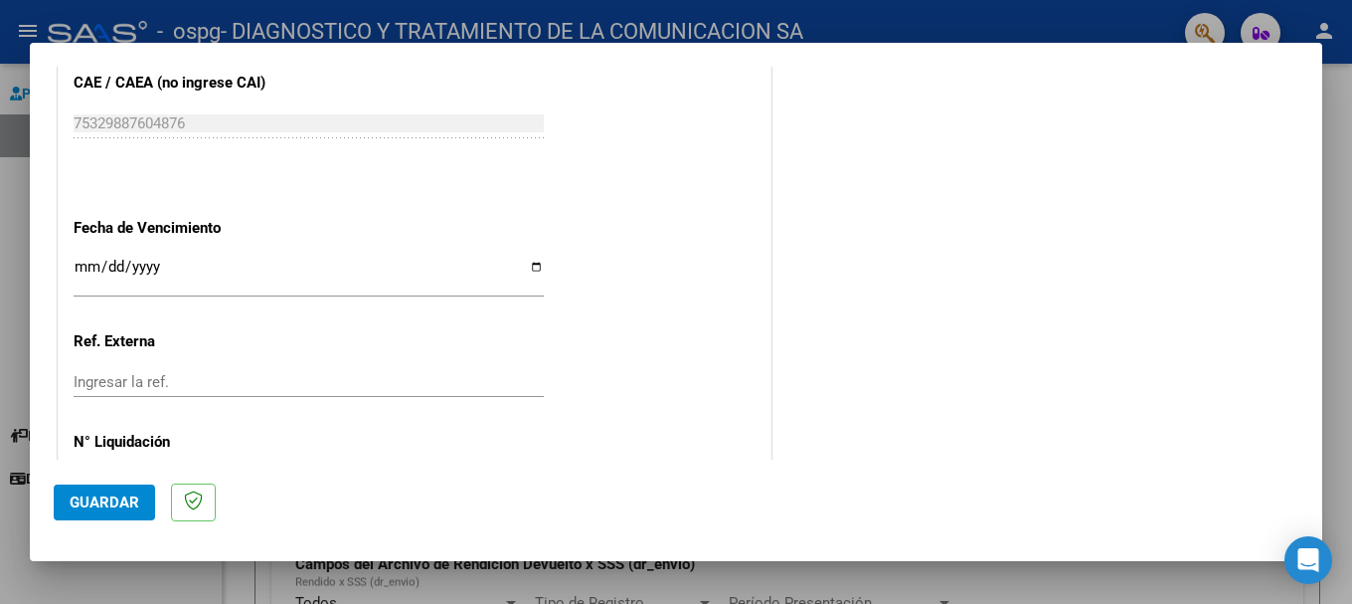
scroll to position [1319, 0]
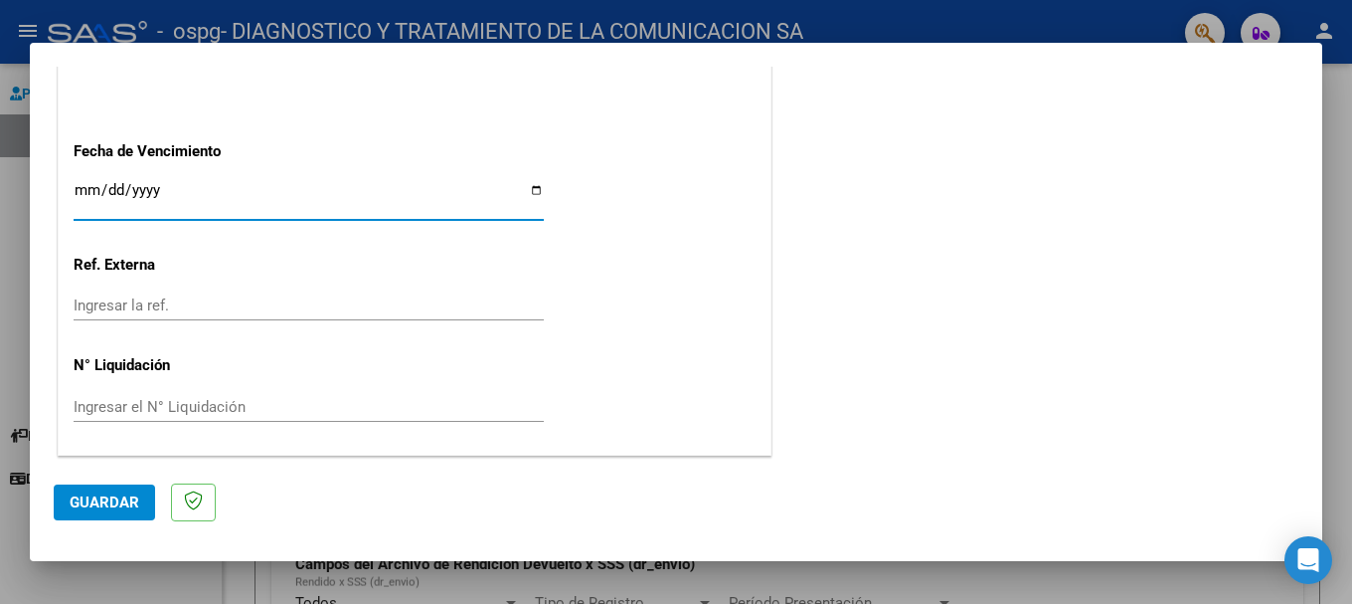
click at [524, 185] on input "Ingresar la fecha" at bounding box center [309, 198] width 470 height 32
type input "[DATE]"
click at [124, 464] on button "Guardar" at bounding box center [104, 502] width 101 height 36
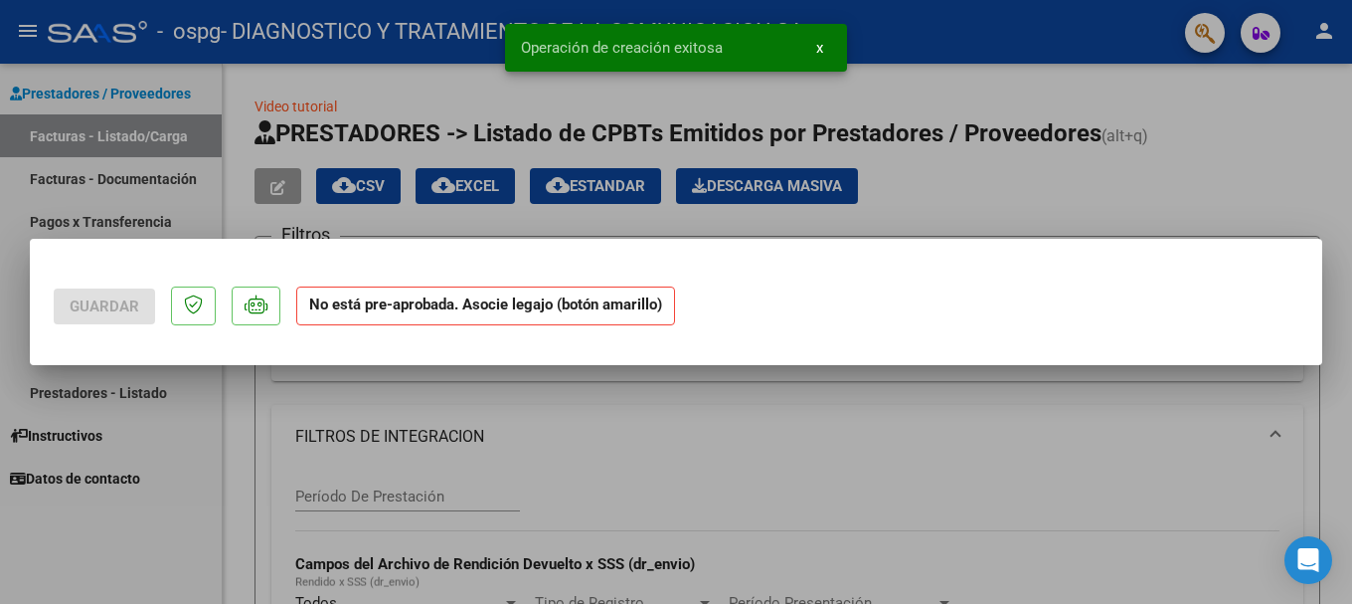
scroll to position [0, 0]
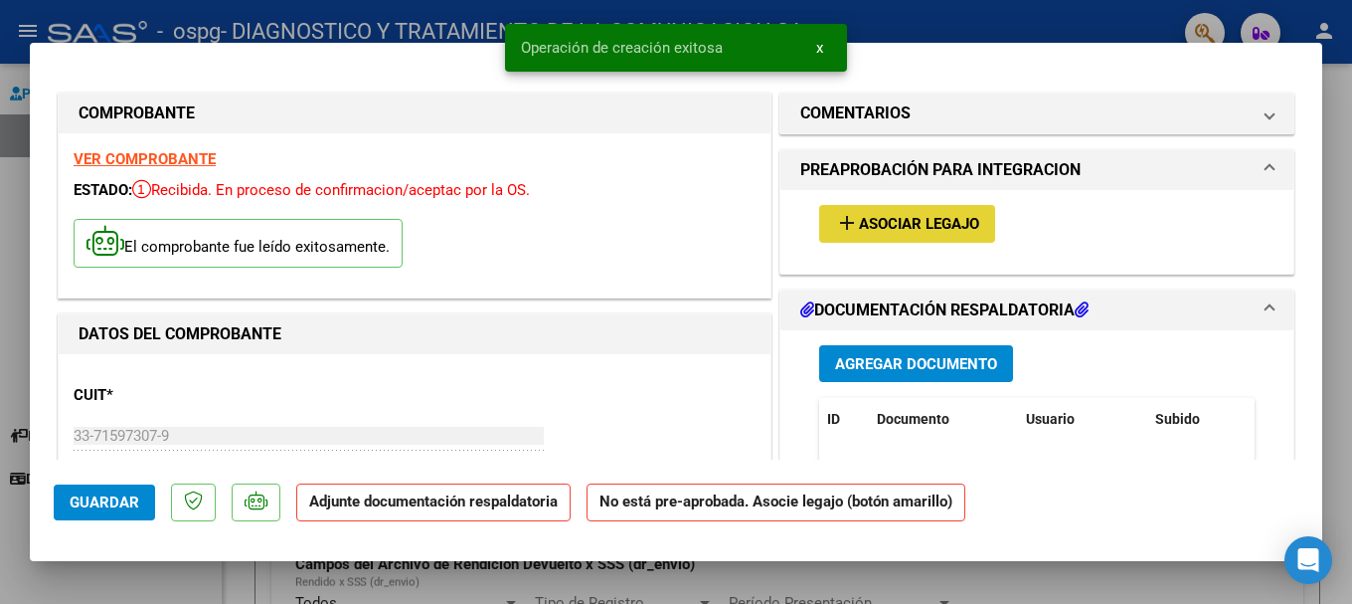
click at [849, 216] on span "Asociar Legajo" at bounding box center [919, 225] width 120 height 18
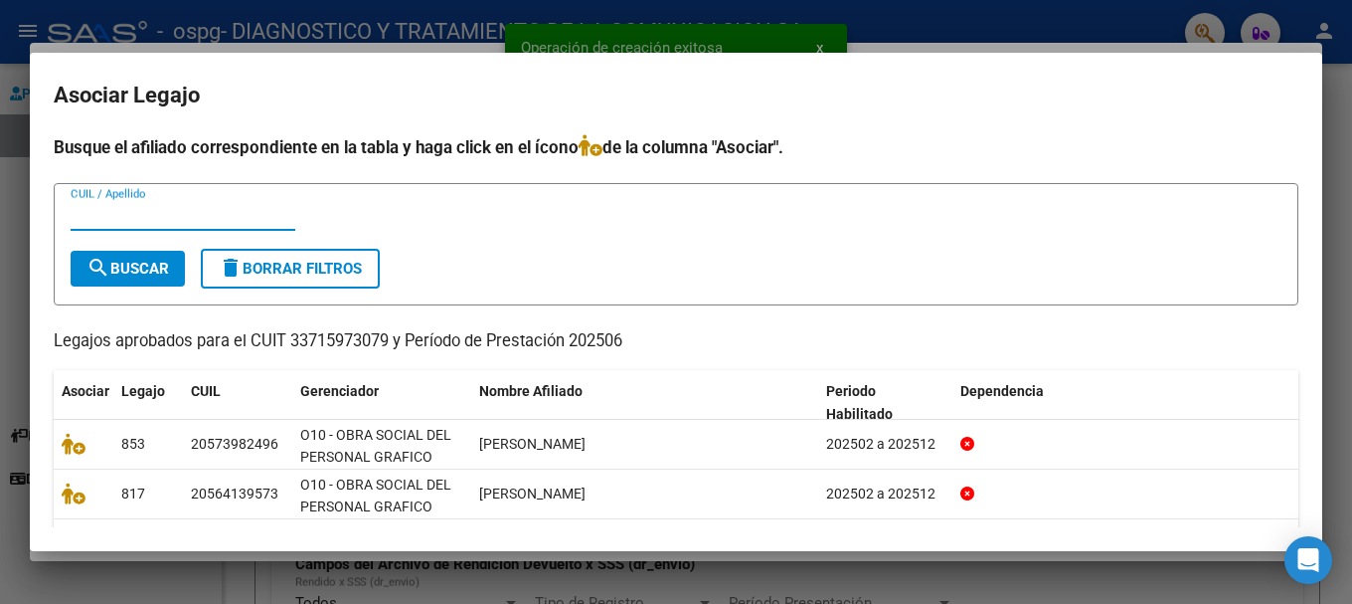
click at [189, 215] on input "CUIL / Apellido" at bounding box center [183, 215] width 225 height 18
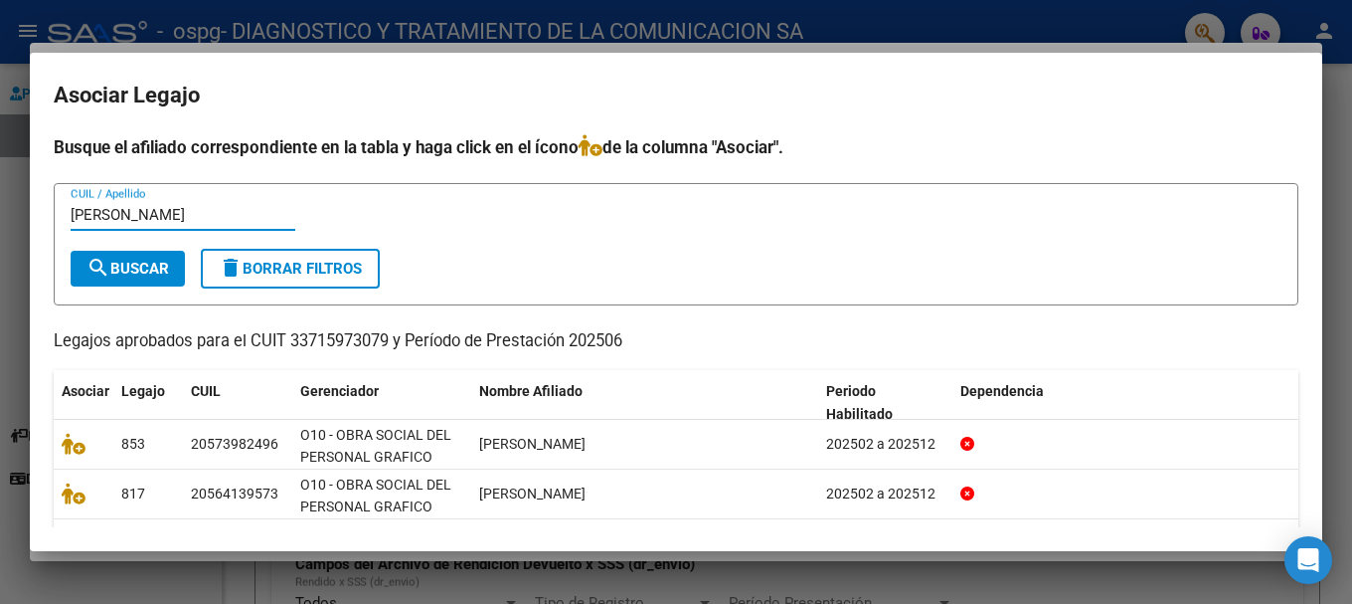
type input "[PERSON_NAME]"
click at [182, 271] on button "search Buscar" at bounding box center [128, 269] width 114 height 36
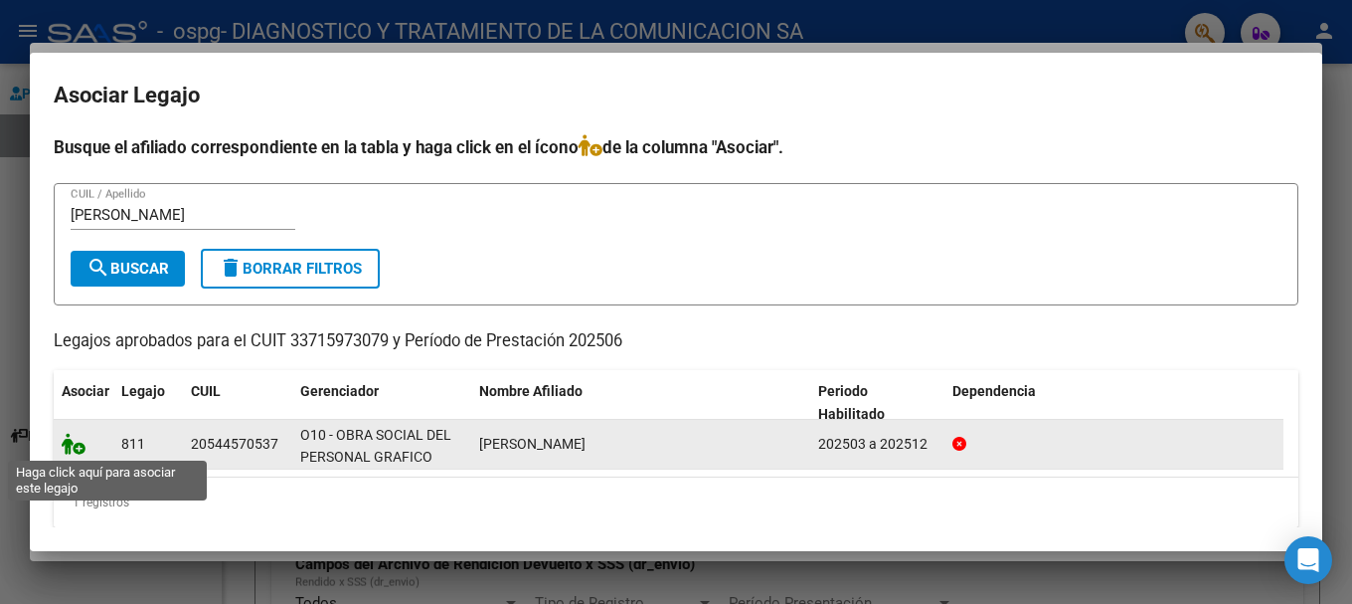
click at [73, 446] on icon at bounding box center [74, 443] width 24 height 22
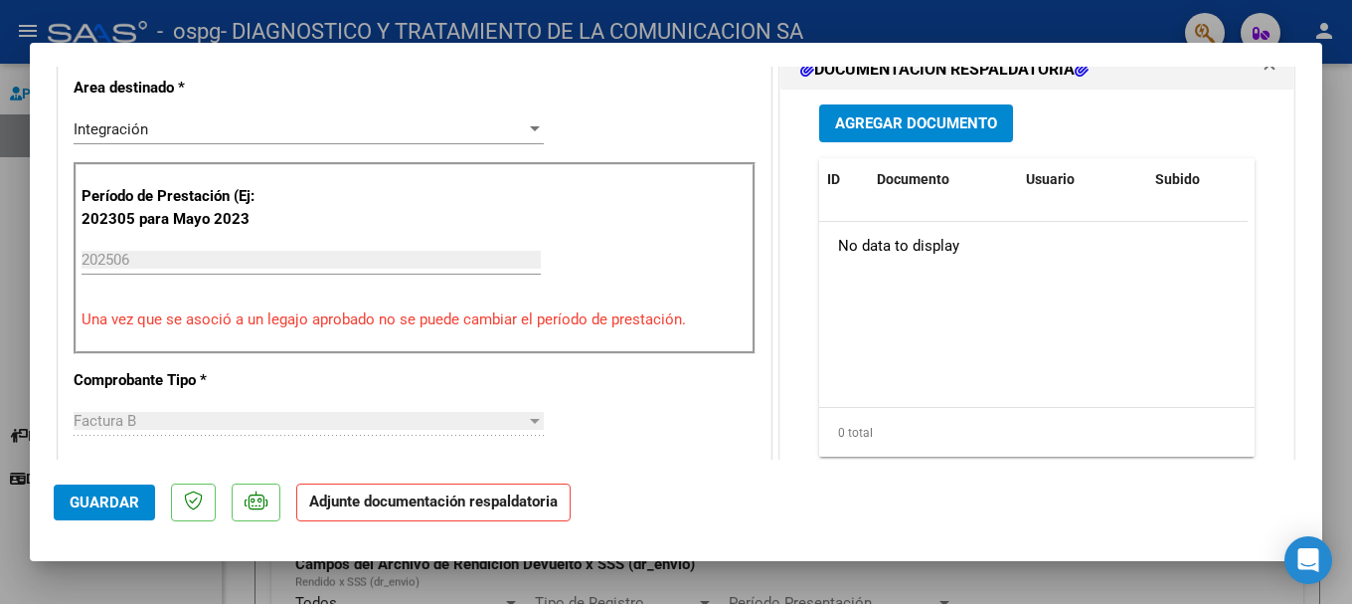
scroll to position [298, 0]
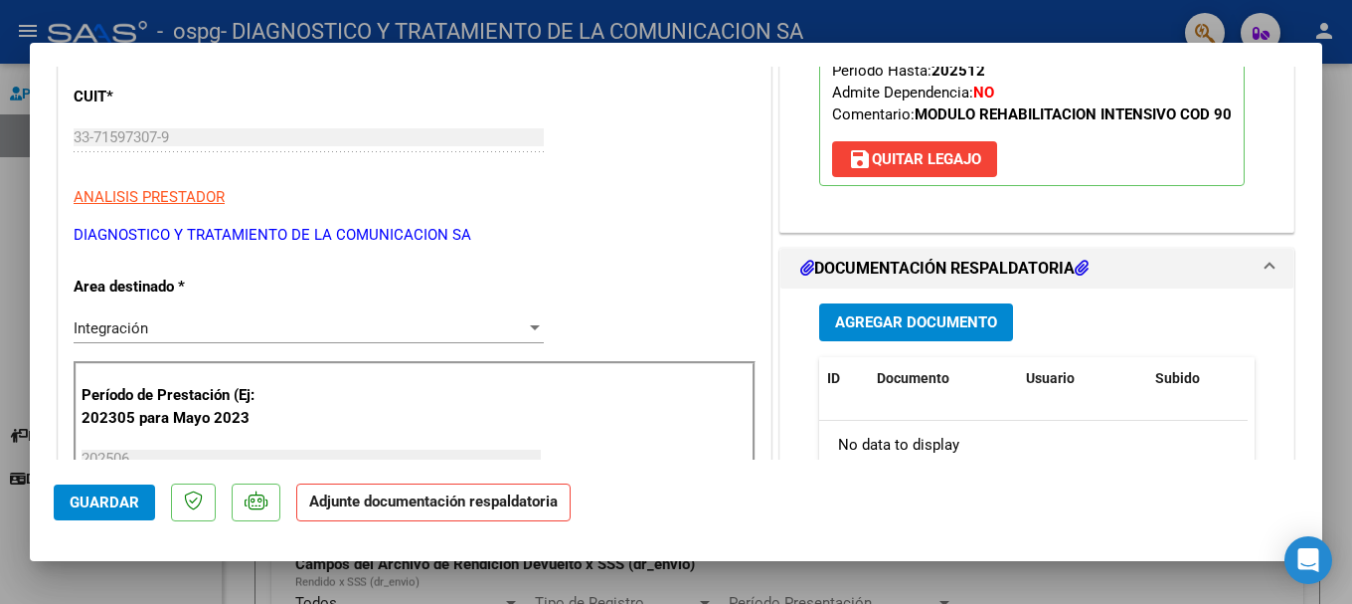
click at [849, 326] on span "Agregar Documento" at bounding box center [916, 323] width 162 height 18
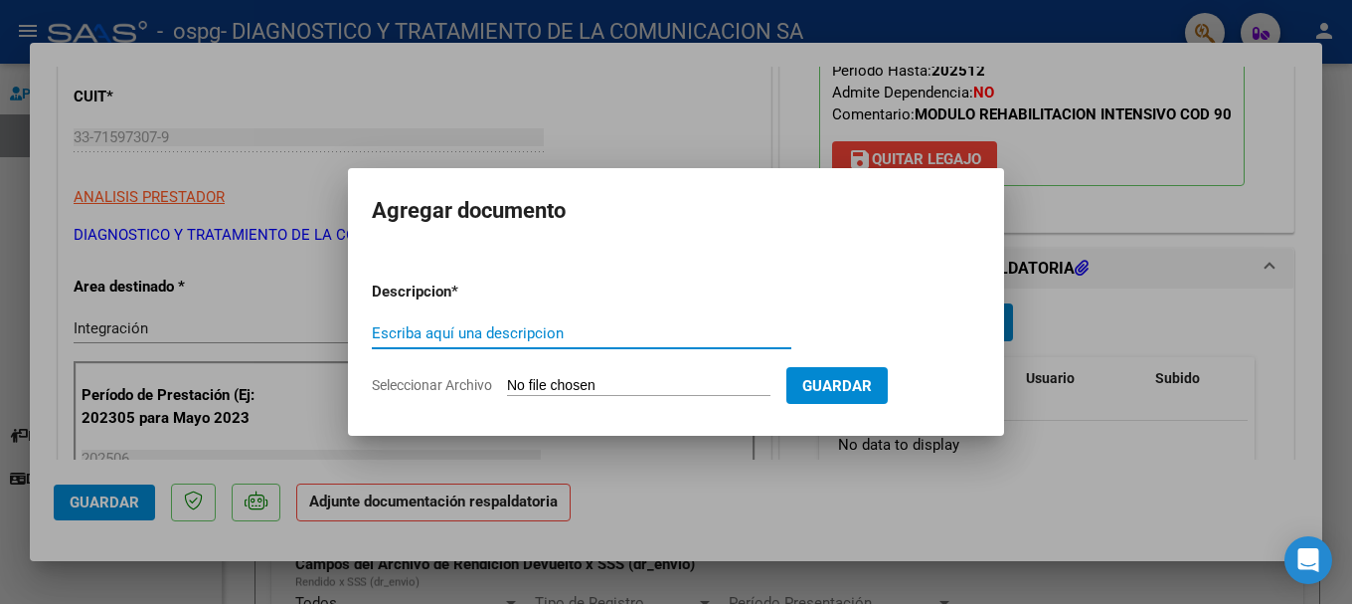
click at [434, 324] on input "Escriba aquí una descripcion" at bounding box center [582, 333] width 420 height 18
type input "p"
type input "Planillas de asistencia"
click at [565, 378] on input "Seleccionar Archivo" at bounding box center [638, 386] width 263 height 19
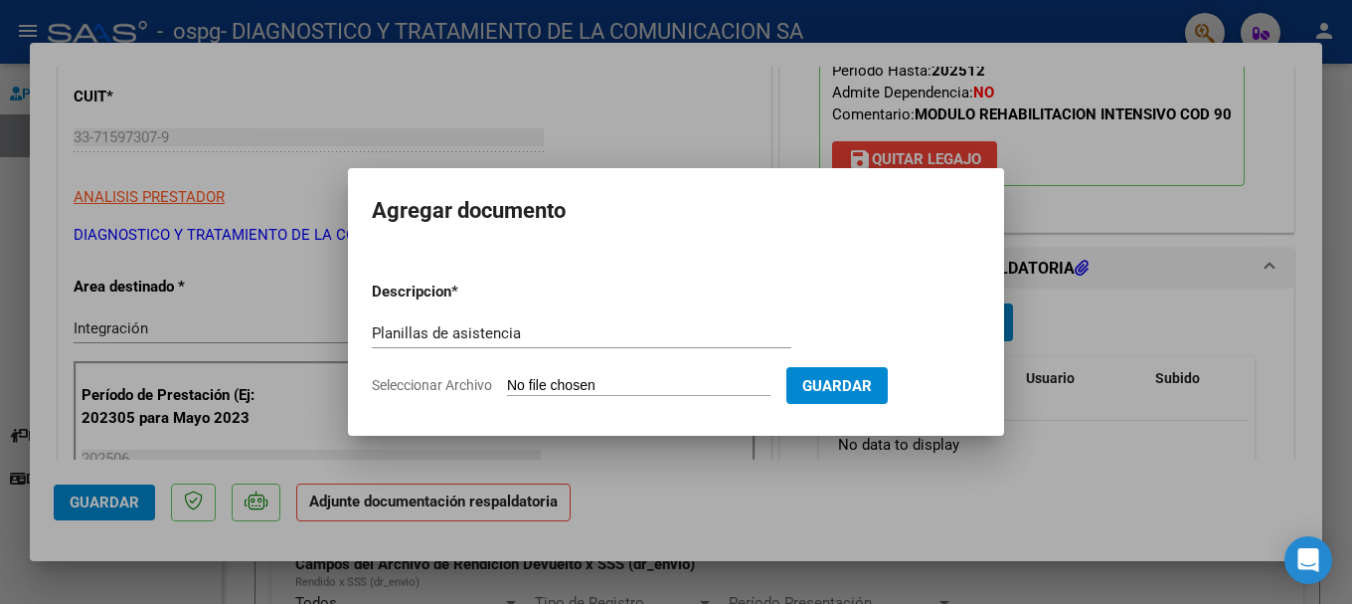
click at [659, 382] on input "Seleccionar Archivo" at bounding box center [638, 386] width 263 height 19
type input "C:\fakepath\[PERSON_NAME] MII JUNIO.pdf"
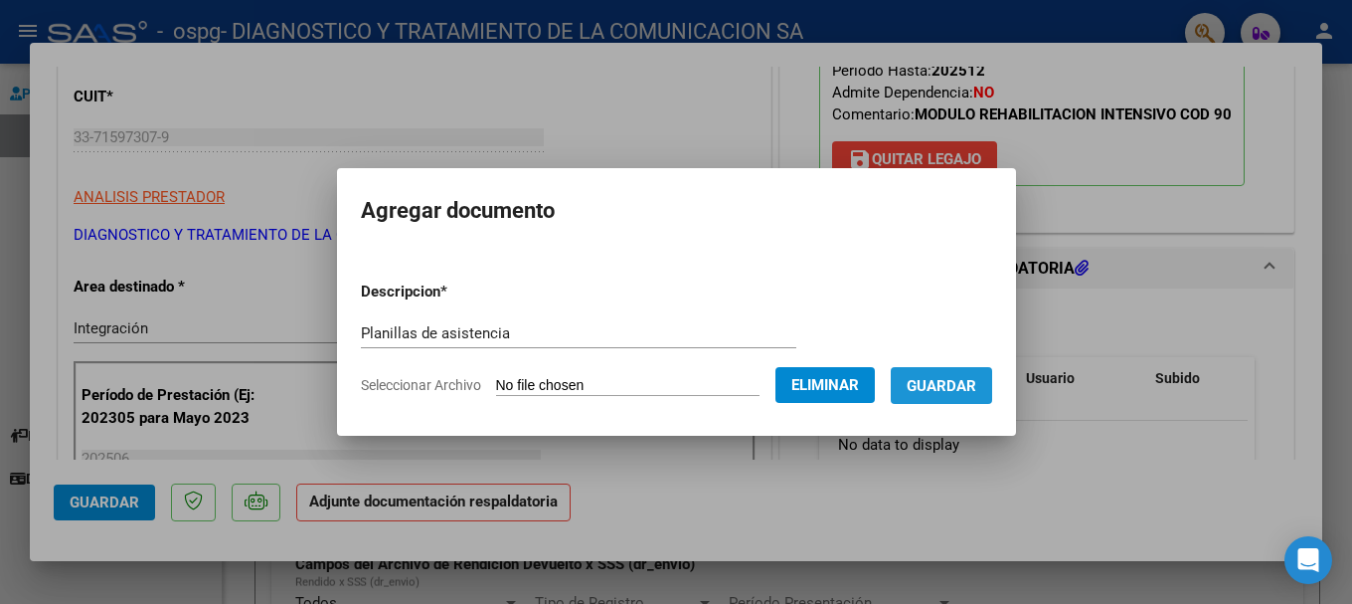
click at [849, 390] on span "Guardar" at bounding box center [942, 386] width 70 height 18
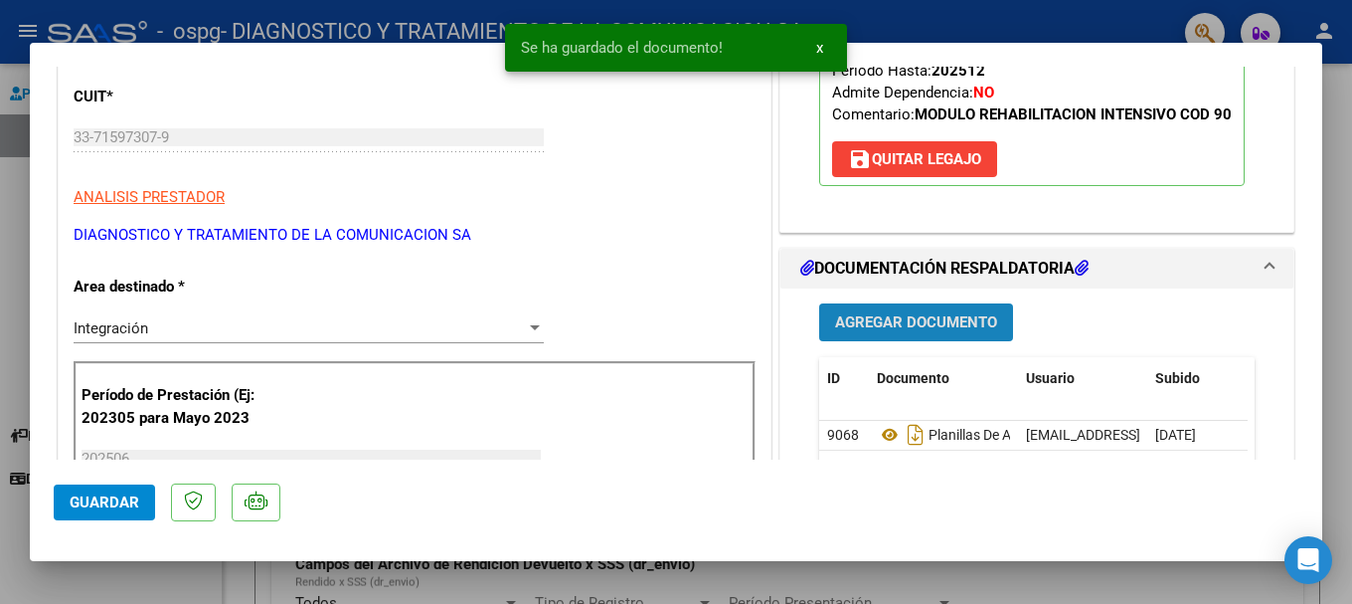
click at [849, 326] on span "Agregar Documento" at bounding box center [916, 323] width 162 height 18
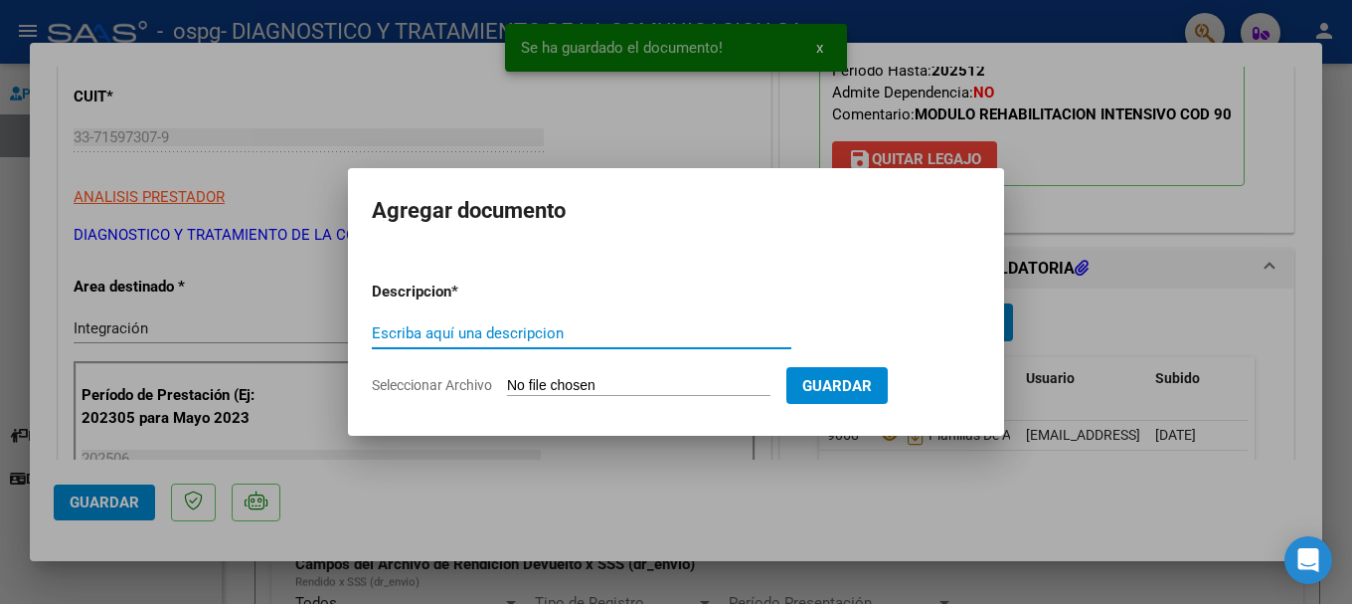
click at [518, 326] on input "Escriba aquí una descripcion" at bounding box center [582, 333] width 420 height 18
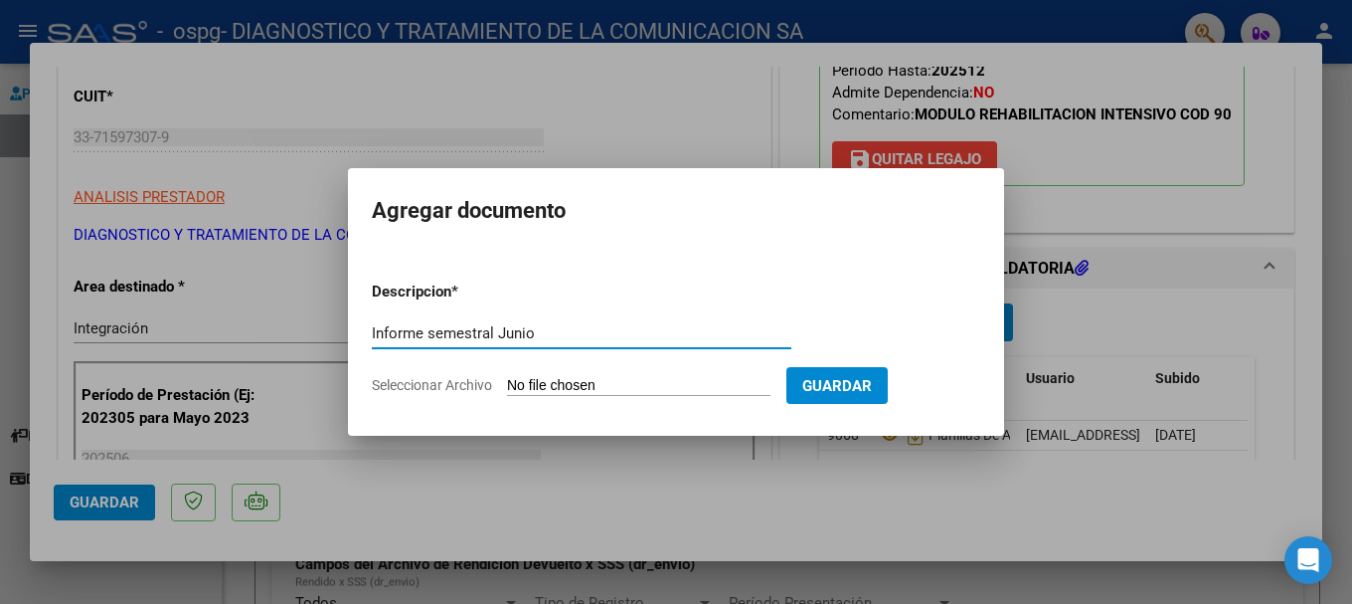
type input "Informe semestral Junio"
click at [622, 384] on input "Seleccionar Archivo" at bounding box center [638, 386] width 263 height 19
type input "C:\fakepath\[PERSON_NAME] TTO.pdf"
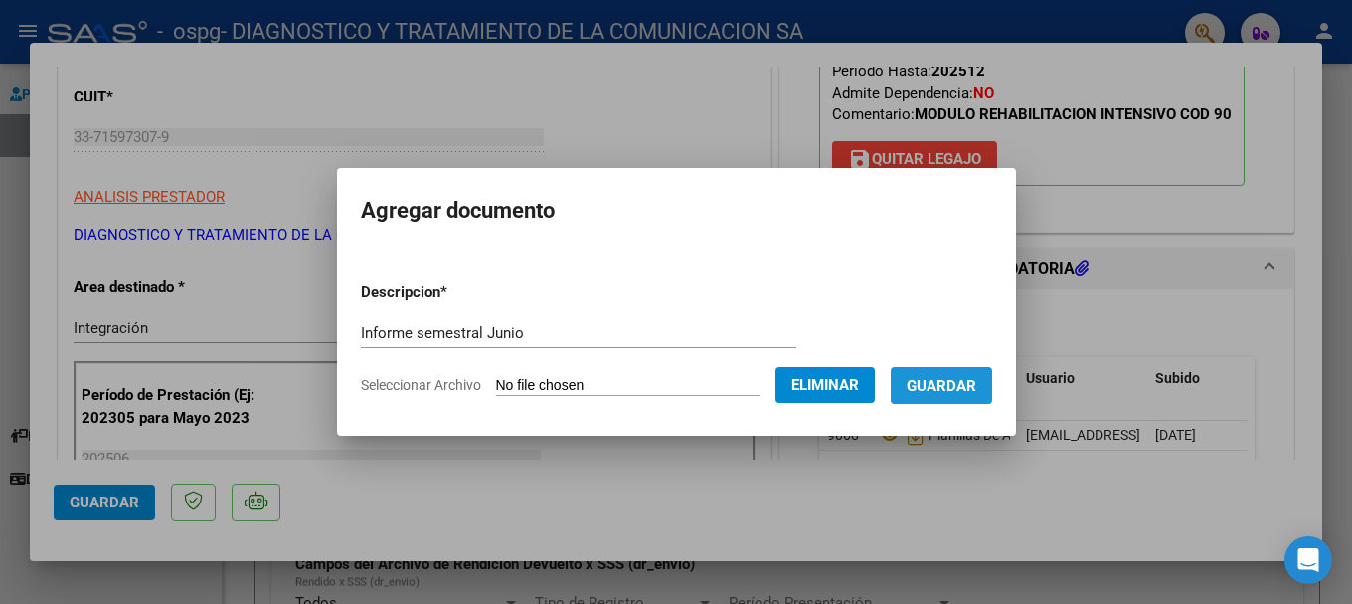
click at [849, 387] on span "Guardar" at bounding box center [942, 386] width 70 height 18
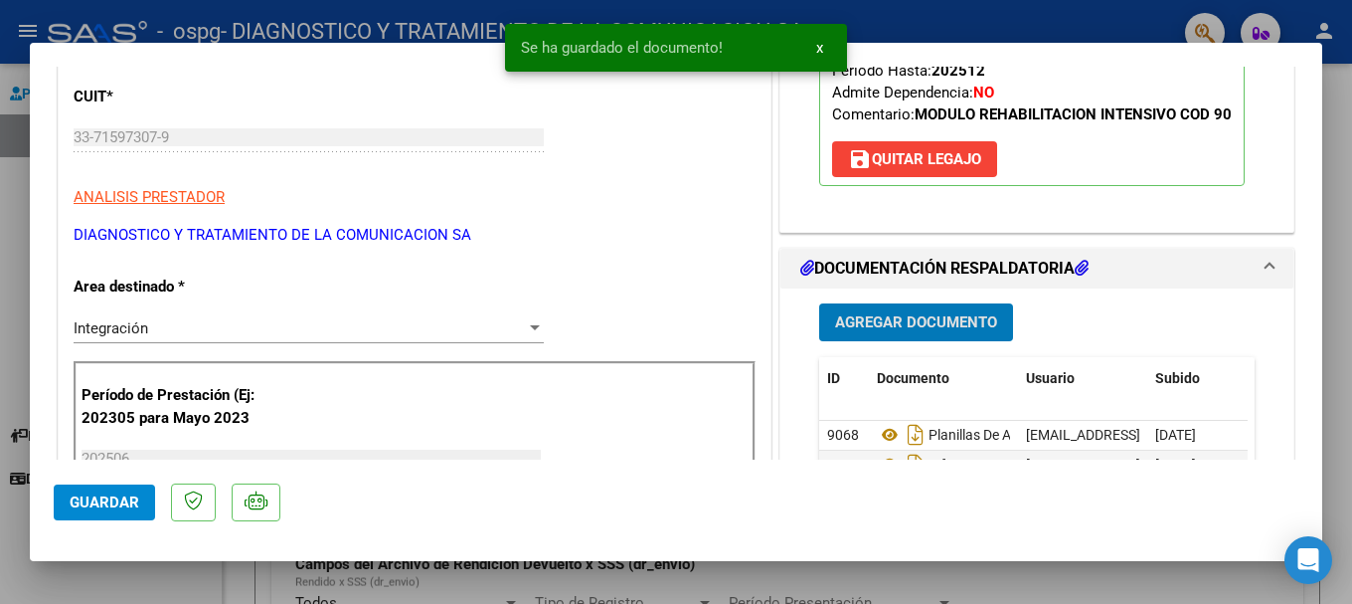
click at [849, 314] on span "Agregar Documento" at bounding box center [916, 323] width 162 height 18
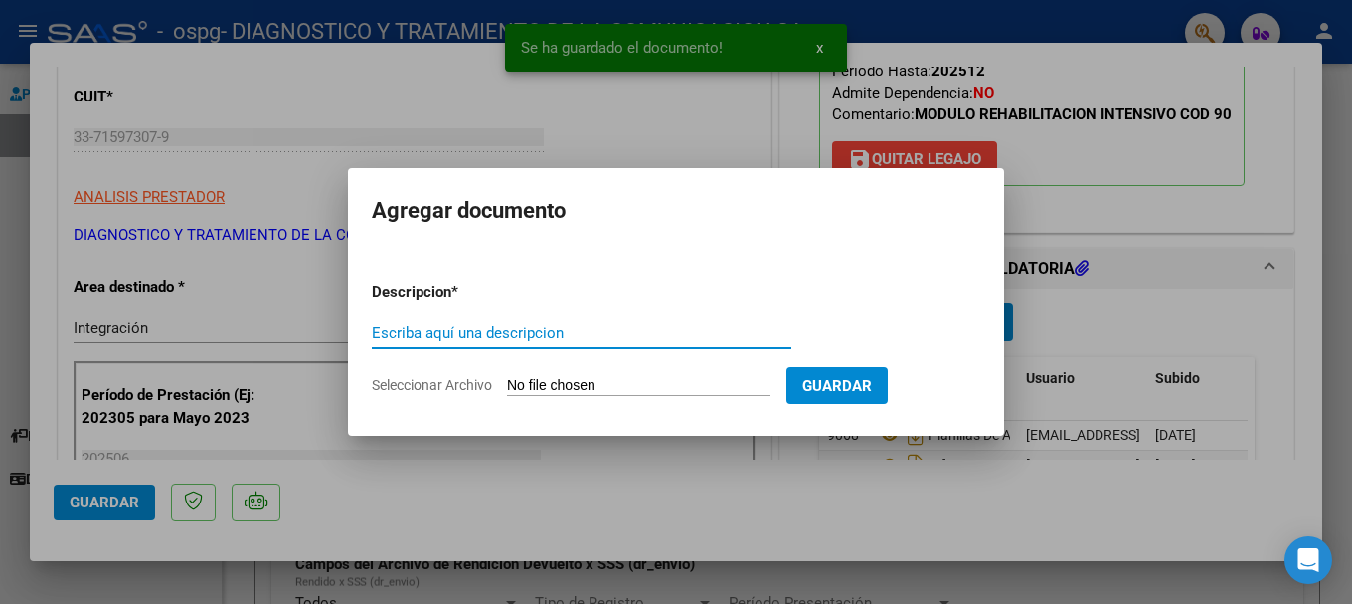
click at [576, 336] on input "Escriba aquí una descripcion" at bounding box center [582, 333] width 420 height 18
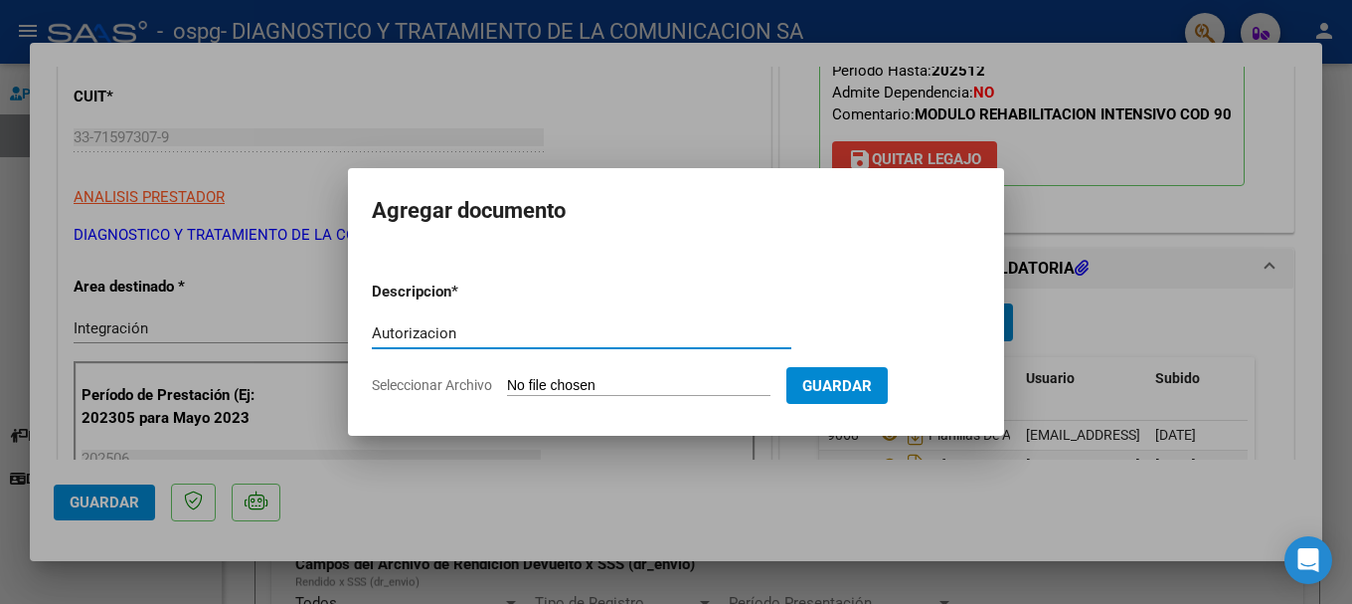
type input "Autorizacion"
click at [596, 391] on input "Seleccionar Archivo" at bounding box center [638, 386] width 263 height 19
type input "C:\fakepath\AUTORIZACIONES 2025.odt1.odt2 (2).odt"
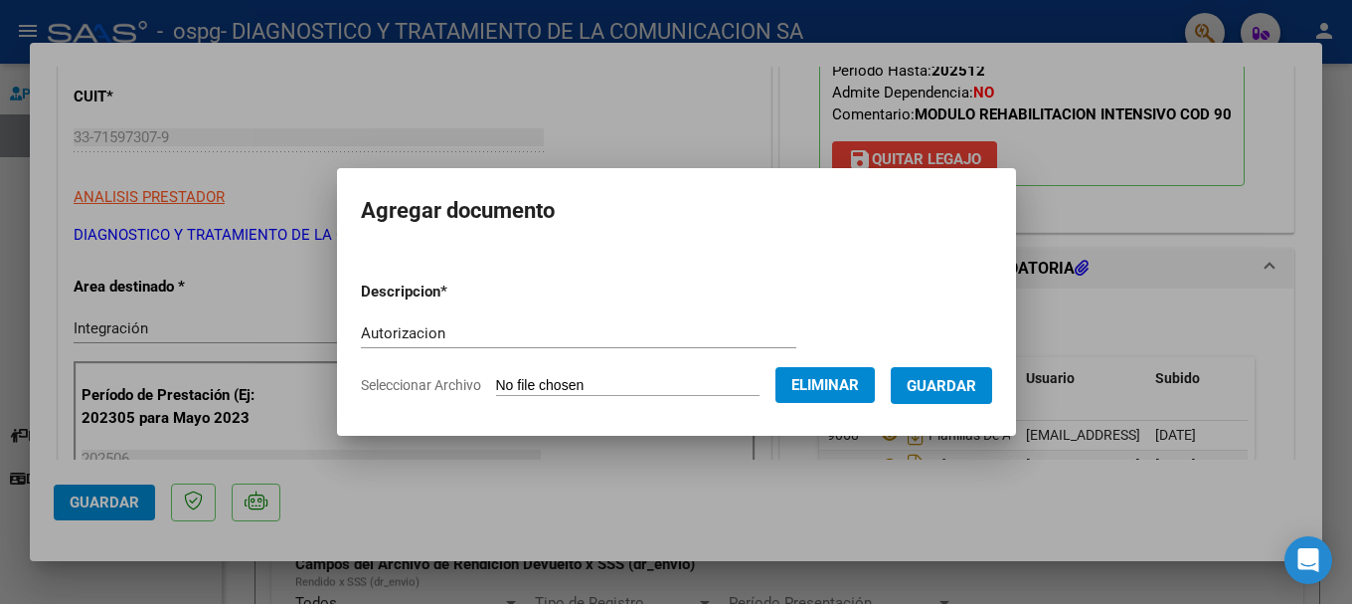
click at [849, 393] on span "Guardar" at bounding box center [942, 386] width 70 height 18
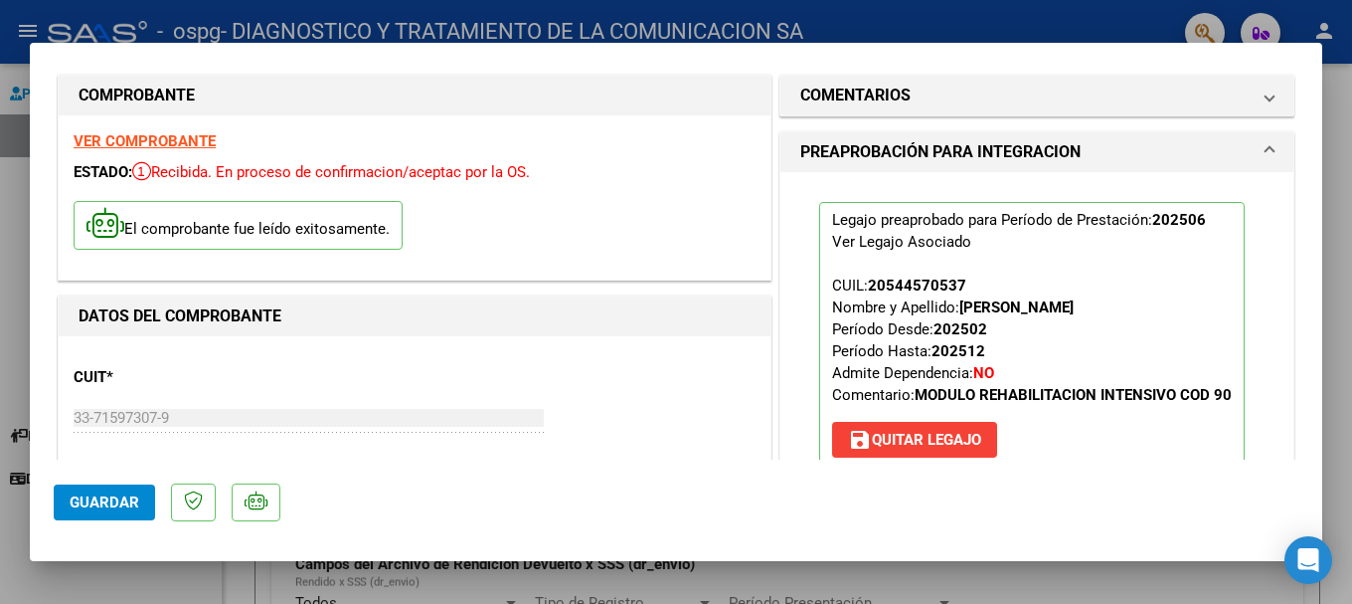
scroll to position [0, 0]
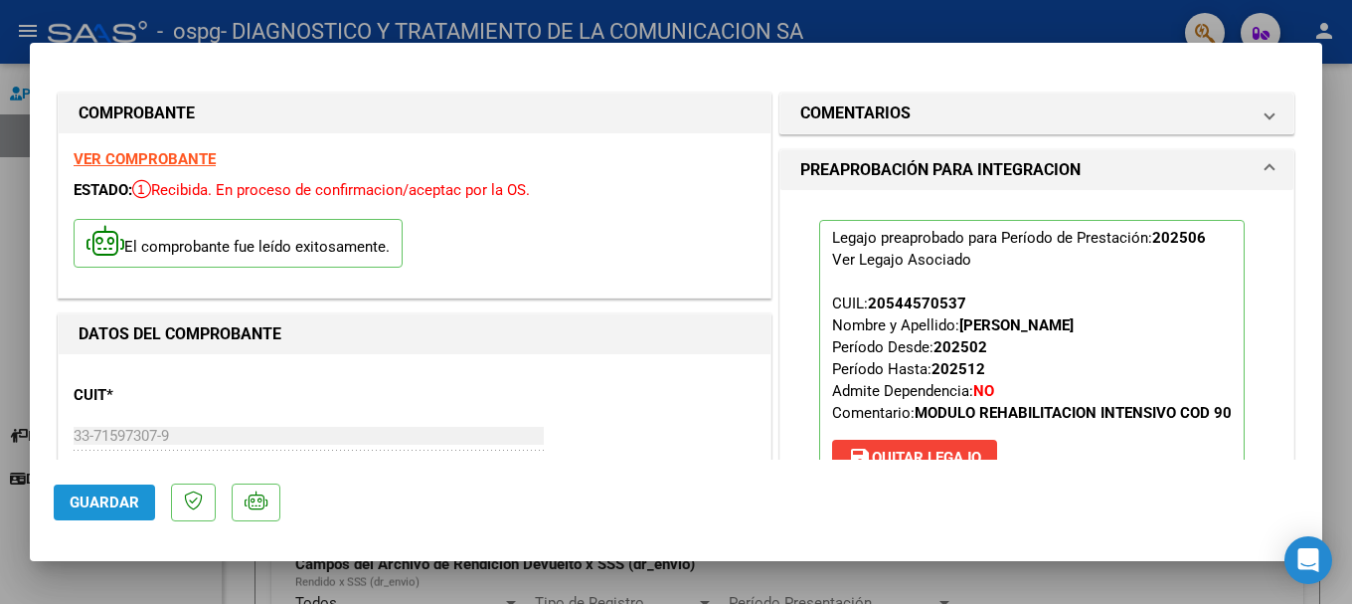
click at [102, 464] on span "Guardar" at bounding box center [105, 502] width 70 height 18
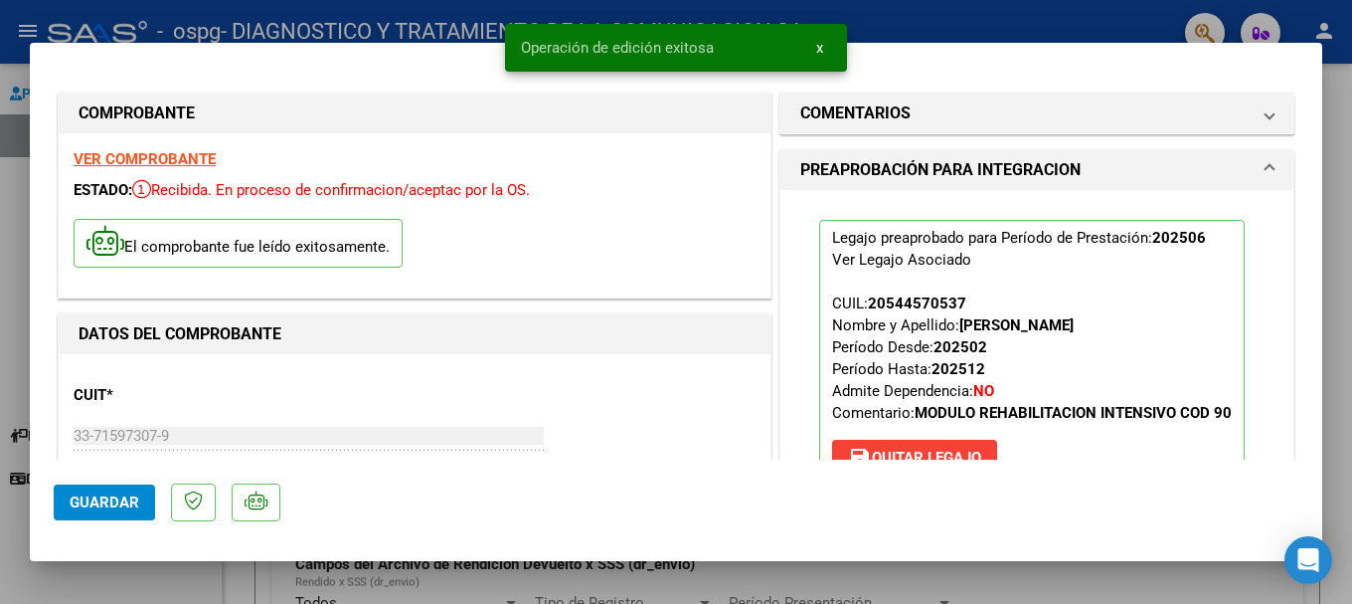
click at [7, 176] on div at bounding box center [676, 302] width 1352 height 604
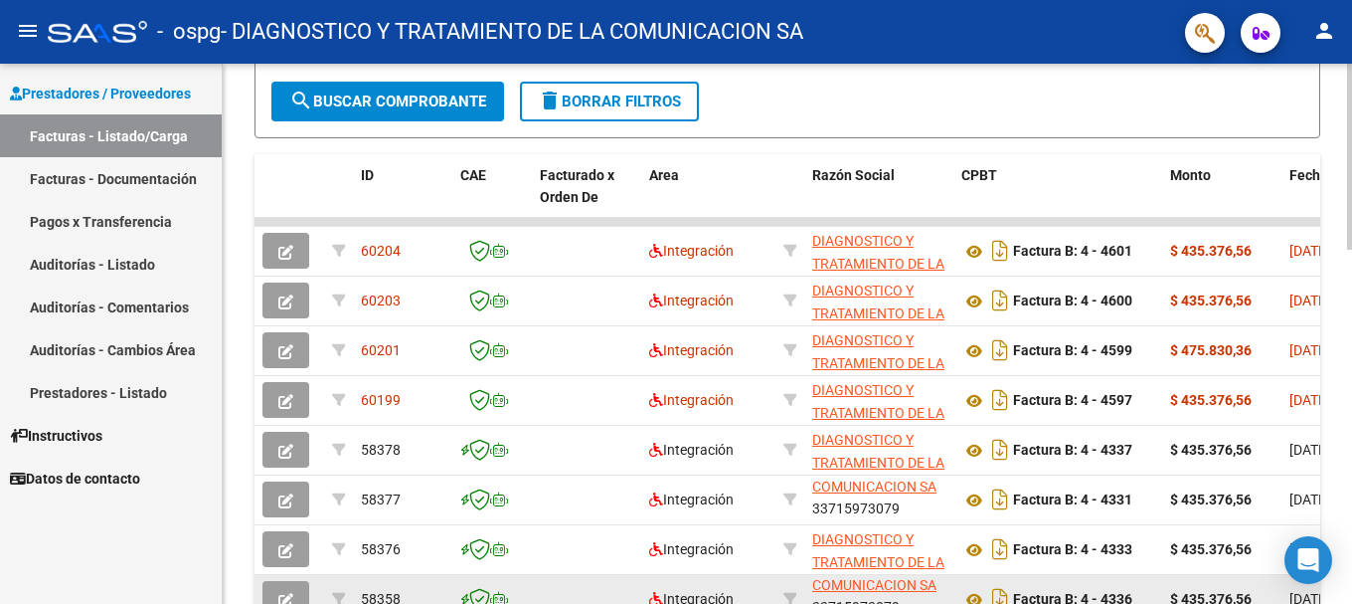
scroll to position [729, 0]
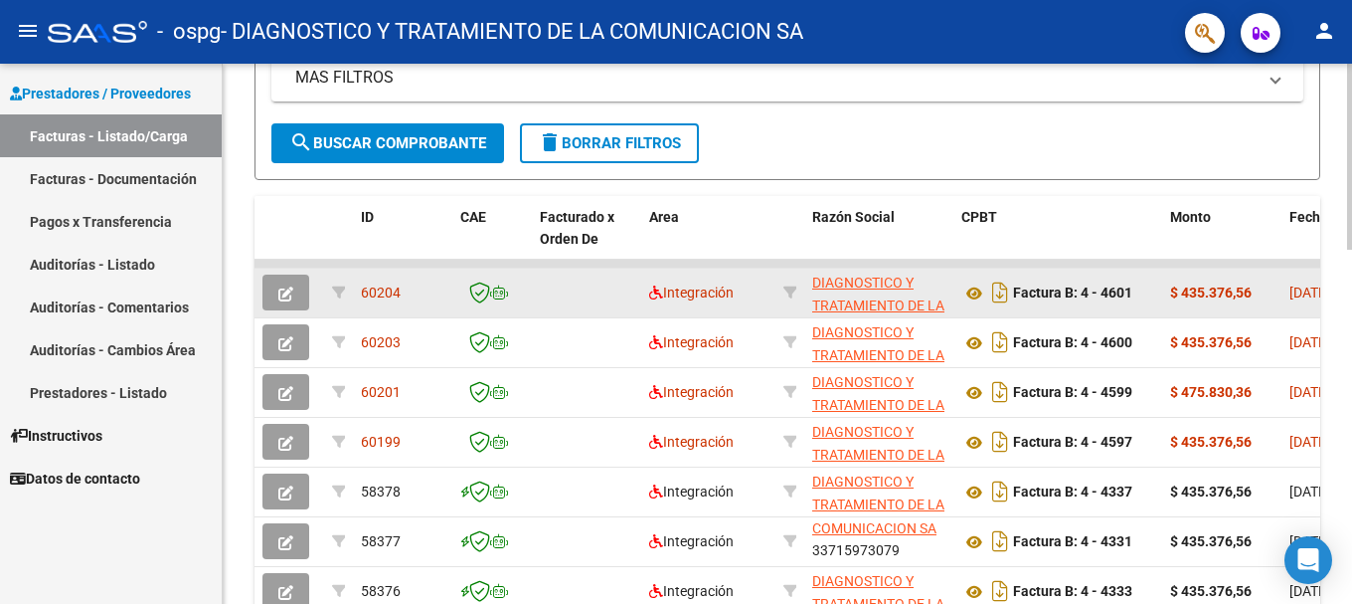
click at [295, 297] on button "button" at bounding box center [285, 292] width 47 height 36
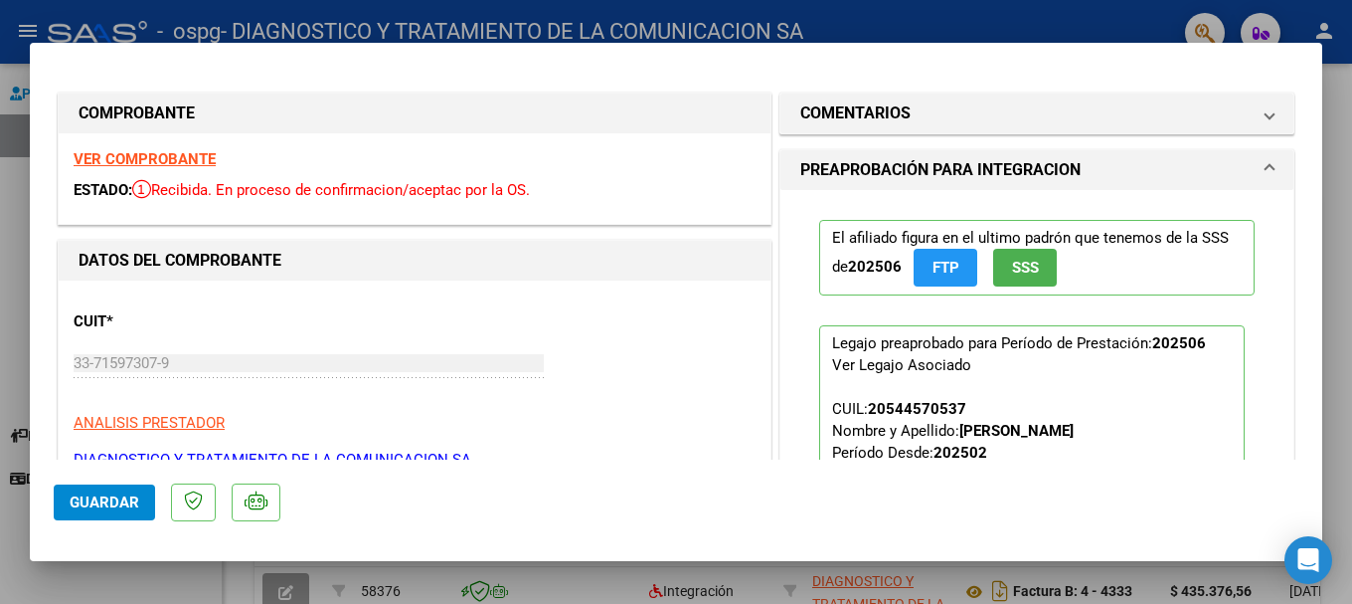
click at [849, 15] on div at bounding box center [676, 302] width 1352 height 604
type input "$ 0,00"
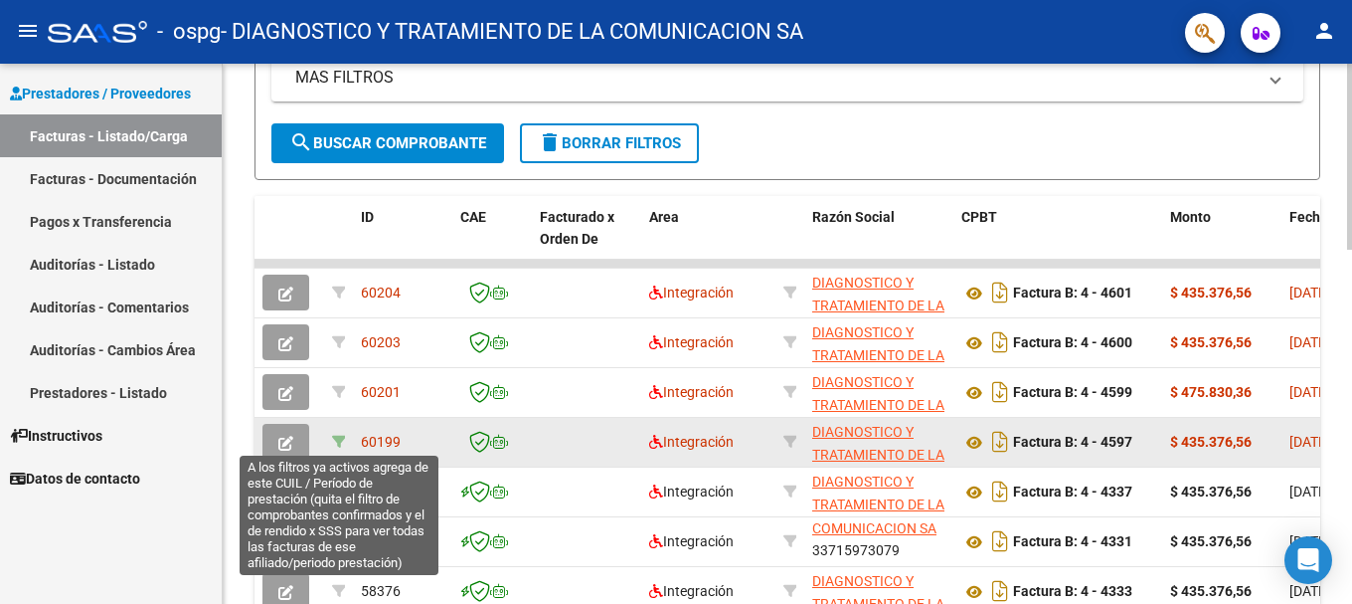
click at [334, 439] on icon at bounding box center [339, 441] width 14 height 14
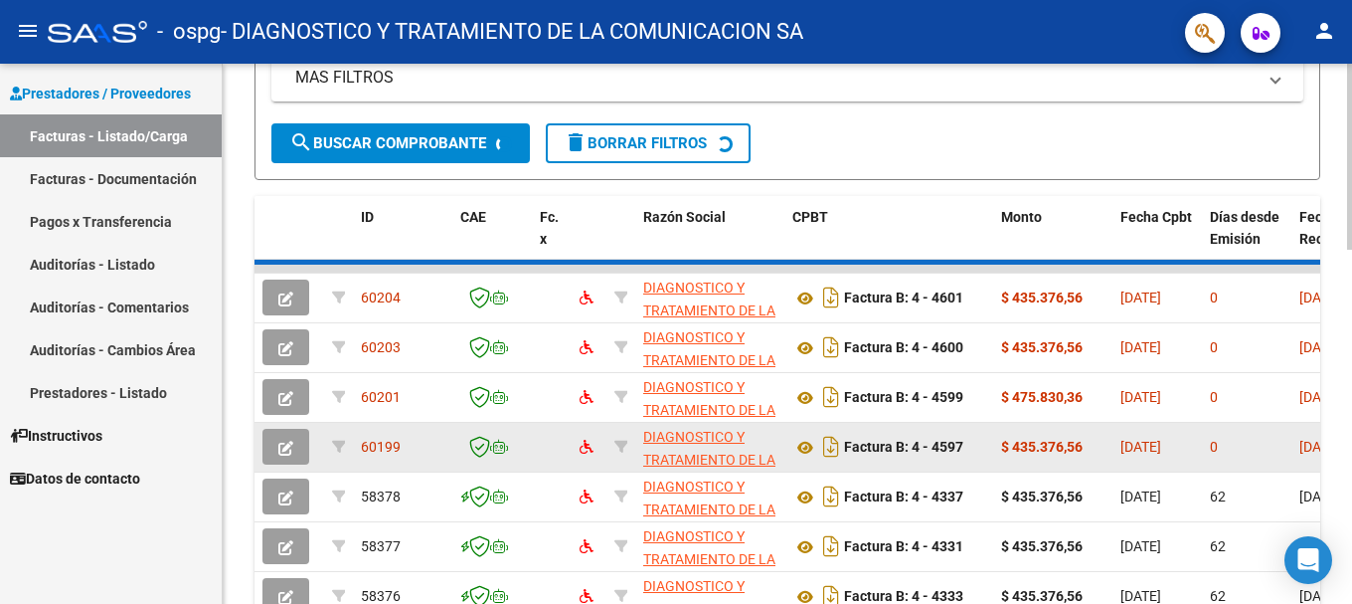
type input "202506"
type input "20537469537"
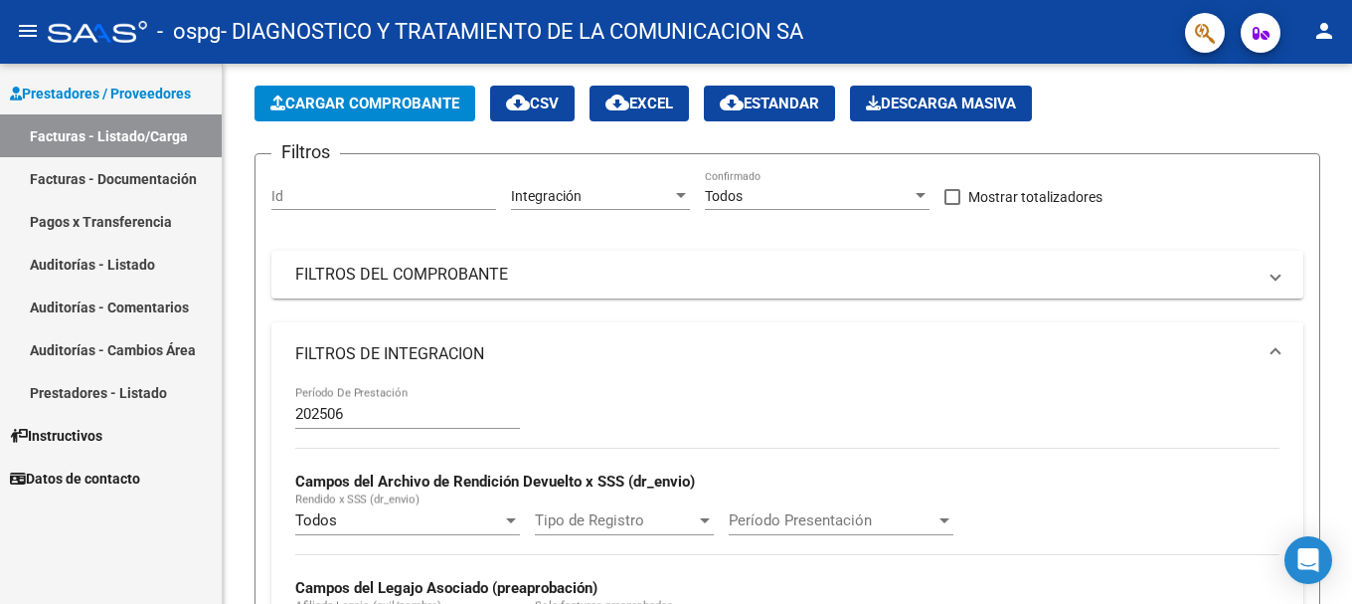
scroll to position [0, 0]
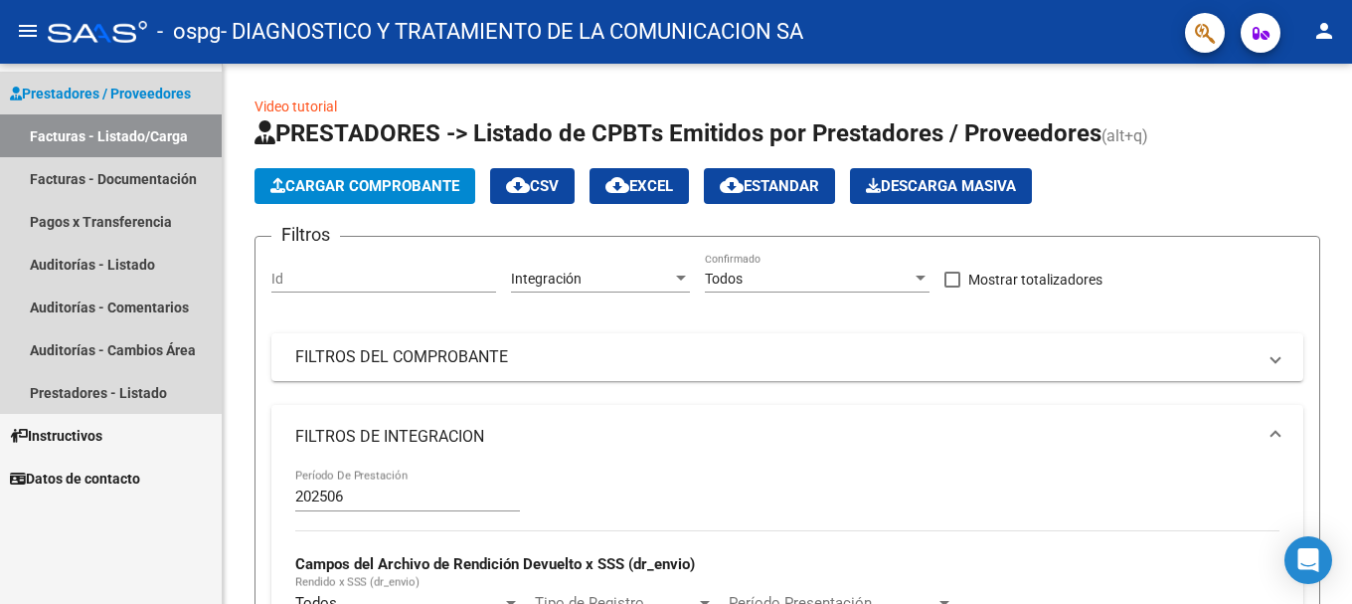
click at [79, 142] on link "Facturas - Listado/Carga" at bounding box center [111, 135] width 222 height 43
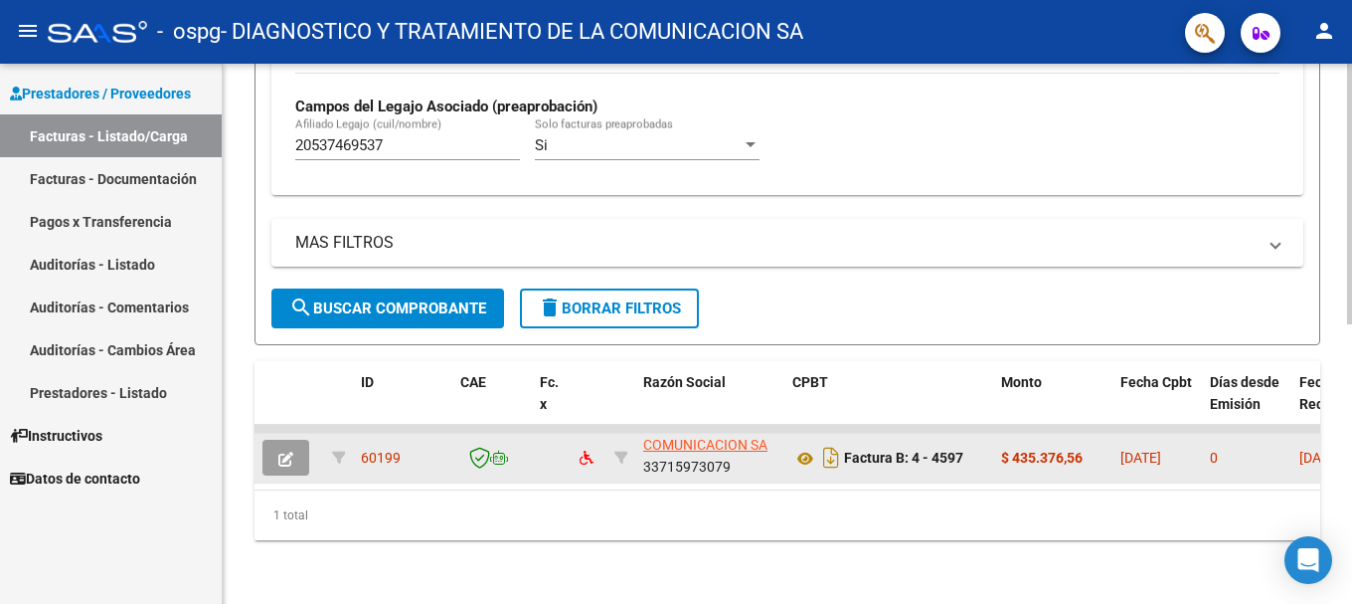
scroll to position [580, 0]
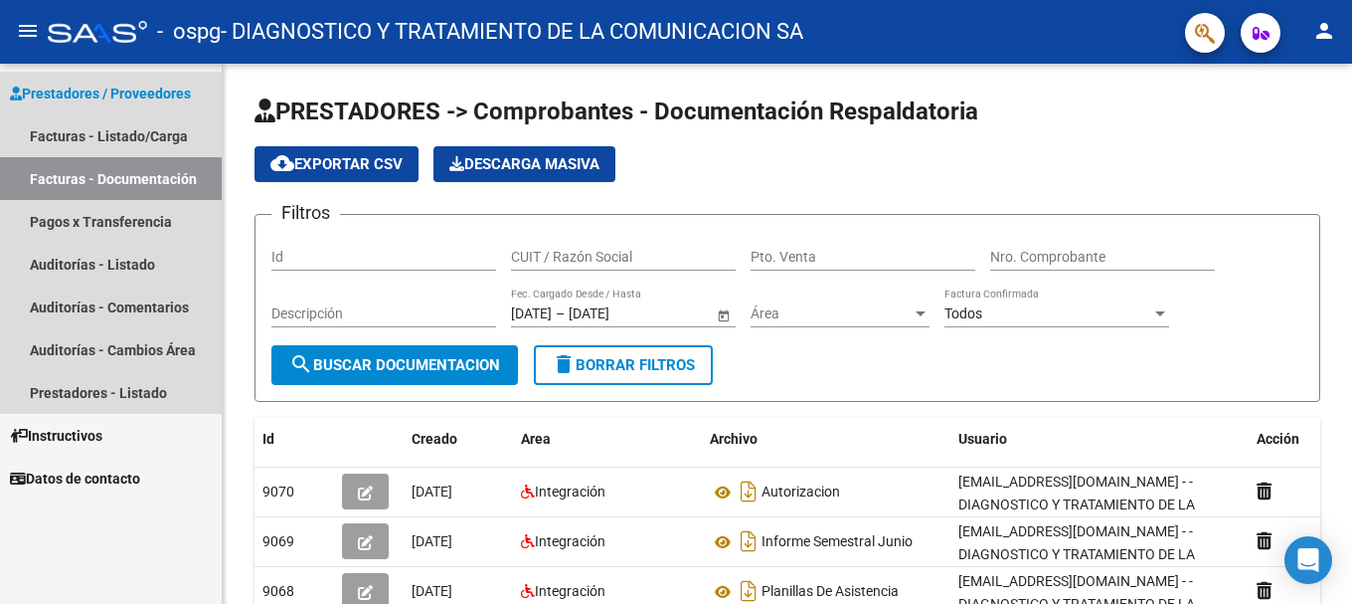
click at [98, 179] on link "Facturas - Documentación" at bounding box center [111, 178] width 222 height 43
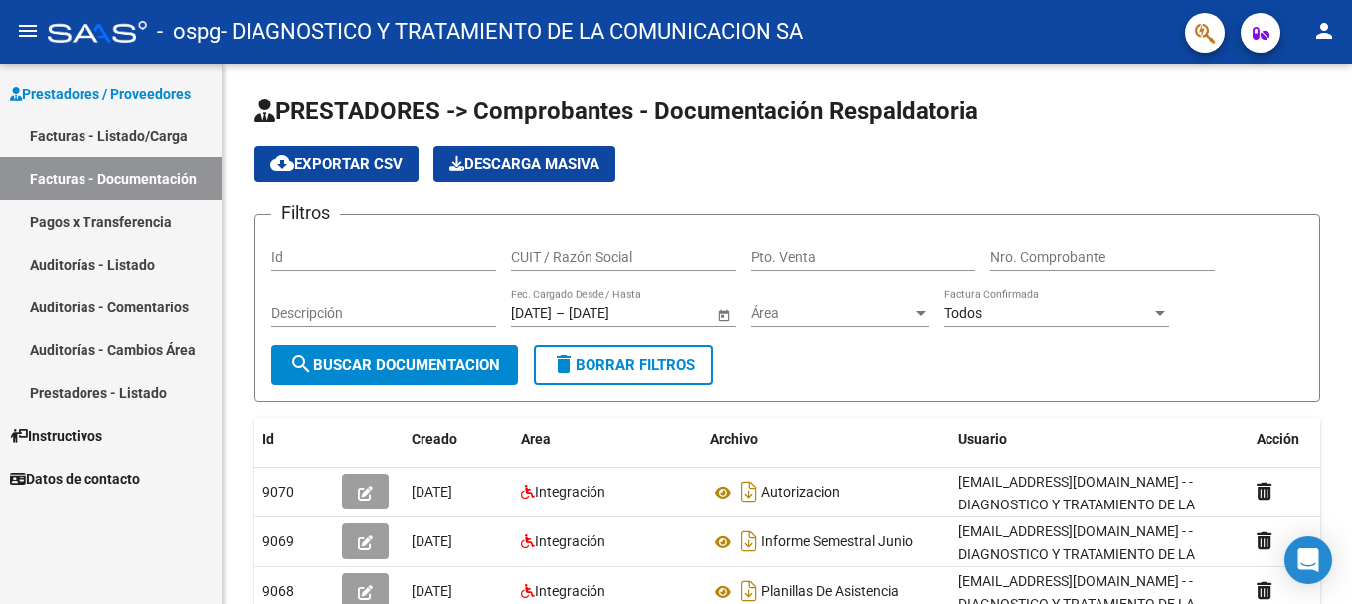
click at [81, 141] on link "Facturas - Listado/Carga" at bounding box center [111, 135] width 222 height 43
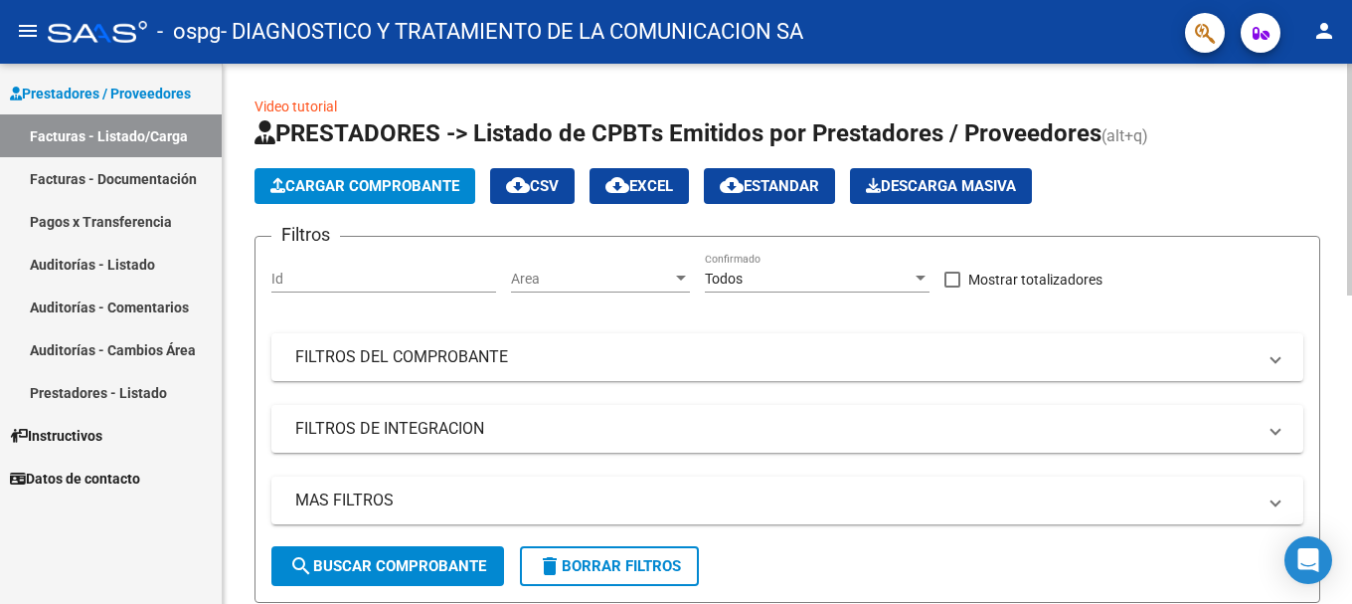
click at [405, 193] on span "Cargar Comprobante" at bounding box center [364, 186] width 189 height 18
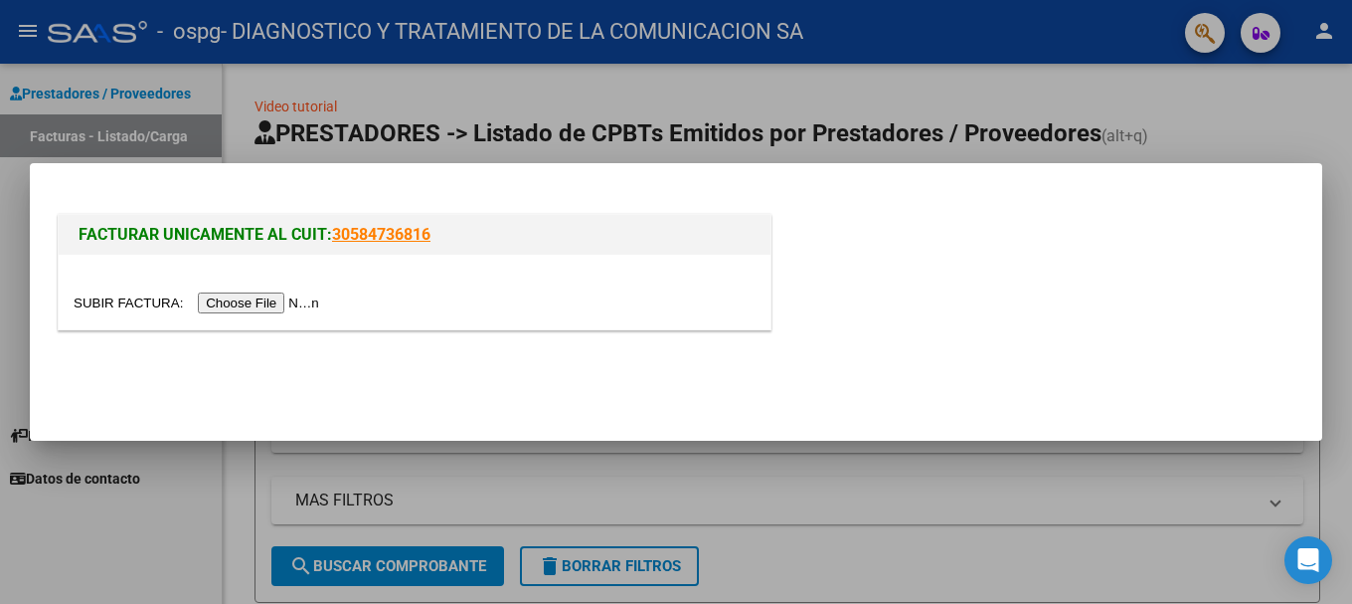
click at [260, 306] on input "file" at bounding box center [200, 302] width 252 height 21
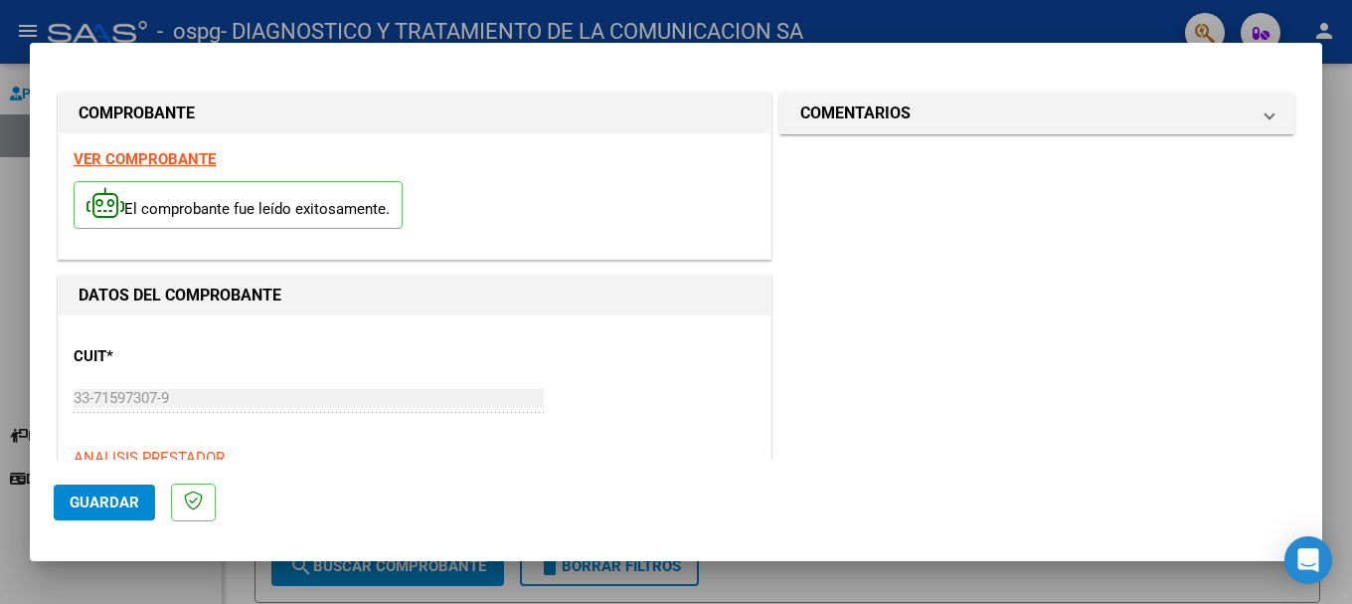
scroll to position [298, 0]
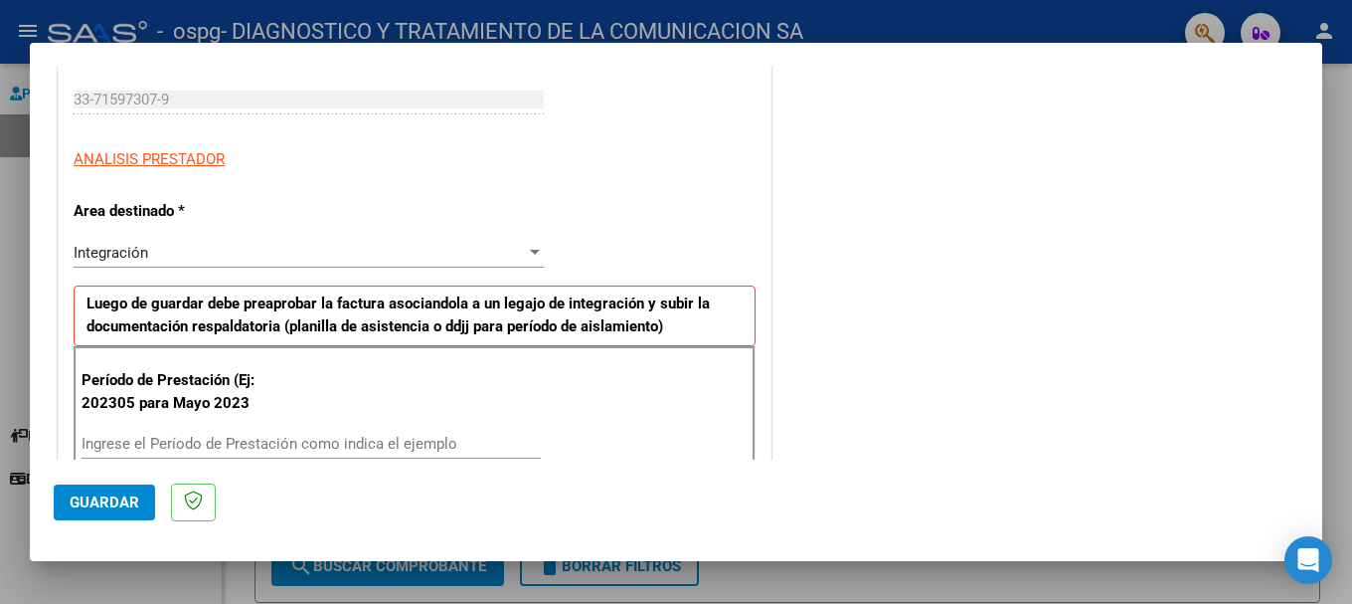
click at [141, 438] on input "Ingrese el Período de Prestación como indica el ejemplo" at bounding box center [311, 443] width 459 height 18
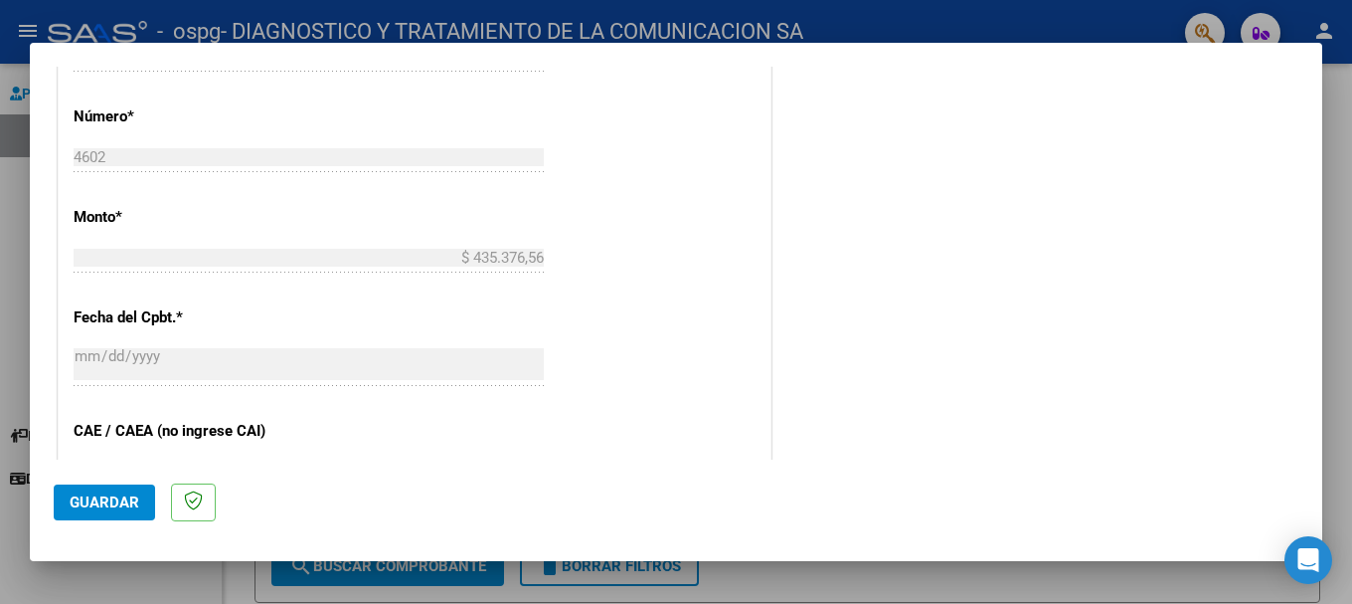
scroll to position [1193, 0]
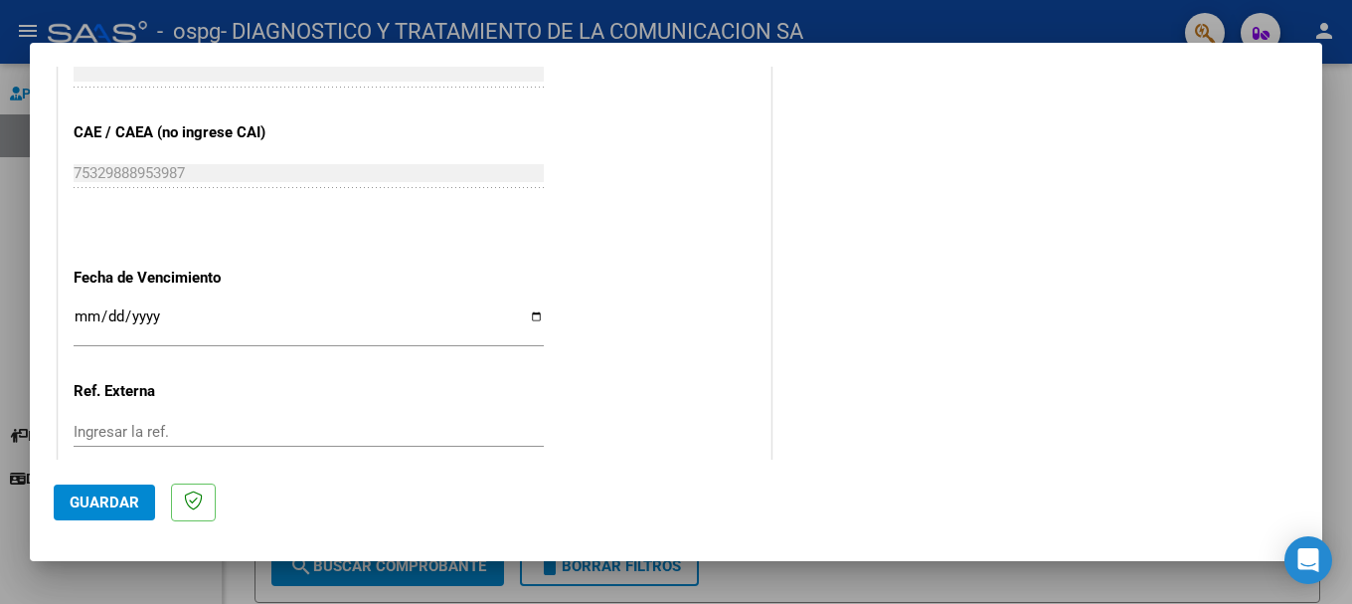
type input "202506"
click at [91, 318] on input "Ingresar la fecha" at bounding box center [309, 324] width 470 height 32
click at [529, 317] on input "Ingresar la fecha" at bounding box center [309, 324] width 470 height 32
type input "[DATE]"
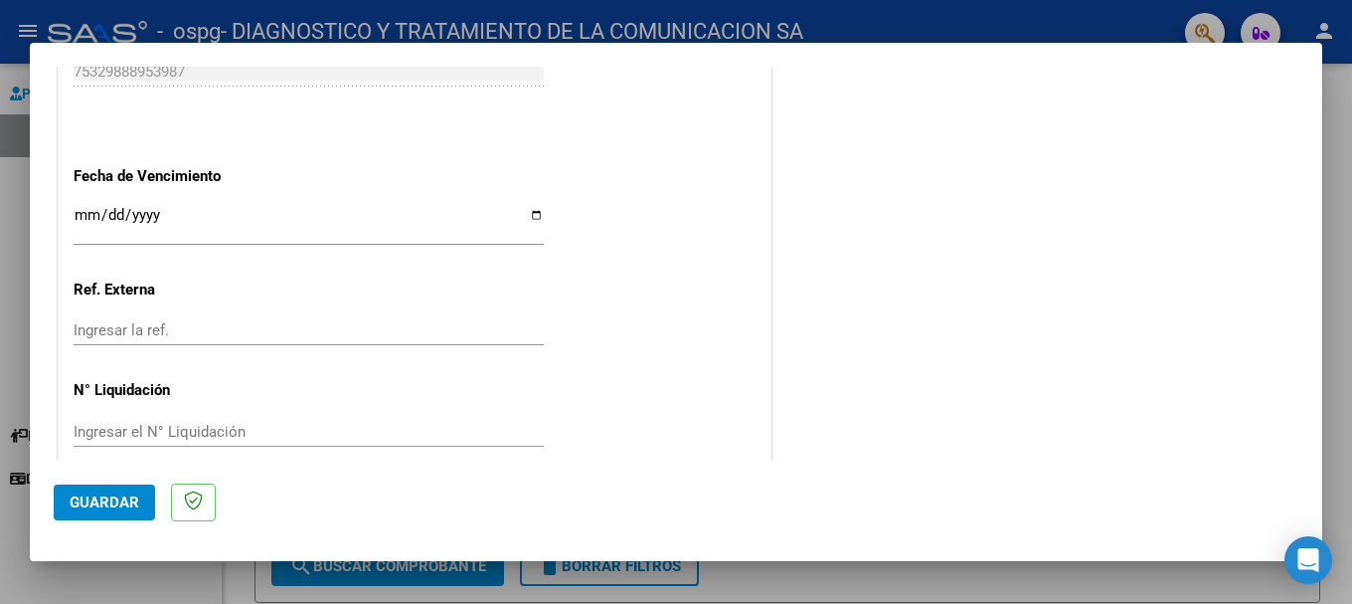
scroll to position [1319, 0]
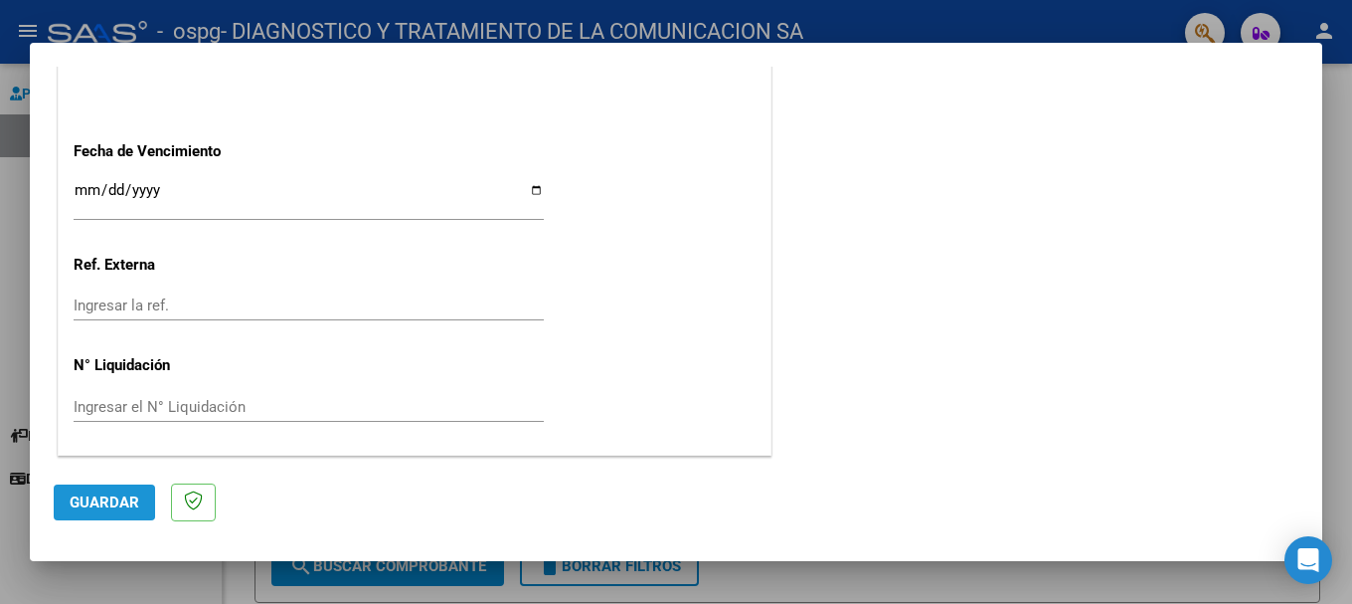
click at [80, 464] on span "Guardar" at bounding box center [105, 502] width 70 height 18
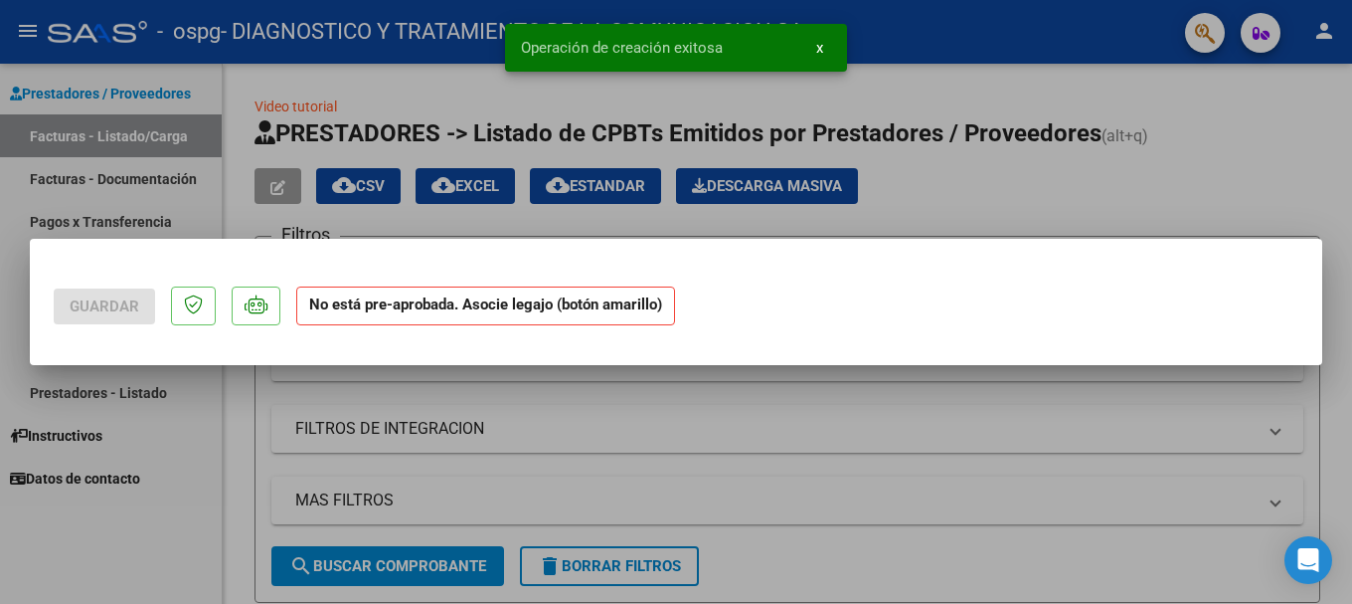
scroll to position [0, 0]
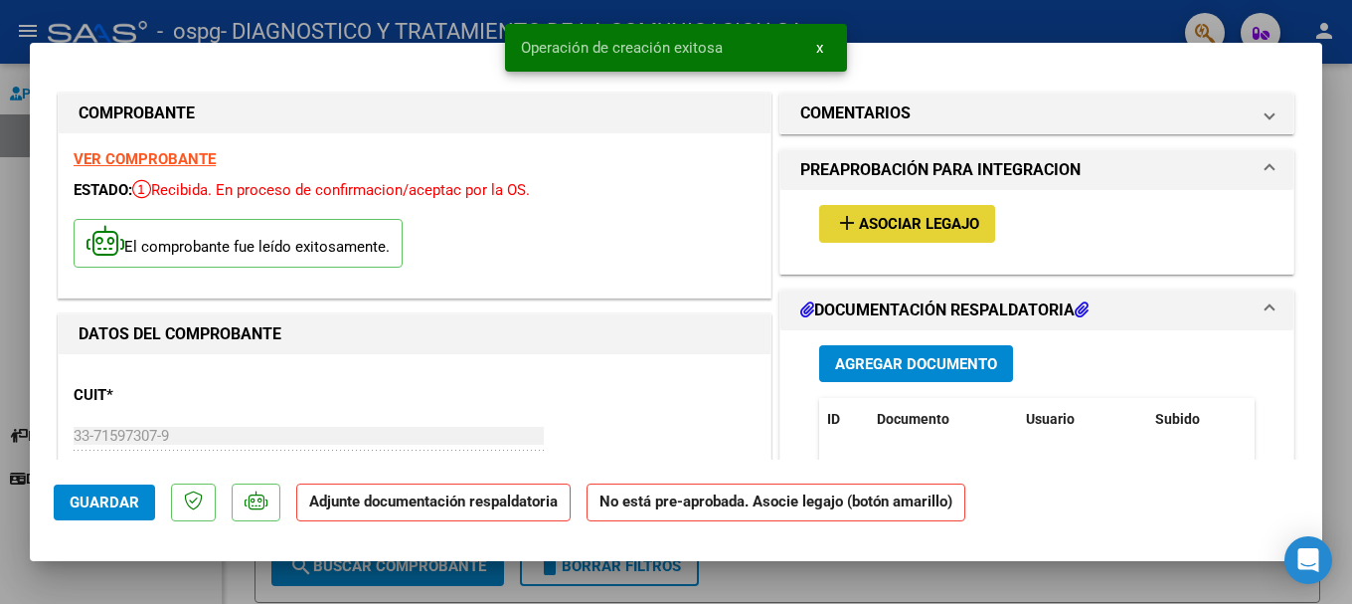
click at [849, 230] on span "Asociar Legajo" at bounding box center [919, 225] width 120 height 18
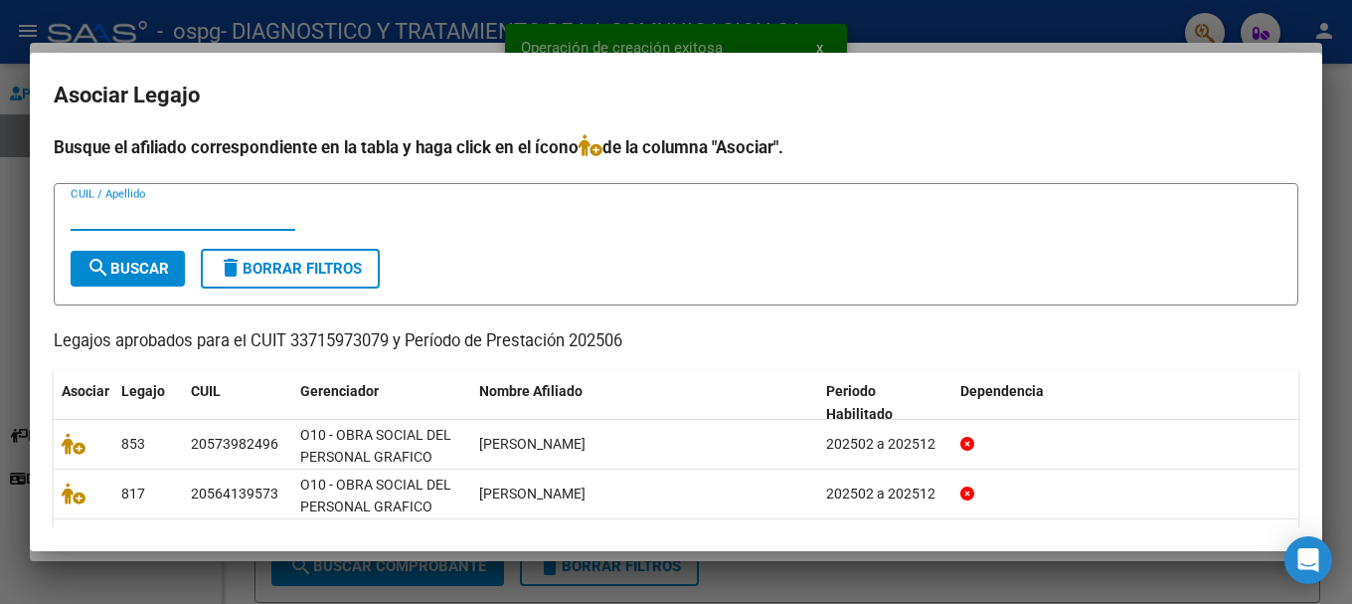
click at [151, 203] on div "CUIL / Apellido" at bounding box center [183, 215] width 225 height 30
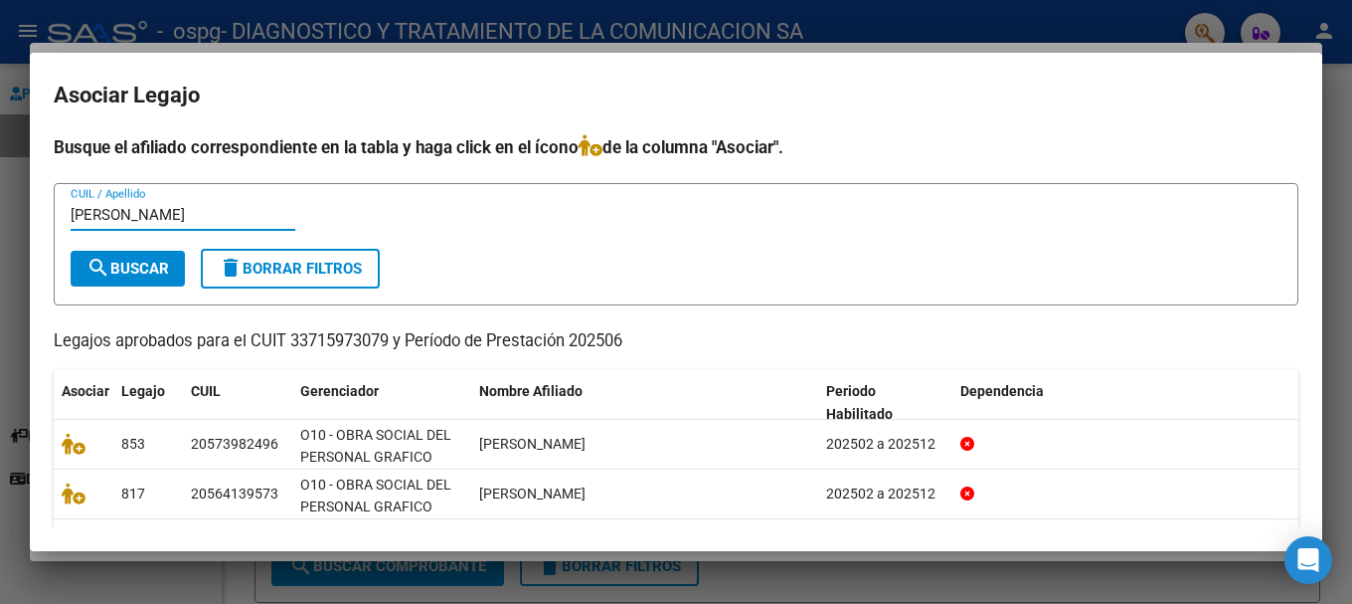
type input "[PERSON_NAME]"
click at [169, 263] on span "search Buscar" at bounding box center [127, 268] width 83 height 18
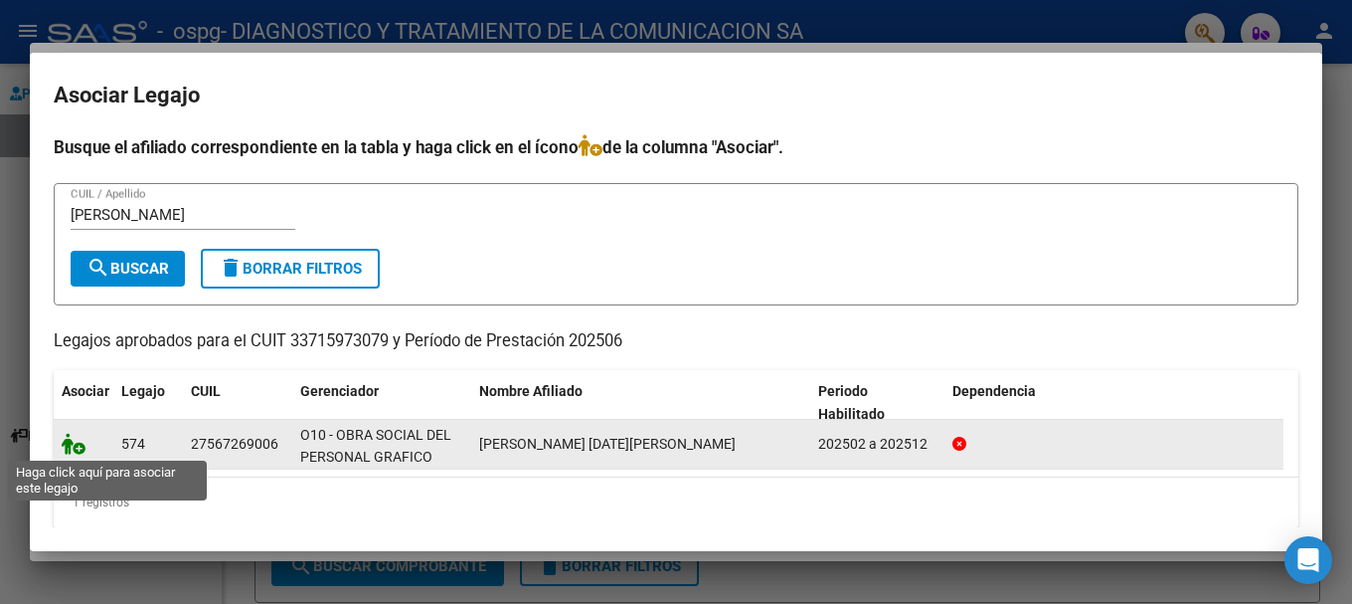
click at [72, 443] on icon at bounding box center [74, 443] width 24 height 22
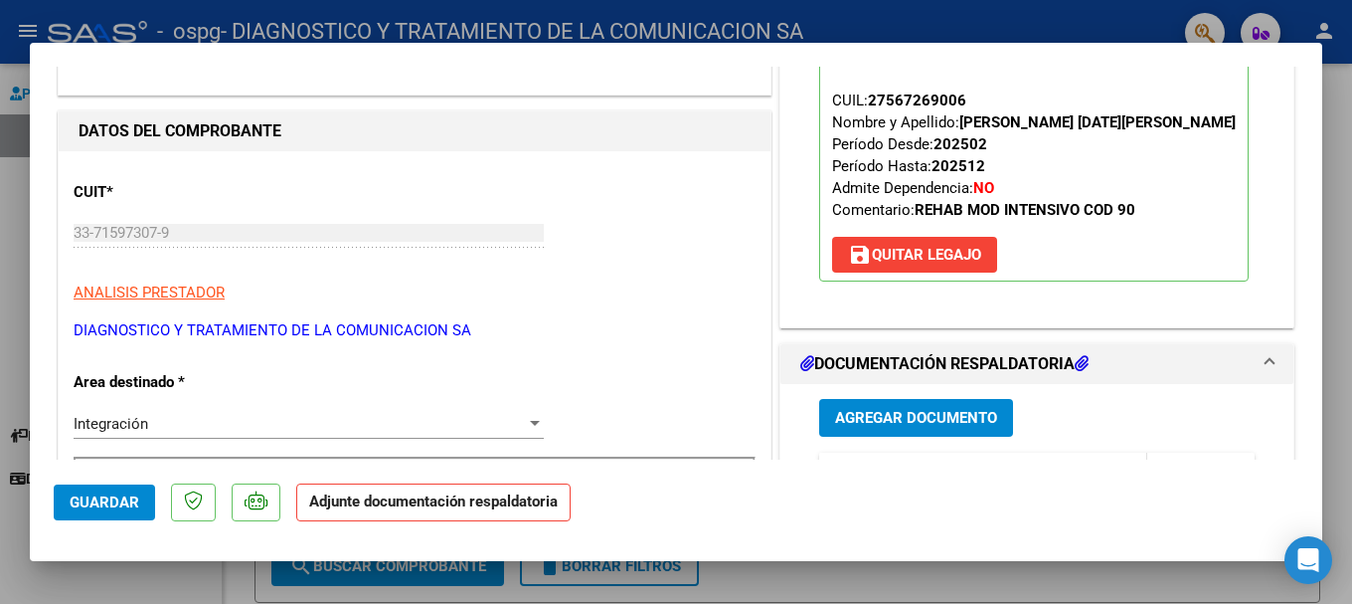
scroll to position [298, 0]
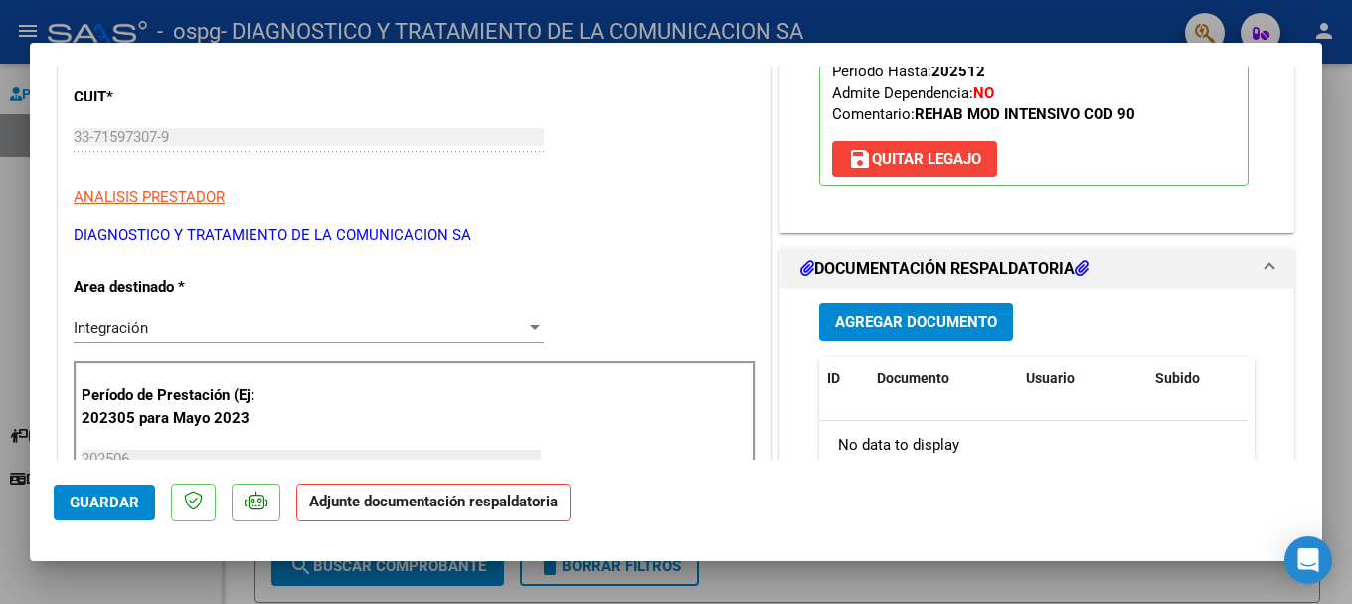
click at [849, 328] on span "Agregar Documento" at bounding box center [916, 323] width 162 height 18
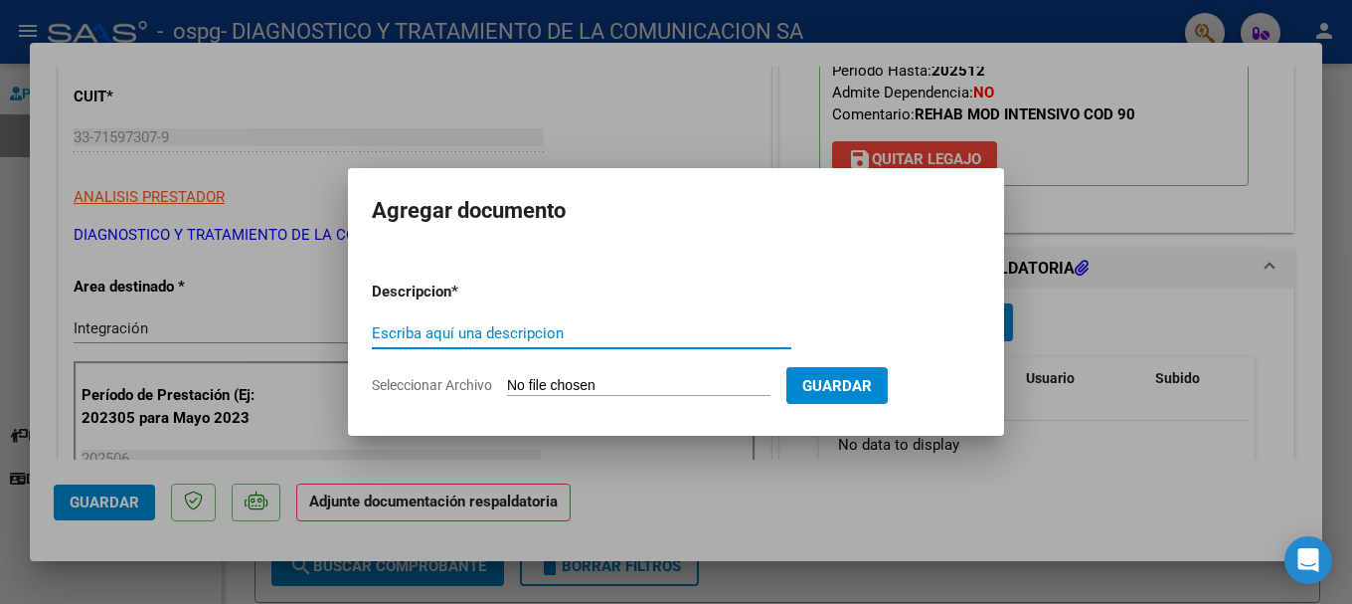
click at [516, 322] on div "Escriba aquí una descripcion" at bounding box center [582, 333] width 420 height 30
type input "Planilla de asistencia"
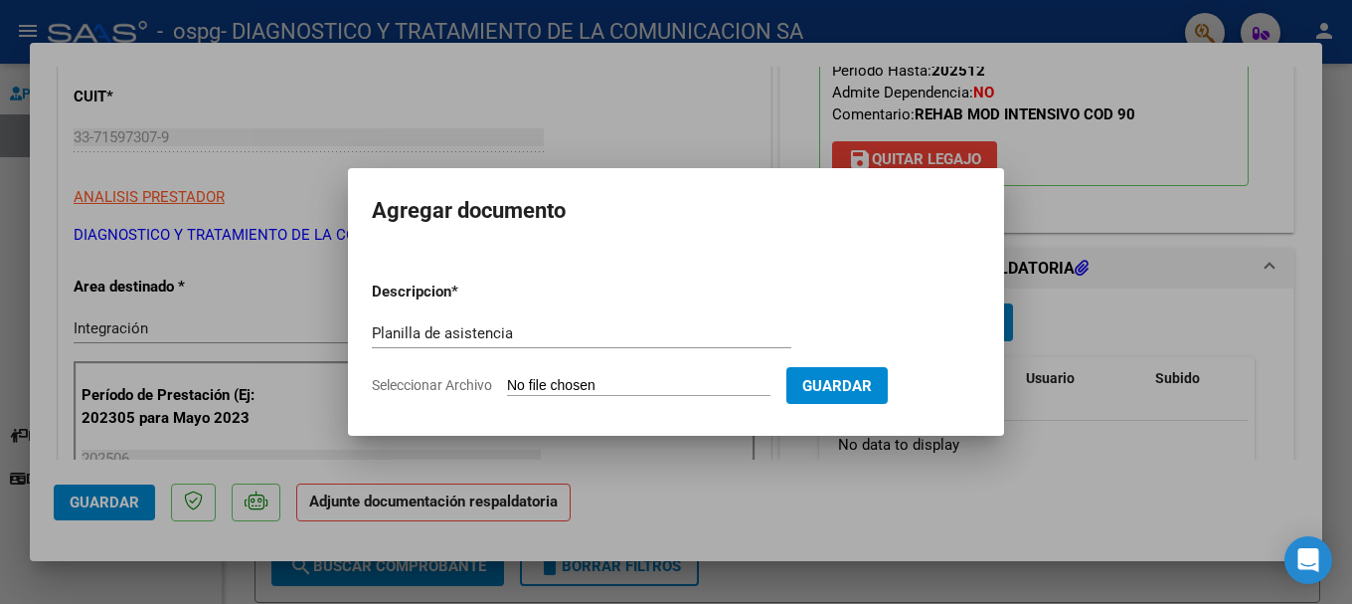
click at [650, 388] on input "Seleccionar Archivo" at bounding box center [638, 386] width 263 height 19
click at [657, 65] on div at bounding box center [676, 302] width 1352 height 604
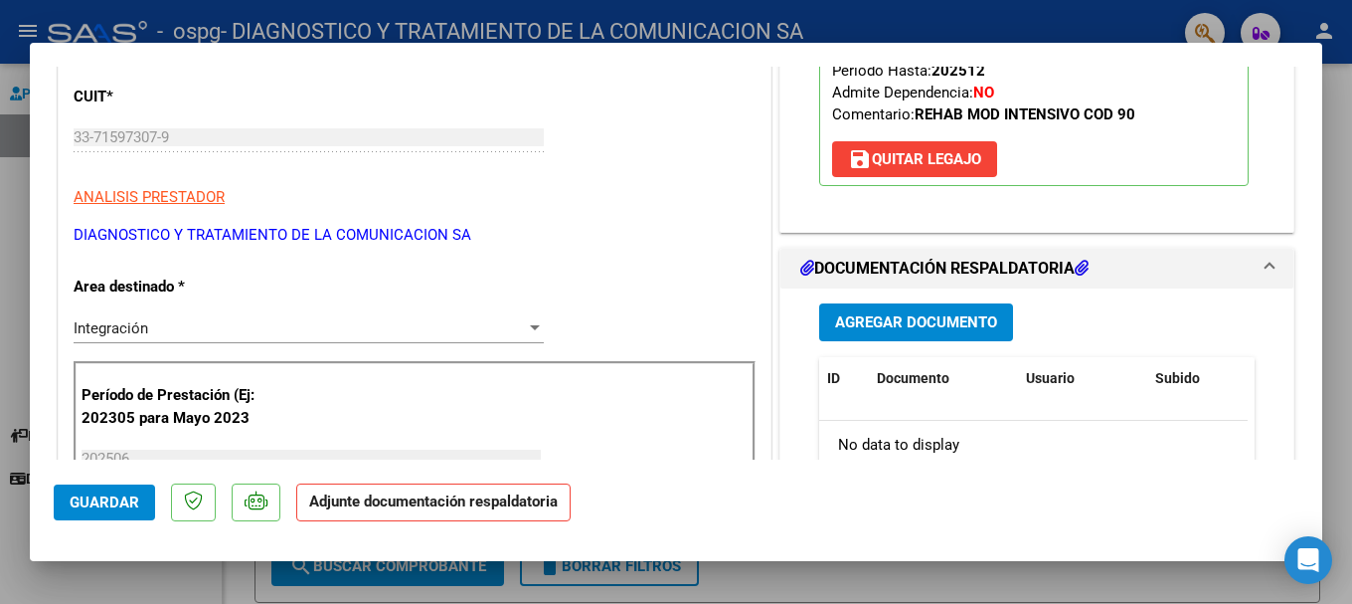
click at [849, 321] on span "Agregar Documento" at bounding box center [916, 323] width 162 height 18
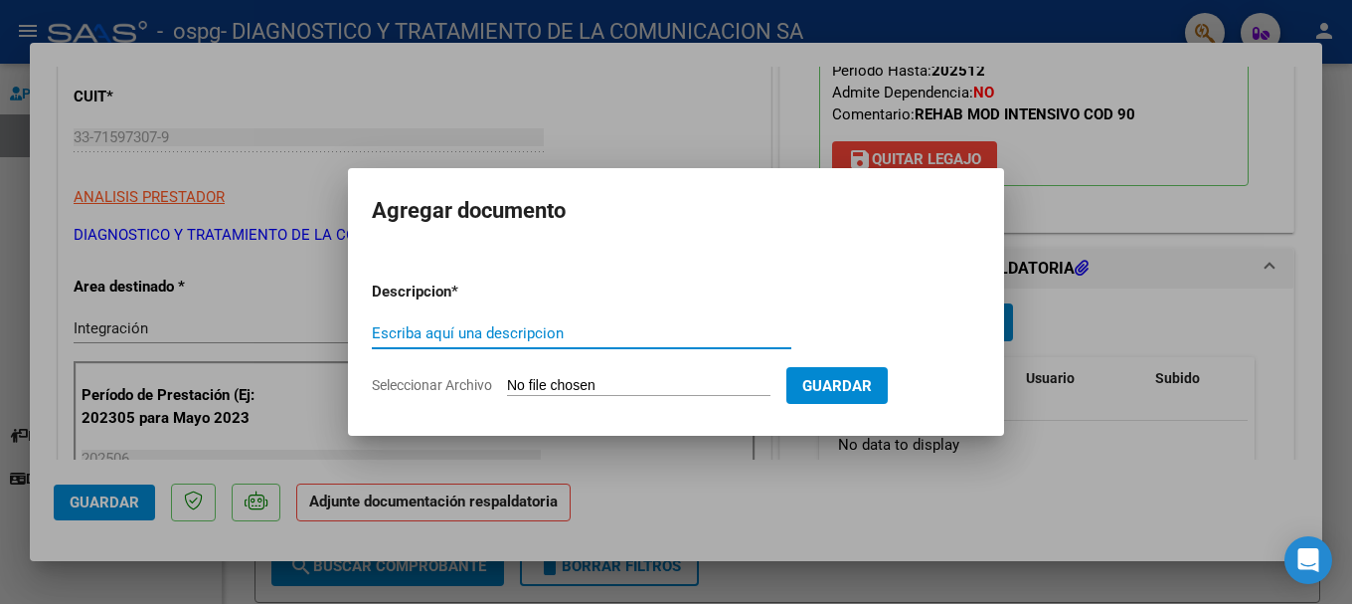
click at [492, 336] on input "Escriba aquí una descripcion" at bounding box center [582, 333] width 420 height 18
type input "Planilla de asistencia"
drag, startPoint x: 580, startPoint y: 396, endPoint x: 604, endPoint y: 379, distance: 29.2
click at [581, 396] on form "Descripcion * Planilla de asistencia Escriba aquí una descripcion Seleccionar A…" at bounding box center [676, 337] width 608 height 145
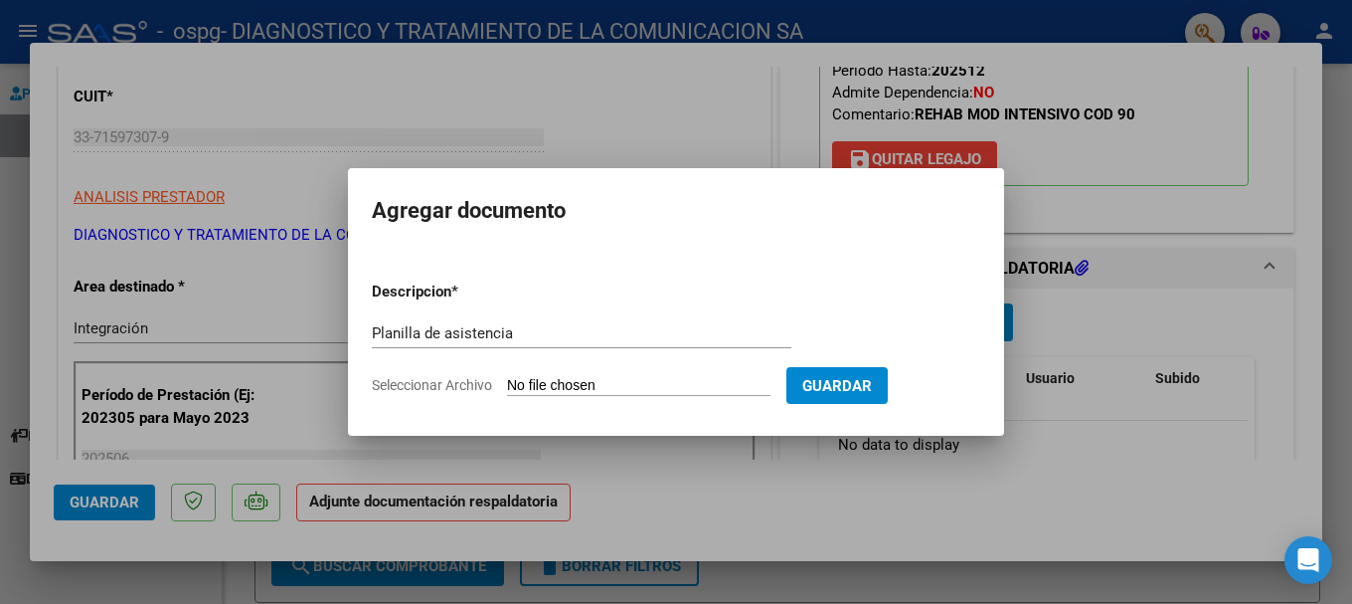
click at [604, 379] on input "Seleccionar Archivo" at bounding box center [638, 386] width 263 height 19
type input "C:\fakepath\[PERSON_NAME] [DATE][PERSON_NAME] MII JUNIO .pdf"
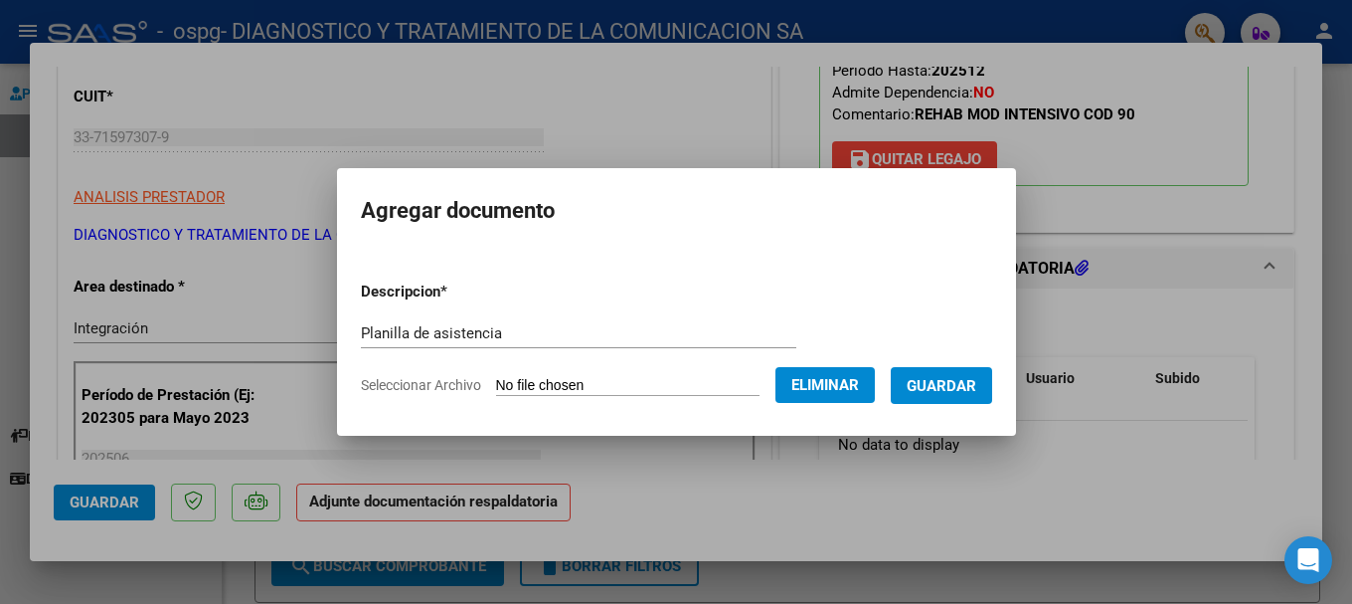
click at [588, 341] on input "Planilla de asistencia" at bounding box center [578, 333] width 435 height 18
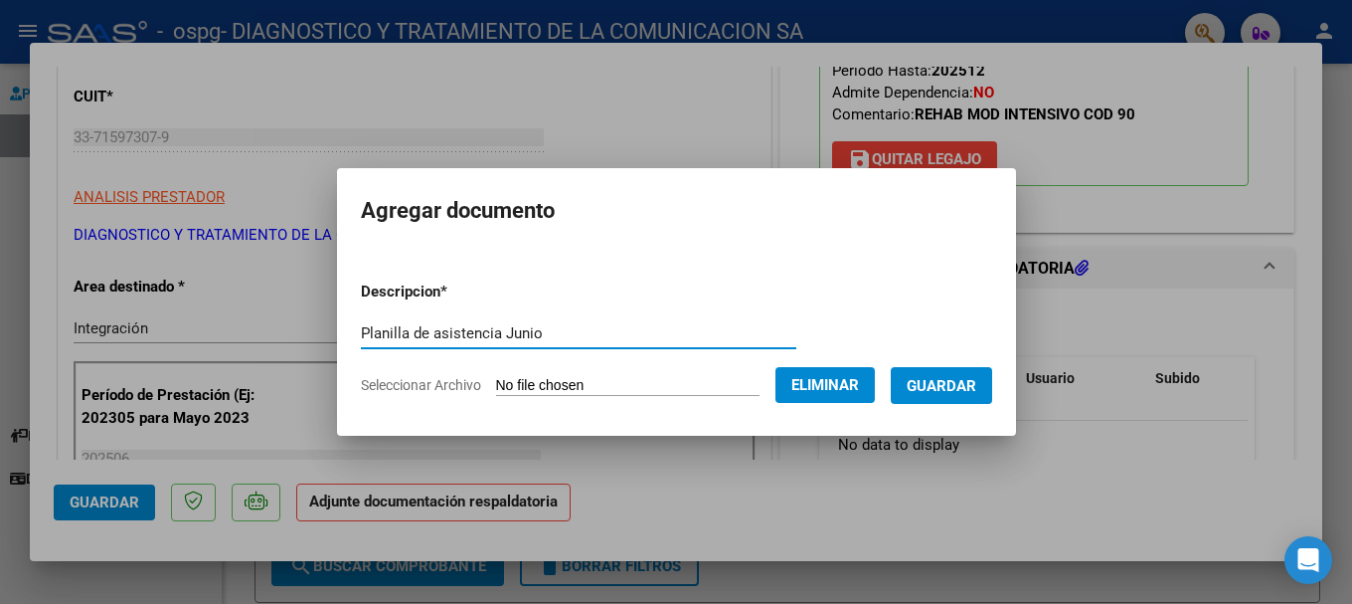
type input "Planilla de asistencia Junio"
click at [849, 387] on button "Guardar" at bounding box center [941, 385] width 101 height 37
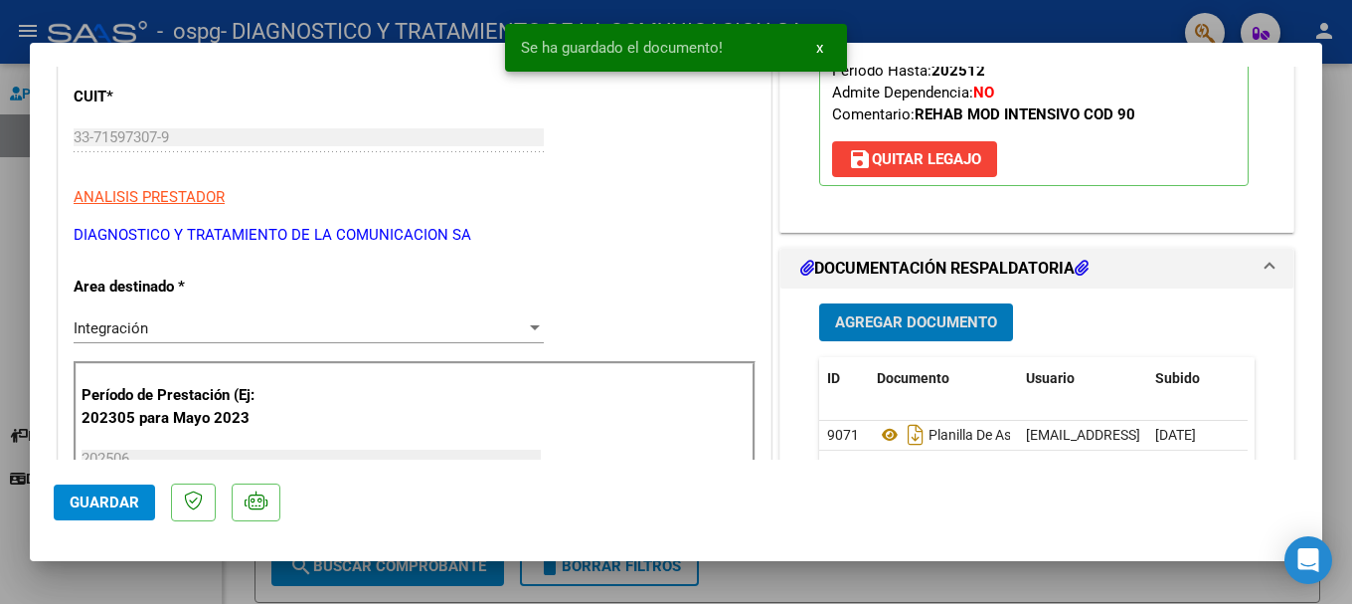
click at [849, 320] on span "Agregar Documento" at bounding box center [916, 323] width 162 height 18
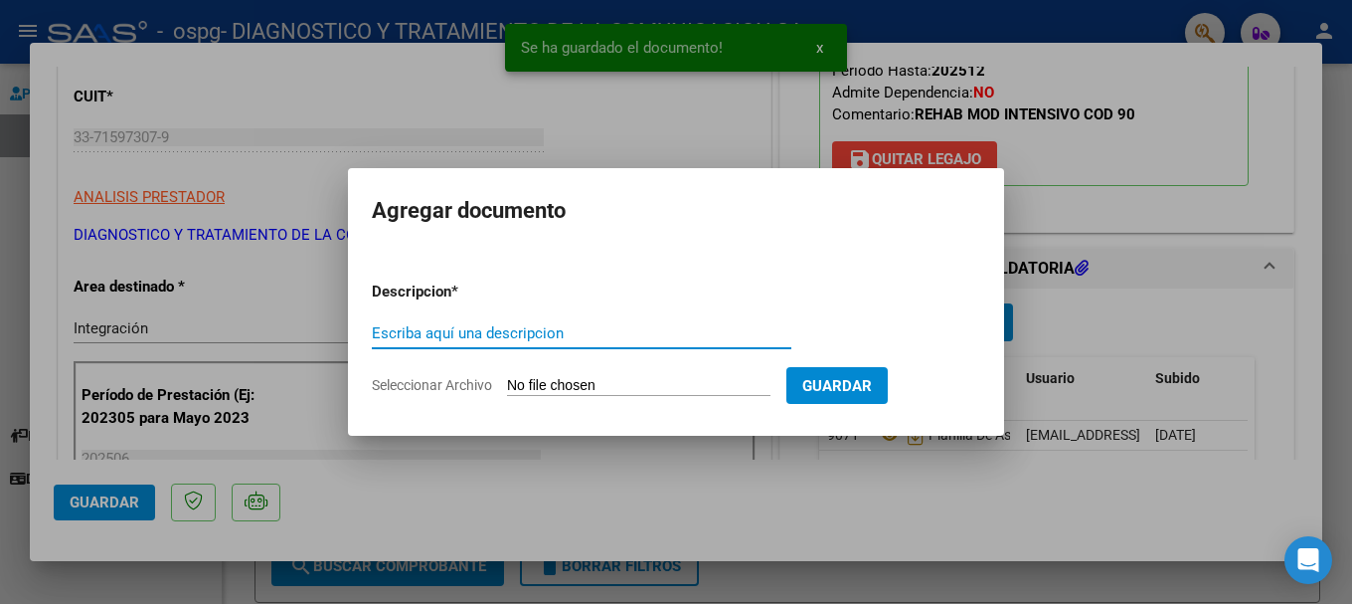
click at [552, 338] on input "Escriba aquí una descripcion" at bounding box center [582, 333] width 420 height 18
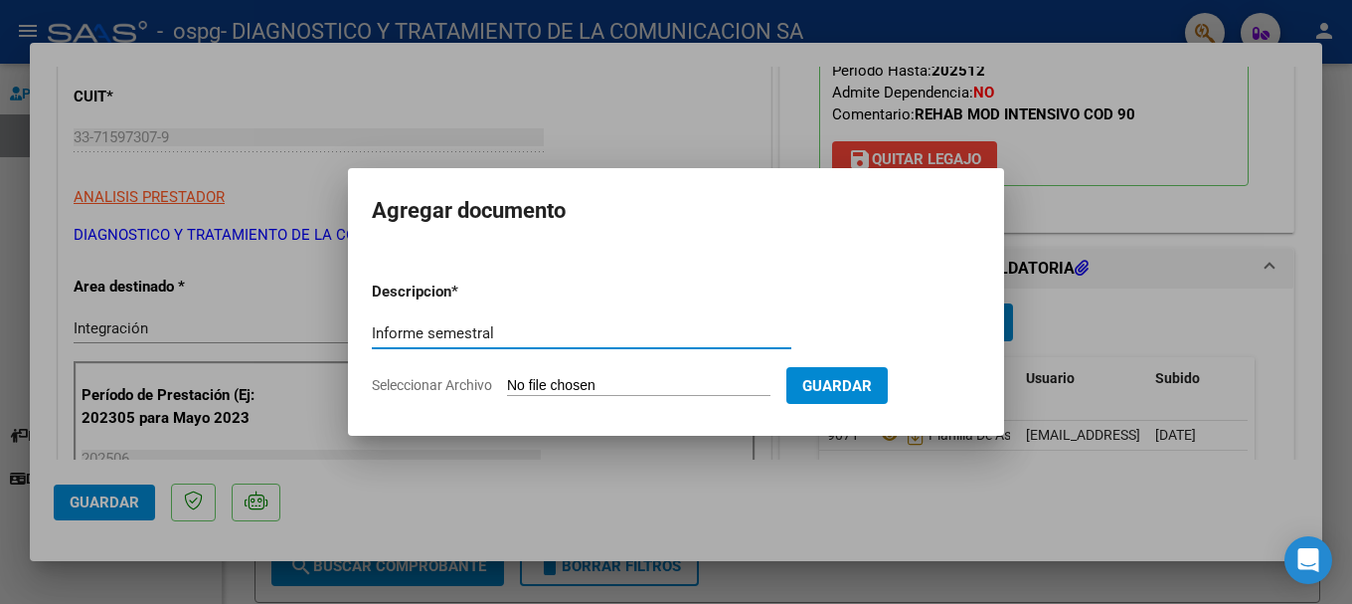
type input "Informe semestral"
click at [628, 381] on input "Seleccionar Archivo" at bounding box center [638, 386] width 263 height 19
click at [595, 381] on input "Seleccionar Archivo" at bounding box center [638, 386] width 263 height 19
type input "C:\fakepath\[PERSON_NAME][DATE] .pdf"
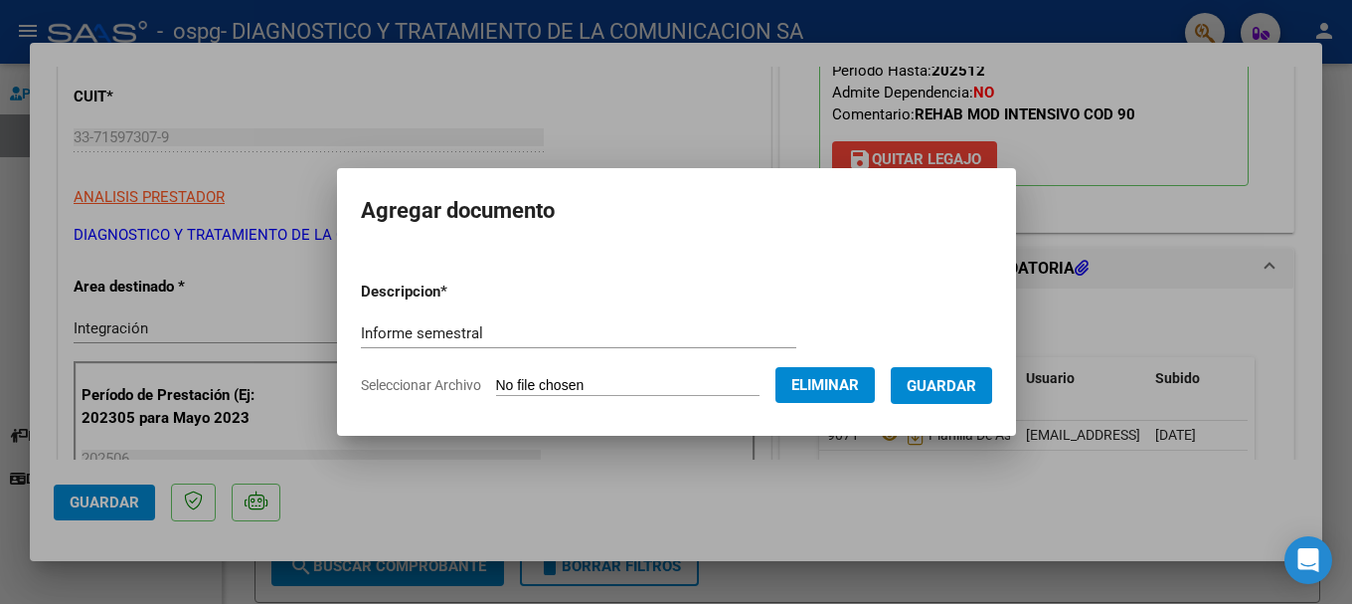
click at [849, 383] on span "Guardar" at bounding box center [942, 386] width 70 height 18
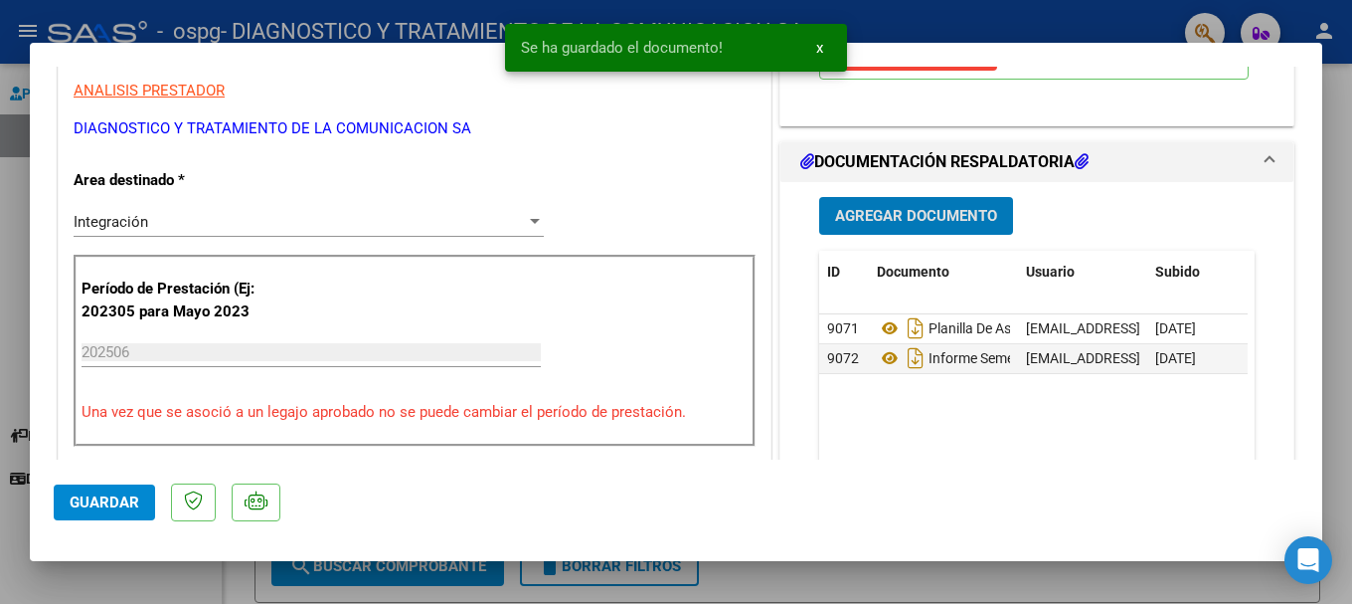
scroll to position [497, 0]
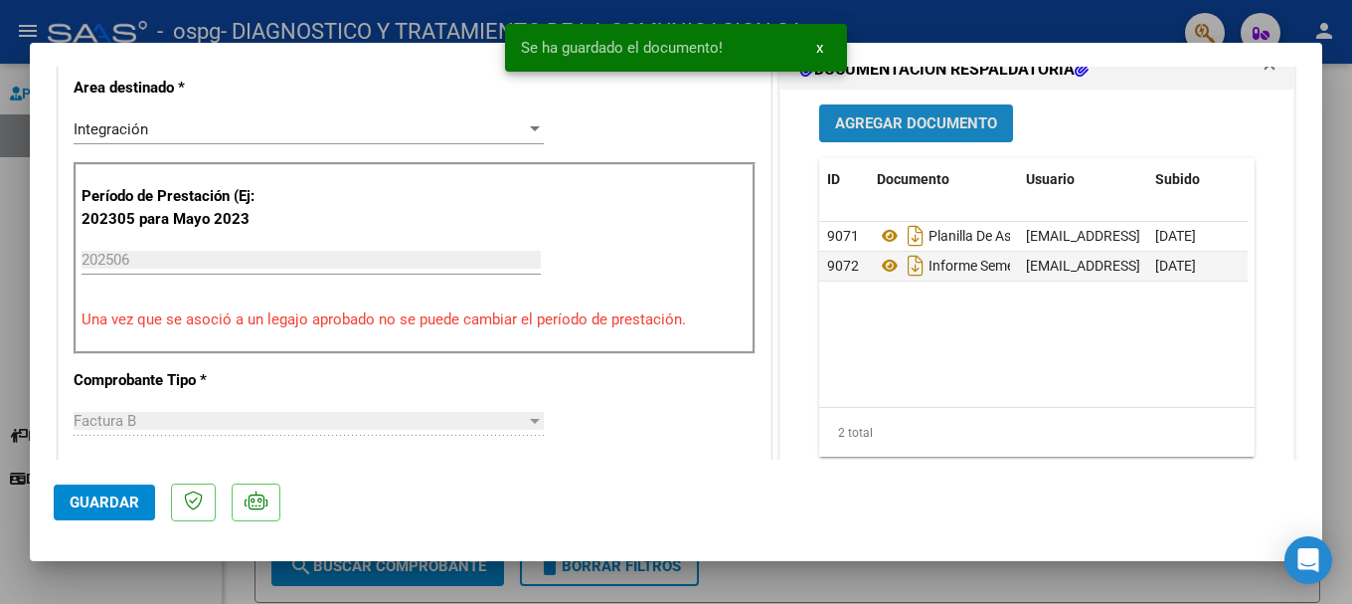
click at [849, 140] on button "Agregar Documento" at bounding box center [916, 122] width 194 height 37
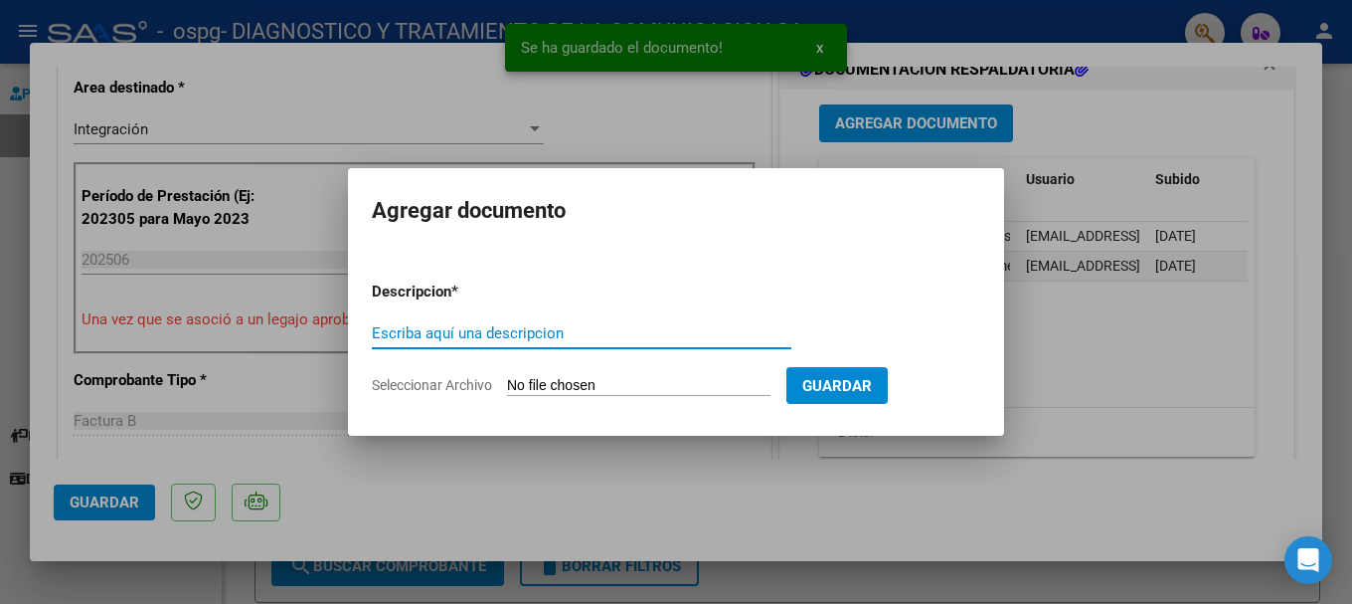
click at [574, 338] on input "Escriba aquí una descripcion" at bounding box center [582, 333] width 420 height 18
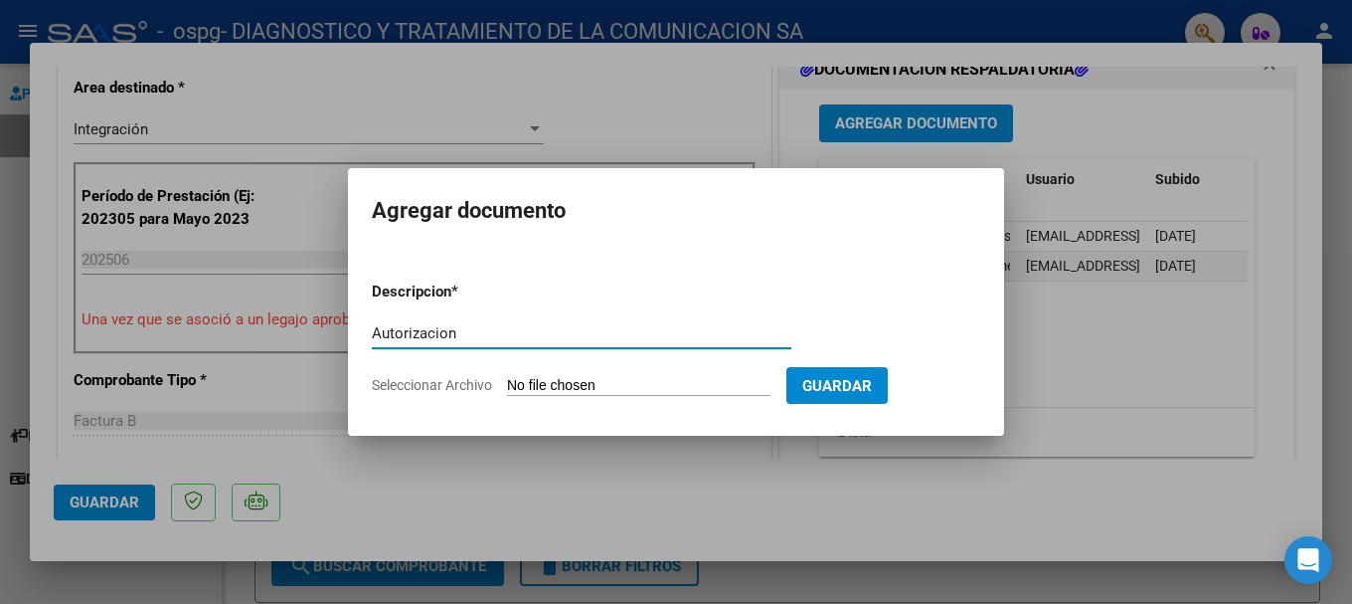
type input "Autorizacion"
click at [583, 385] on input "Seleccionar Archivo" at bounding box center [638, 386] width 263 height 19
type input "C:\fakepath\AUTORIZACION 2025.odt"
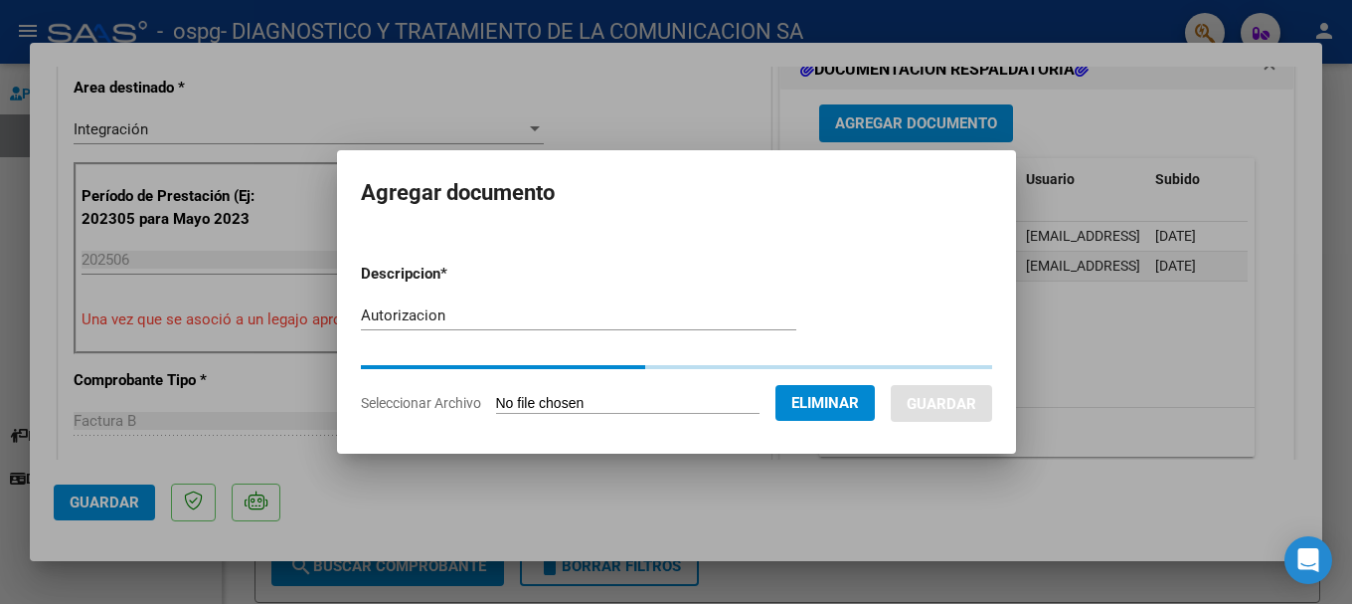
click at [514, 318] on input "Autorizacion" at bounding box center [578, 315] width 435 height 18
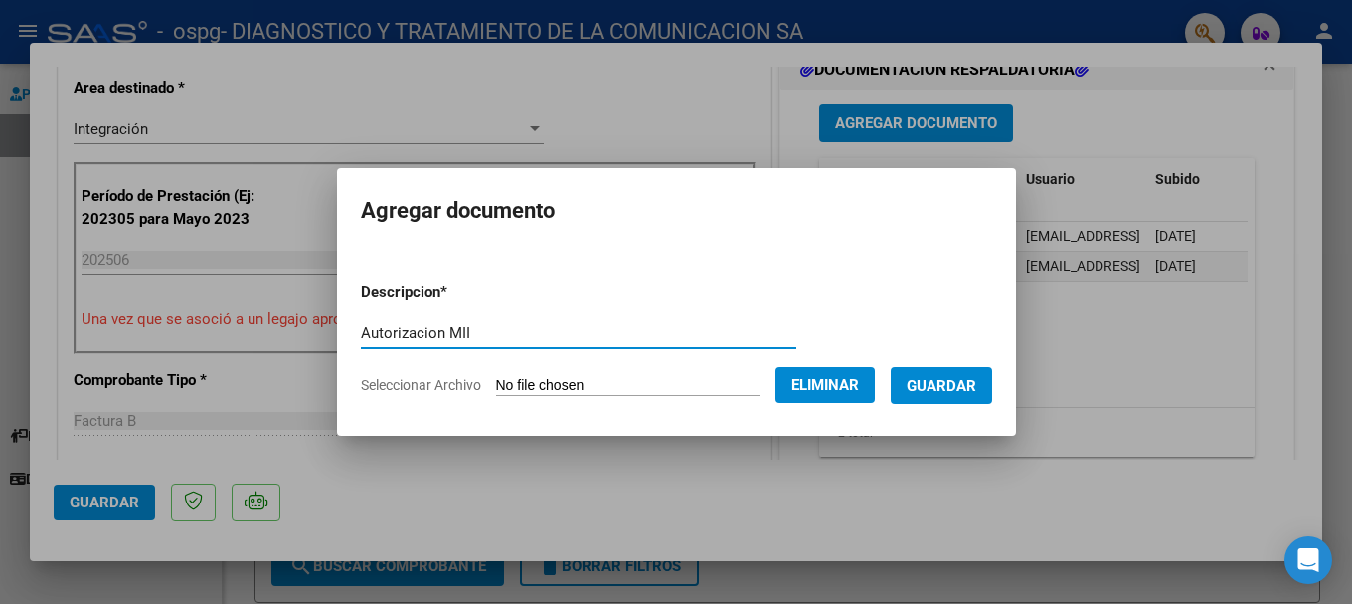
type input "Autorizacion MII"
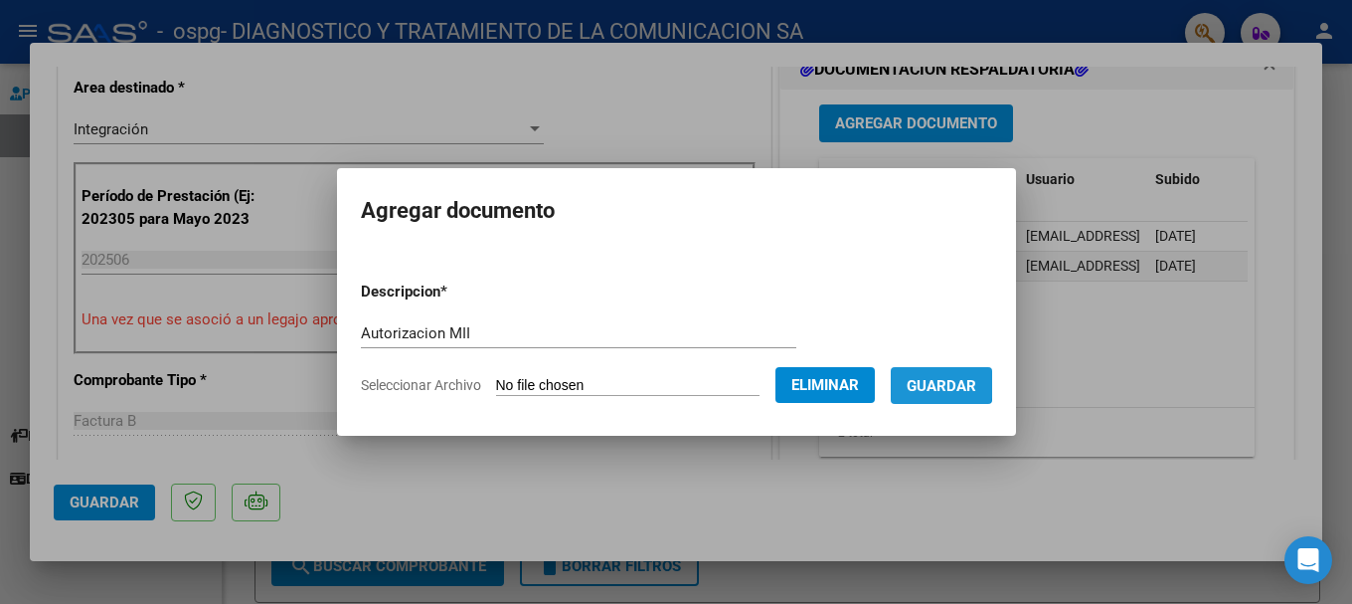
click at [849, 382] on span "Guardar" at bounding box center [942, 386] width 70 height 18
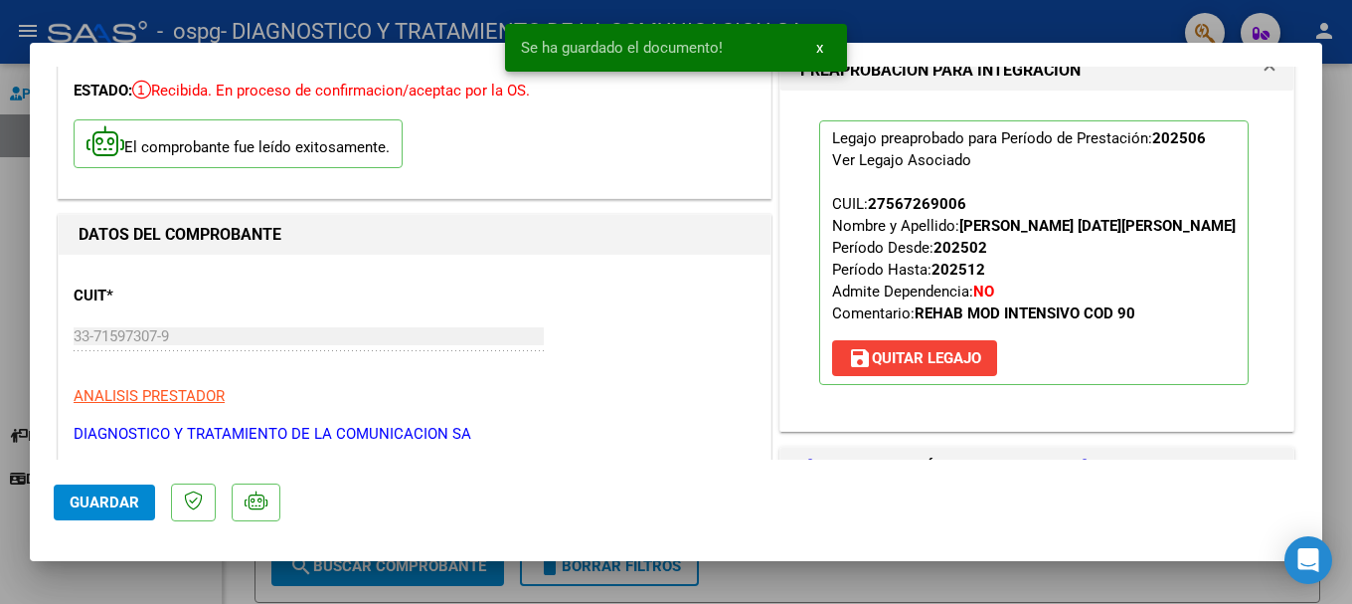
scroll to position [0, 0]
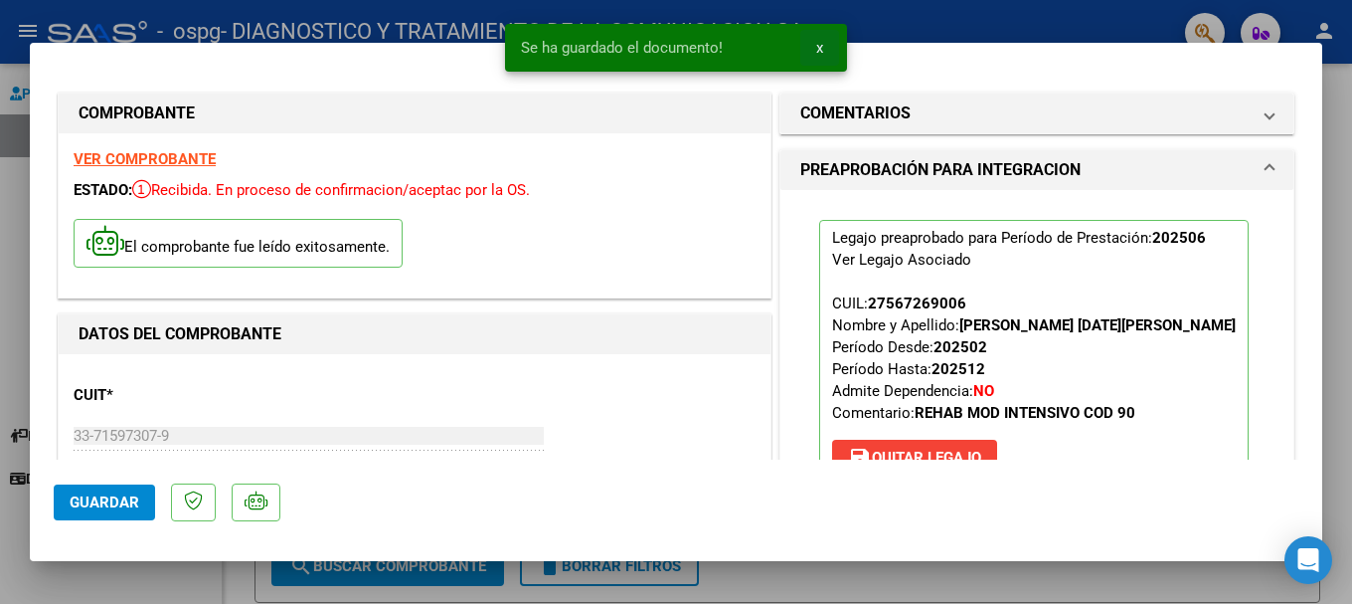
click at [814, 38] on button "x" at bounding box center [819, 48] width 39 height 36
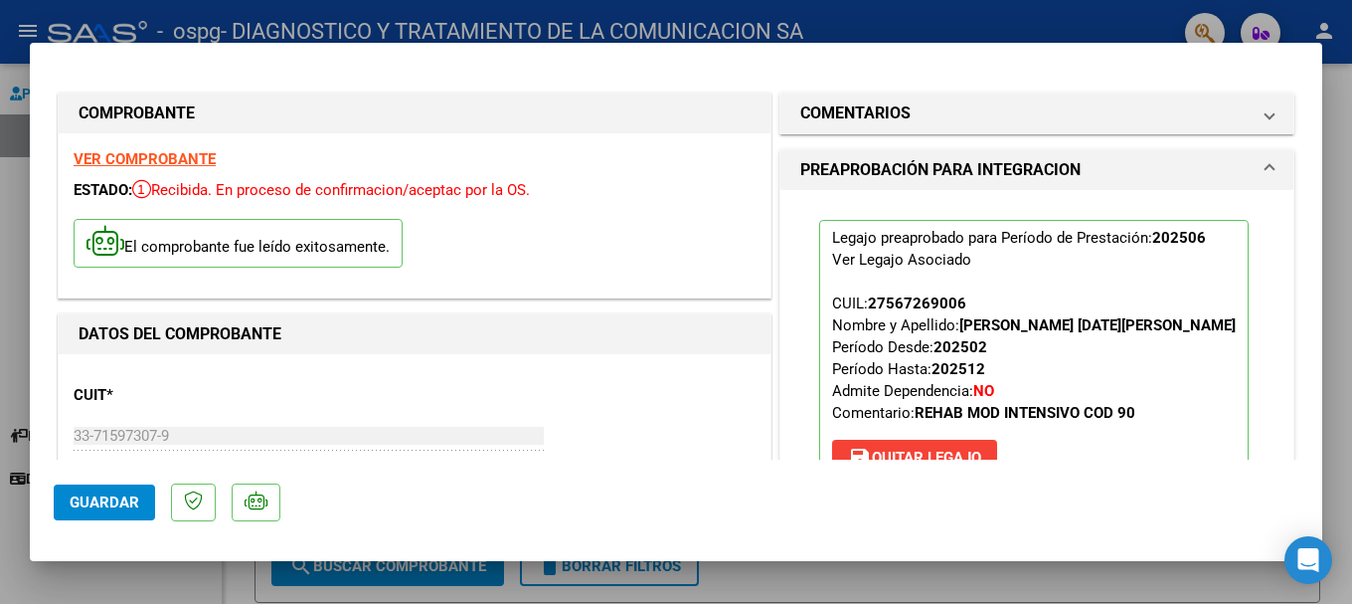
click at [849, 30] on div at bounding box center [676, 302] width 1352 height 604
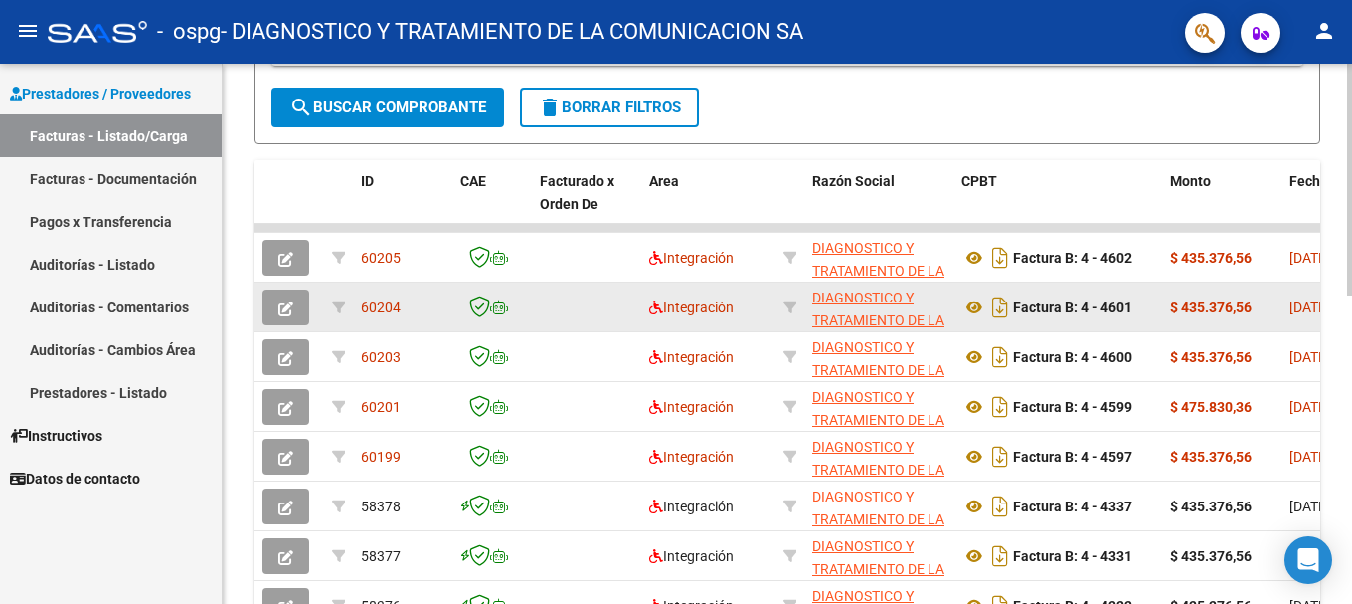
scroll to position [497, 0]
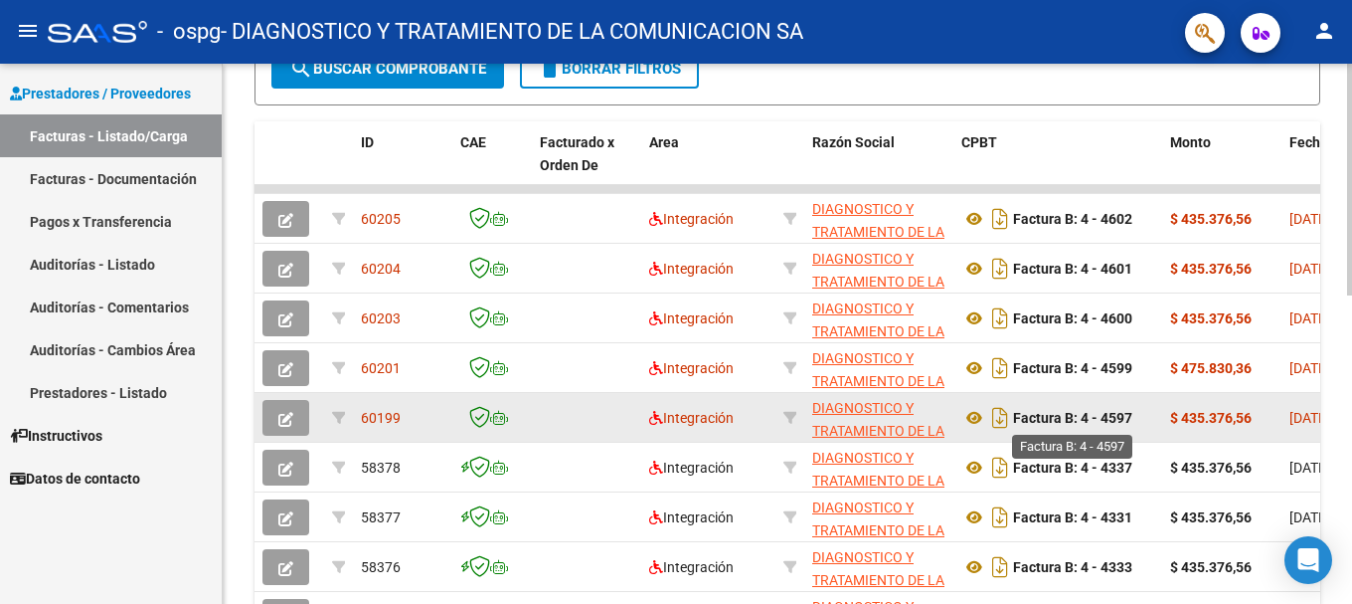
click at [849, 422] on strong "Factura B: 4 - 4597" at bounding box center [1072, 418] width 119 height 16
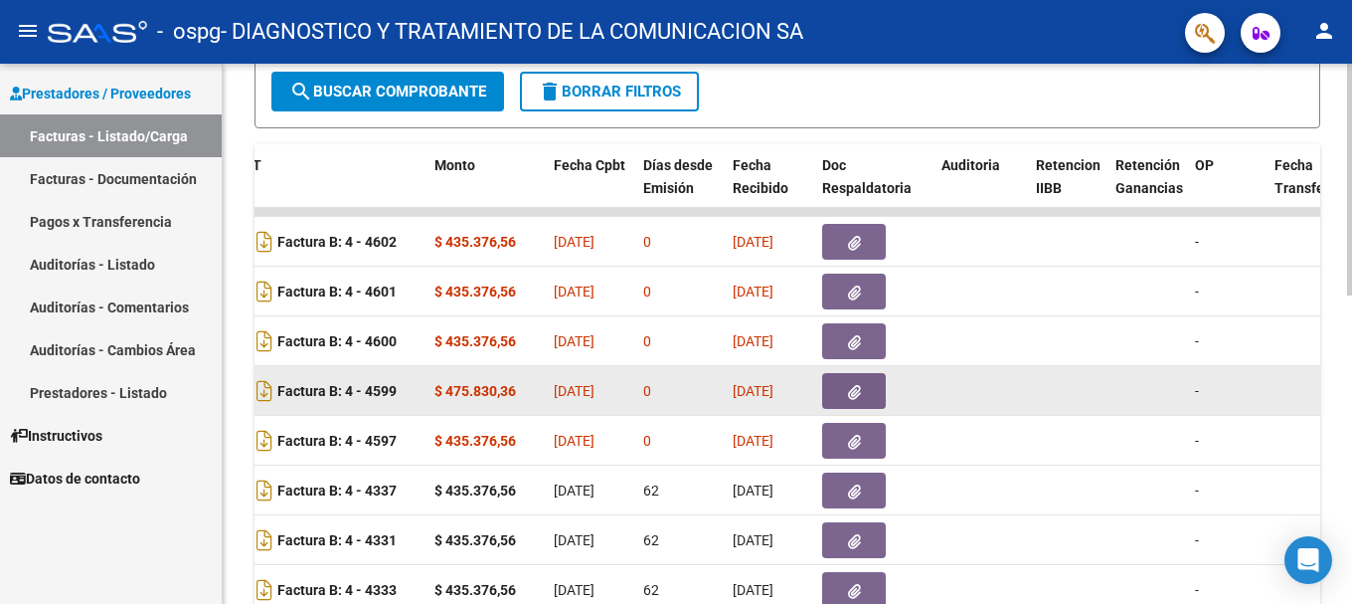
scroll to position [522, 0]
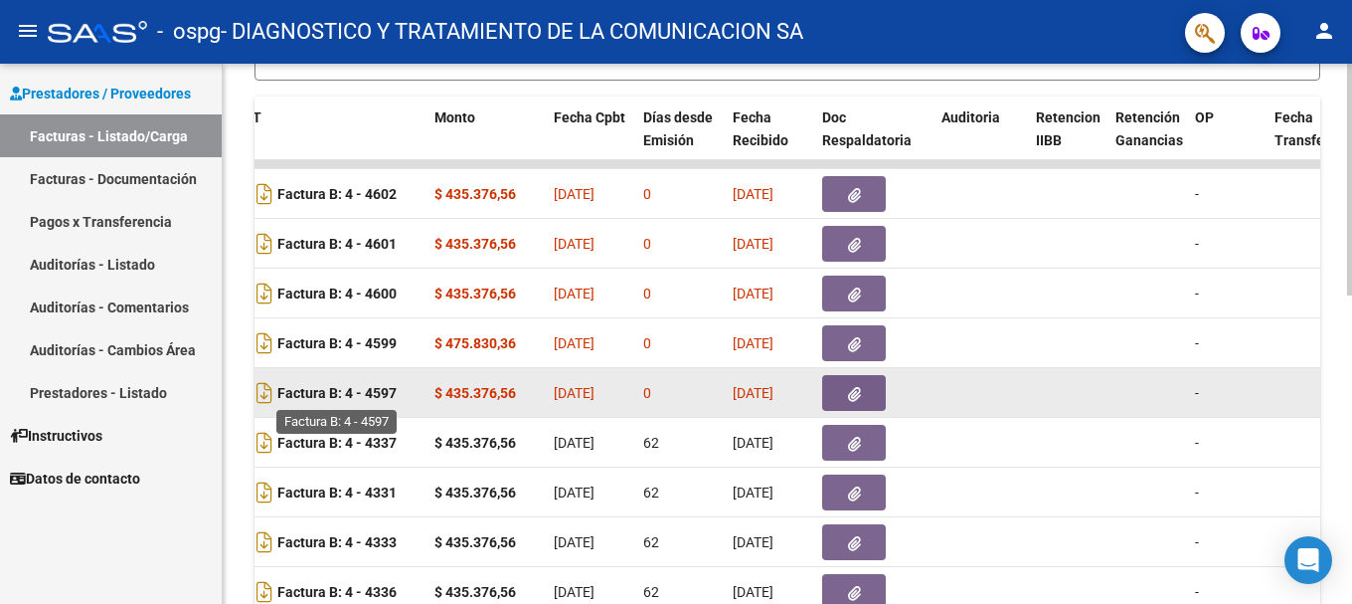
click at [380, 395] on strong "Factura B: 4 - 4597" at bounding box center [336, 393] width 119 height 16
click at [844, 389] on button "button" at bounding box center [854, 393] width 64 height 36
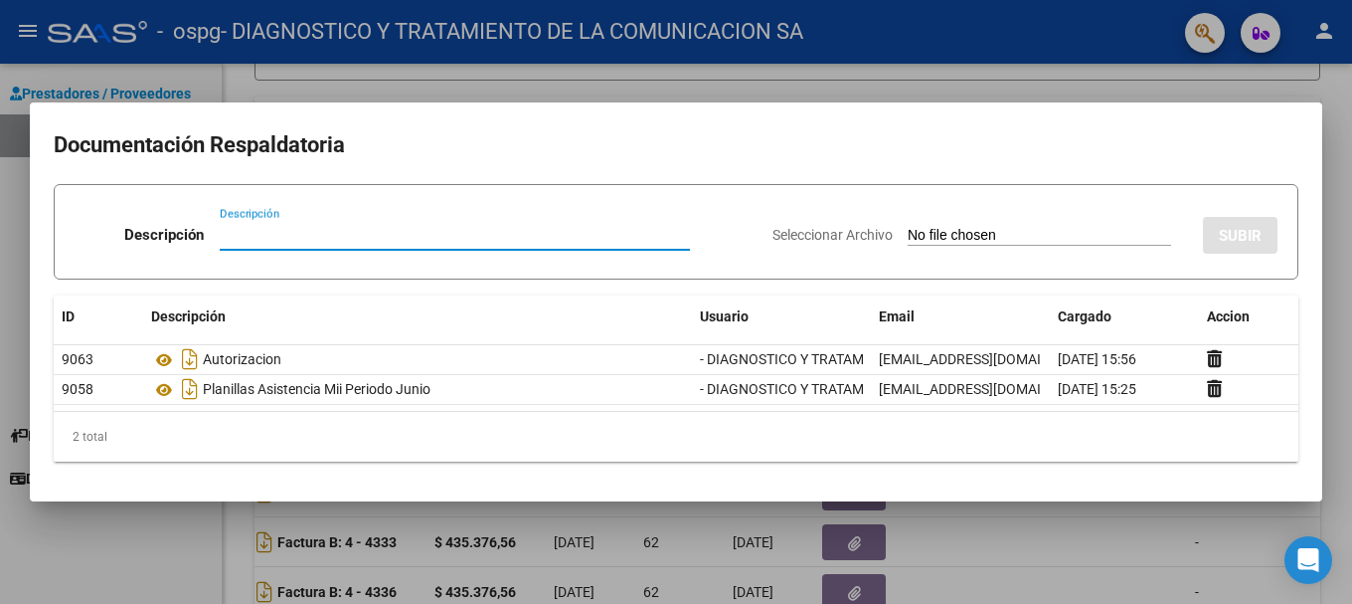
click at [272, 226] on input "Descripción" at bounding box center [455, 235] width 470 height 18
type input "Informe semestral"
click at [849, 241] on input "Seleccionar Archivo" at bounding box center [1039, 236] width 263 height 19
click at [849, 78] on div at bounding box center [676, 302] width 1352 height 604
